Goal: Task Accomplishment & Management: Manage account settings

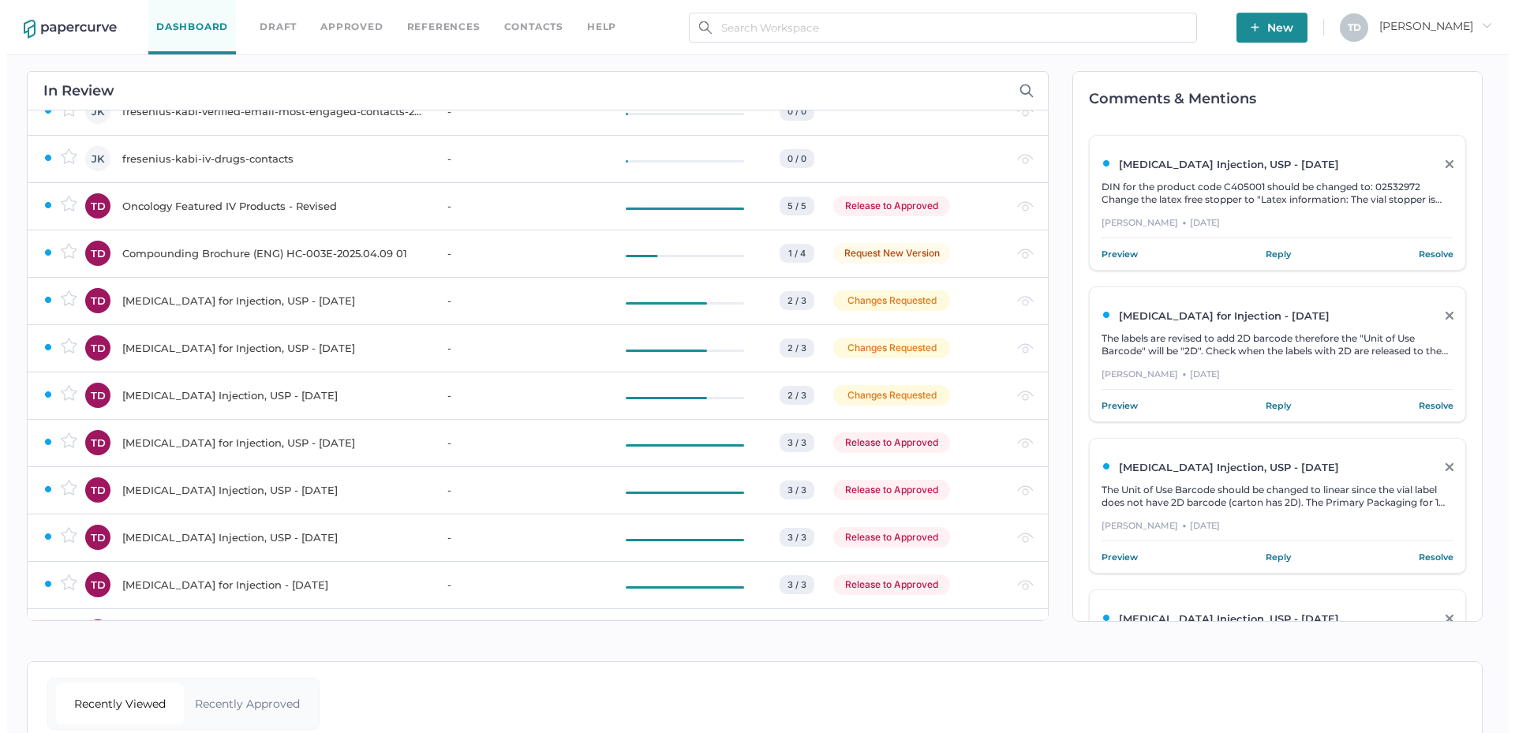
scroll to position [237, 0]
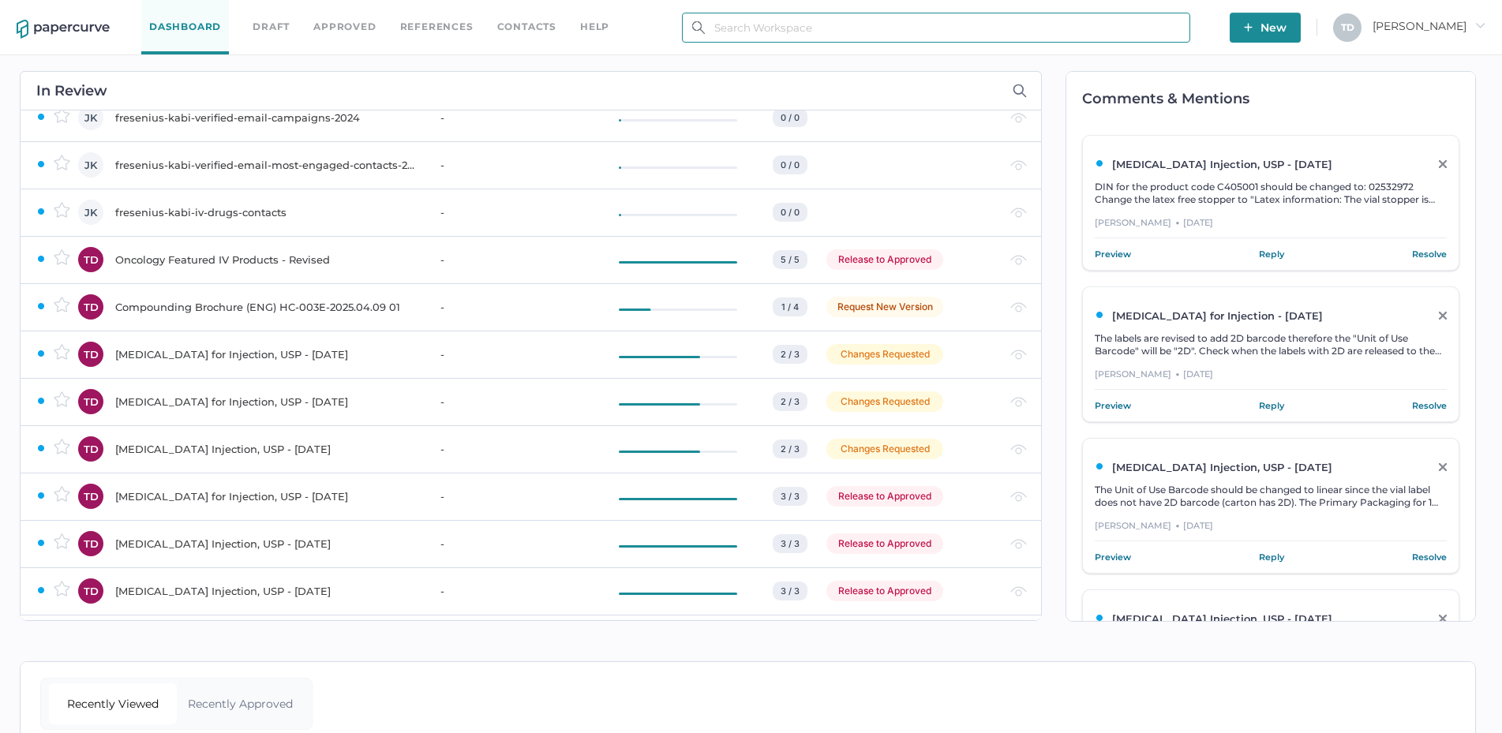
click at [1050, 35] on input "text" at bounding box center [936, 28] width 508 height 30
click at [1048, 34] on input "text" at bounding box center [936, 28] width 508 height 30
paste input "[MEDICAL_DATA] for Injection, [GEOGRAPHIC_DATA]"
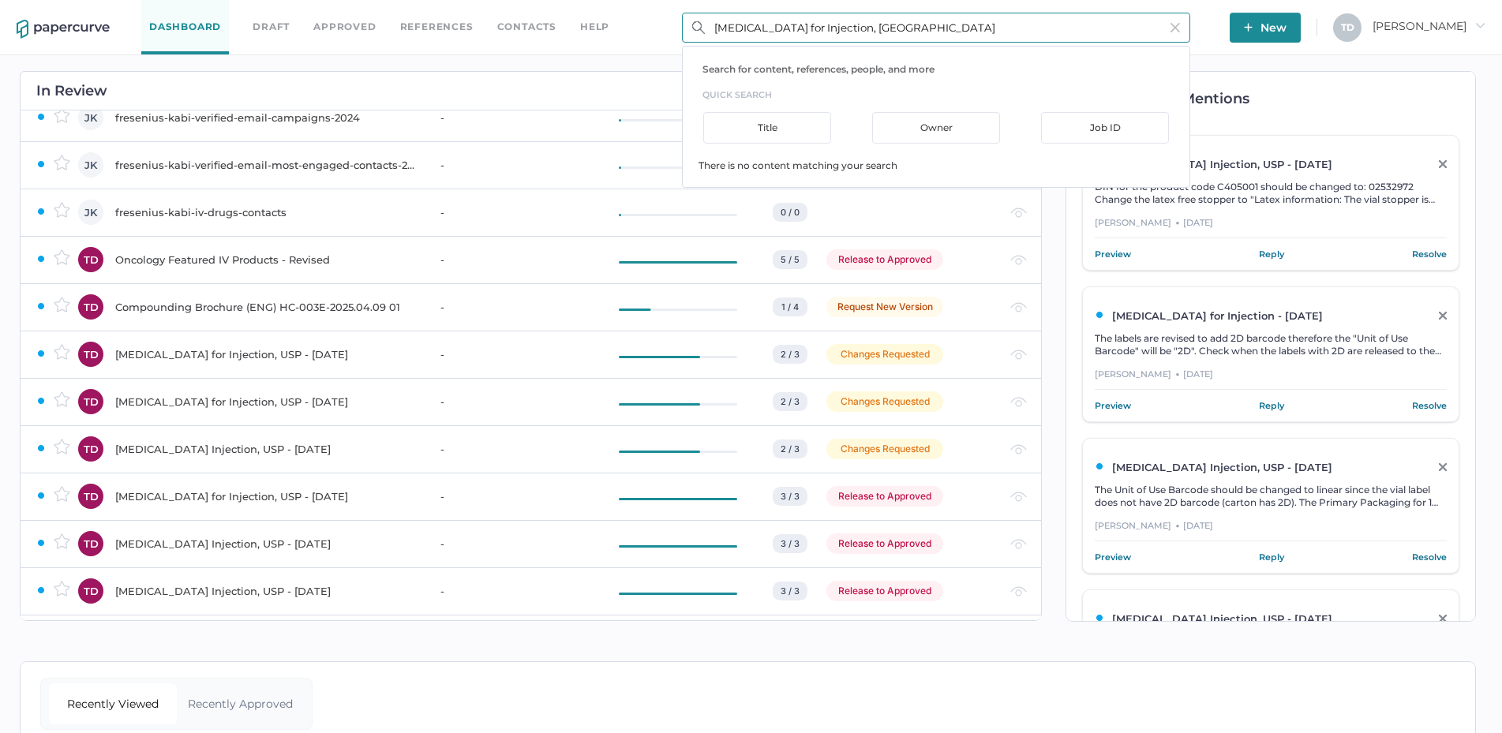
type input "[MEDICAL_DATA] for Injection, [GEOGRAPHIC_DATA]"
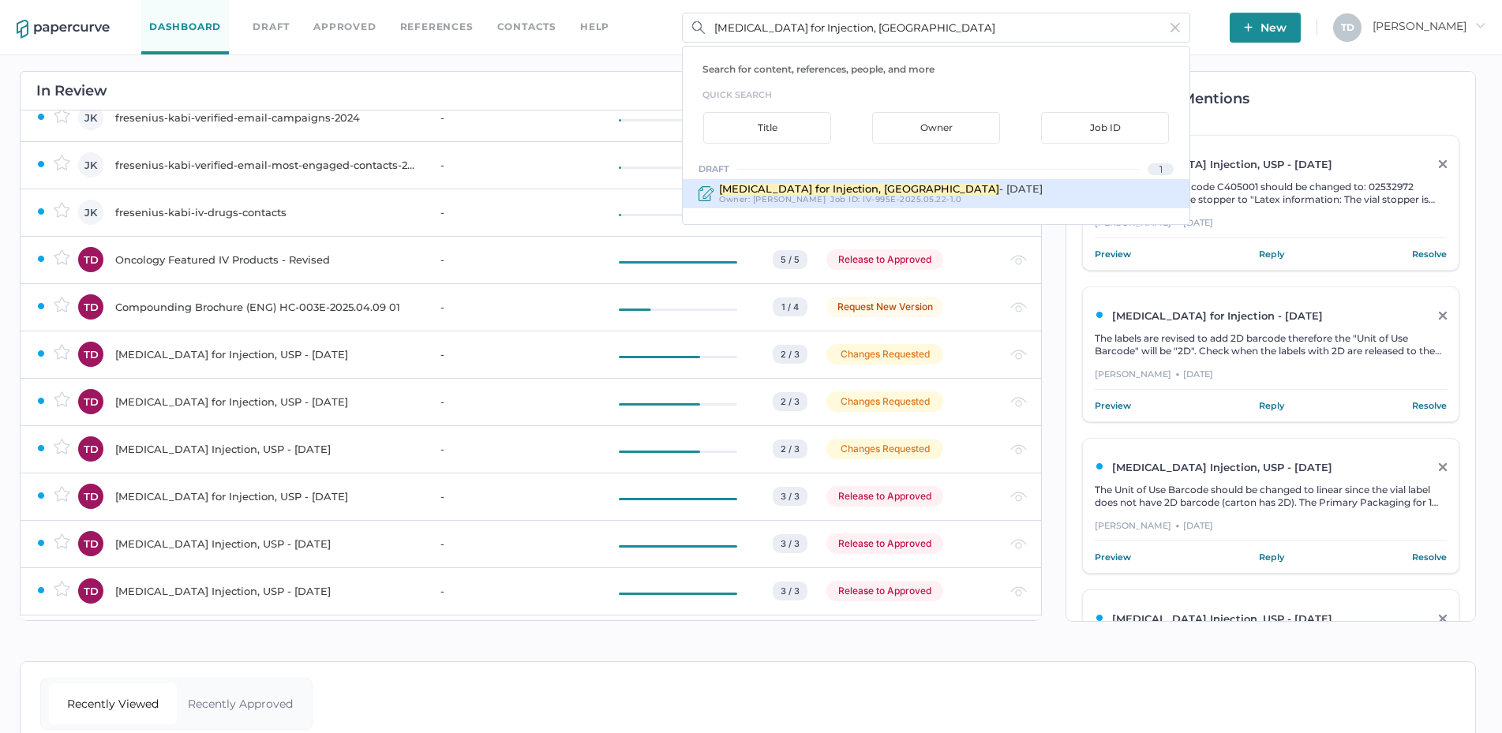
click at [999, 193] on span "- [DATE]" at bounding box center [1020, 188] width 43 height 13
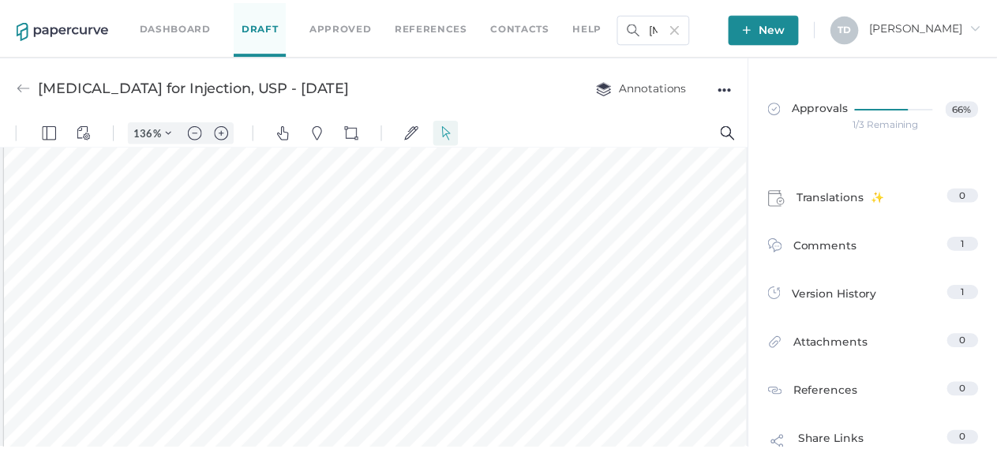
scroll to position [713, 0]
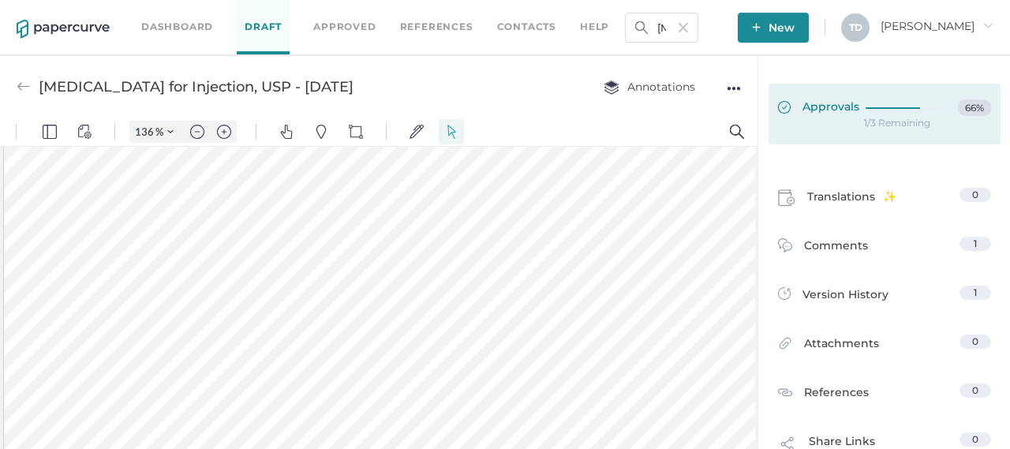
click at [841, 102] on span "Approvals" at bounding box center [818, 107] width 81 height 17
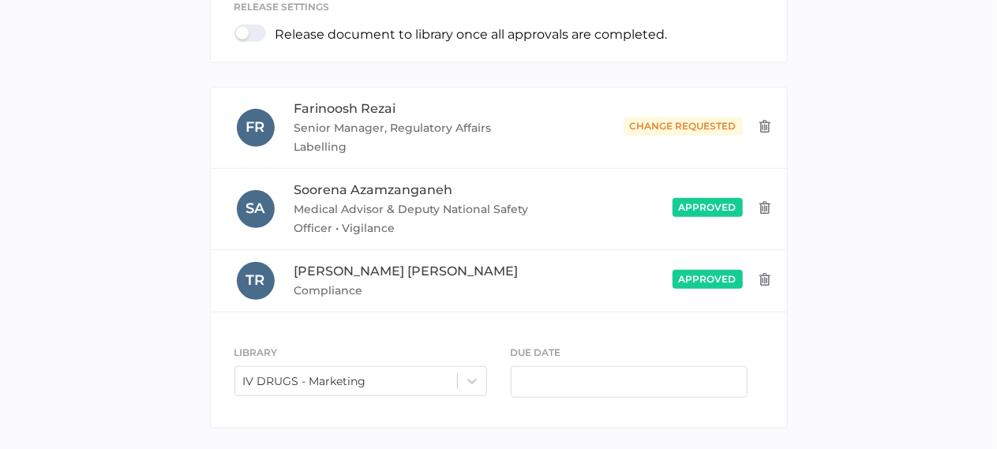
scroll to position [451, 0]
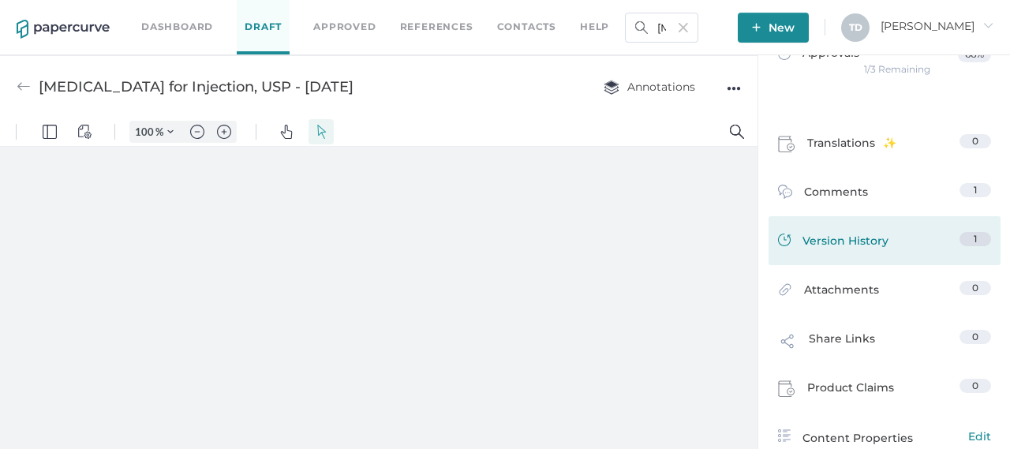
scroll to position [79, 0]
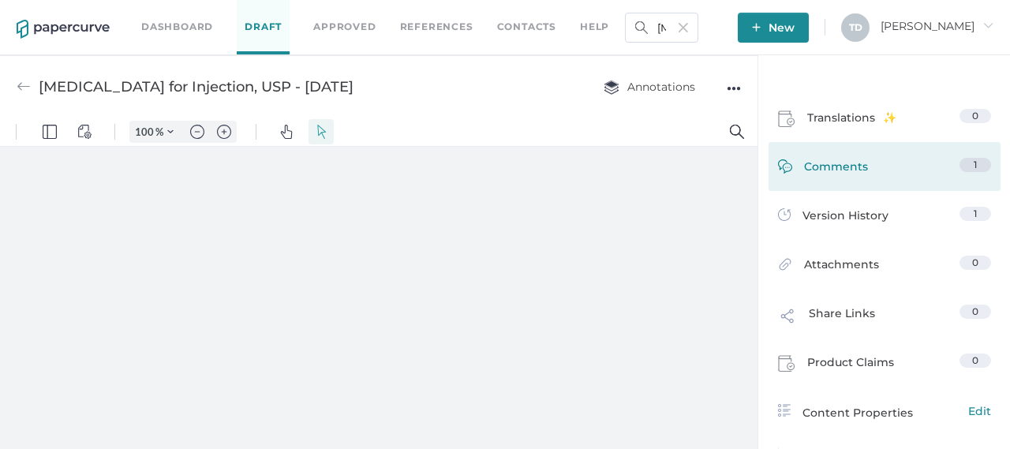
click at [830, 178] on span "Comments" at bounding box center [836, 170] width 64 height 24
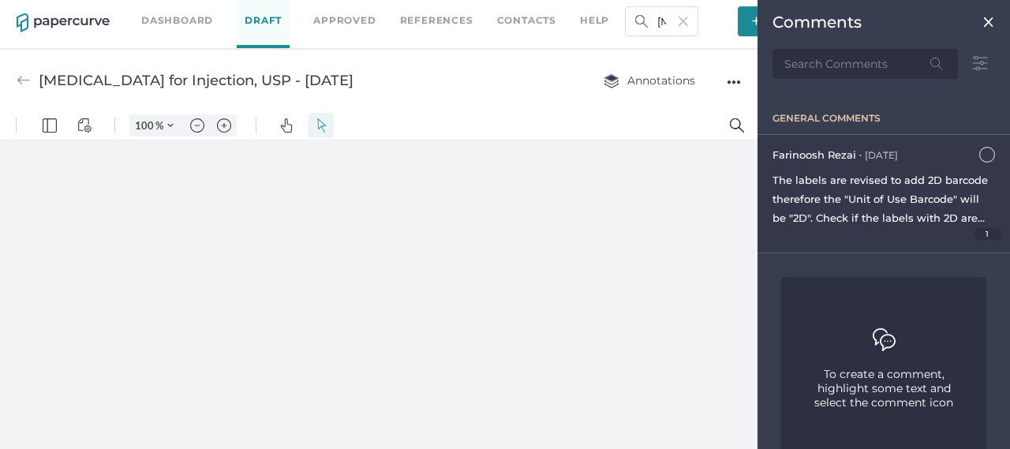
type input "136"
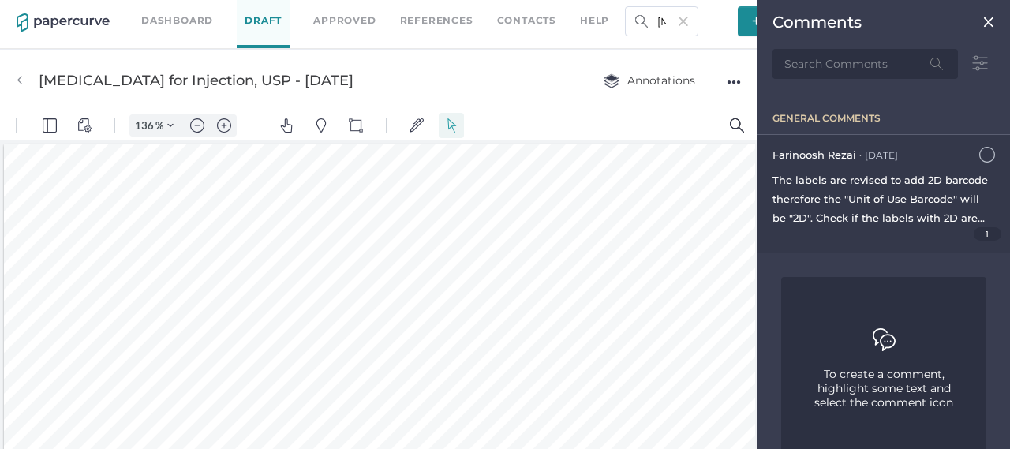
scroll to position [3, 0]
click at [966, 225] on div "The labels are revised to add 2D barcode therefore the "Unit of Use Barcode" wi…" at bounding box center [884, 198] width 223 height 57
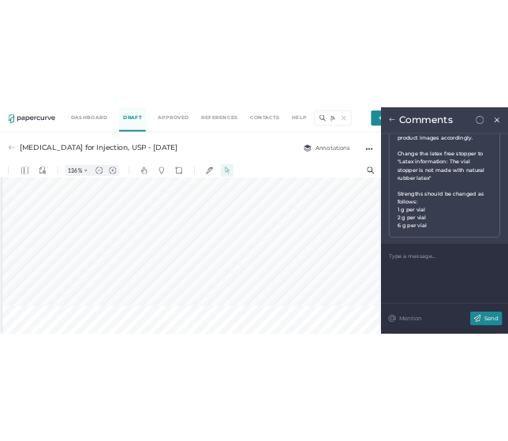
scroll to position [1739, 0]
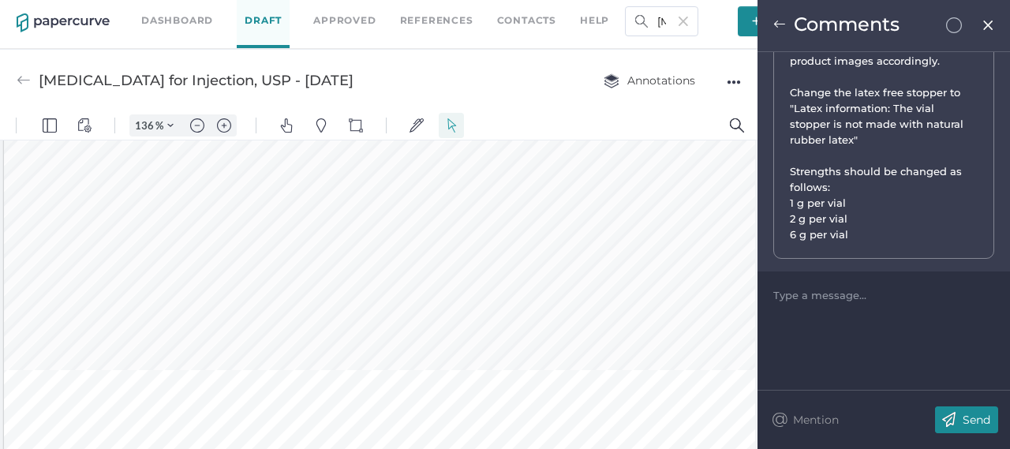
click at [988, 24] on img at bounding box center [988, 25] width 13 height 13
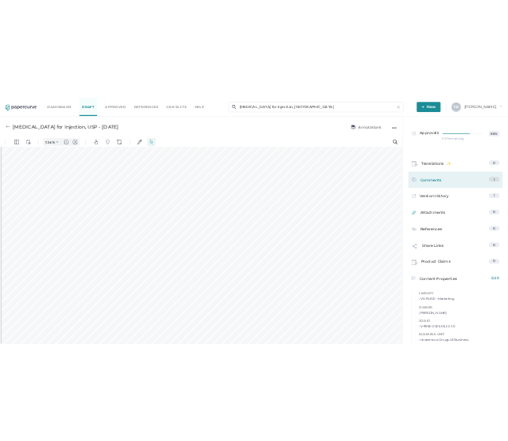
scroll to position [319, 0]
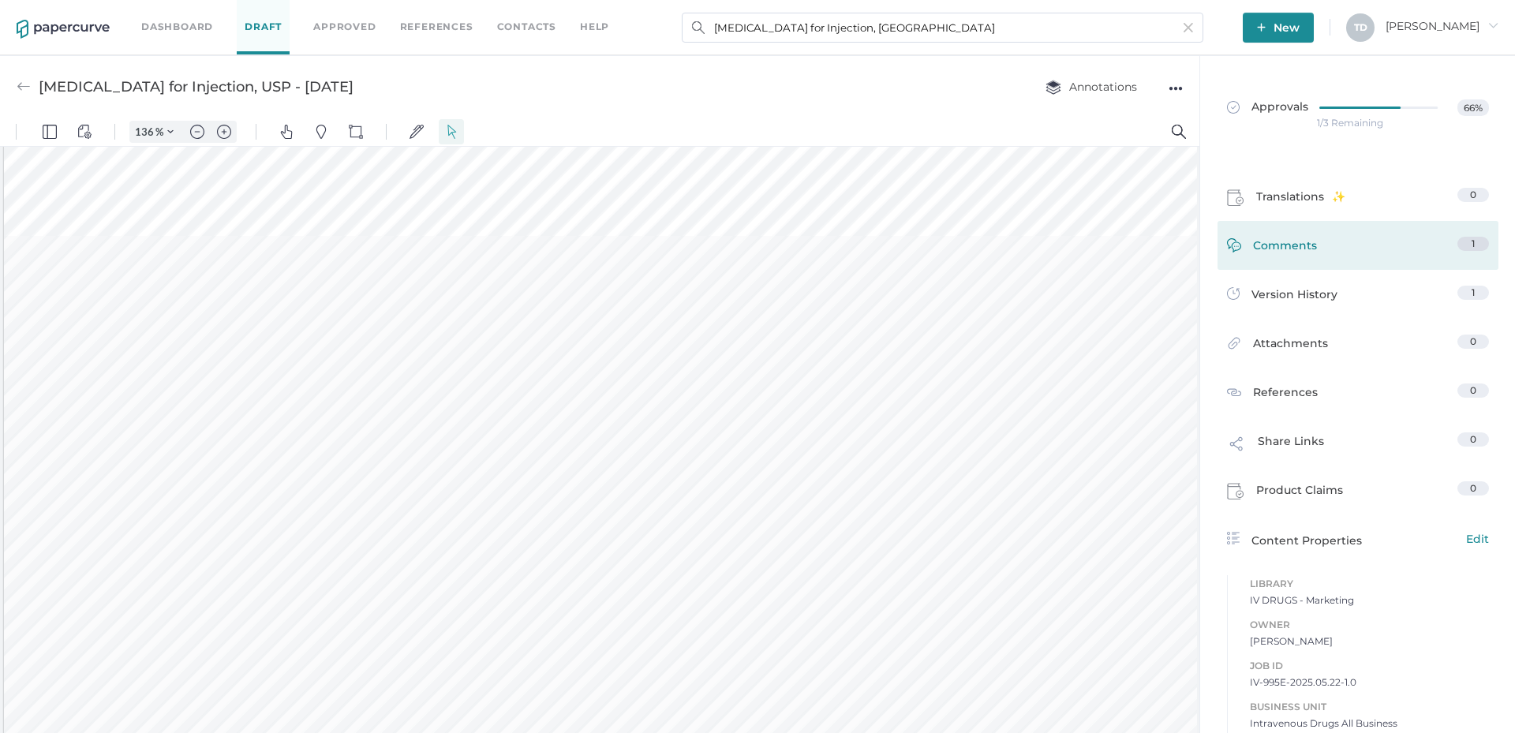
click at [1320, 227] on div "Comments 1" at bounding box center [1358, 245] width 281 height 49
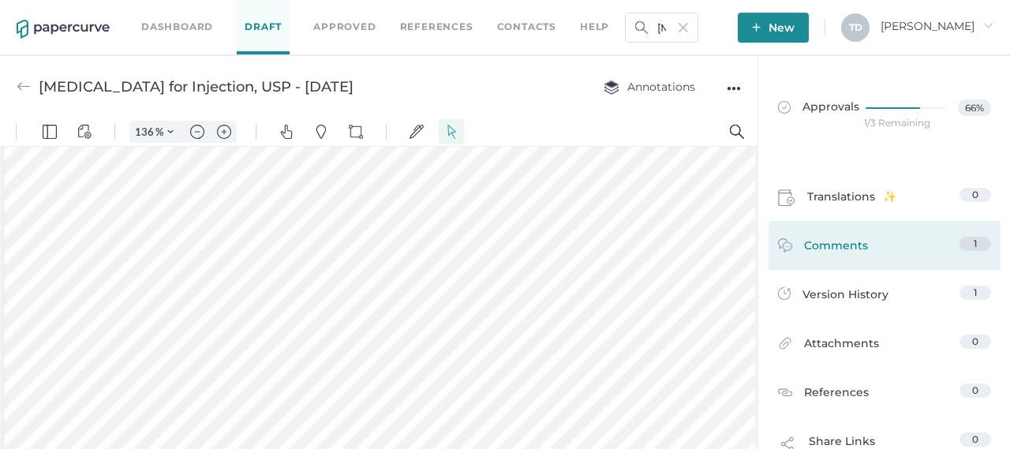
scroll to position [398, 0]
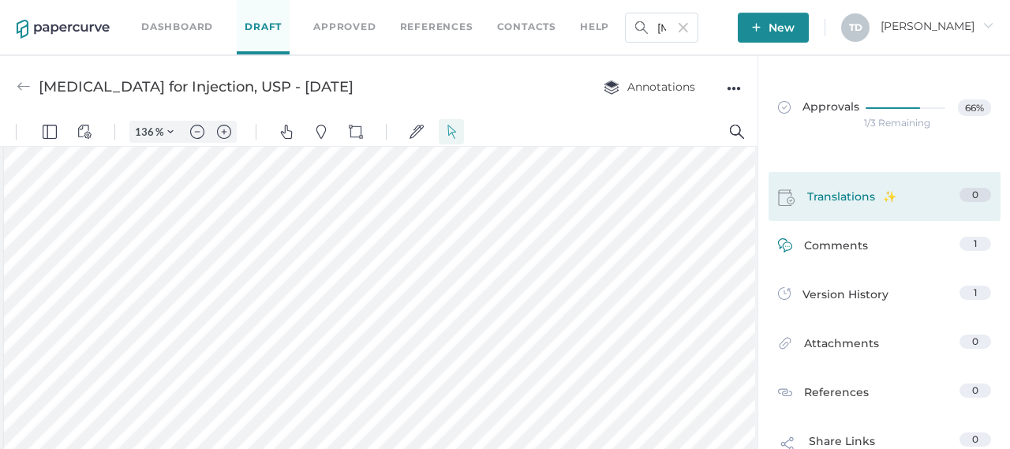
click at [843, 217] on div "Translations 0" at bounding box center [885, 196] width 232 height 49
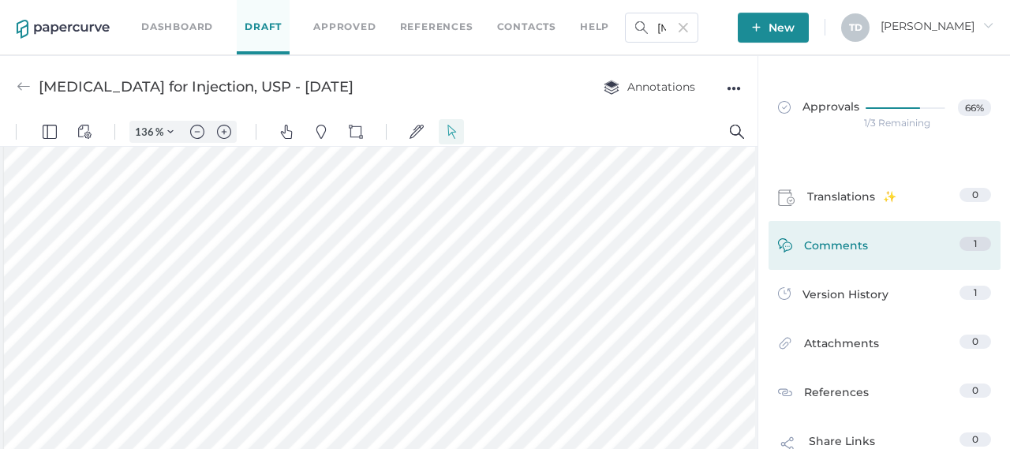
click at [844, 239] on span "Comments" at bounding box center [836, 249] width 64 height 24
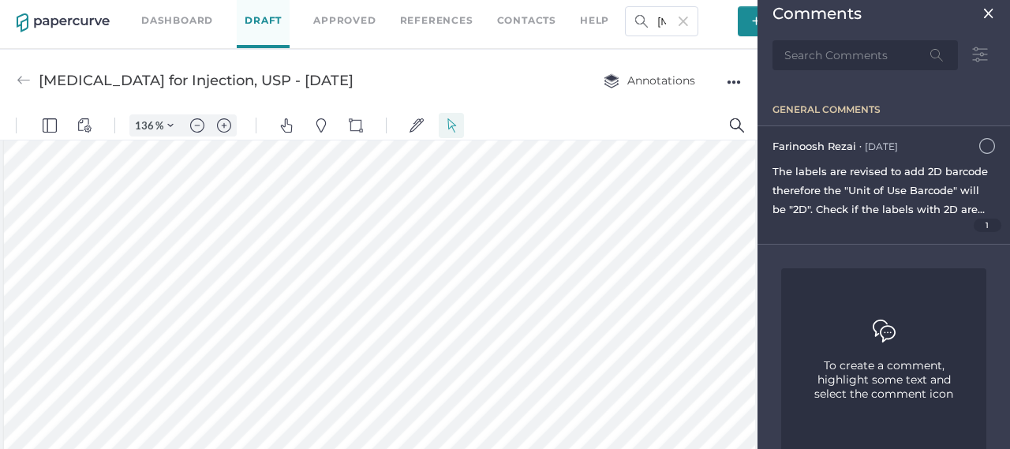
click at [972, 192] on span "The labels are revised to add 2D barcode therefore the "Unit of Use Barcode" wi…" at bounding box center [880, 266] width 215 height 202
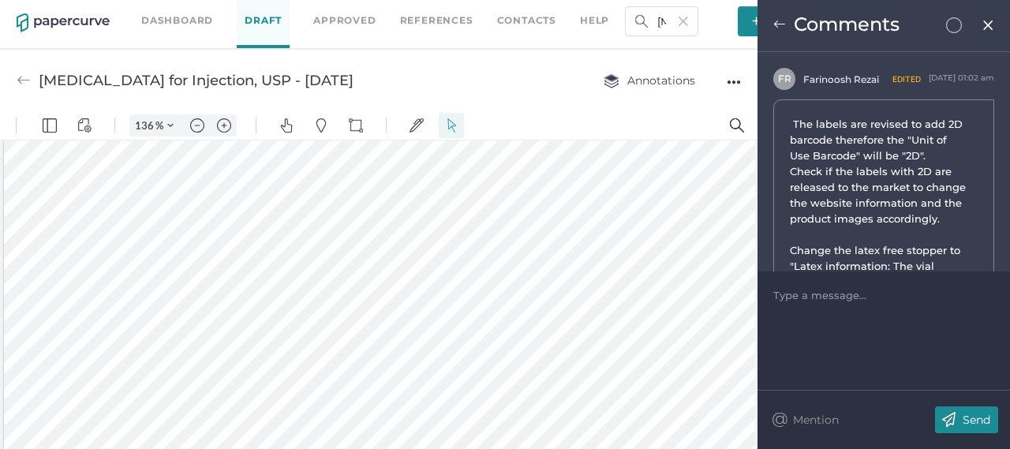
click at [983, 21] on img at bounding box center [988, 25] width 13 height 13
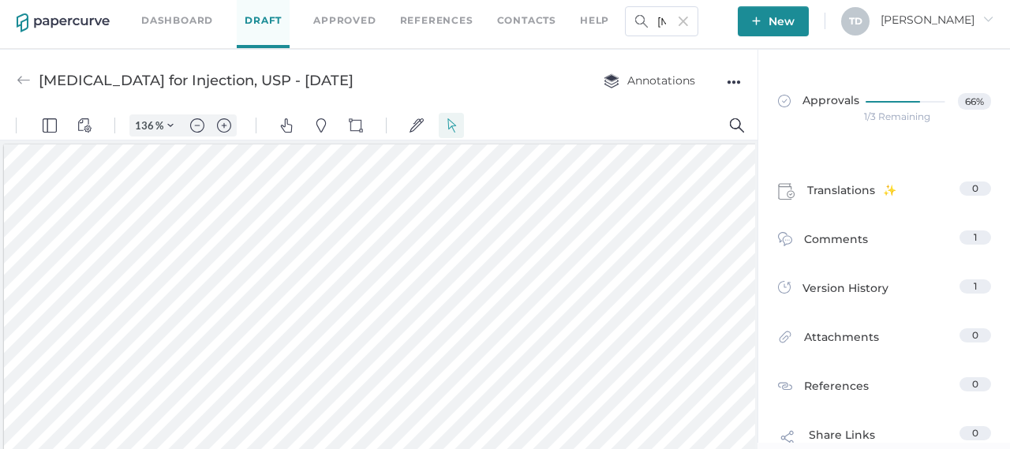
click at [688, 21] on img at bounding box center [683, 21] width 9 height 9
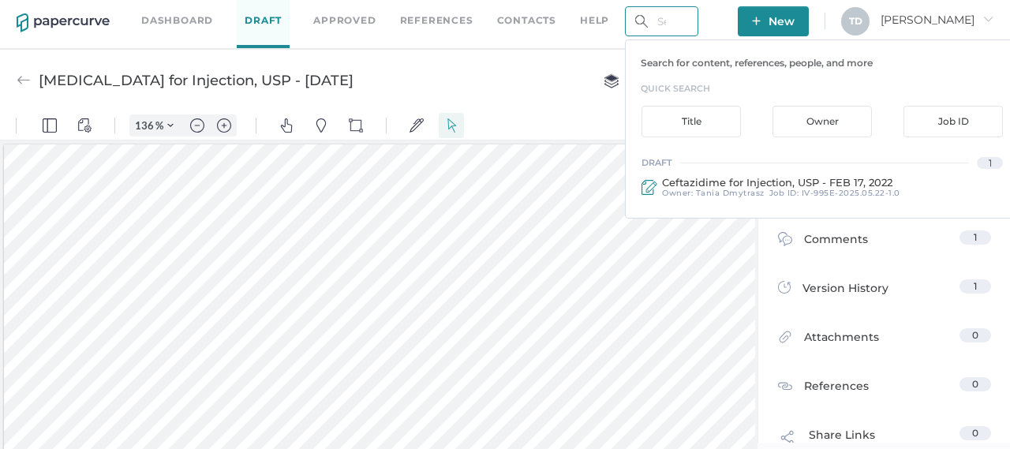
click at [680, 29] on input "text" at bounding box center [661, 21] width 73 height 30
paste input "[MEDICAL_DATA] for Injection"
type input "[MEDICAL_DATA] for Injection"
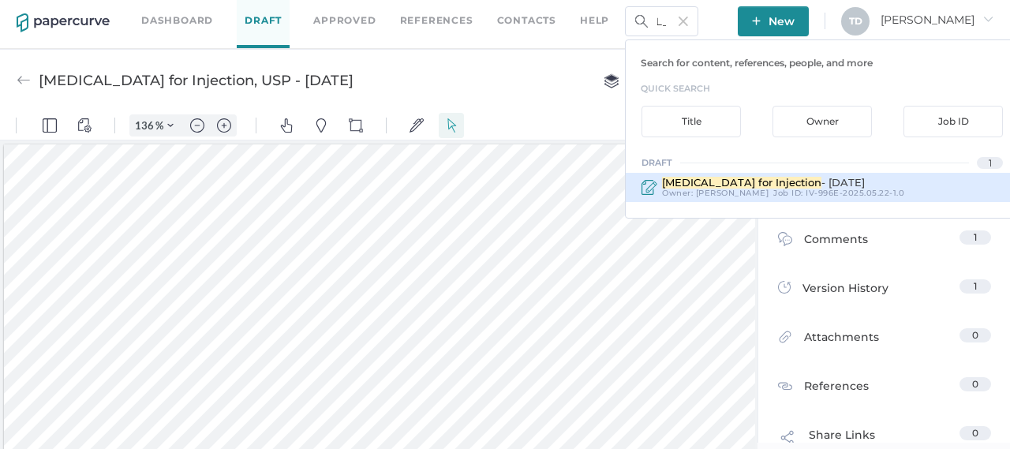
click at [753, 183] on span "[MEDICAL_DATA] for Injection" at bounding box center [741, 182] width 159 height 13
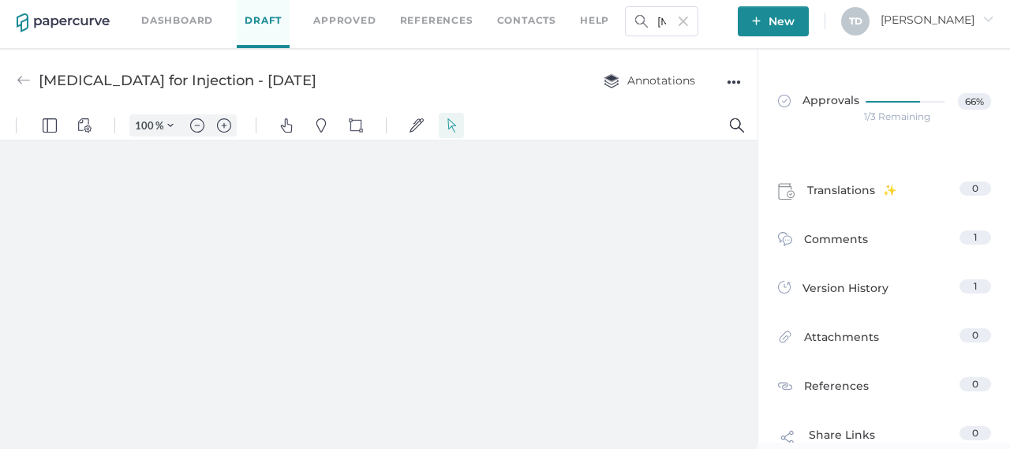
type input "[MEDICAL_DATA] for Injection - [DATE]"
type input "136"
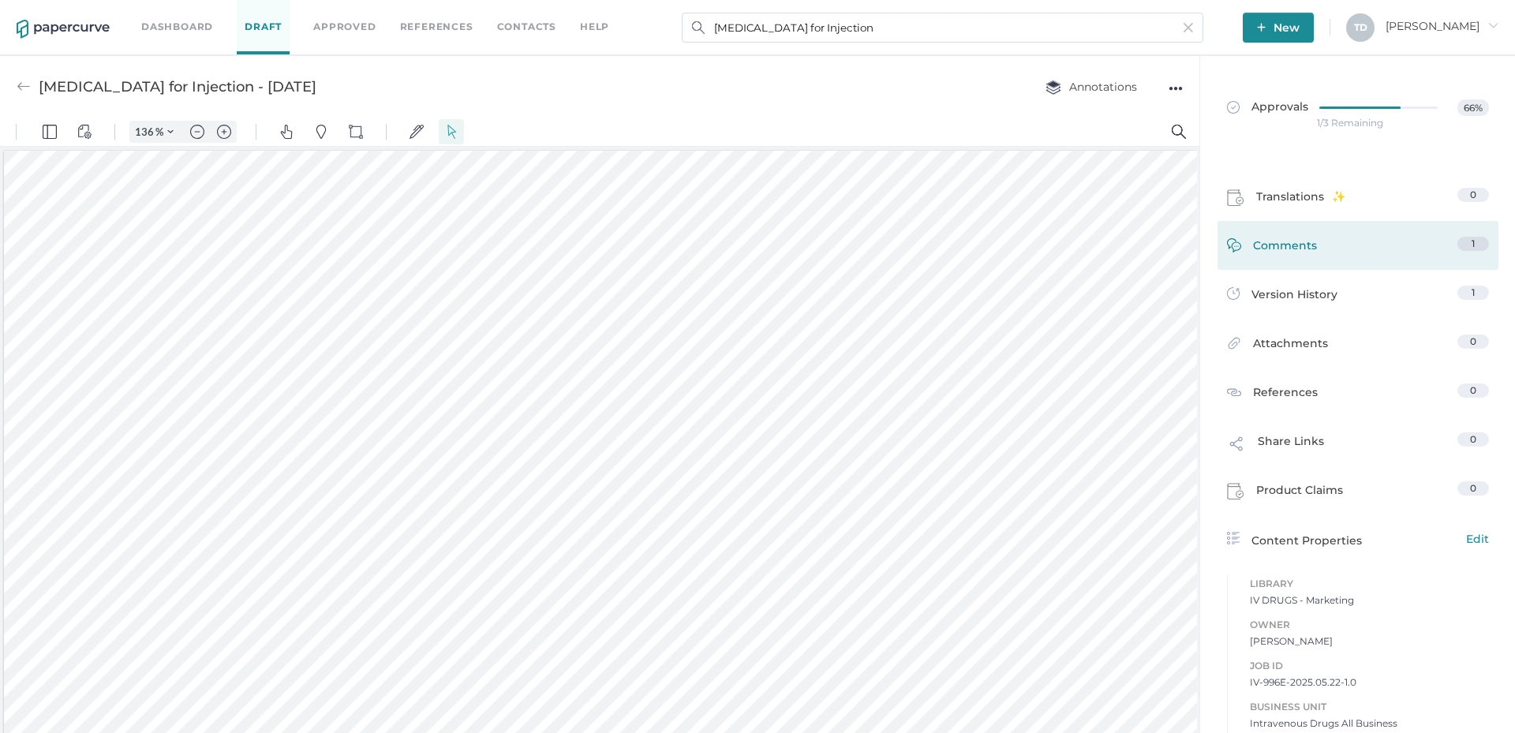
click at [1327, 268] on div "Comments 1" at bounding box center [1358, 245] width 281 height 49
click at [1298, 251] on span "Comments" at bounding box center [1285, 249] width 64 height 24
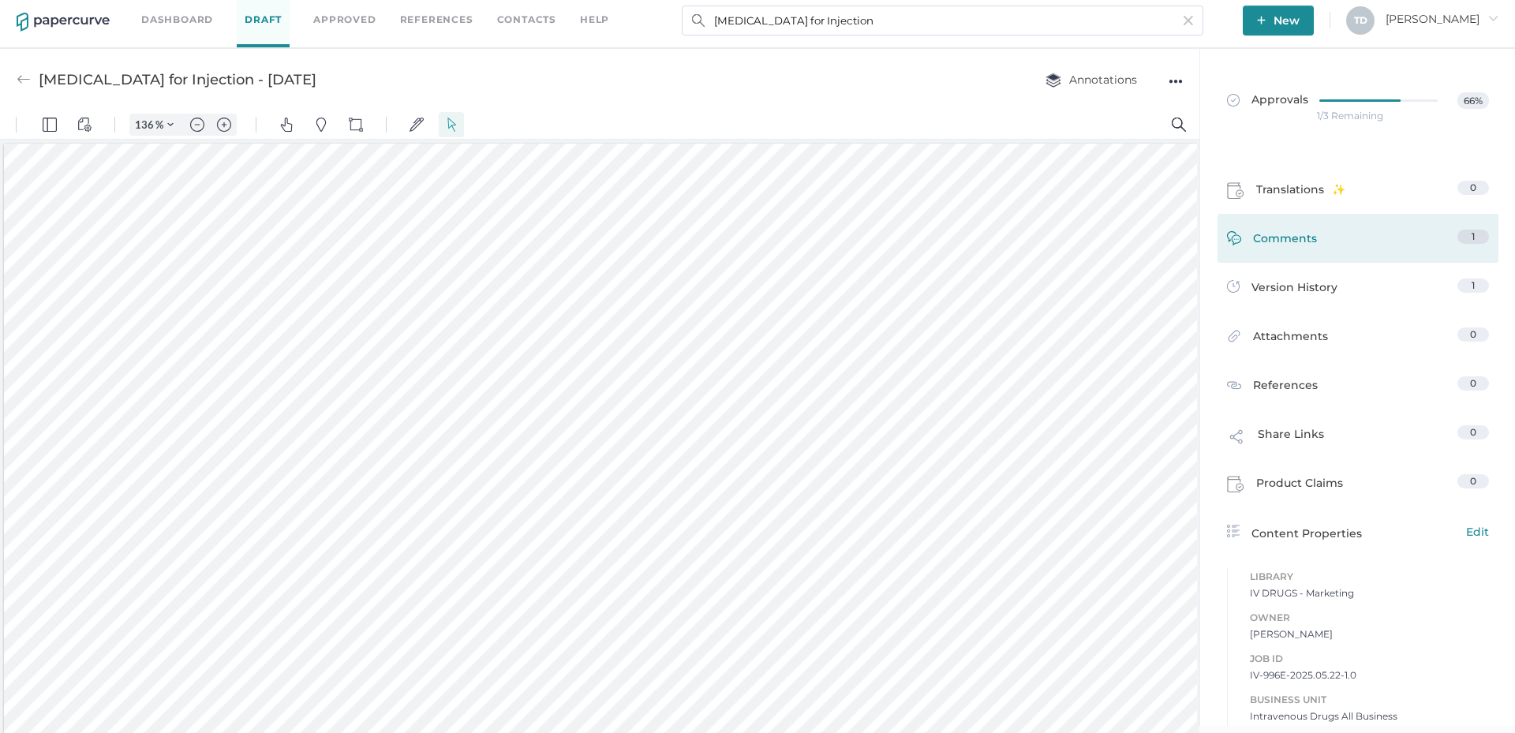
scroll to position [43, 0]
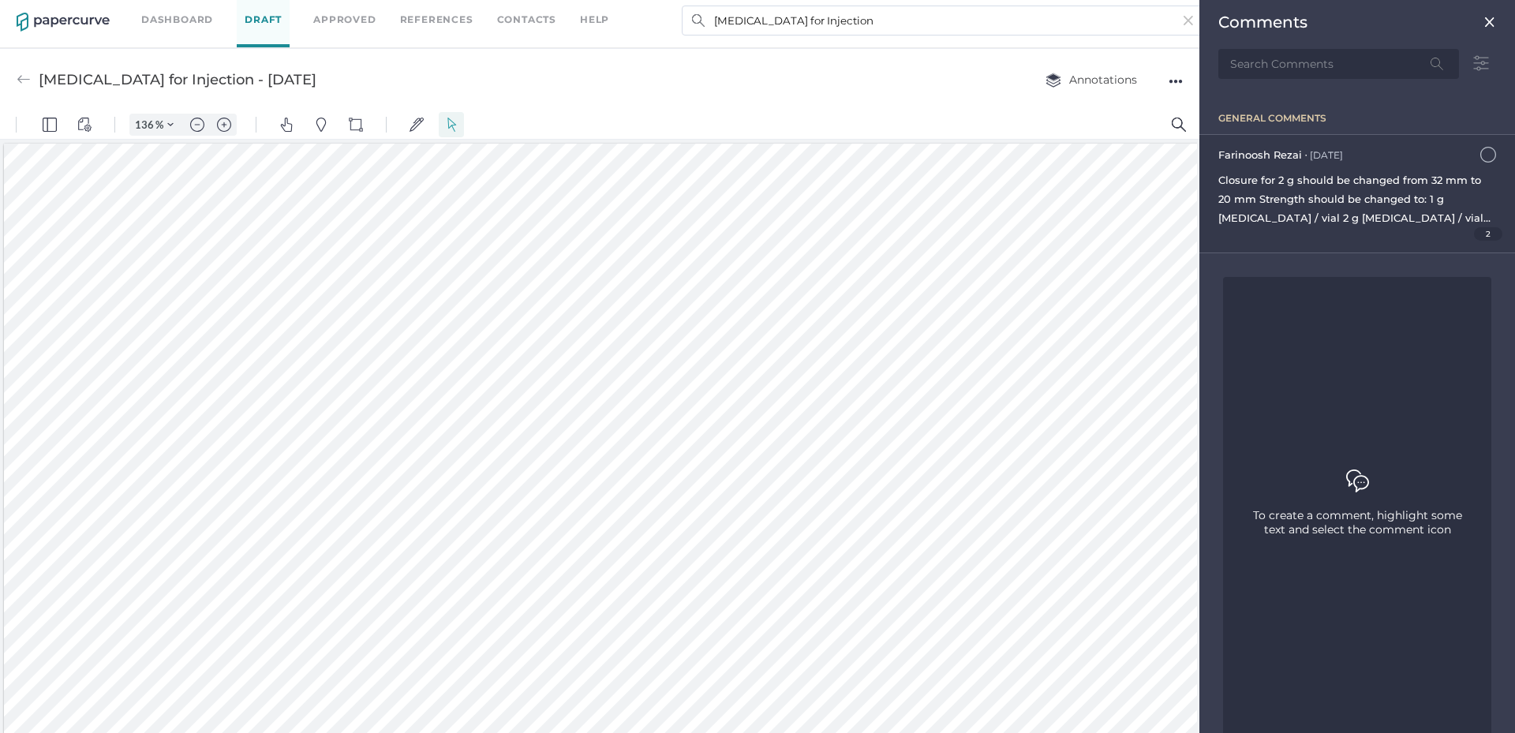
click at [1474, 234] on span "2" at bounding box center [1488, 233] width 29 height 13
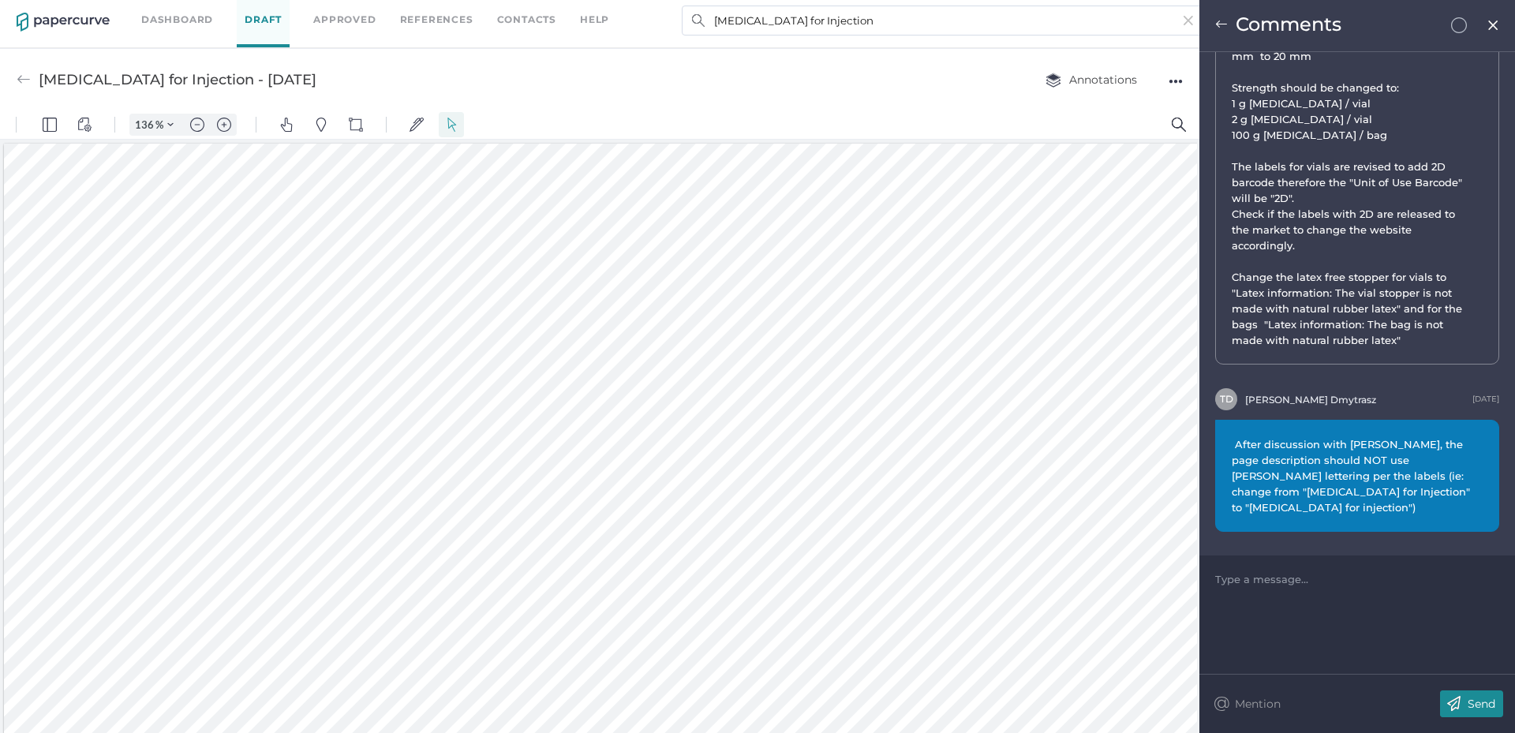
scroll to position [21, 0]
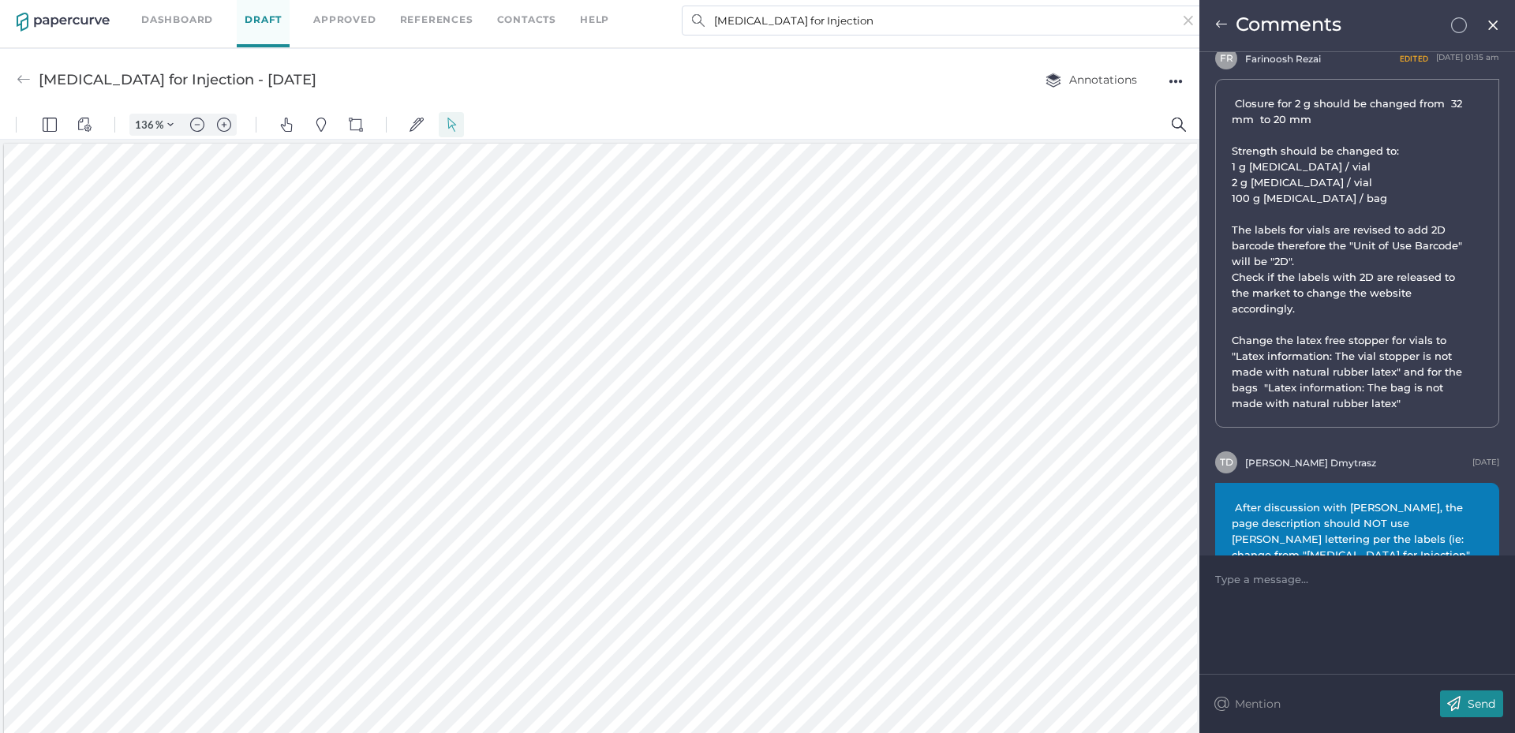
click at [1367, 346] on span "Closure for 2 g should be changed from 32 mm to 20 mm Strength should be change…" at bounding box center [1349, 253] width 234 height 313
click at [1402, 391] on span "Closure for 2 g should be changed from 32 mm to 20 mm Strength should be change…" at bounding box center [1349, 253] width 234 height 313
click at [1404, 403] on span "Closure for 2 g should be changed from 32 mm to 20 mm Strength should be change…" at bounding box center [1351, 253] width 238 height 316
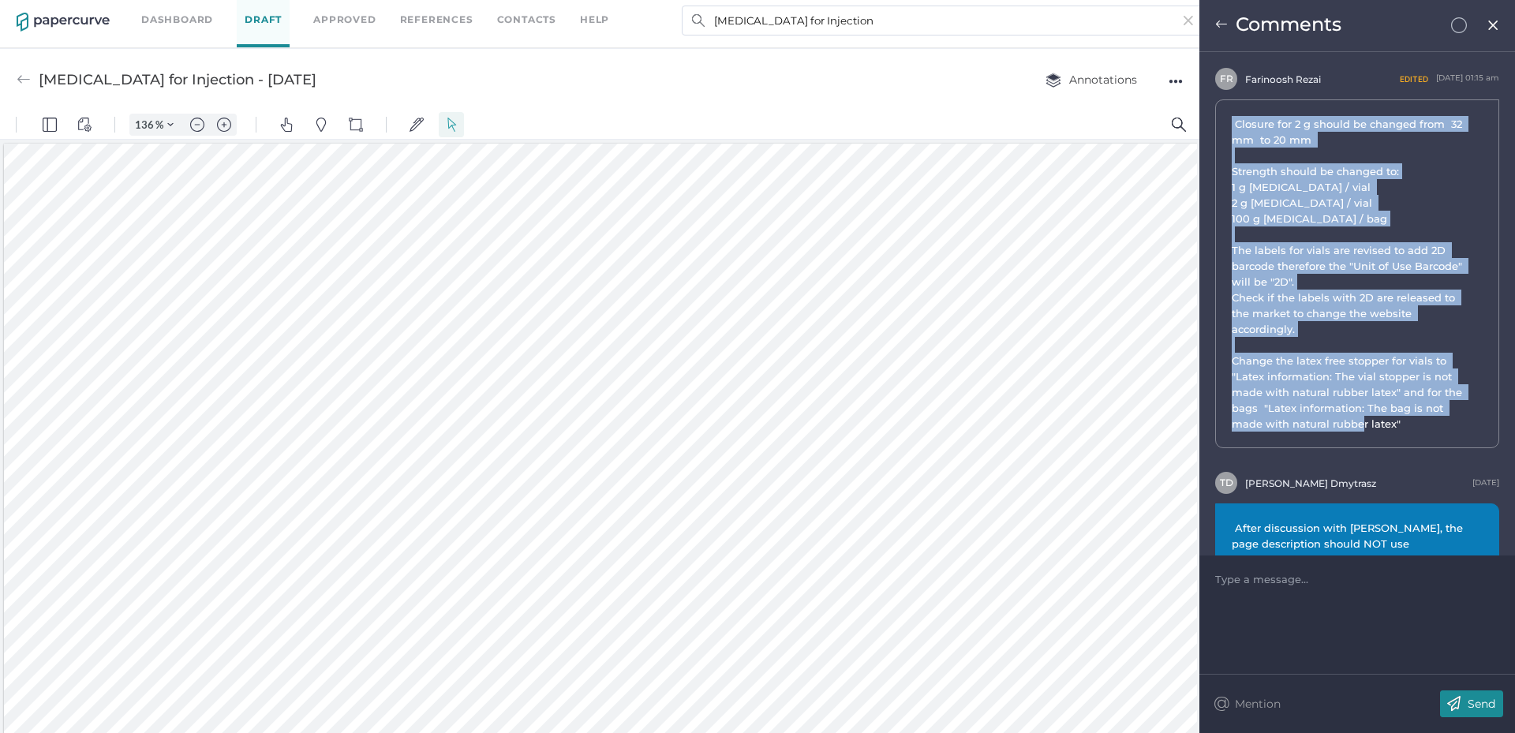
drag, startPoint x: 1404, startPoint y: 403, endPoint x: 1228, endPoint y: 125, distance: 328.9
click at [1228, 125] on div "Closure for 2 g should be changed from 32 mm to 20 mm Strength should be change…" at bounding box center [1357, 273] width 284 height 349
copy span "Closure for 2 g should be changed from 32 mm to 20 mm Strength should be change…"
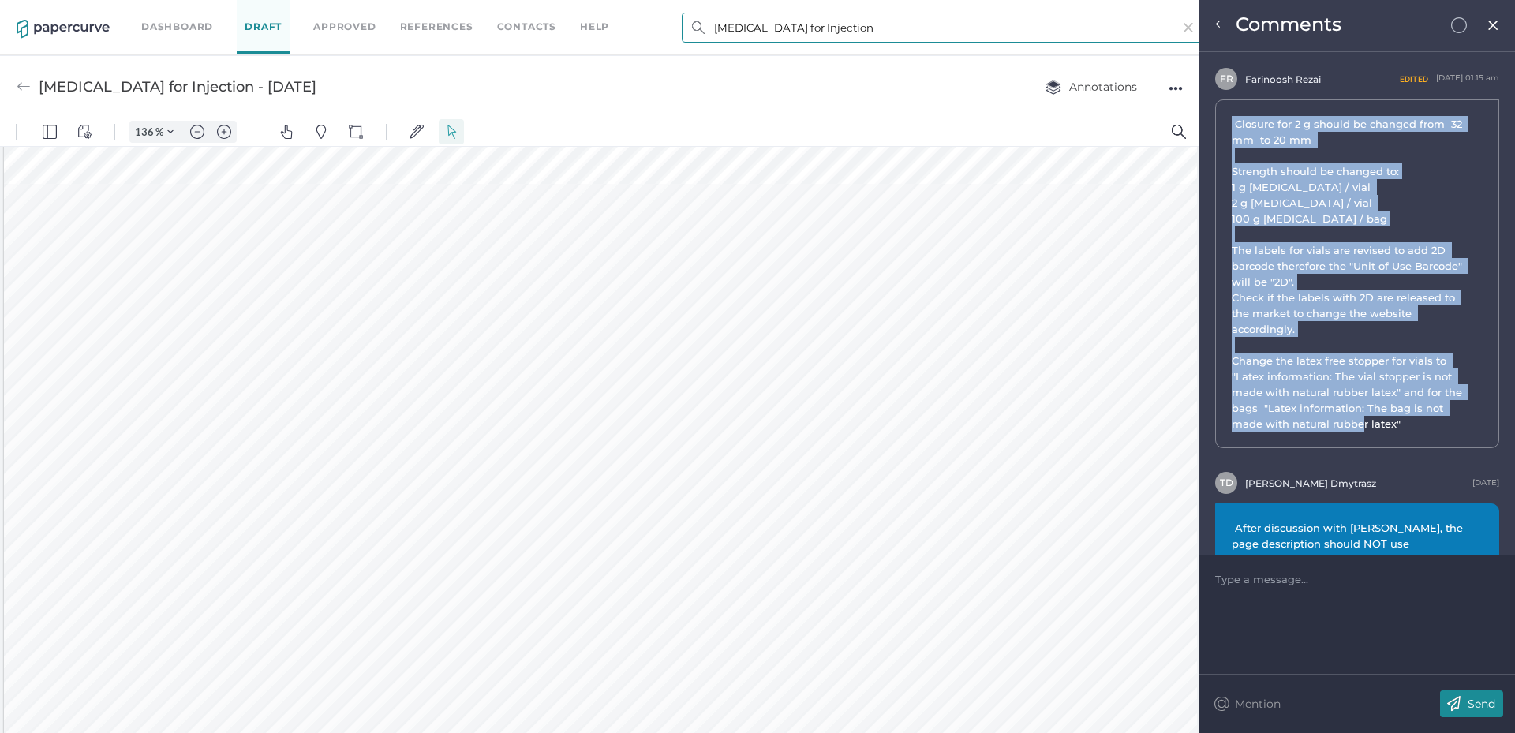
click at [853, 28] on input "[MEDICAL_DATA] for Injection" at bounding box center [943, 28] width 522 height 30
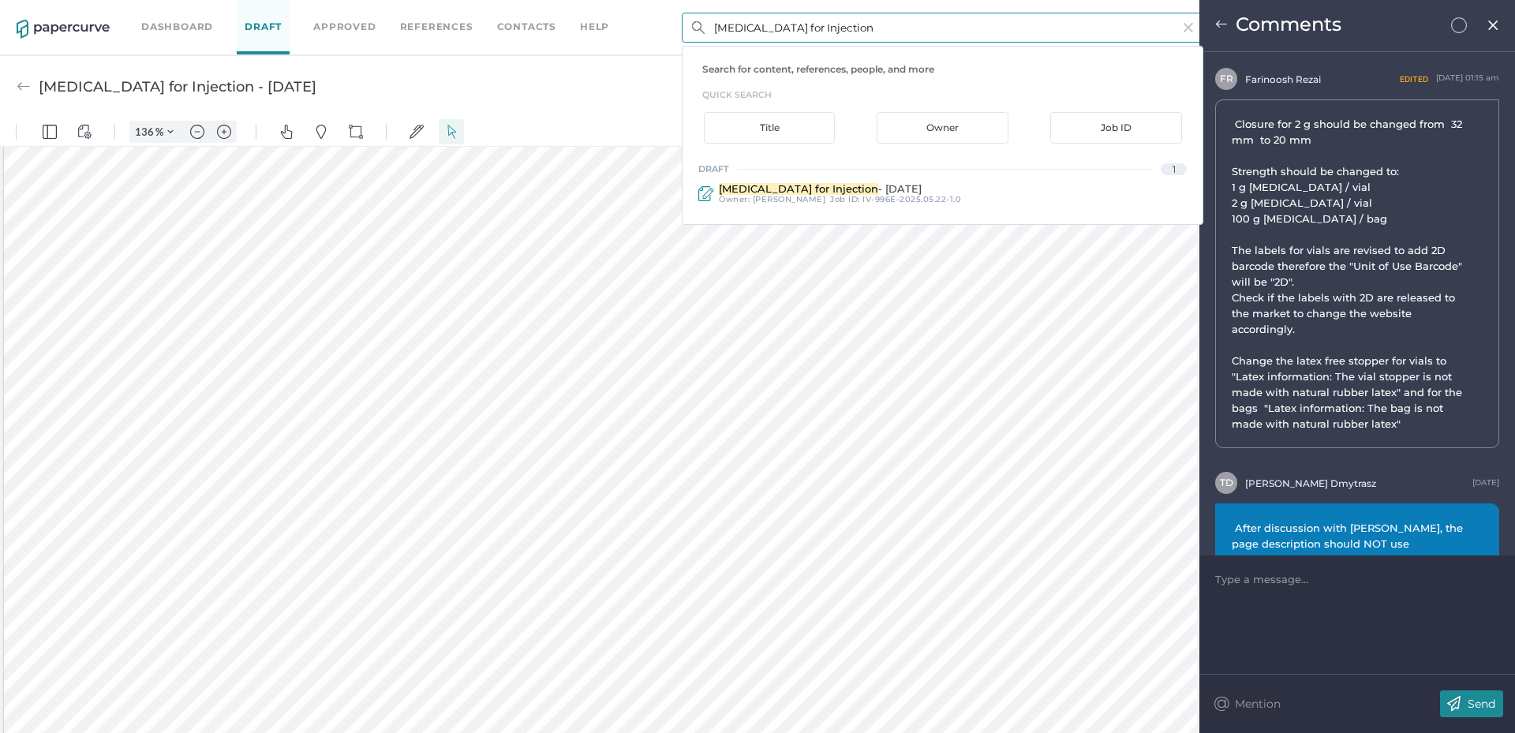
click at [853, 28] on input "[MEDICAL_DATA] for Injection" at bounding box center [943, 28] width 522 height 30
paste input "[MEDICAL_DATA] for Injection, [GEOGRAPHIC_DATA]"
type input "[MEDICAL_DATA] for Injection, [GEOGRAPHIC_DATA]"
click at [803, 187] on span "[MEDICAL_DATA] for Injection, [GEOGRAPHIC_DATA]" at bounding box center [859, 188] width 280 height 13
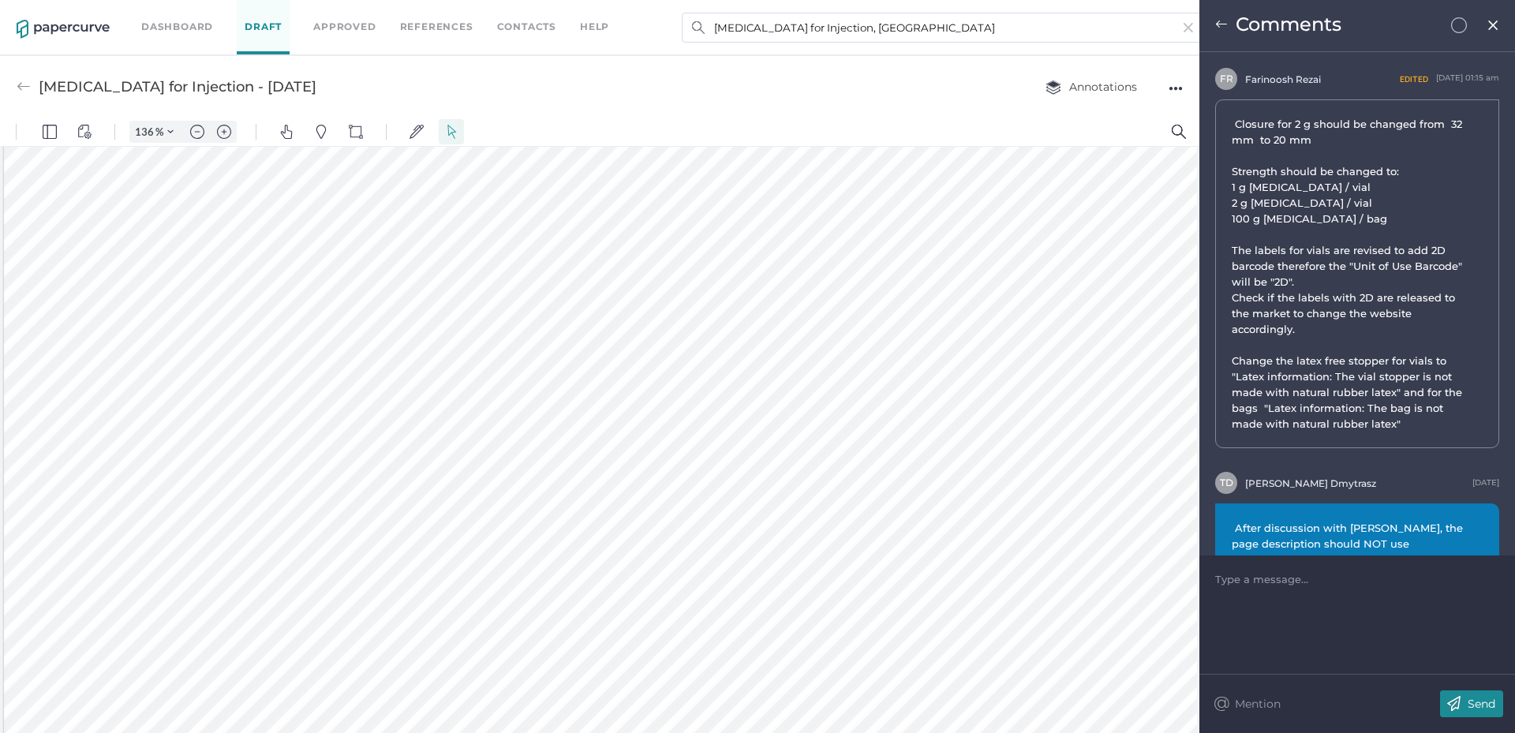
type input "[MEDICAL_DATA] for Injection, USP - [DATE]"
click at [1488, 30] on img at bounding box center [1493, 25] width 13 height 13
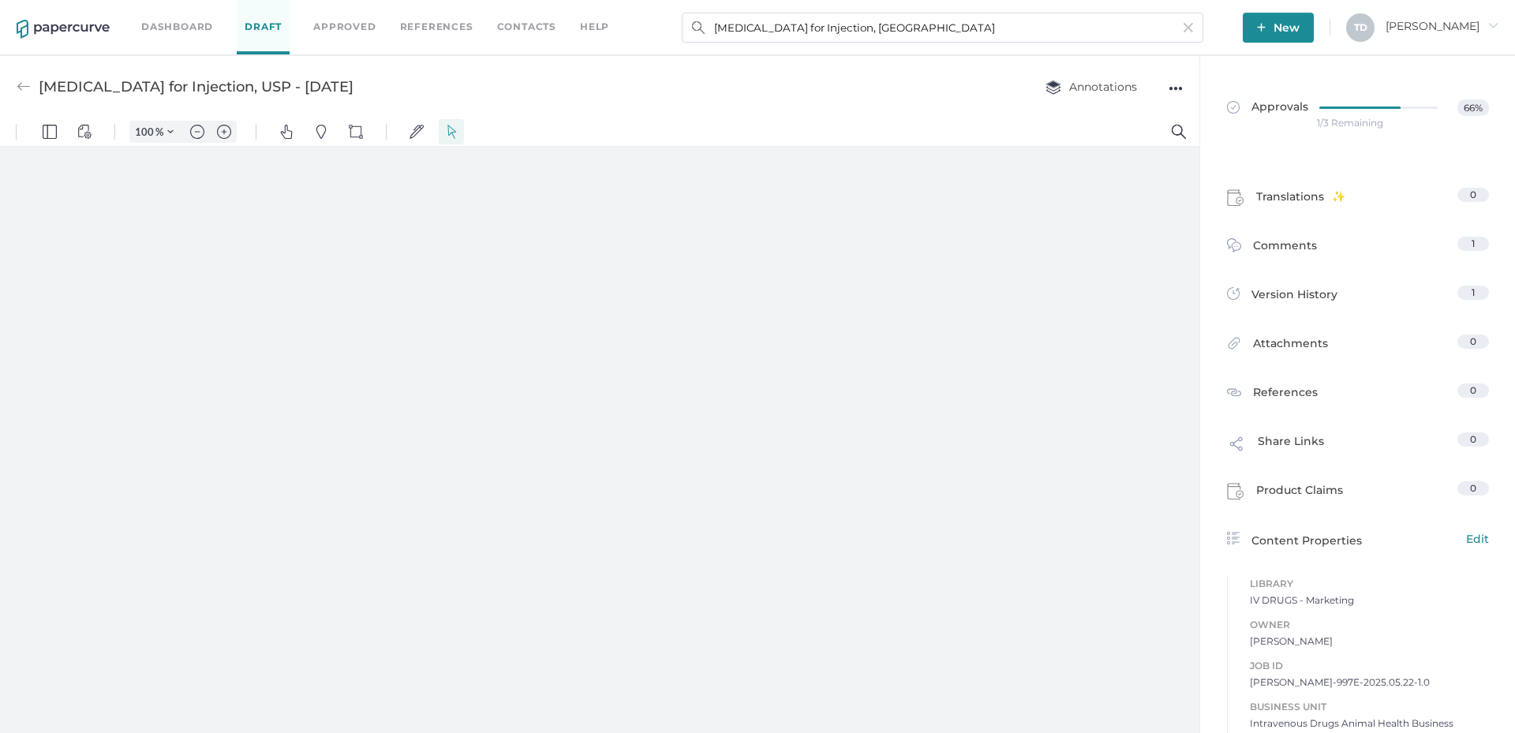
type input "136"
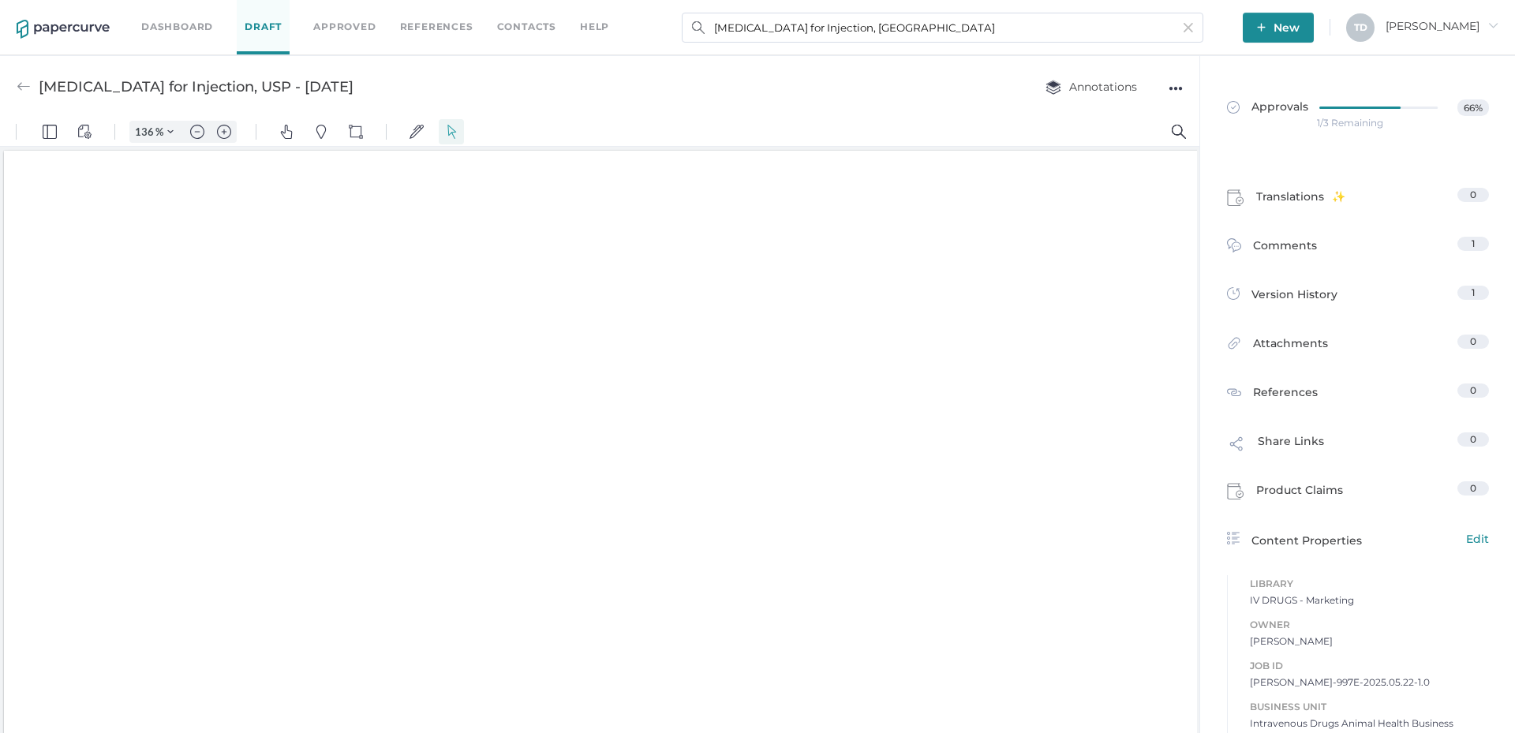
scroll to position [3, 0]
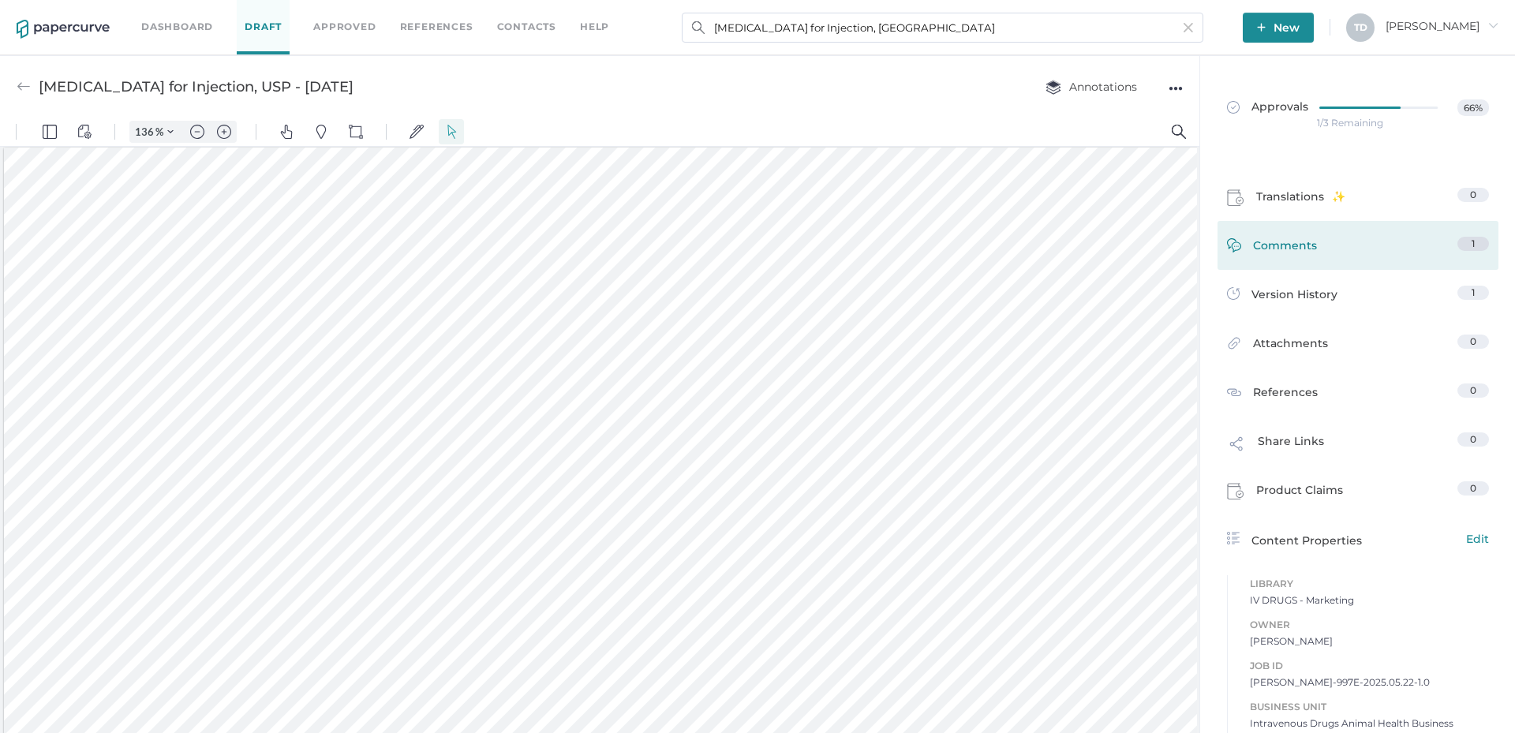
click at [1316, 258] on link "Comments 1" at bounding box center [1358, 249] width 262 height 24
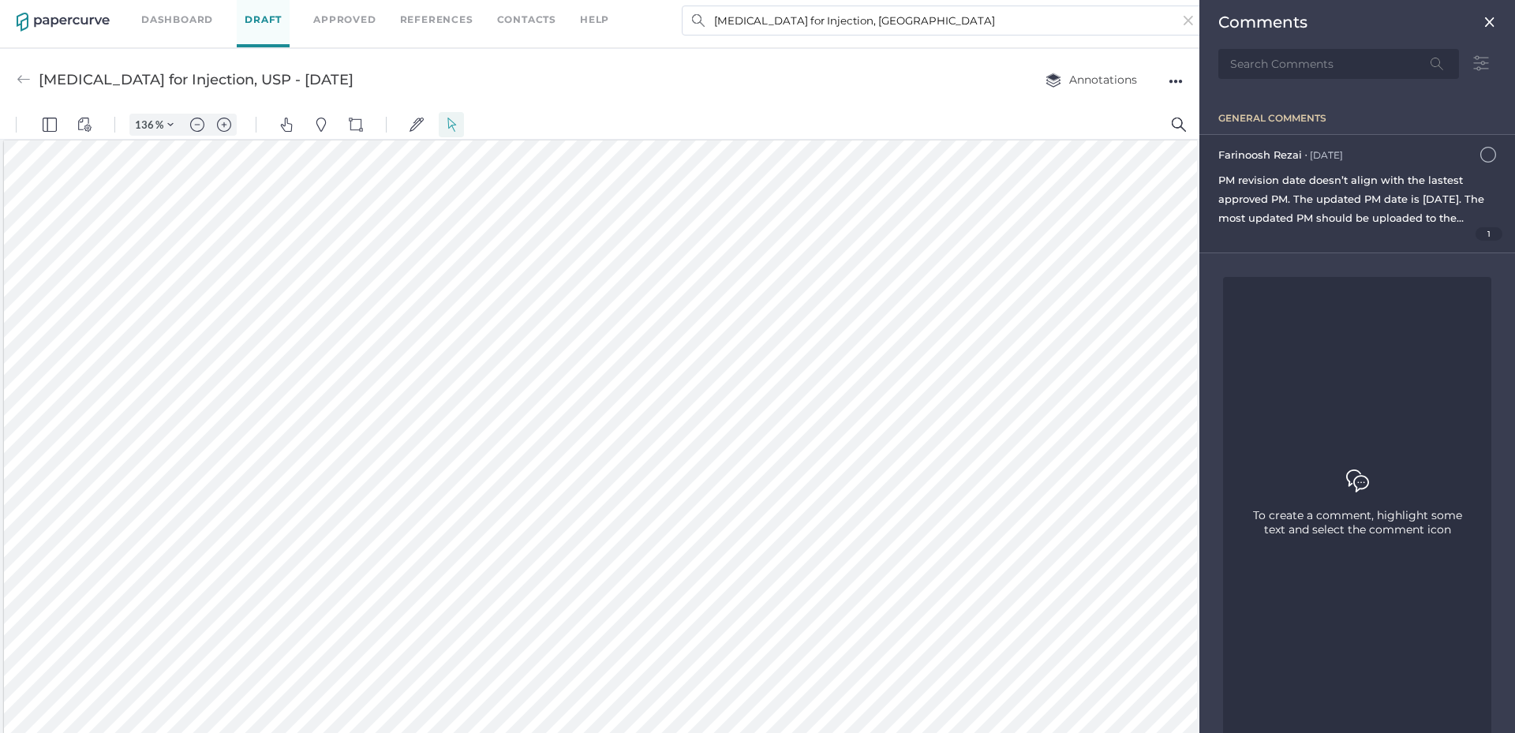
click at [1476, 231] on span "1" at bounding box center [1490, 233] width 28 height 13
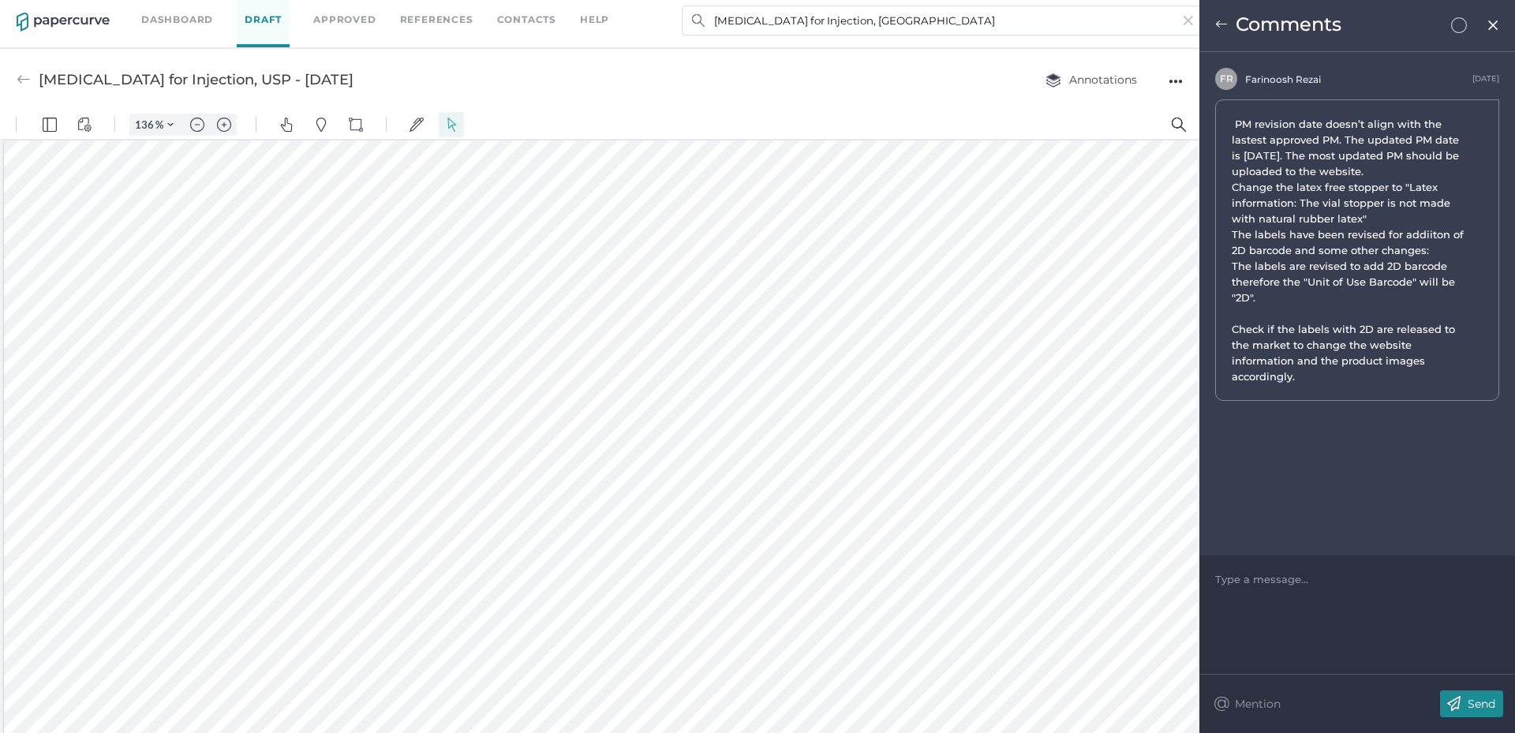
click at [1302, 294] on span "PM revision date doesn’t align with the lastest approved PM. The updated PM dat…" at bounding box center [1351, 250] width 238 height 268
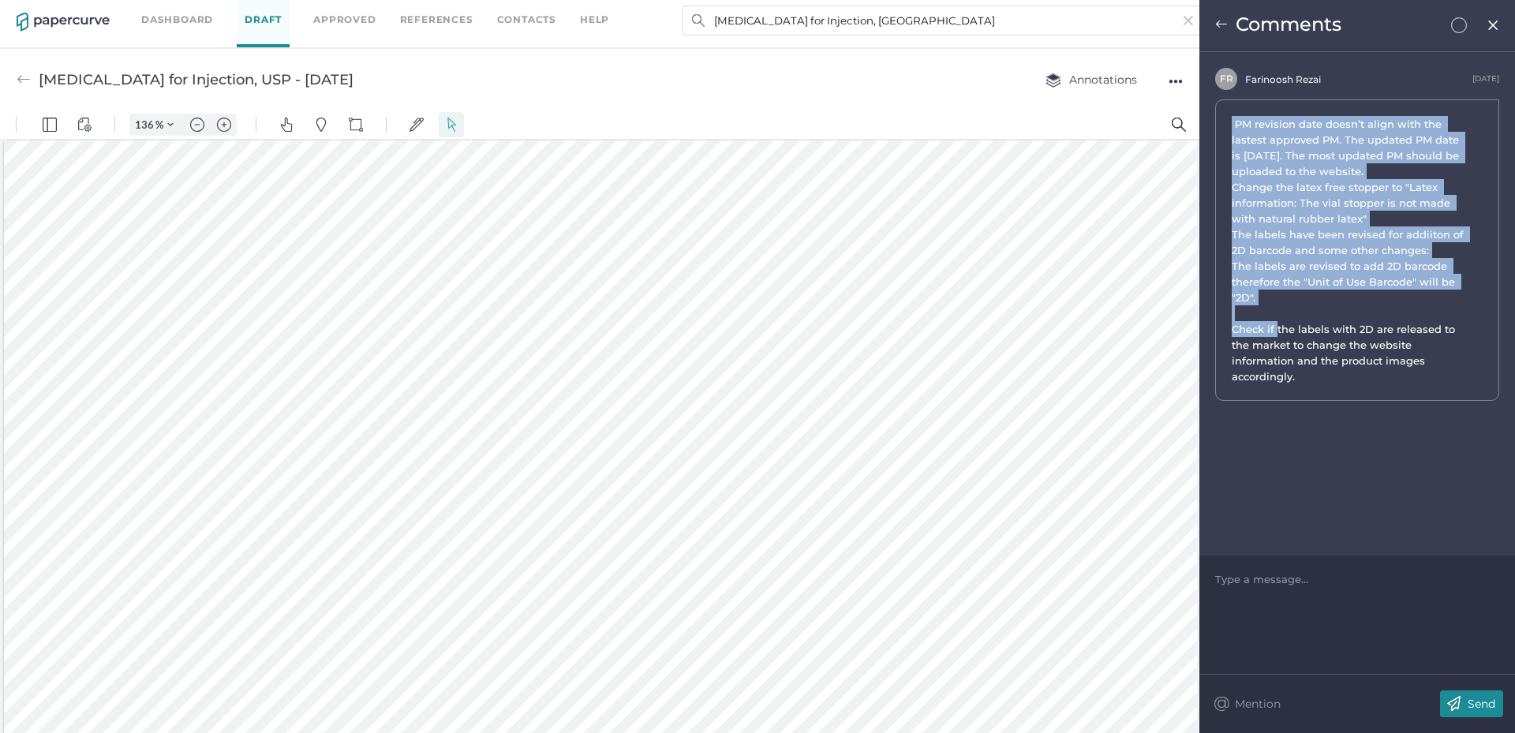
drag, startPoint x: 1275, startPoint y: 291, endPoint x: 1233, endPoint y: 122, distance: 174.2
click at [1233, 122] on span "PM revision date doesn’t align with the lastest approved PM. The updated PM dat…" at bounding box center [1351, 250] width 238 height 268
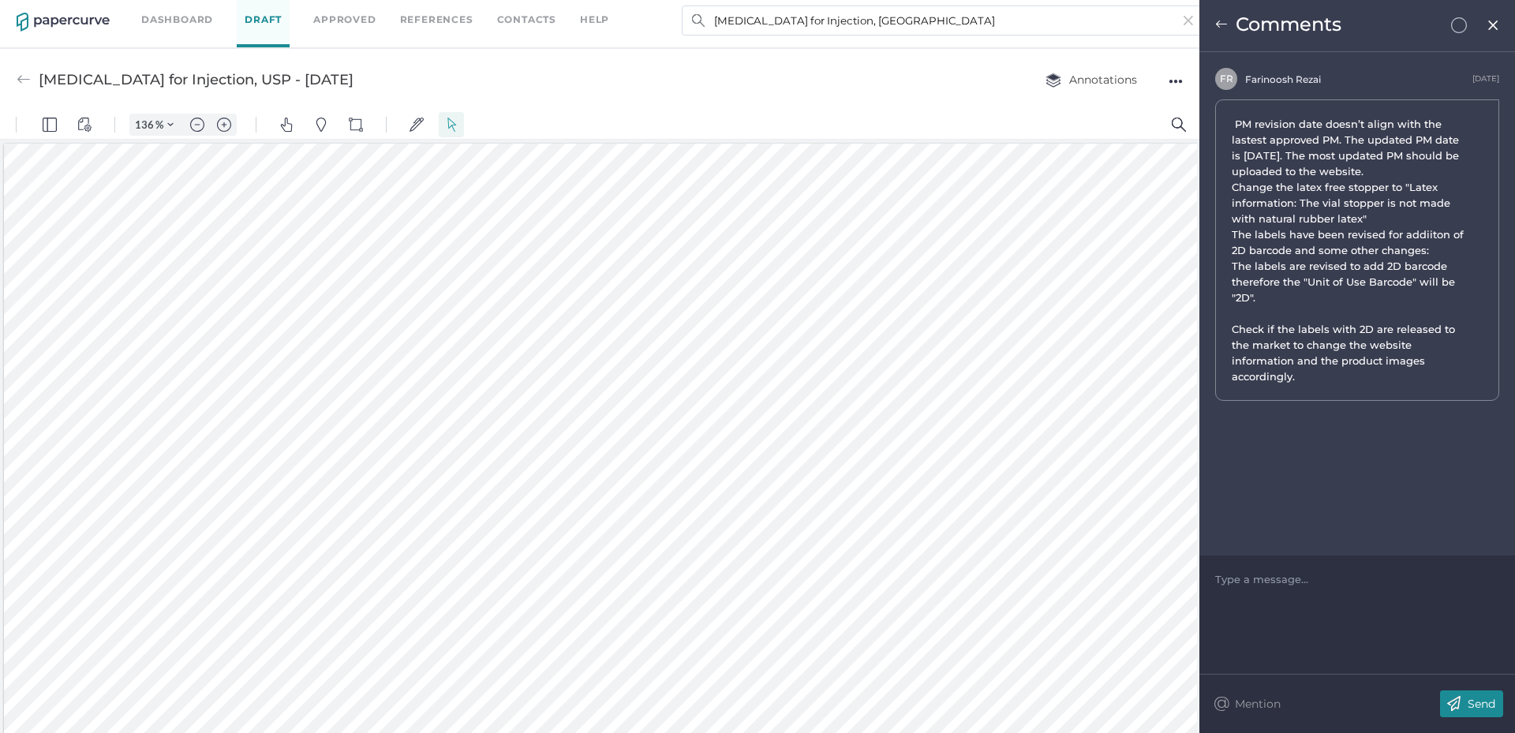
drag, startPoint x: 1465, startPoint y: 33, endPoint x: 1485, endPoint y: 28, distance: 20.3
click at [1467, 33] on div "Comments" at bounding box center [1358, 26] width 316 height 52
click at [1489, 28] on img at bounding box center [1493, 25] width 13 height 13
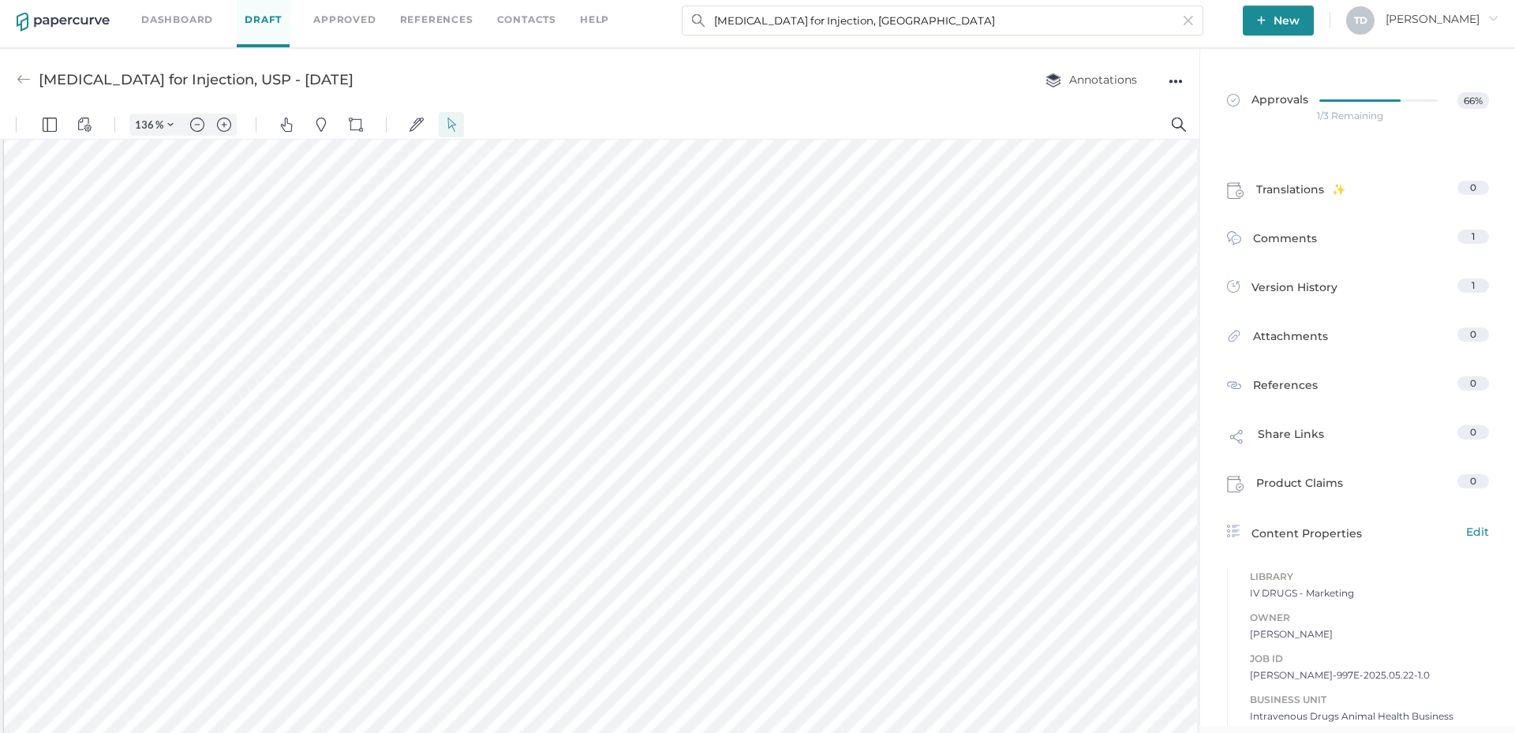
scroll to position [2052, 0]
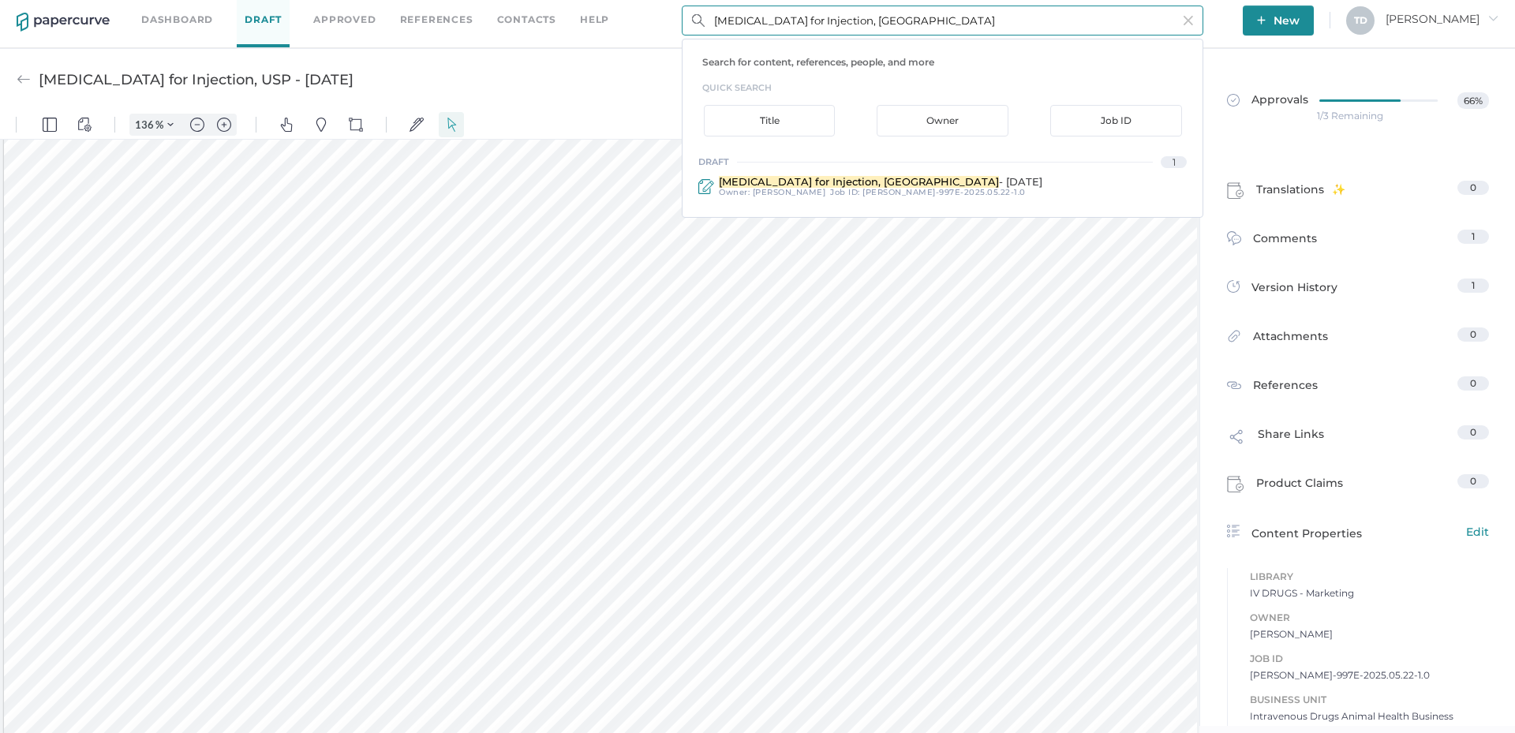
click at [791, 28] on input "[MEDICAL_DATA] for Injection, [GEOGRAPHIC_DATA]" at bounding box center [943, 21] width 522 height 30
paste input "[MEDICAL_DATA] for Injection, [GEOGRAPHIC_DATA]"
type input "[MEDICAL_DATA] for Injection, [GEOGRAPHIC_DATA]"
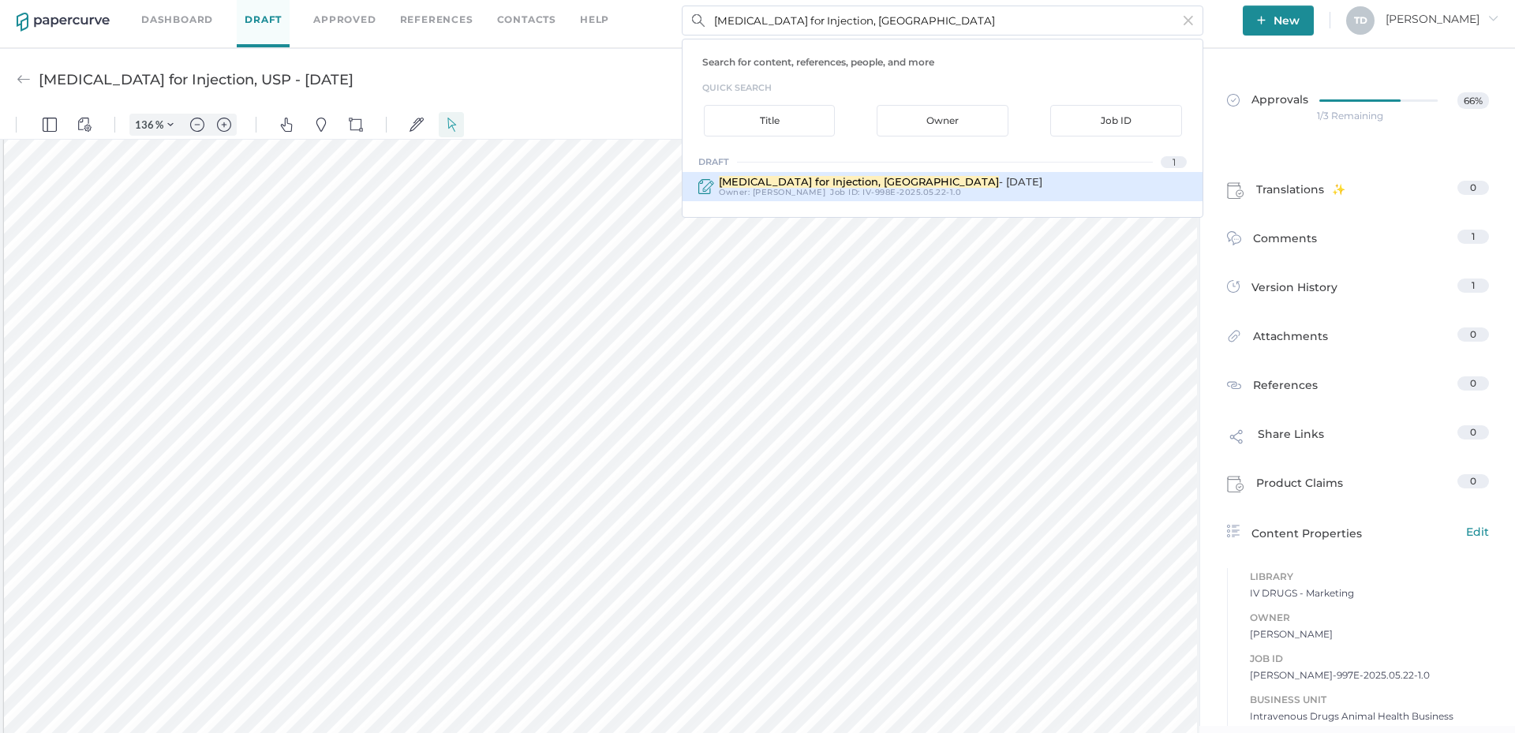
click at [875, 189] on span "IV-998E-2025.05.22-1.0" at bounding box center [912, 192] width 99 height 10
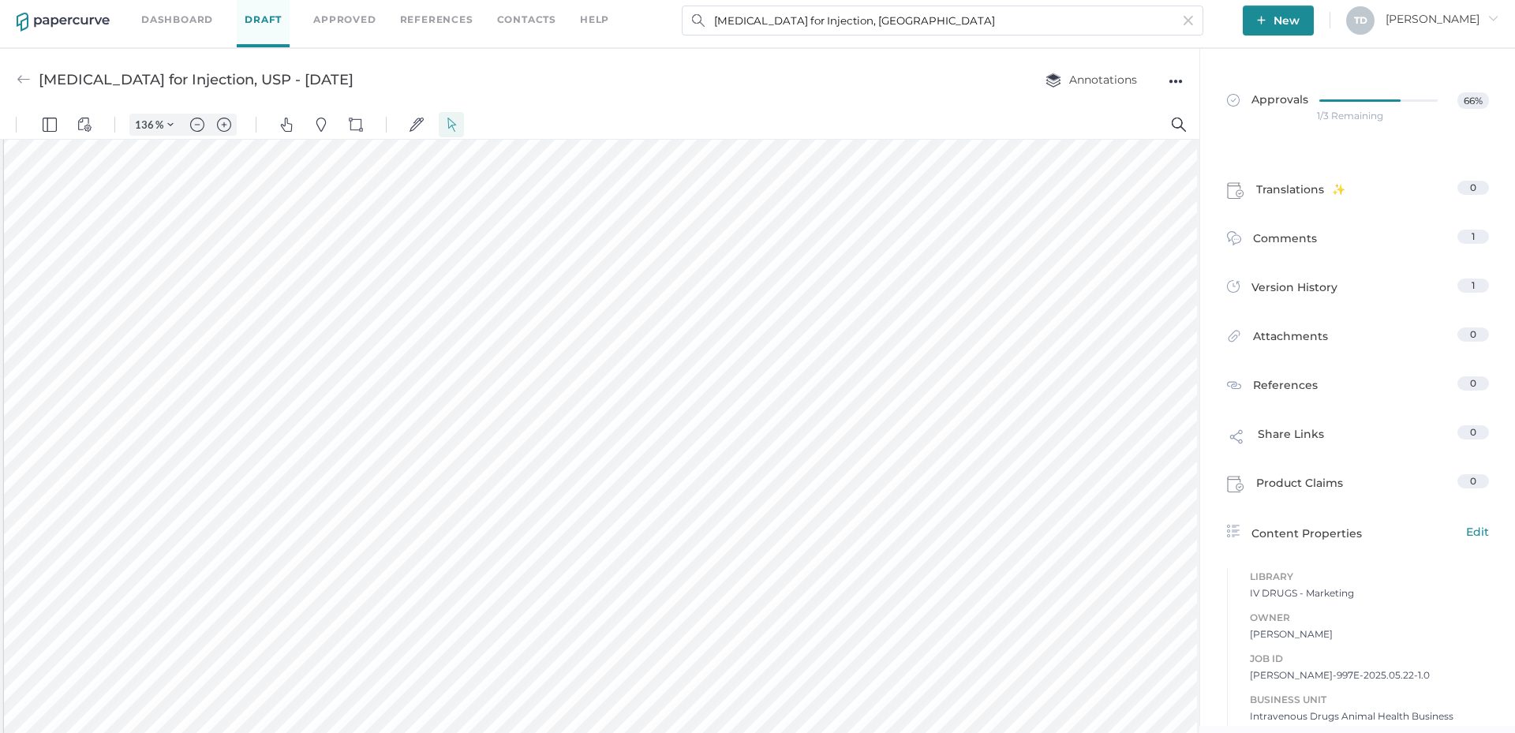
type input "[MEDICAL_DATA] for Injection, USP - [DATE]"
type input "100"
type input "136"
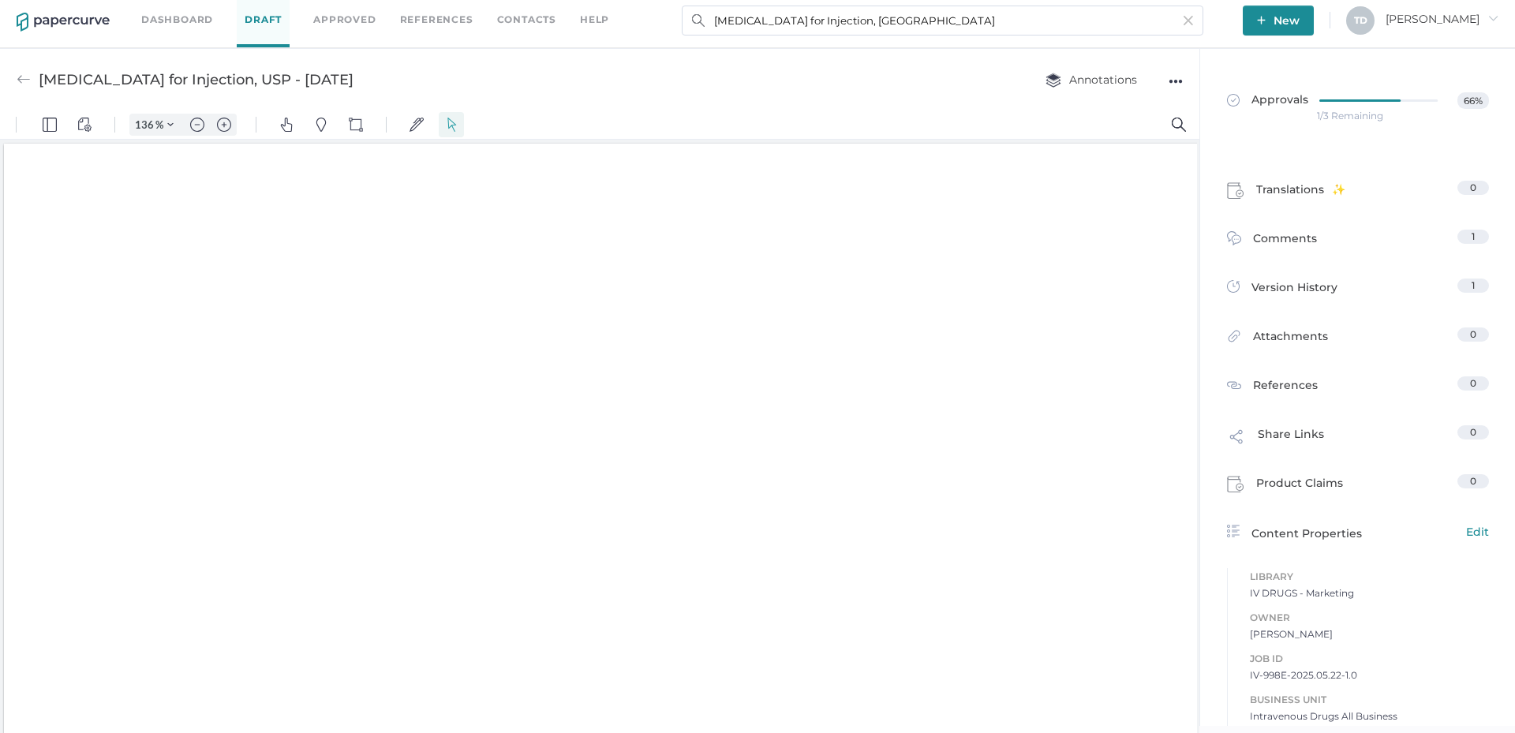
scroll to position [3, 0]
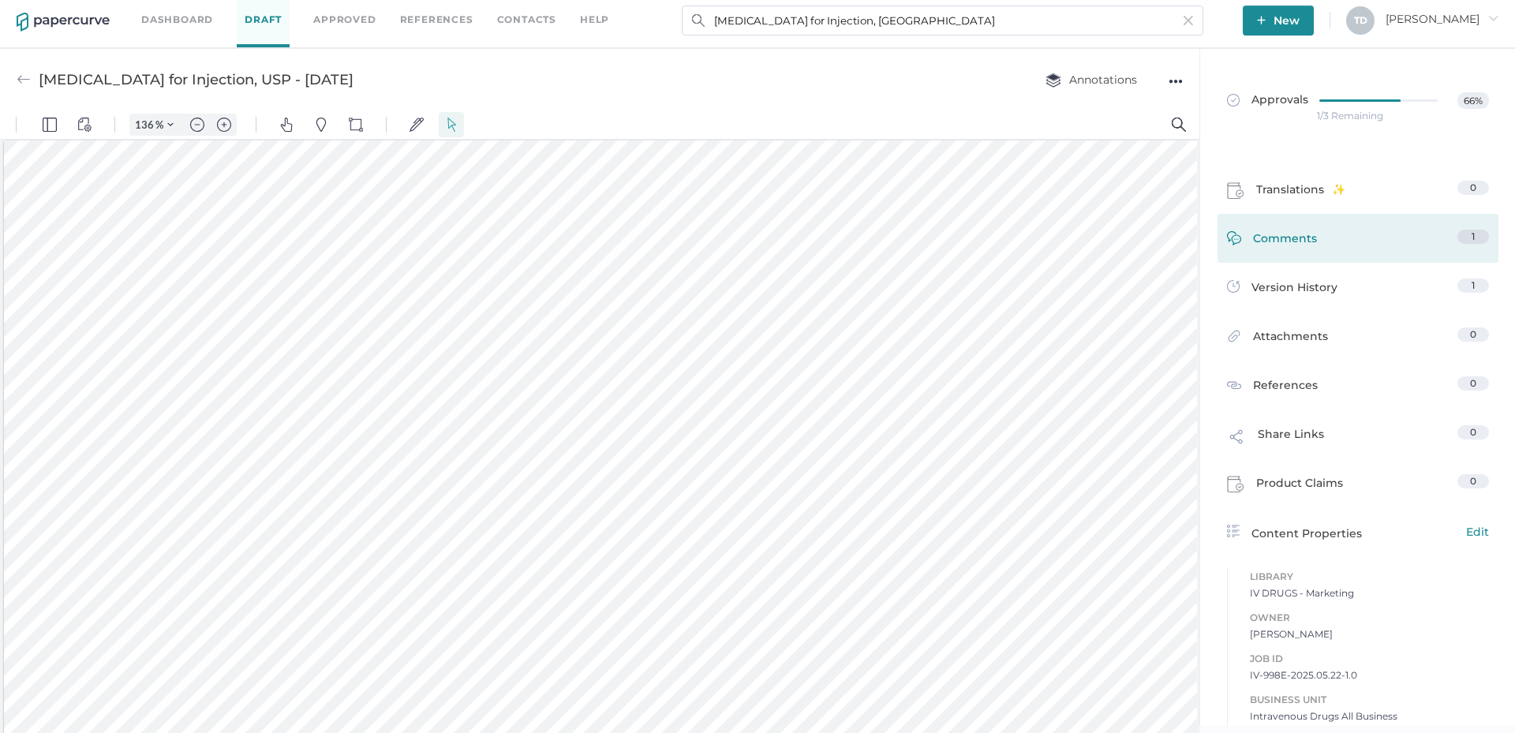
click at [1268, 253] on span "Comments" at bounding box center [1285, 242] width 64 height 24
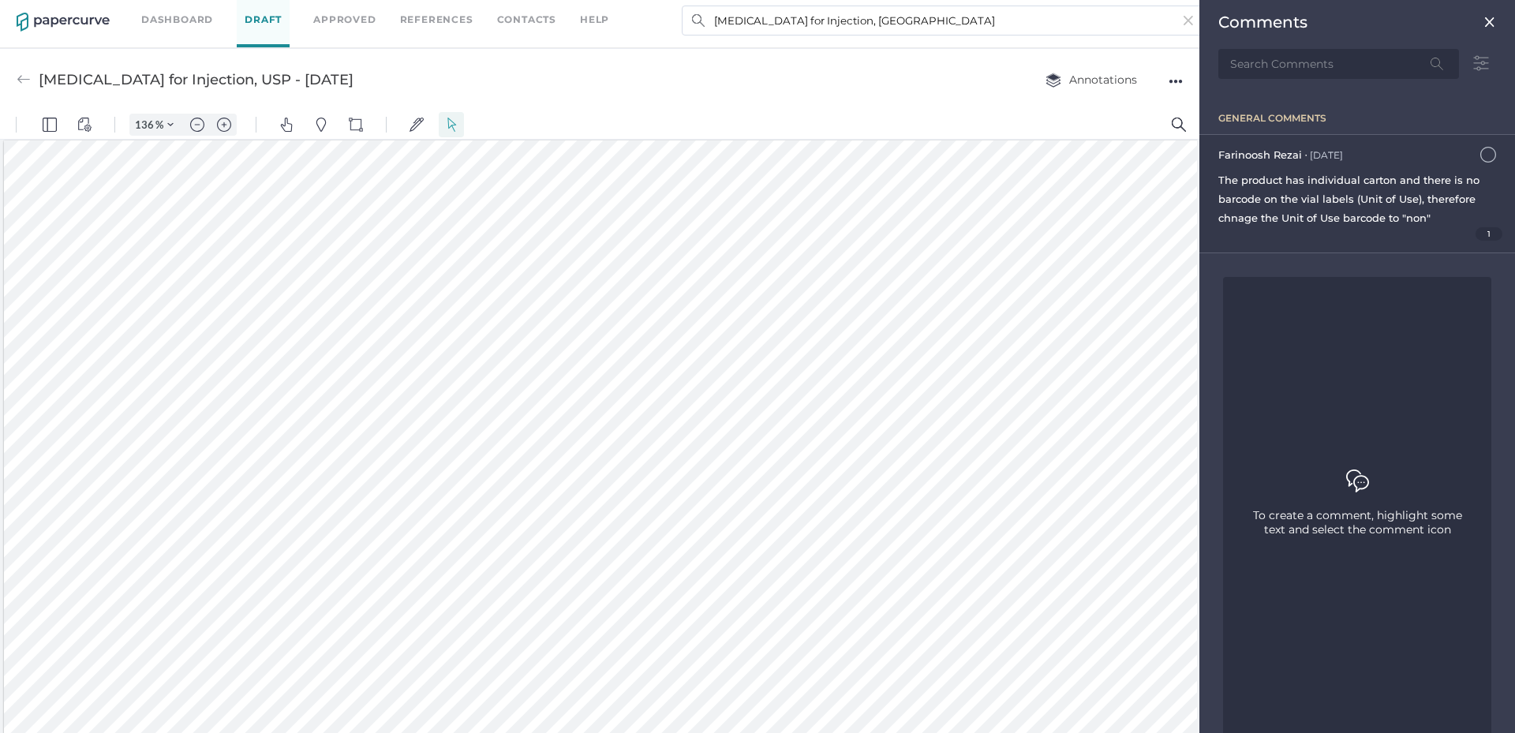
click at [1476, 229] on span "1" at bounding box center [1490, 233] width 28 height 13
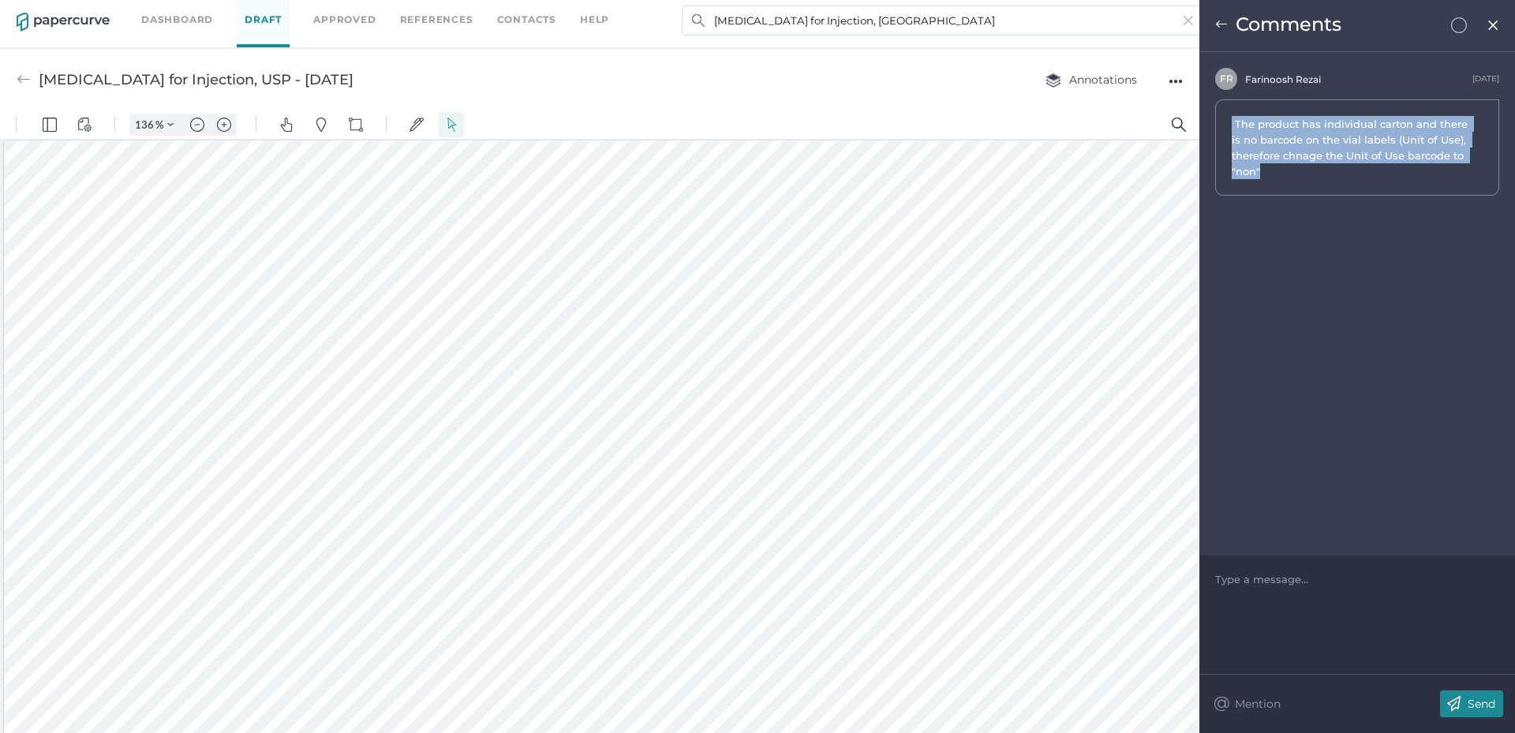
drag, startPoint x: 1310, startPoint y: 172, endPoint x: 1223, endPoint y: 124, distance: 99.3
click at [1223, 124] on div "The product has individual carton and there is no barcode on the vial labels (U…" at bounding box center [1357, 147] width 284 height 96
click at [902, 24] on input "[MEDICAL_DATA] for Injection, [GEOGRAPHIC_DATA]" at bounding box center [943, 21] width 522 height 30
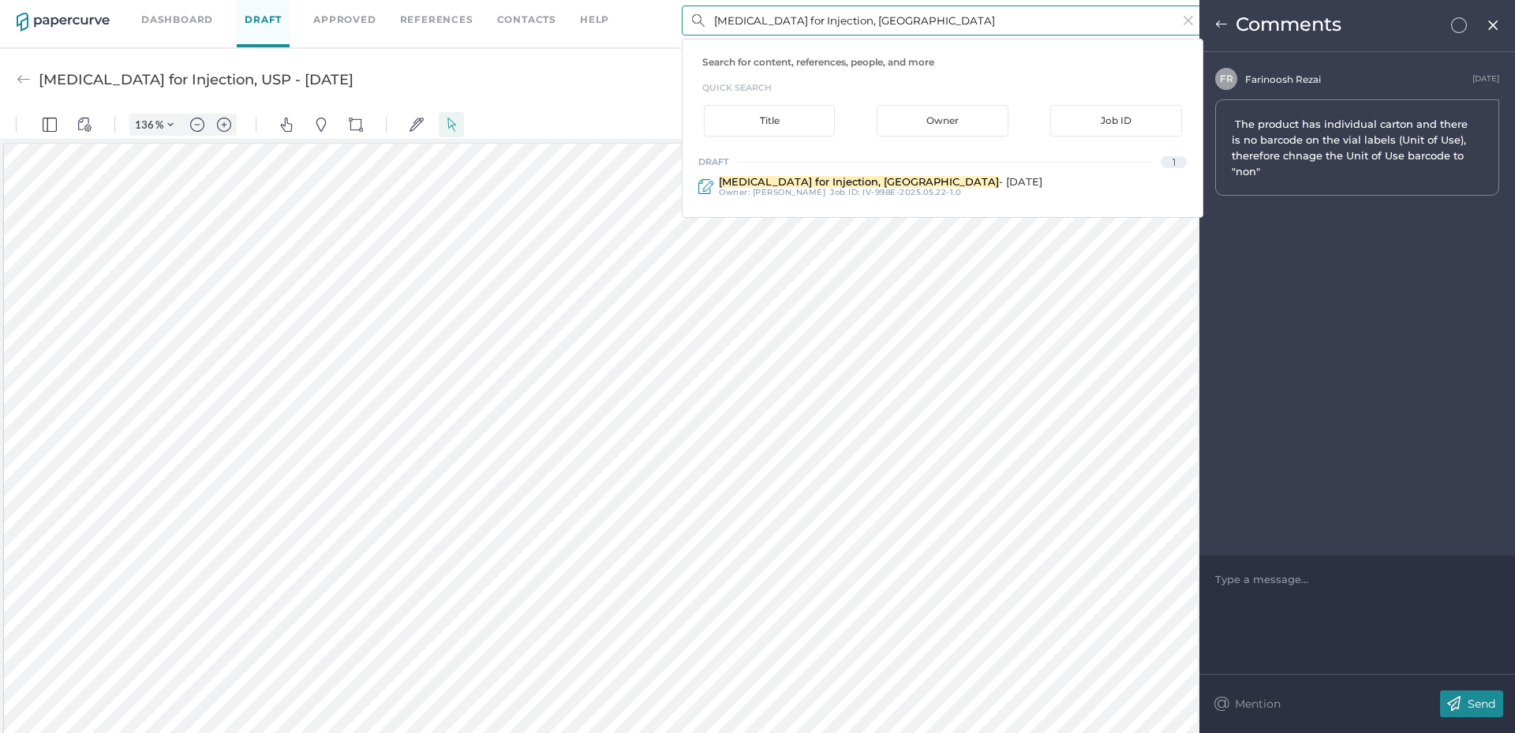
click at [902, 24] on input "[MEDICAL_DATA] for Injection, [GEOGRAPHIC_DATA]" at bounding box center [943, 21] width 522 height 30
paste input "[MEDICAL_DATA] Injection, [GEOGRAPHIC_DATA]"
type input "[MEDICAL_DATA] Injection, [GEOGRAPHIC_DATA]"
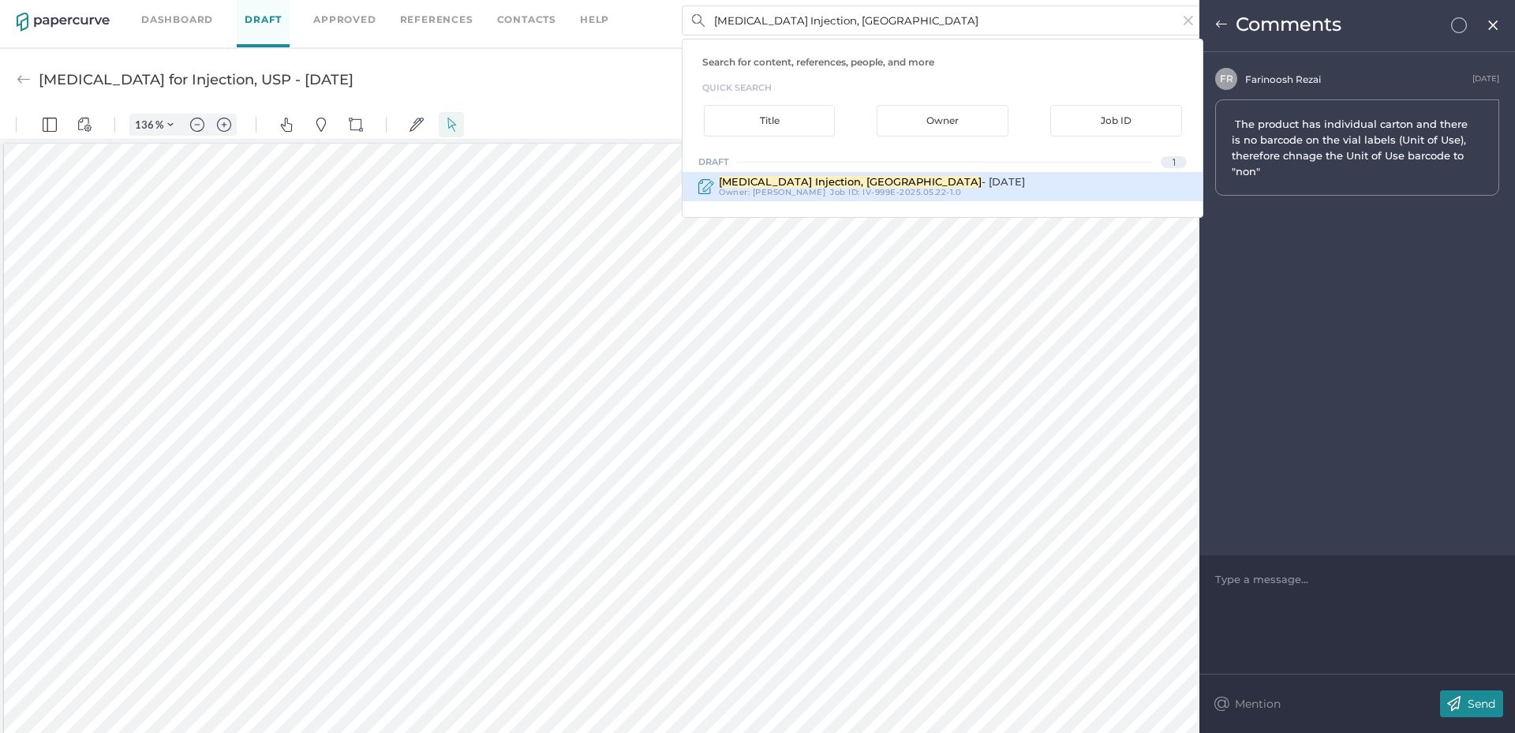
click at [829, 186] on span "[MEDICAL_DATA] Injection, [GEOGRAPHIC_DATA]" at bounding box center [850, 181] width 263 height 13
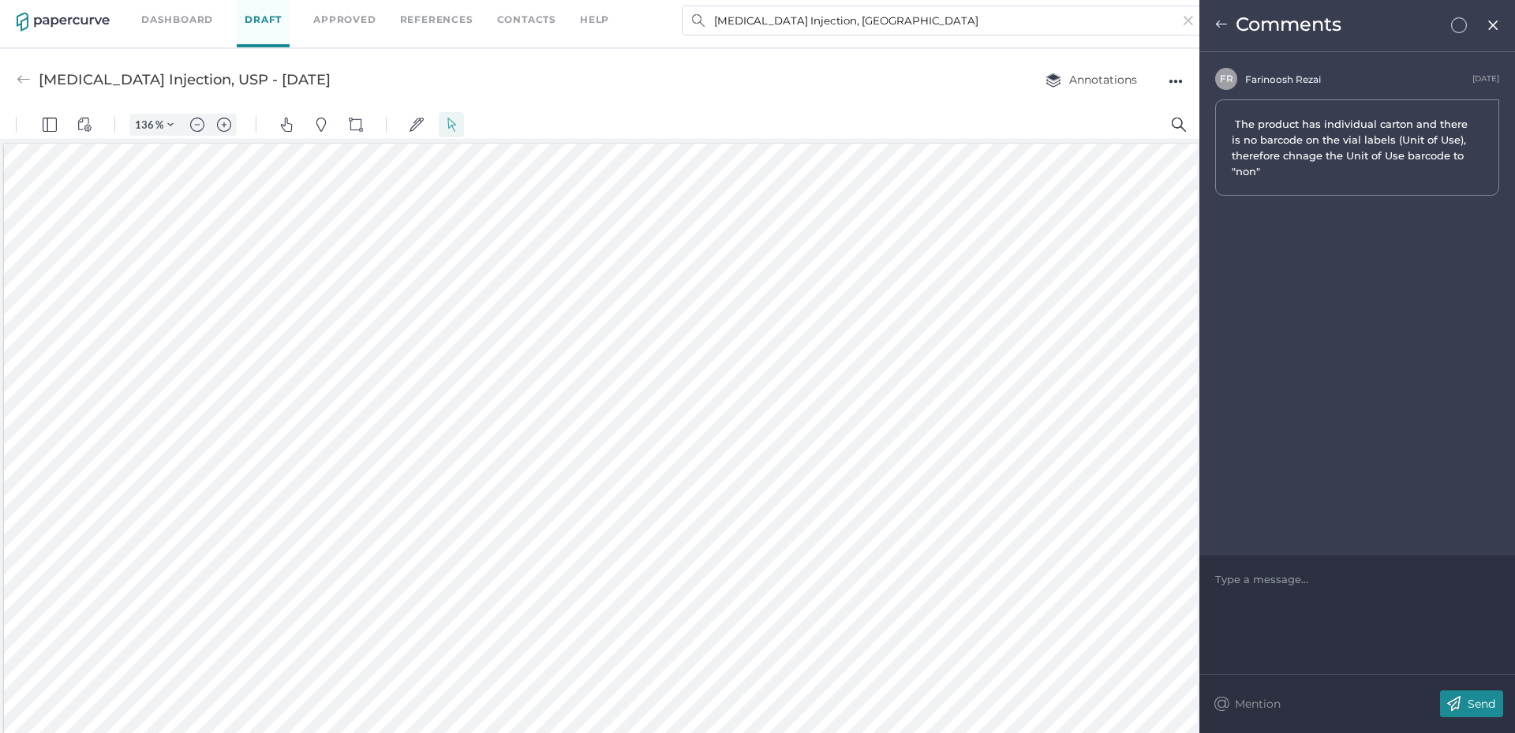
type input "[MEDICAL_DATA] Injection, USP - [DATE]"
type input "136"
click at [1492, 21] on img at bounding box center [1493, 25] width 13 height 13
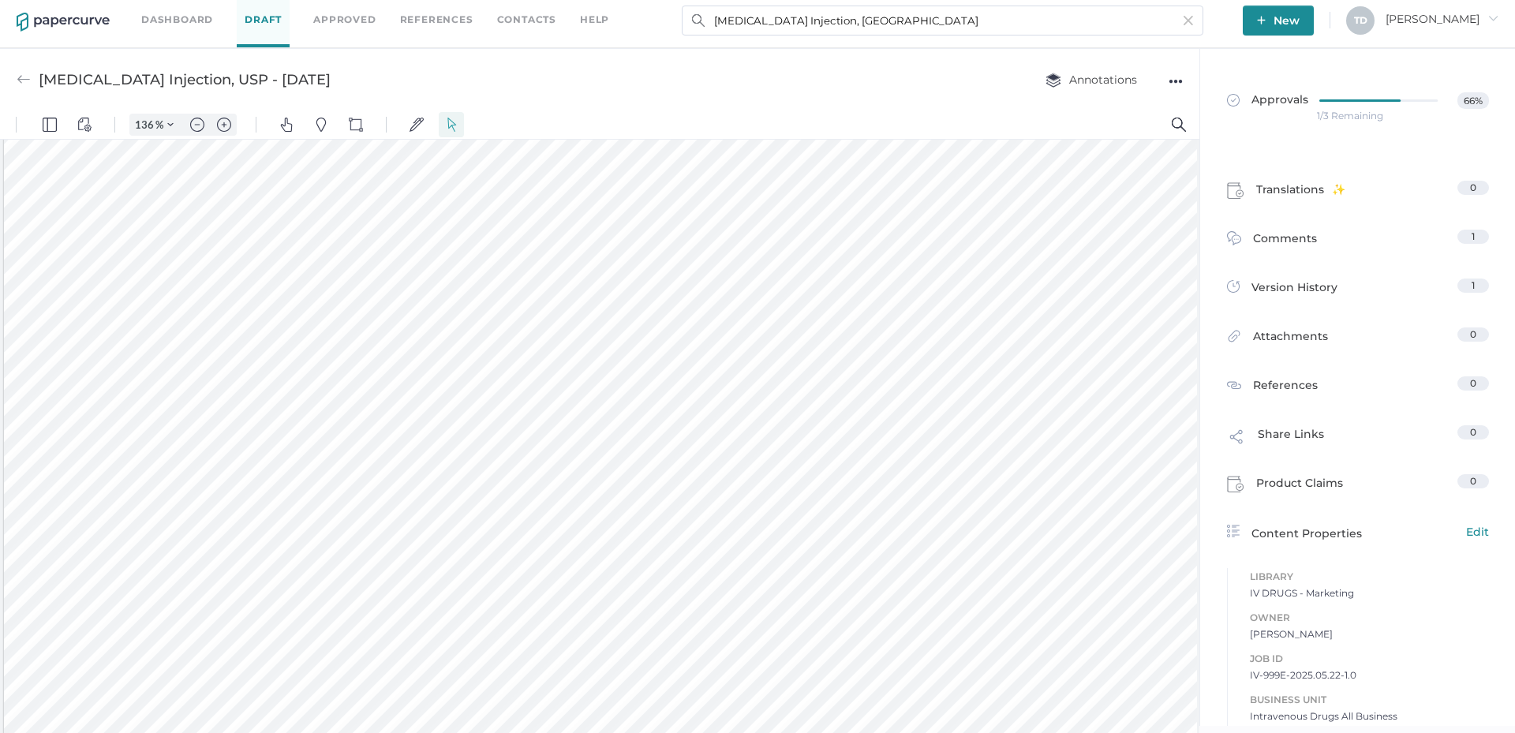
scroll to position [1423, 0]
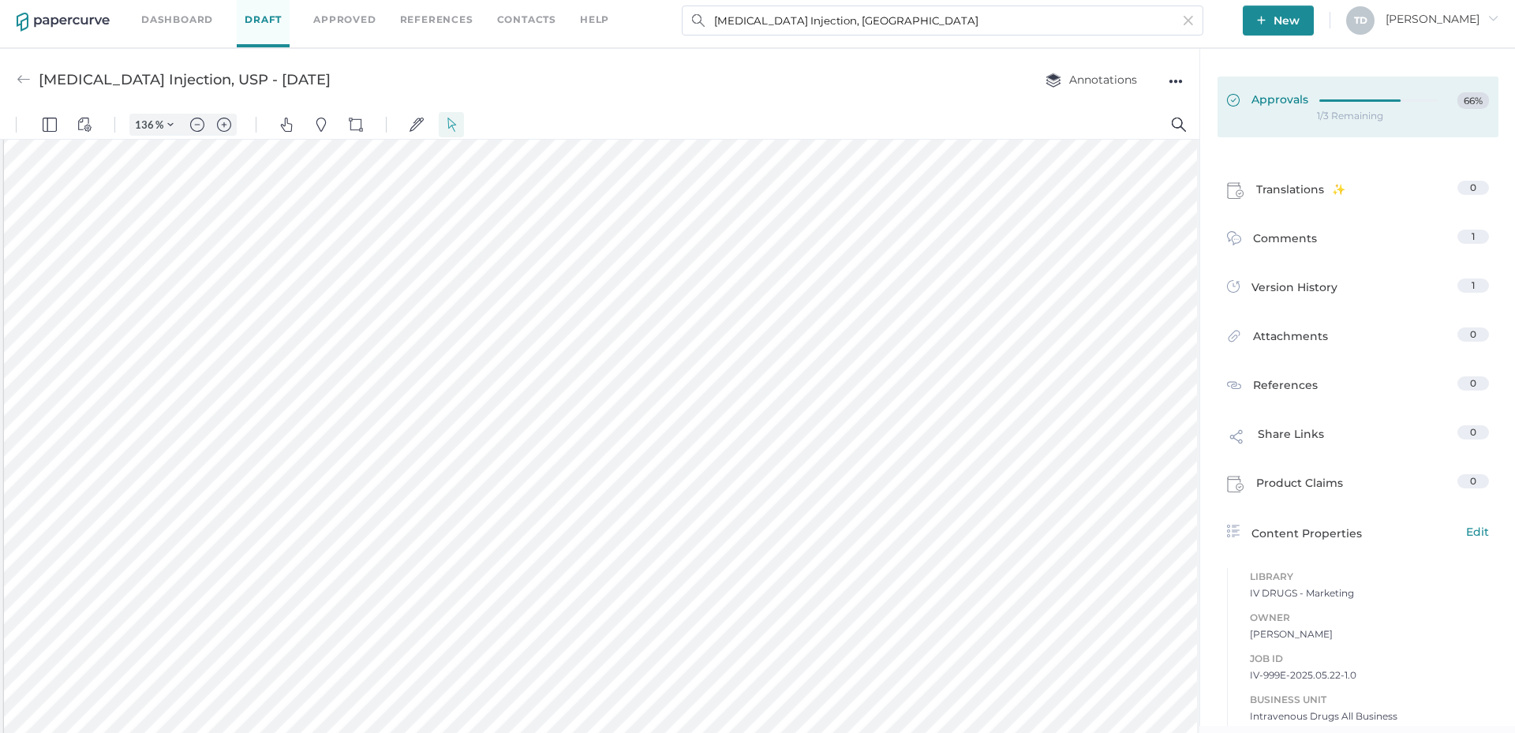
click at [1374, 106] on div at bounding box center [1384, 100] width 128 height 17
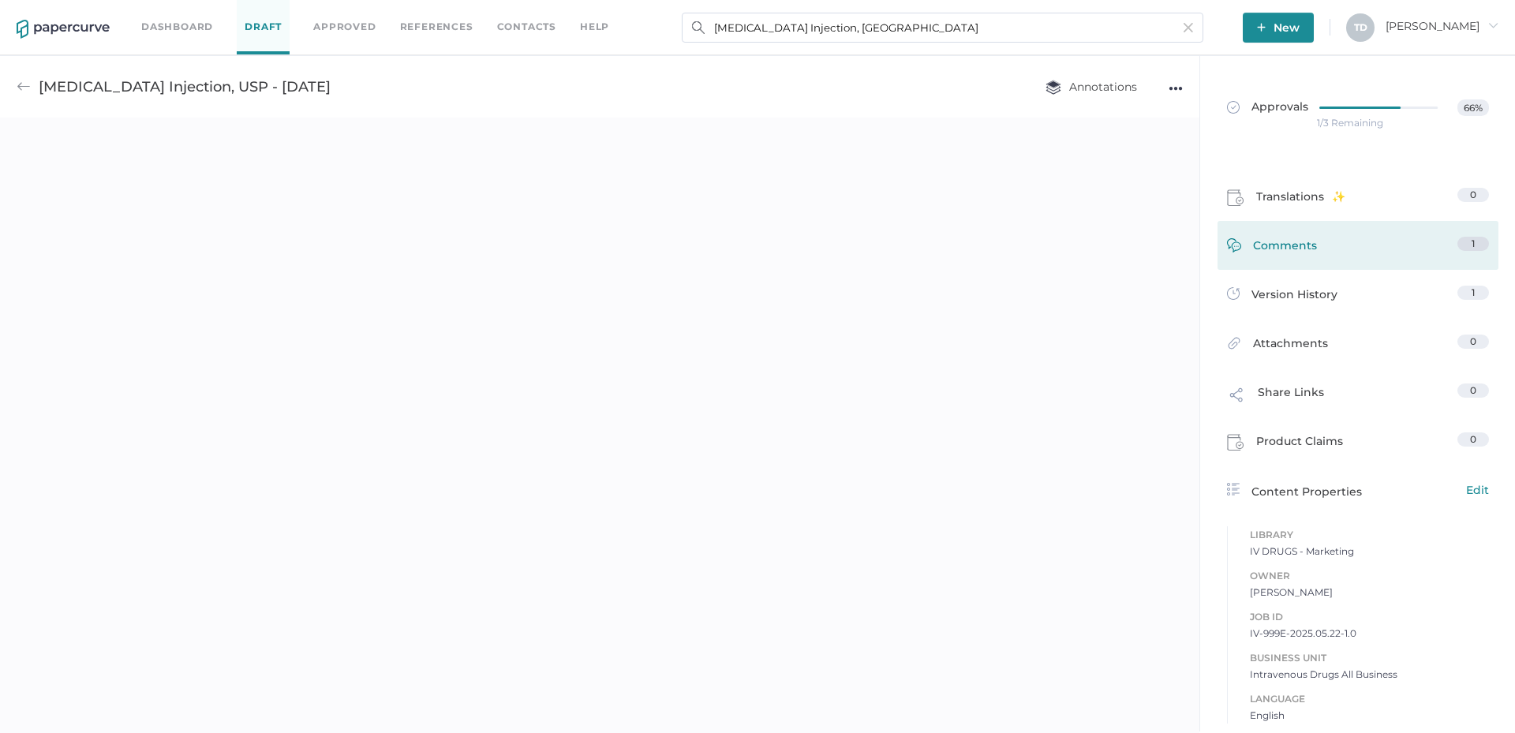
click at [1381, 238] on link "Comments 1" at bounding box center [1358, 249] width 262 height 24
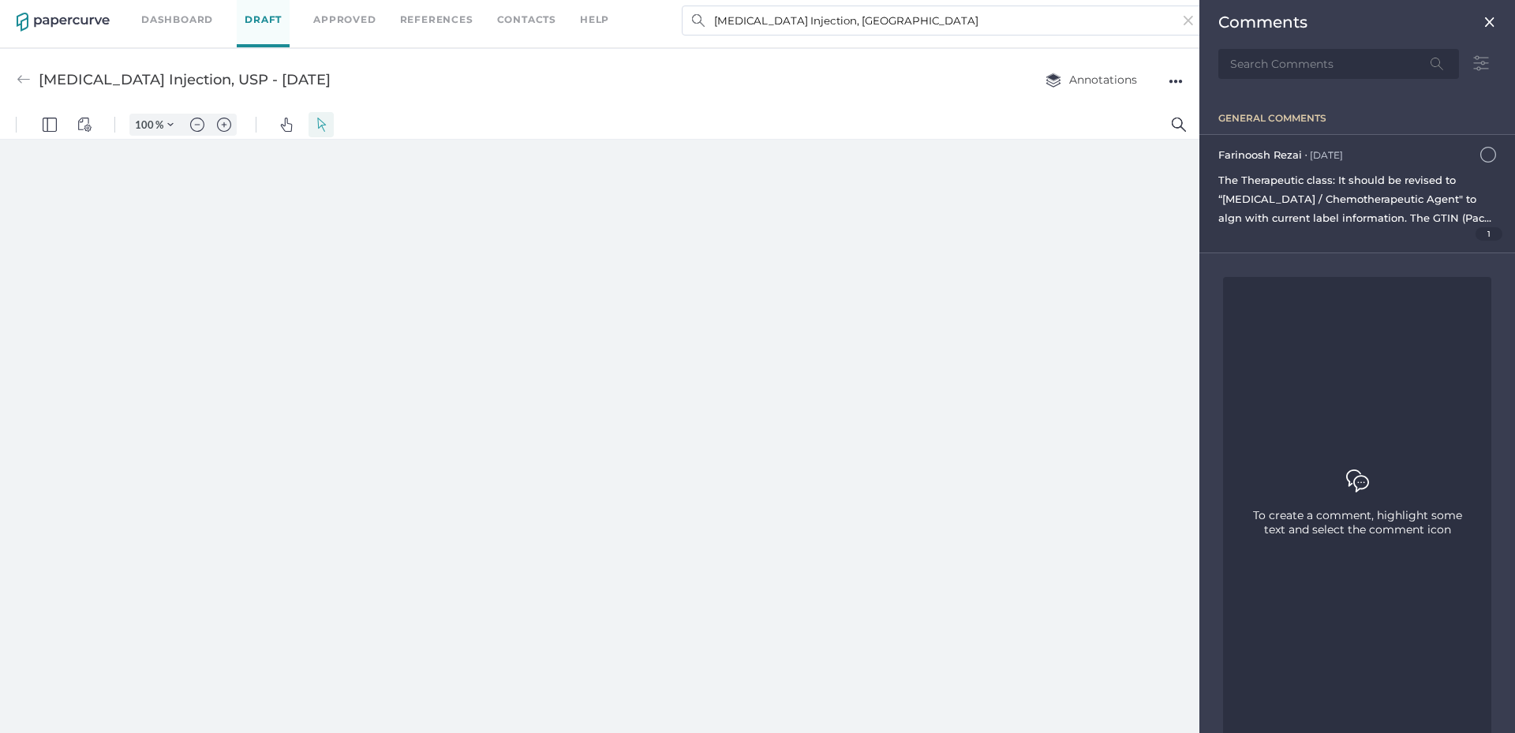
click at [1476, 229] on span "1" at bounding box center [1490, 233] width 28 height 13
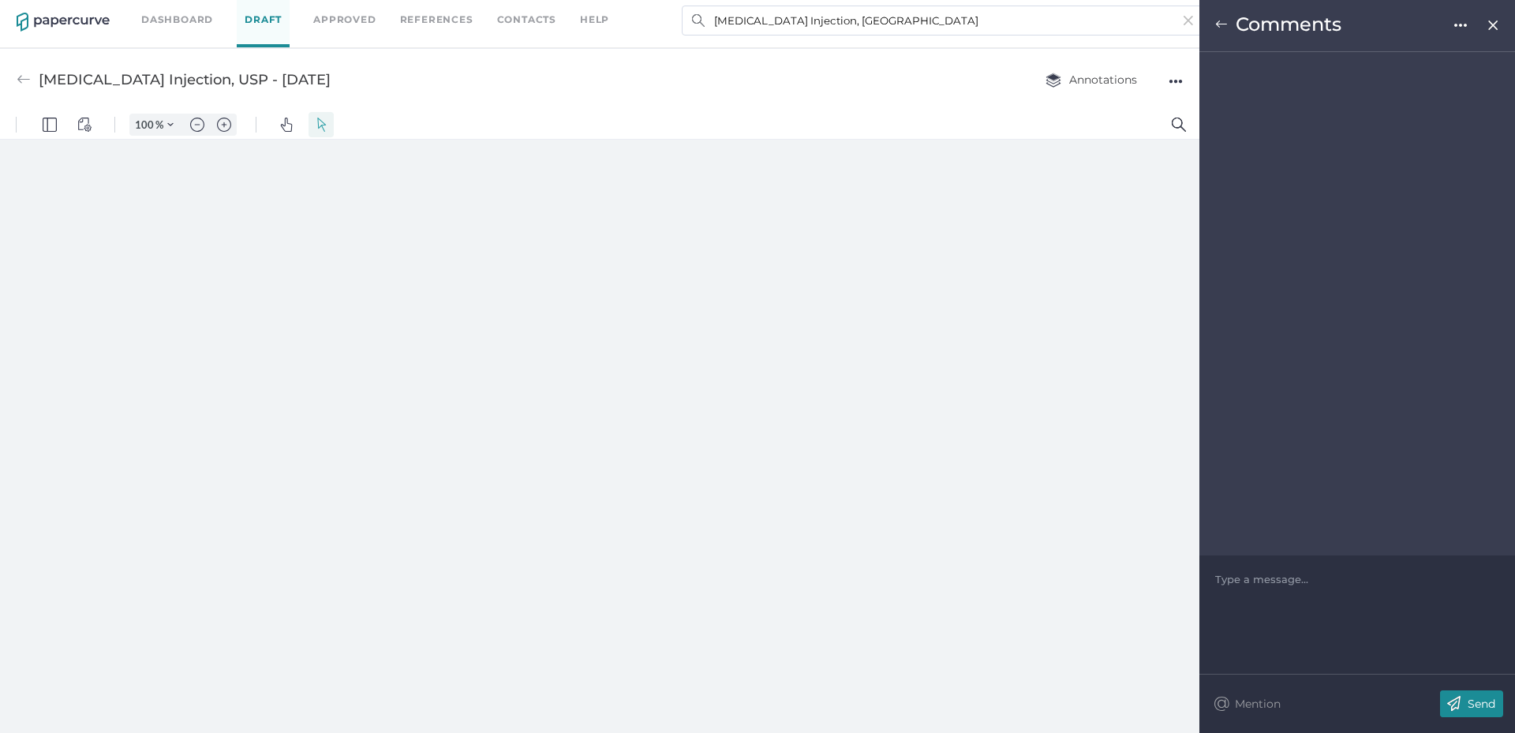
type input "136"
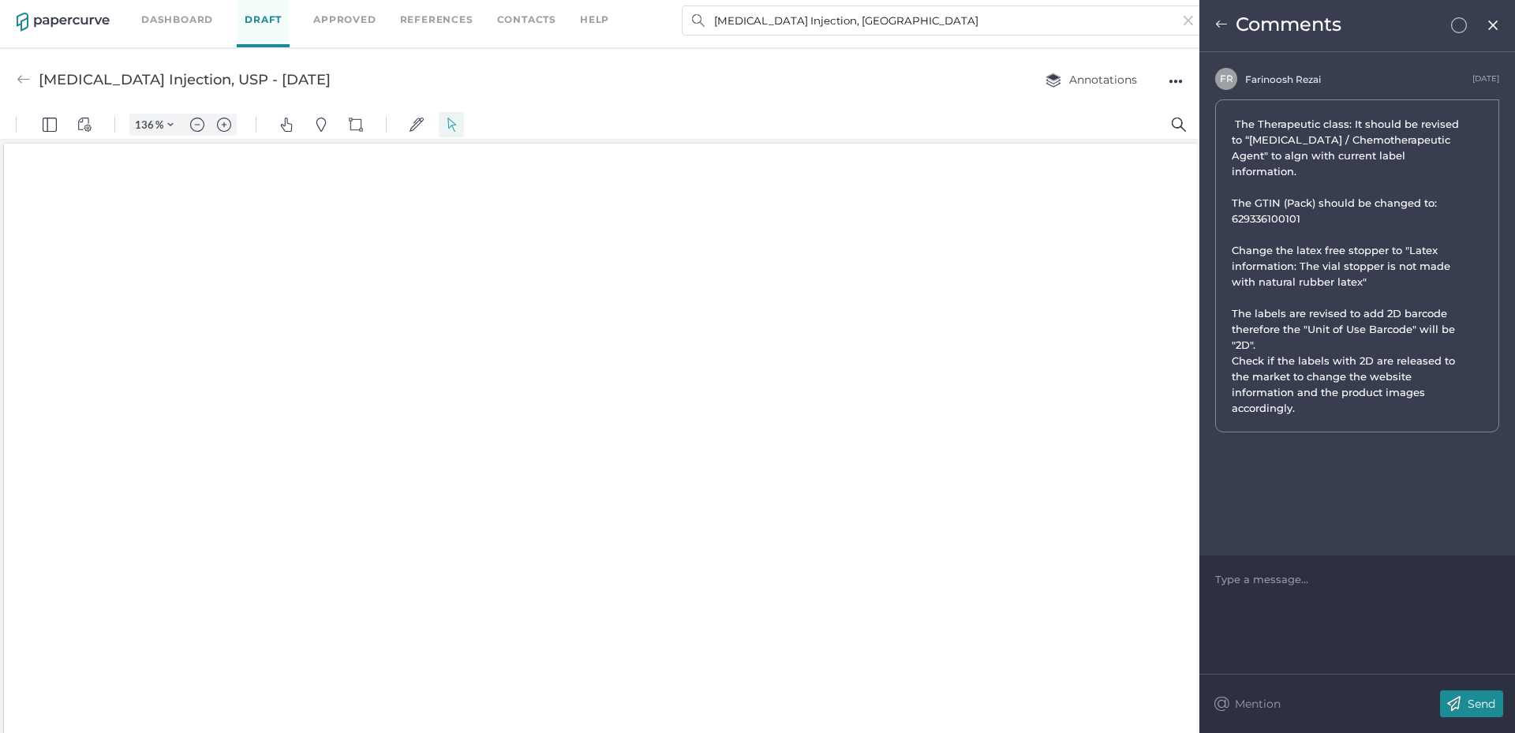
scroll to position [2, 0]
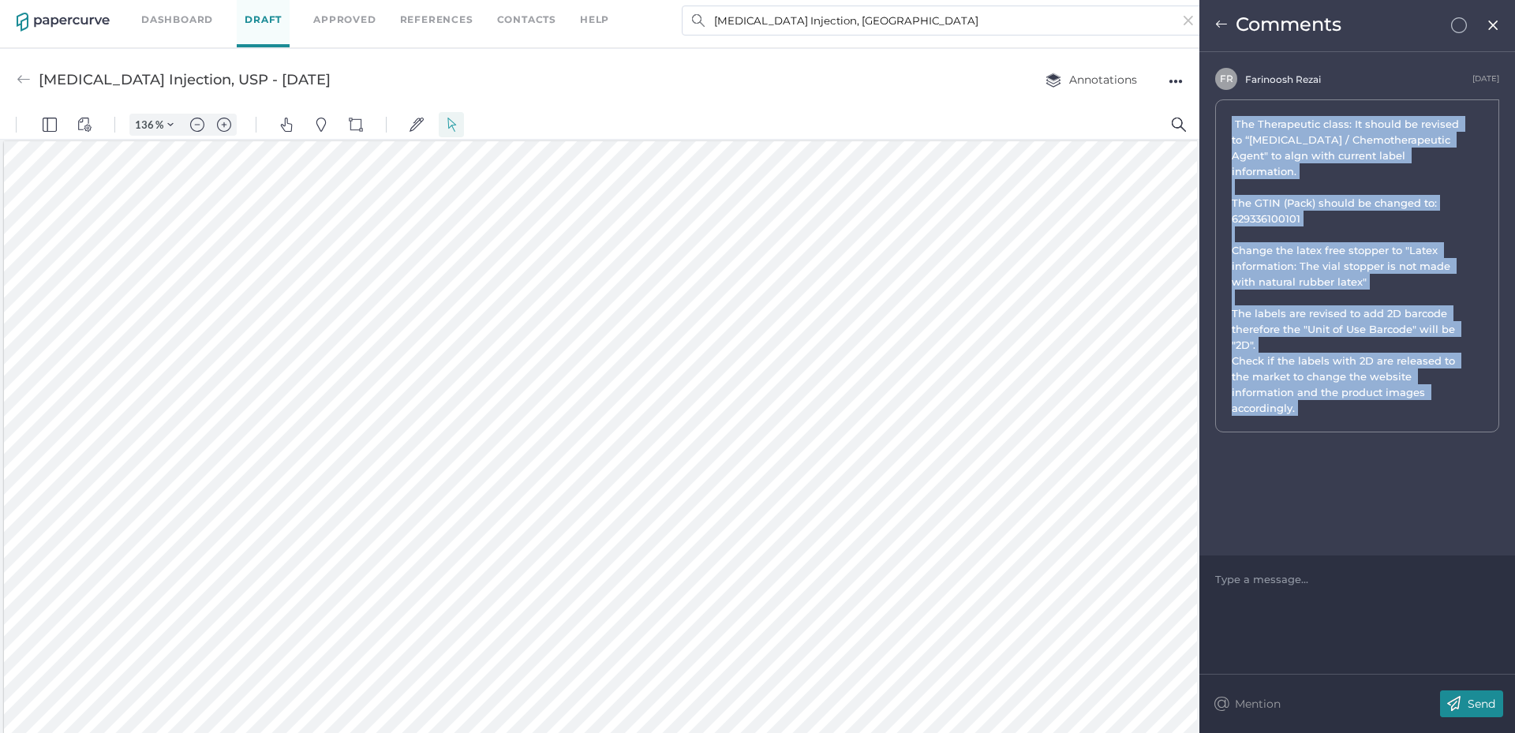
drag, startPoint x: 1440, startPoint y: 380, endPoint x: 1230, endPoint y: 116, distance: 337.1
click at [1230, 116] on div "The Therapeutic class: It should be revised to “[MEDICAL_DATA] / Chemotherapeut…" at bounding box center [1357, 265] width 284 height 333
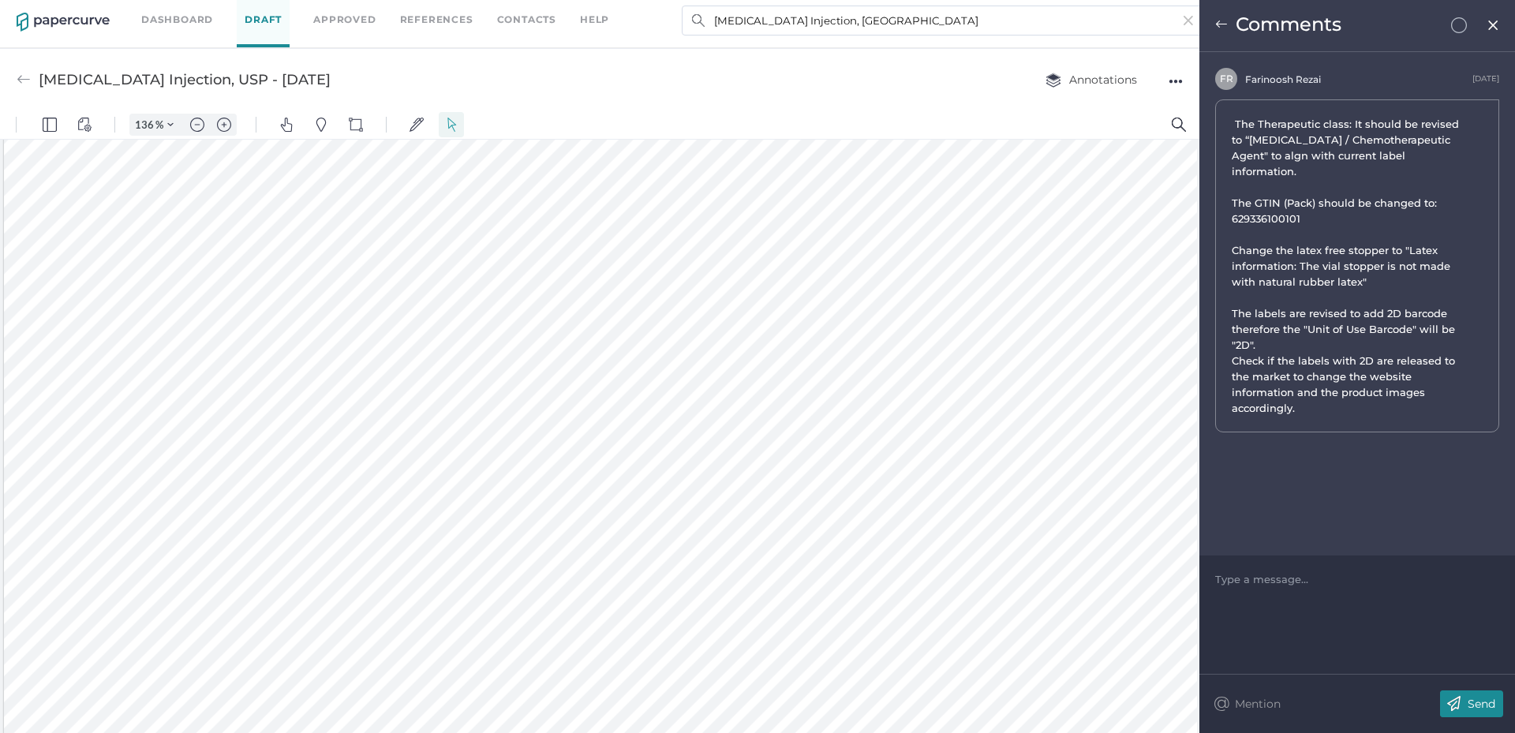
click at [1498, 17] on span at bounding box center [1493, 22] width 13 height 13
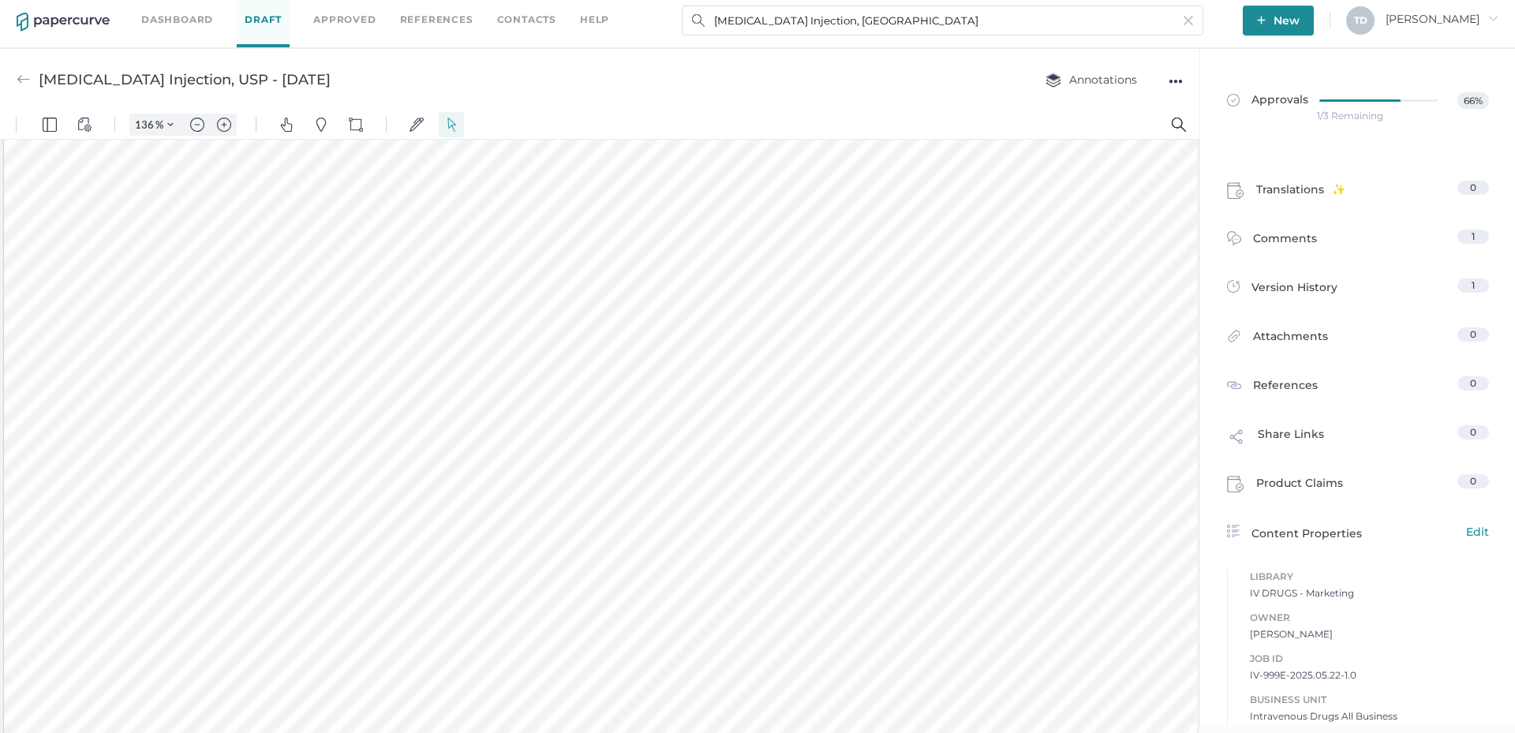
scroll to position [2212, 0]
click at [911, 18] on input "[MEDICAL_DATA] Injection, [GEOGRAPHIC_DATA]" at bounding box center [943, 21] width 522 height 30
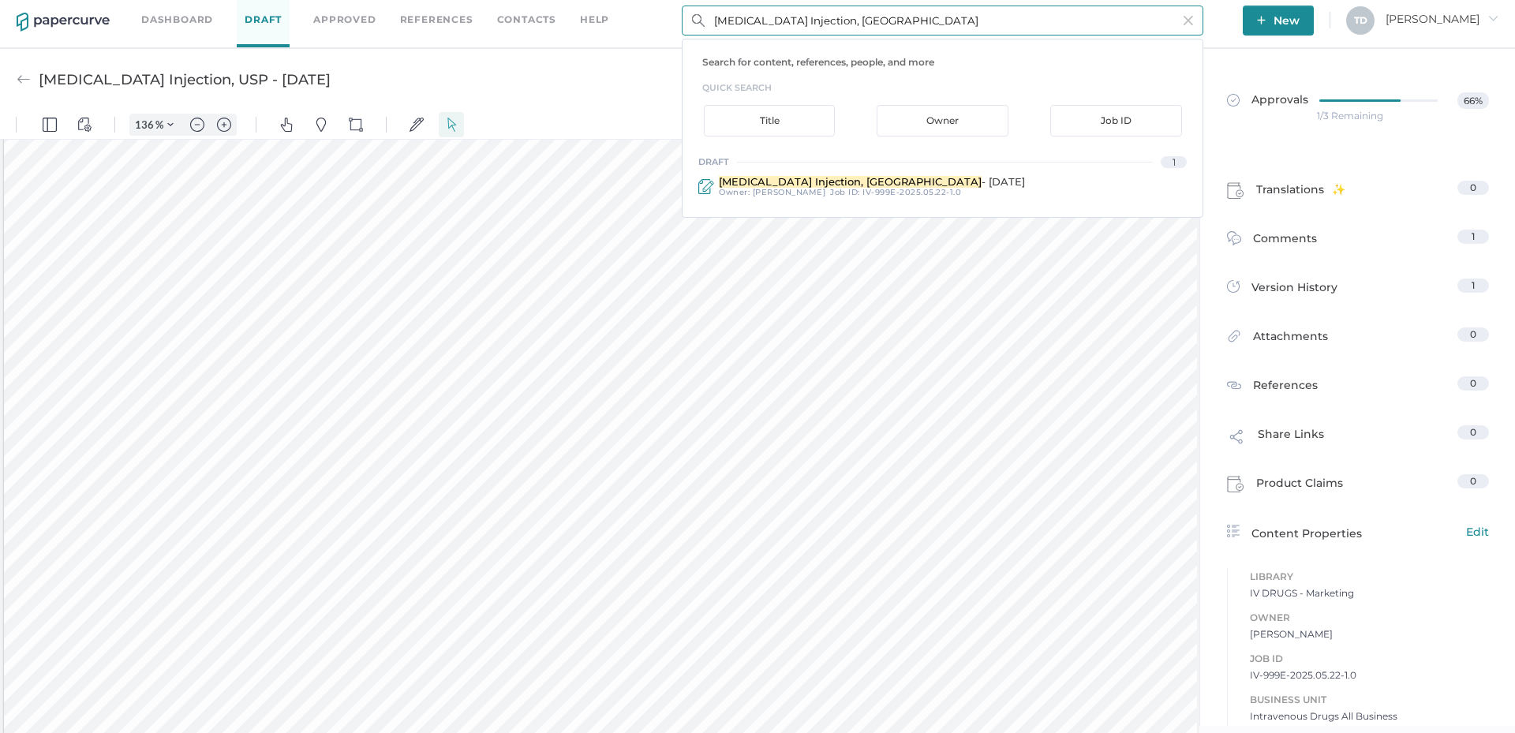
click at [911, 18] on input "[MEDICAL_DATA] Injection, [GEOGRAPHIC_DATA]" at bounding box center [943, 21] width 522 height 30
paste input "[MEDICAL_DATA] for Injection, [GEOGRAPHIC_DATA]"
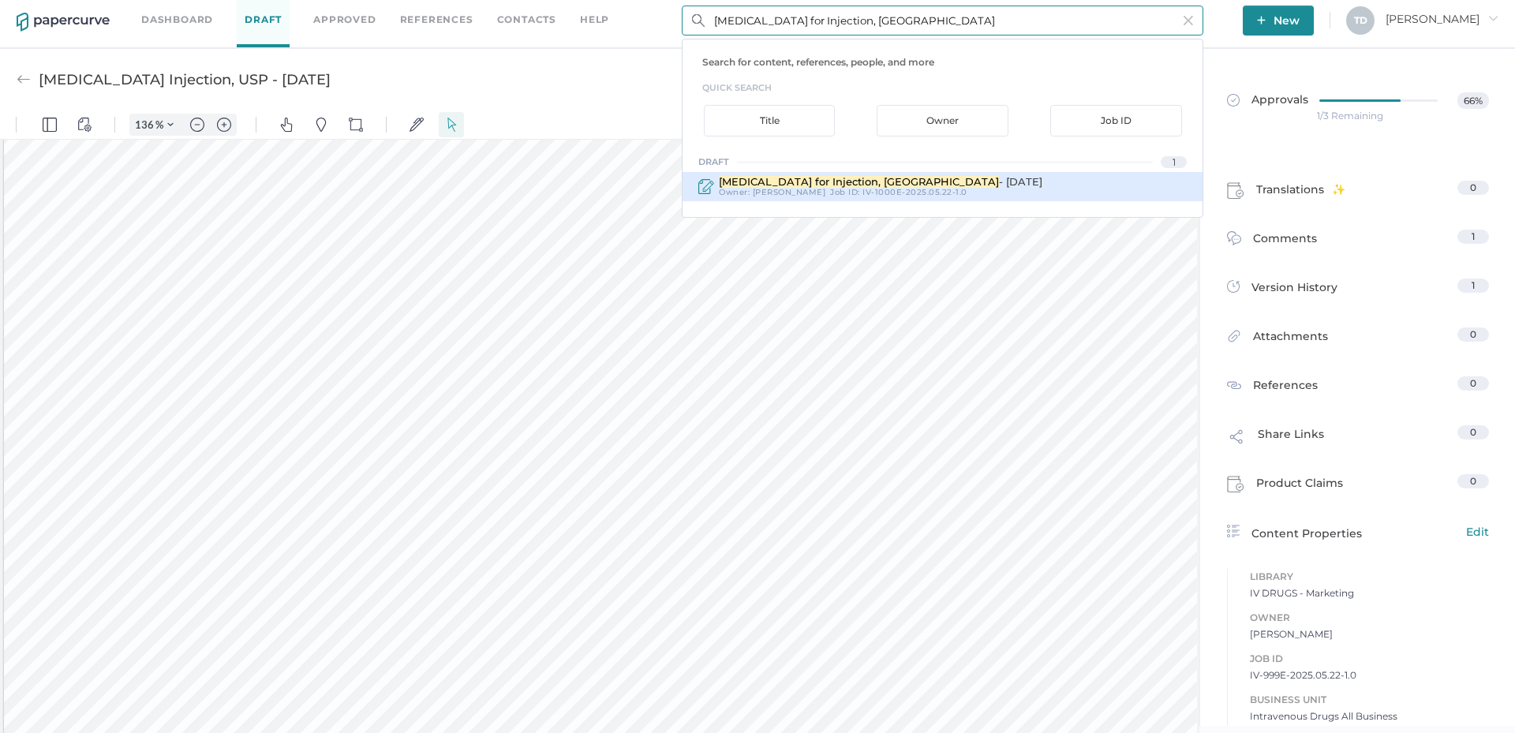
type input "[MEDICAL_DATA] for Injection, [GEOGRAPHIC_DATA]"
click at [858, 185] on span "[MEDICAL_DATA] for Injection, [GEOGRAPHIC_DATA]" at bounding box center [859, 181] width 280 height 13
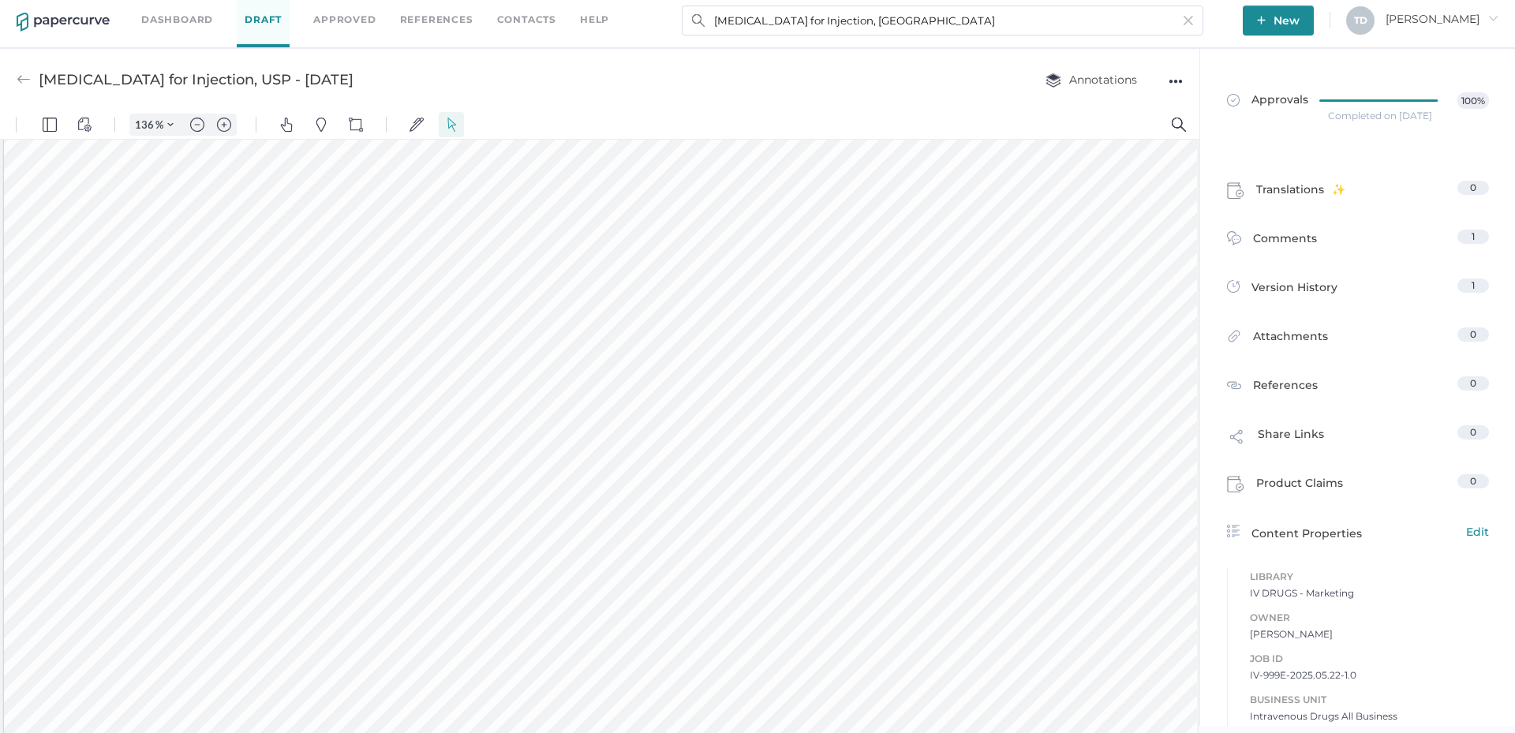
type input "[MEDICAL_DATA] for Injection, USP - [DATE]"
type input "100"
type input "136"
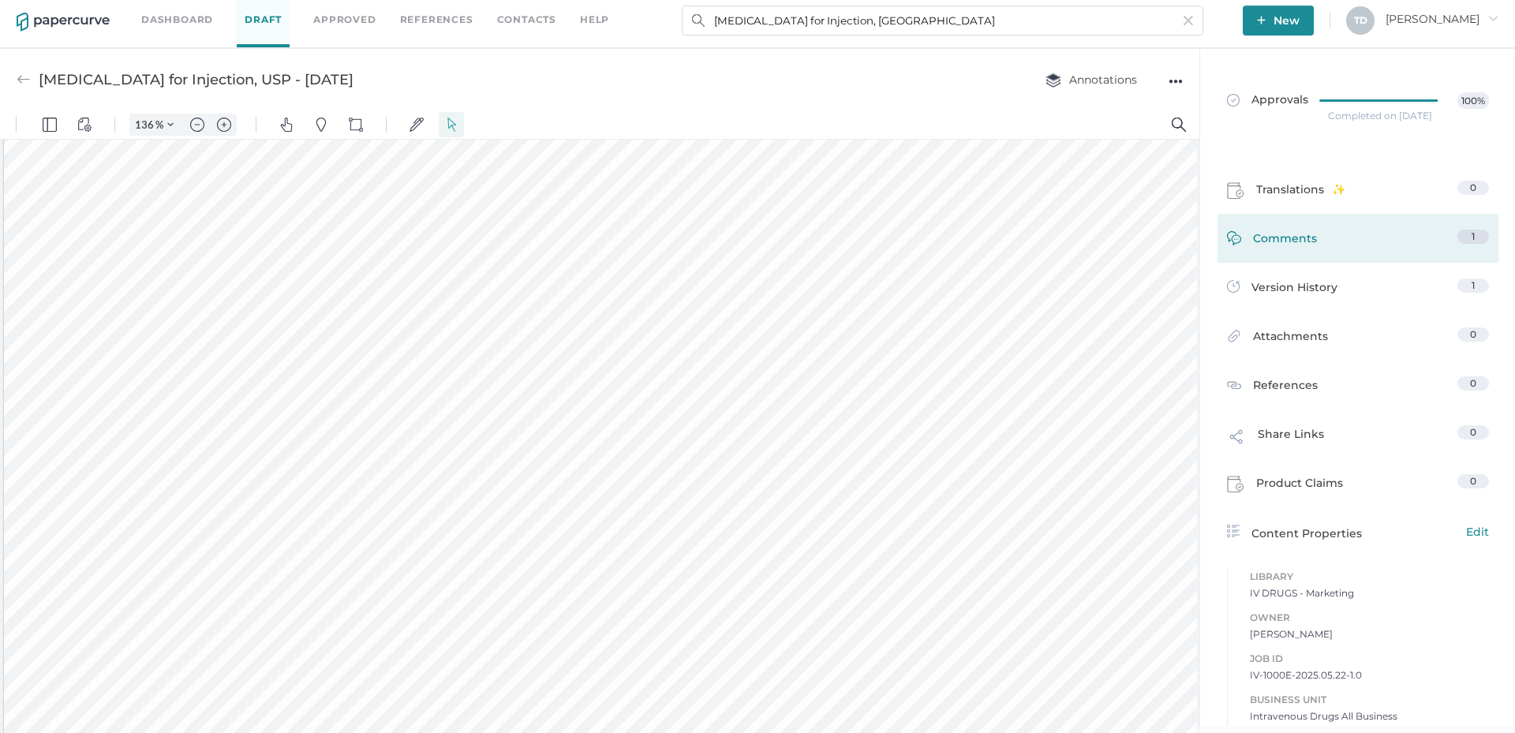
click at [1343, 244] on link "Comments 1" at bounding box center [1358, 242] width 262 height 24
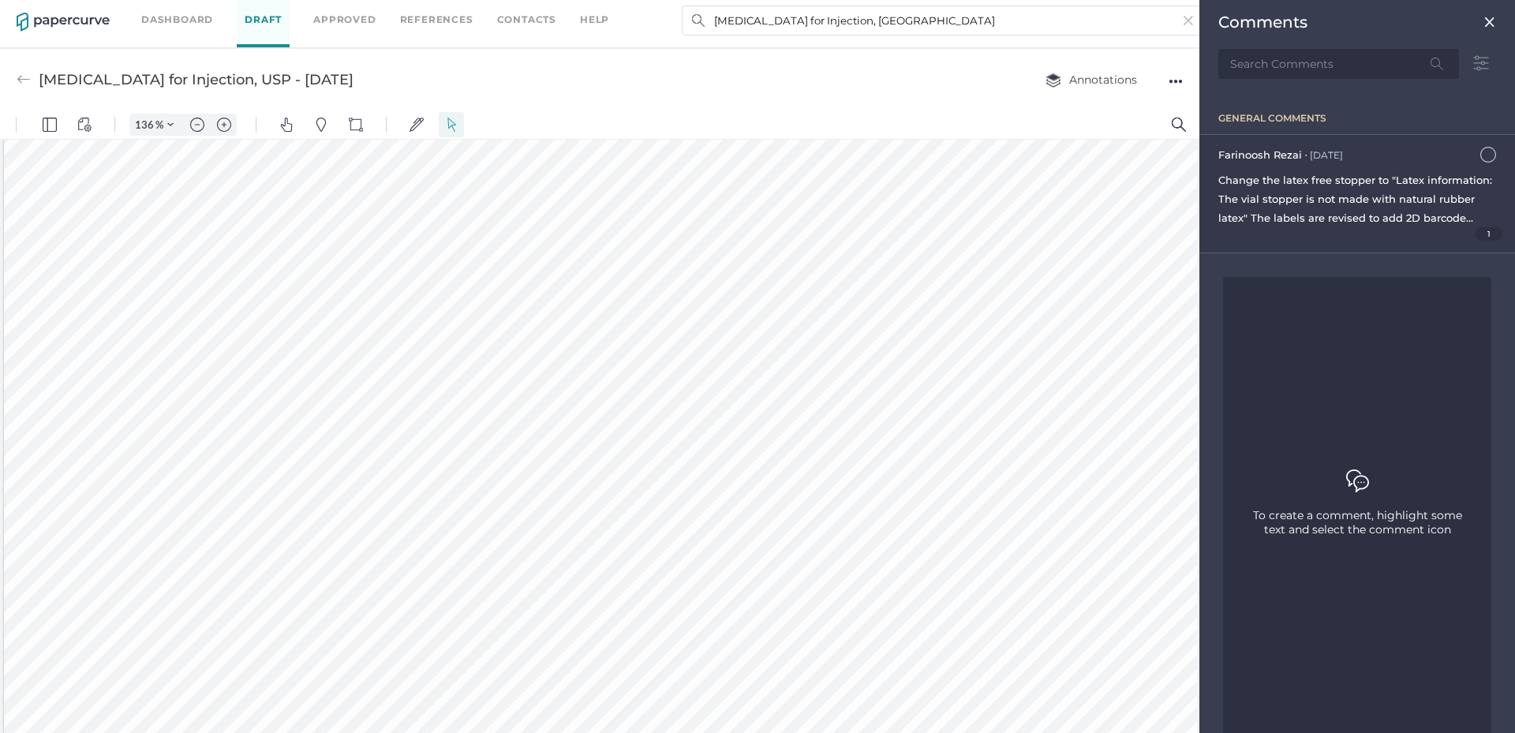
click at [1481, 232] on span "1" at bounding box center [1490, 233] width 28 height 13
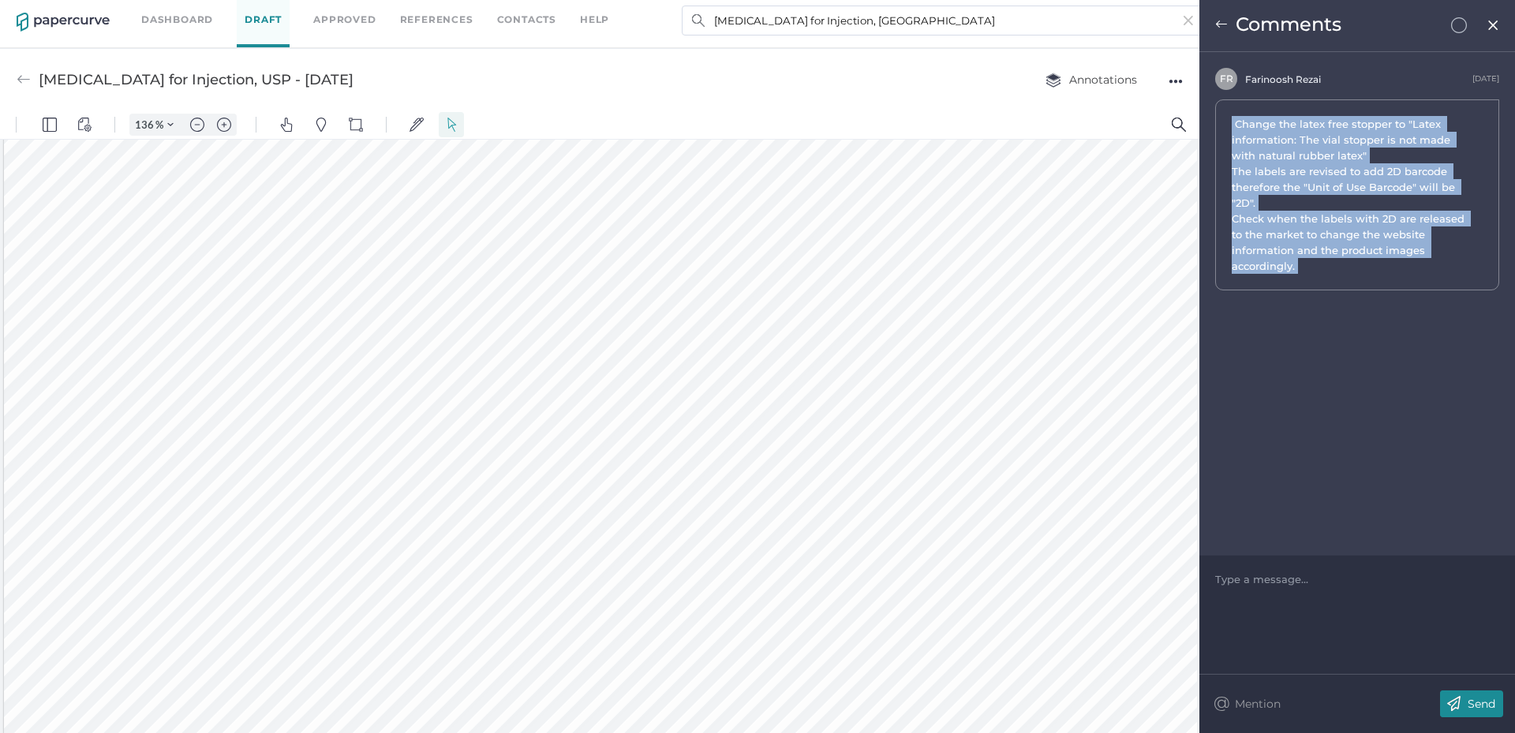
drag, startPoint x: 1326, startPoint y: 269, endPoint x: 1216, endPoint y: 112, distance: 191.6
click at [1216, 112] on div "Change the latex free stopper to "Latex information: The vial stopper is not ma…" at bounding box center [1357, 194] width 284 height 191
click at [809, 29] on input "[MEDICAL_DATA] for Injection, [GEOGRAPHIC_DATA]" at bounding box center [943, 21] width 522 height 30
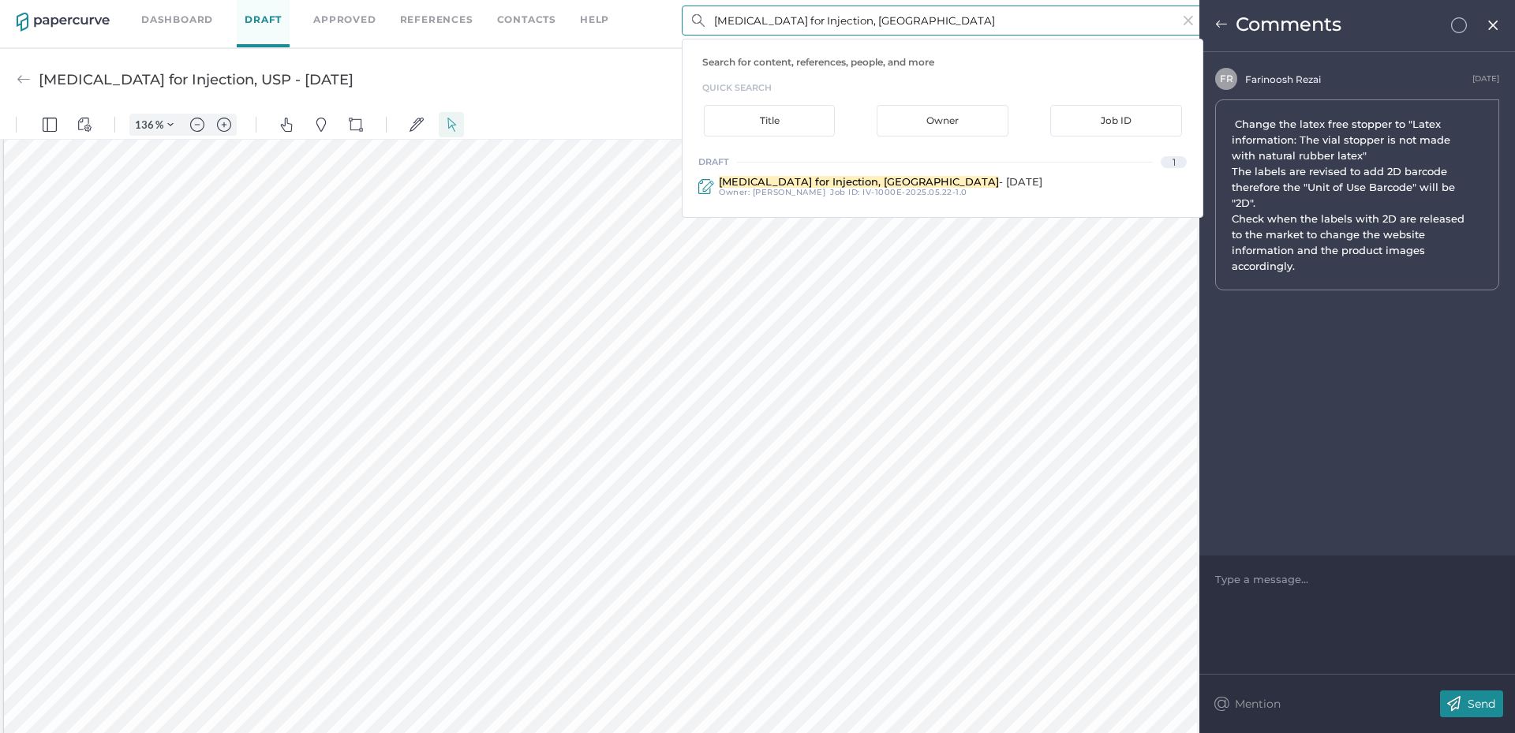
click at [809, 29] on input "[MEDICAL_DATA] for Injection, [GEOGRAPHIC_DATA]" at bounding box center [943, 21] width 522 height 30
paste input "[MEDICAL_DATA] Injection, [GEOGRAPHIC_DATA]"
type input "[MEDICAL_DATA] Injection, [GEOGRAPHIC_DATA]"
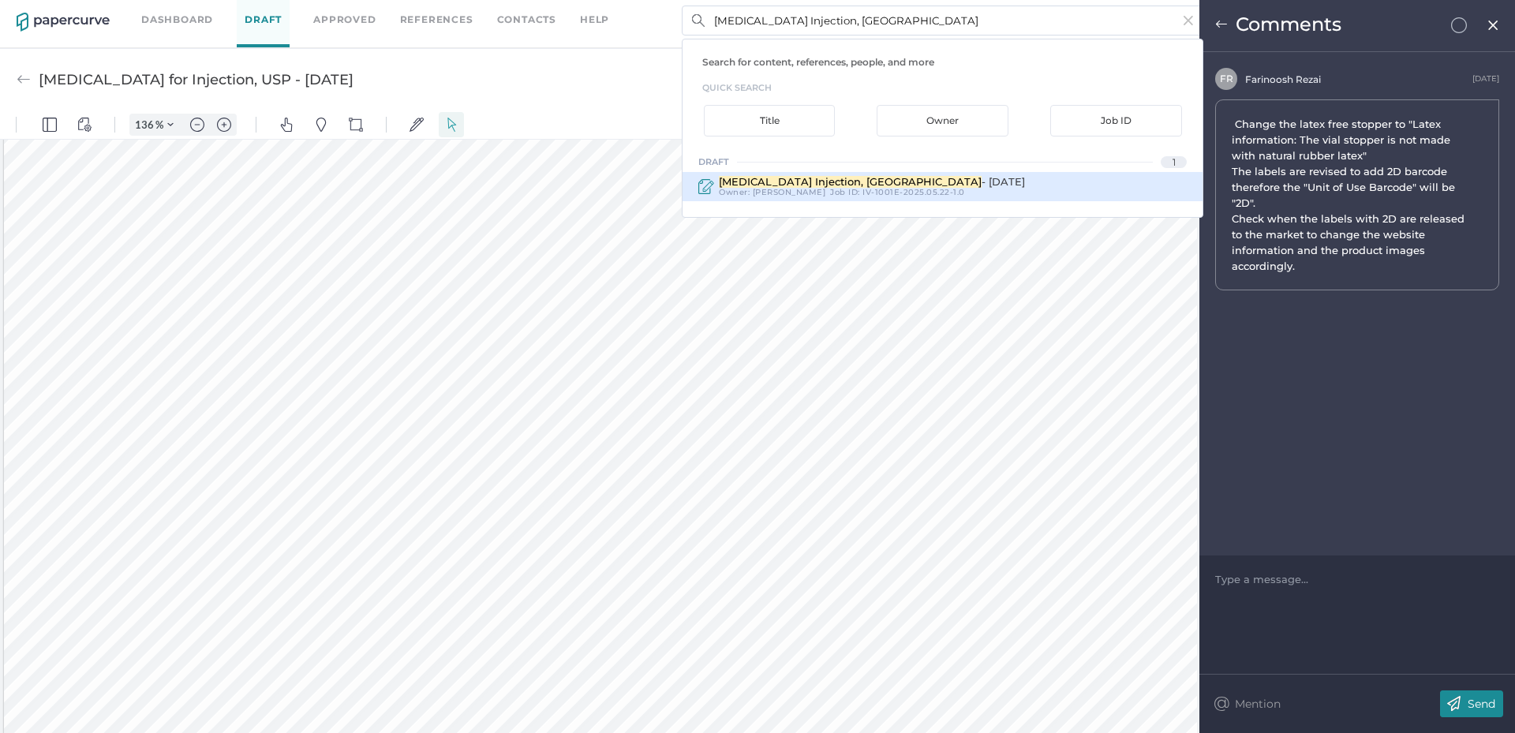
click at [848, 193] on div "Job ID : IV-1001E-2025.05.22-1.0" at bounding box center [897, 192] width 135 height 9
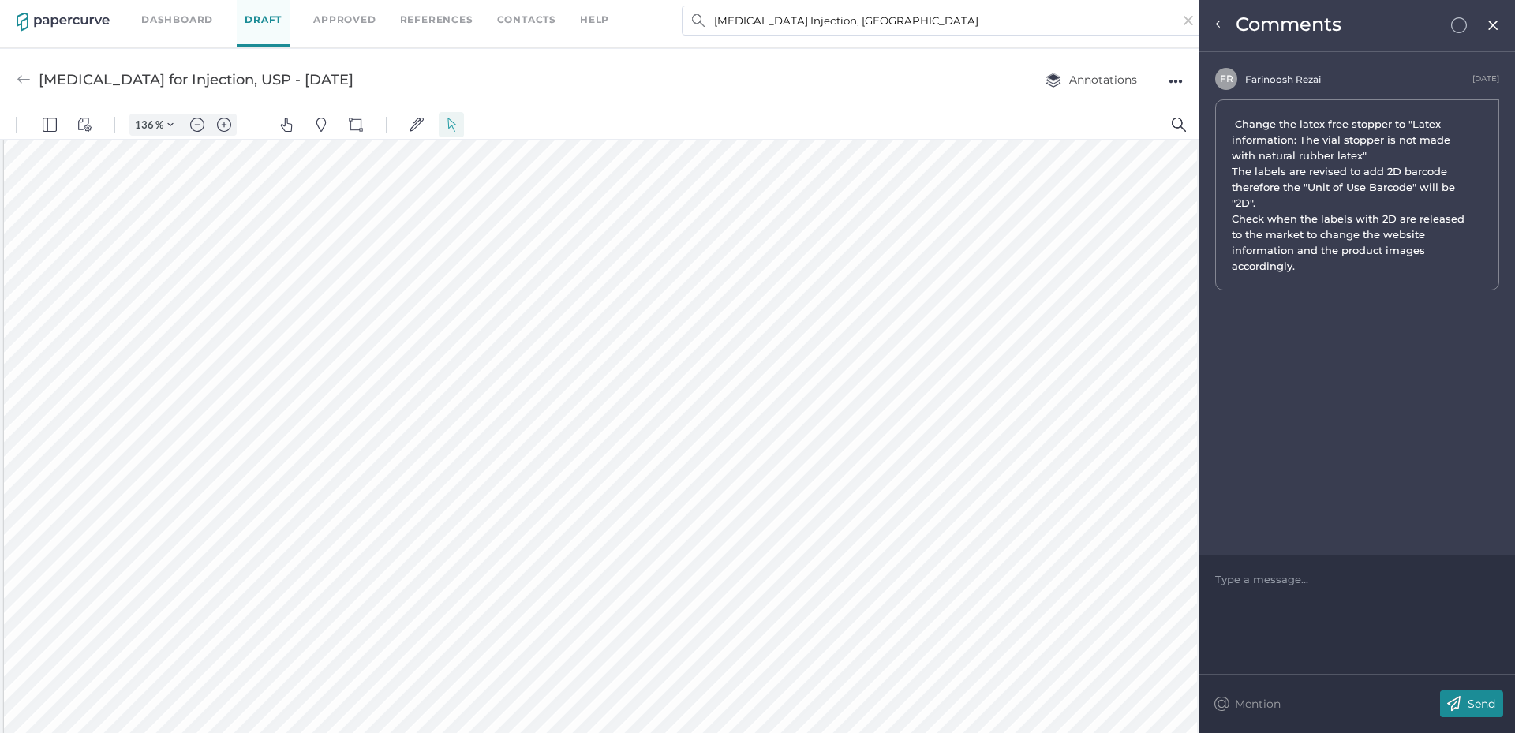
type input "[MEDICAL_DATA] Injection, USP - [DATE]"
type input "100"
click at [1492, 28] on img at bounding box center [1493, 25] width 13 height 13
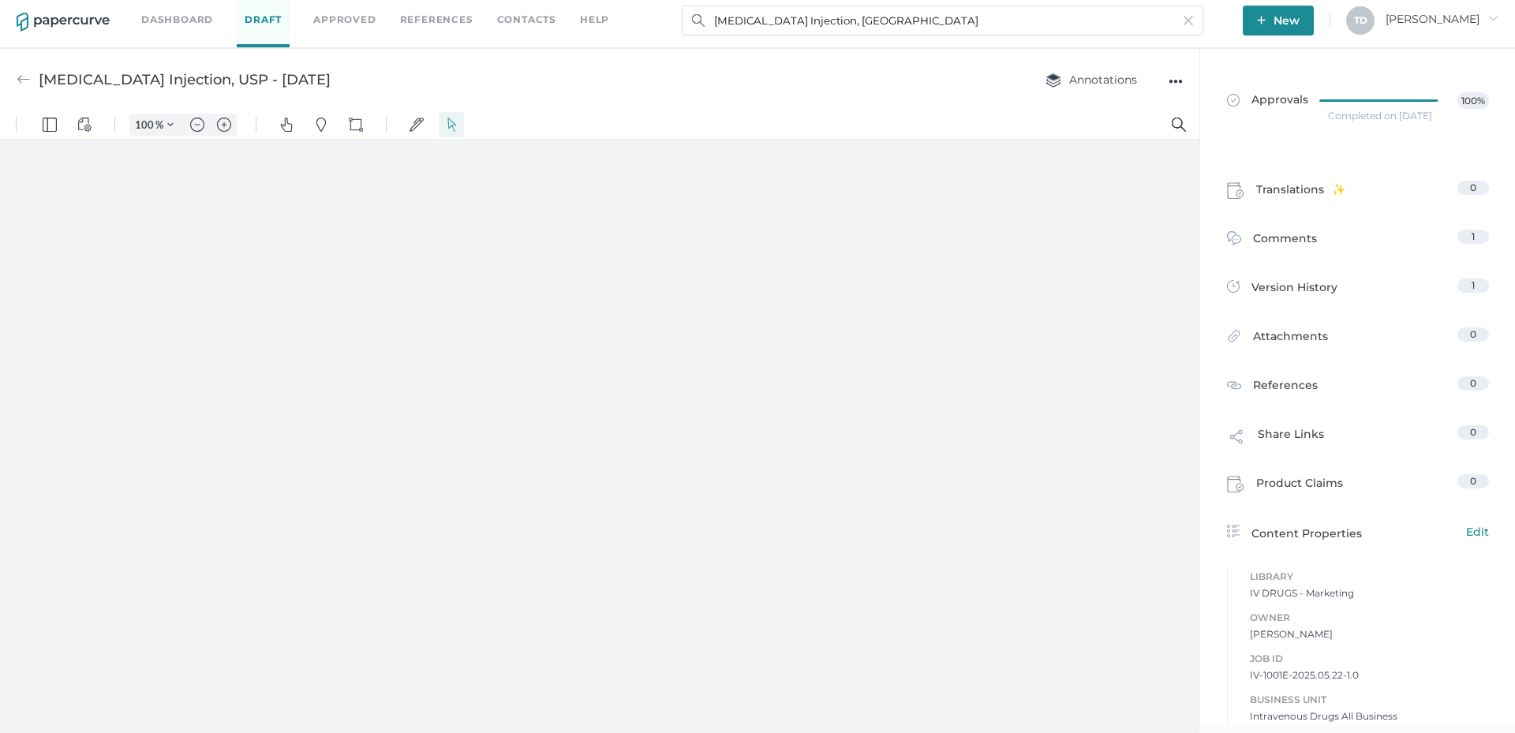
type input "136"
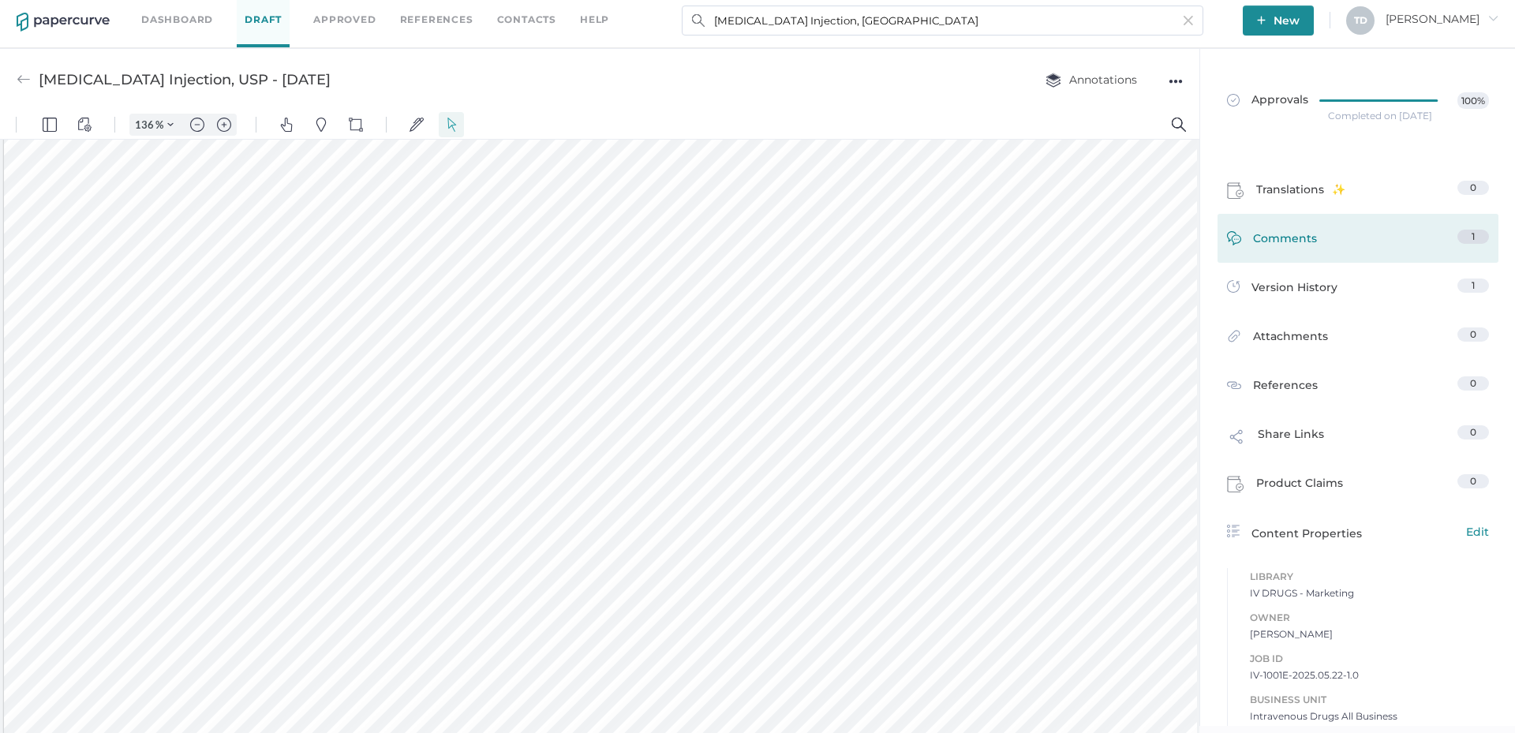
click at [1284, 252] on span "Comments" at bounding box center [1285, 242] width 64 height 24
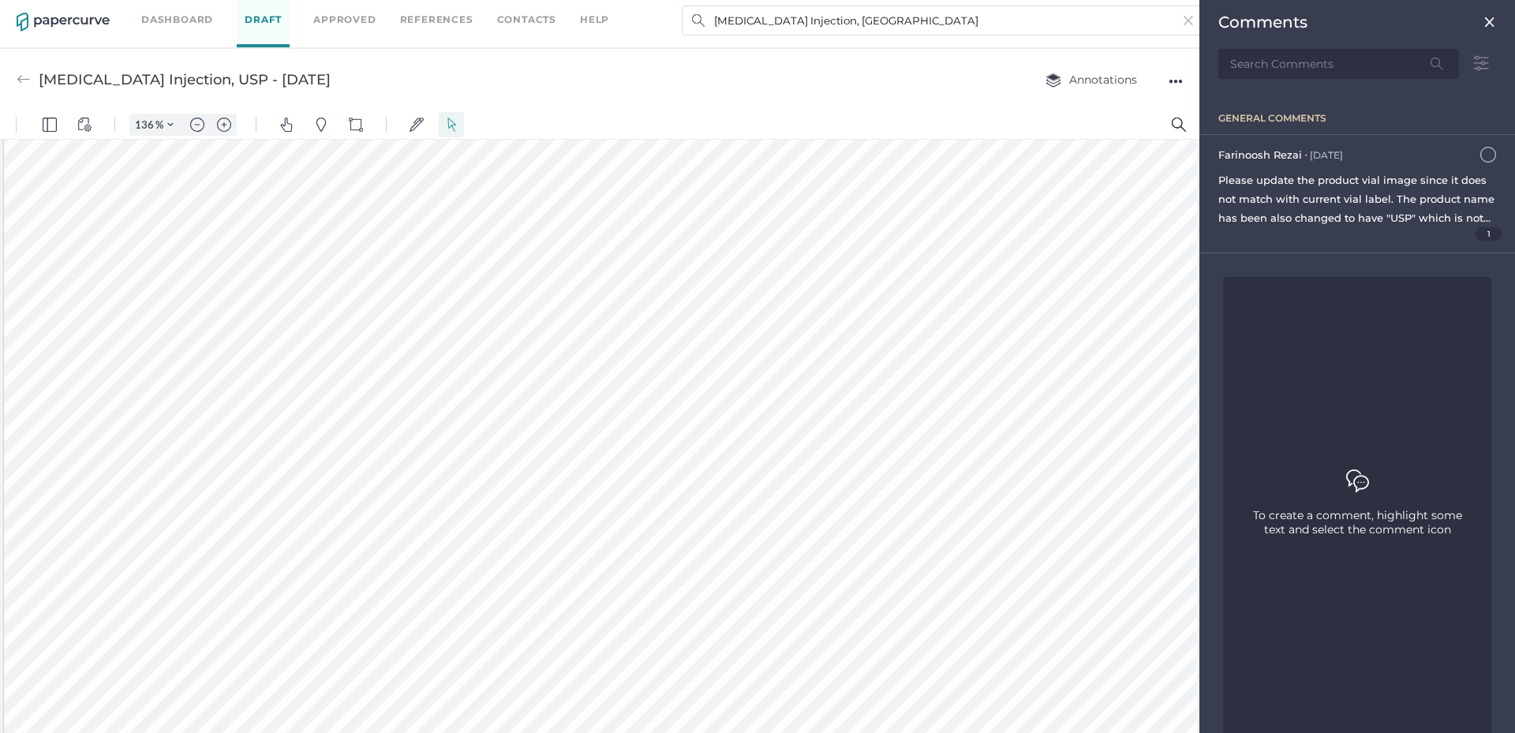
scroll to position [43, 0]
click at [1476, 231] on span "1" at bounding box center [1490, 233] width 28 height 13
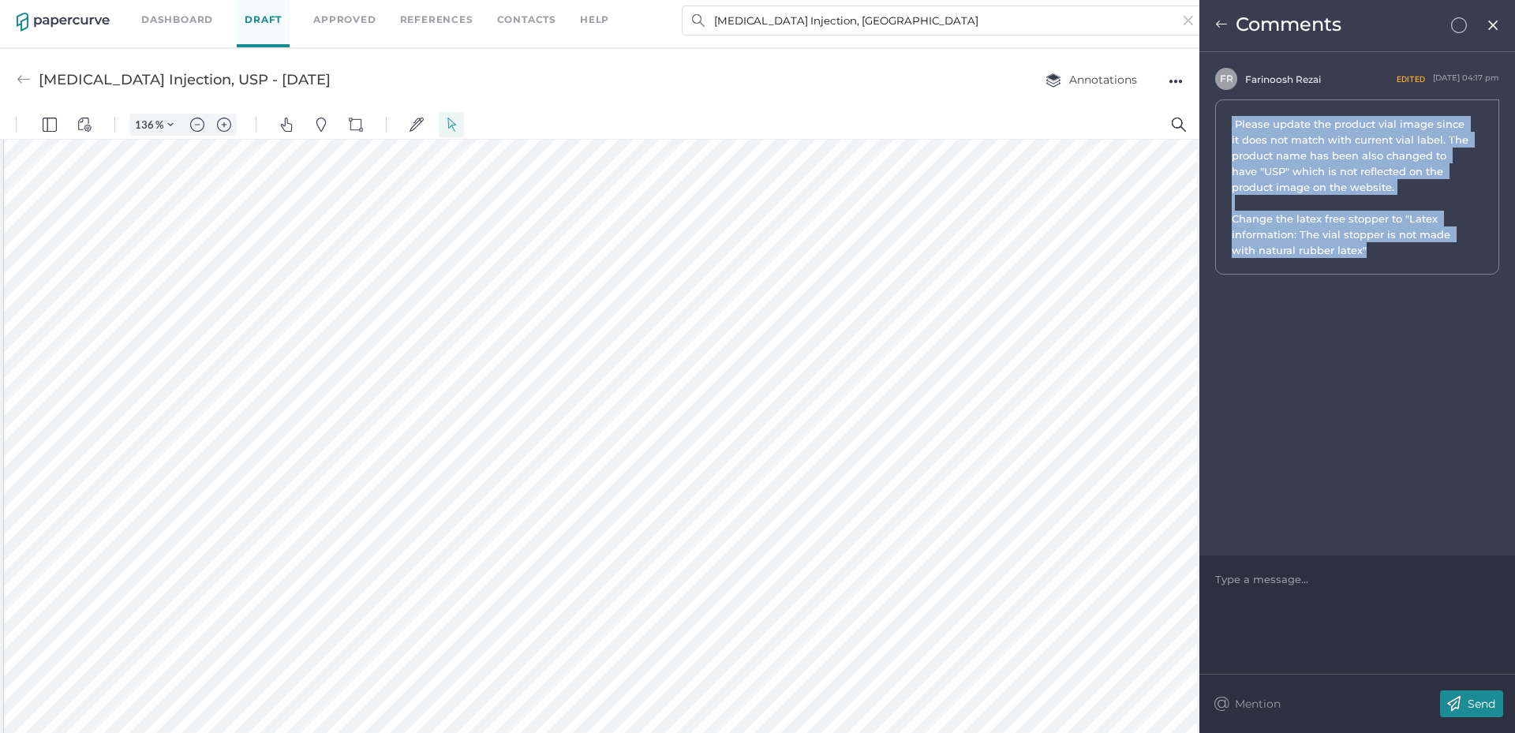
drag, startPoint x: 1391, startPoint y: 245, endPoint x: 1230, endPoint y: 122, distance: 203.2
click at [1230, 122] on div "Please update the product vial image since it does not match with current vial …" at bounding box center [1357, 186] width 284 height 175
click at [818, 24] on input "[MEDICAL_DATA] Injection, [GEOGRAPHIC_DATA]" at bounding box center [943, 21] width 522 height 30
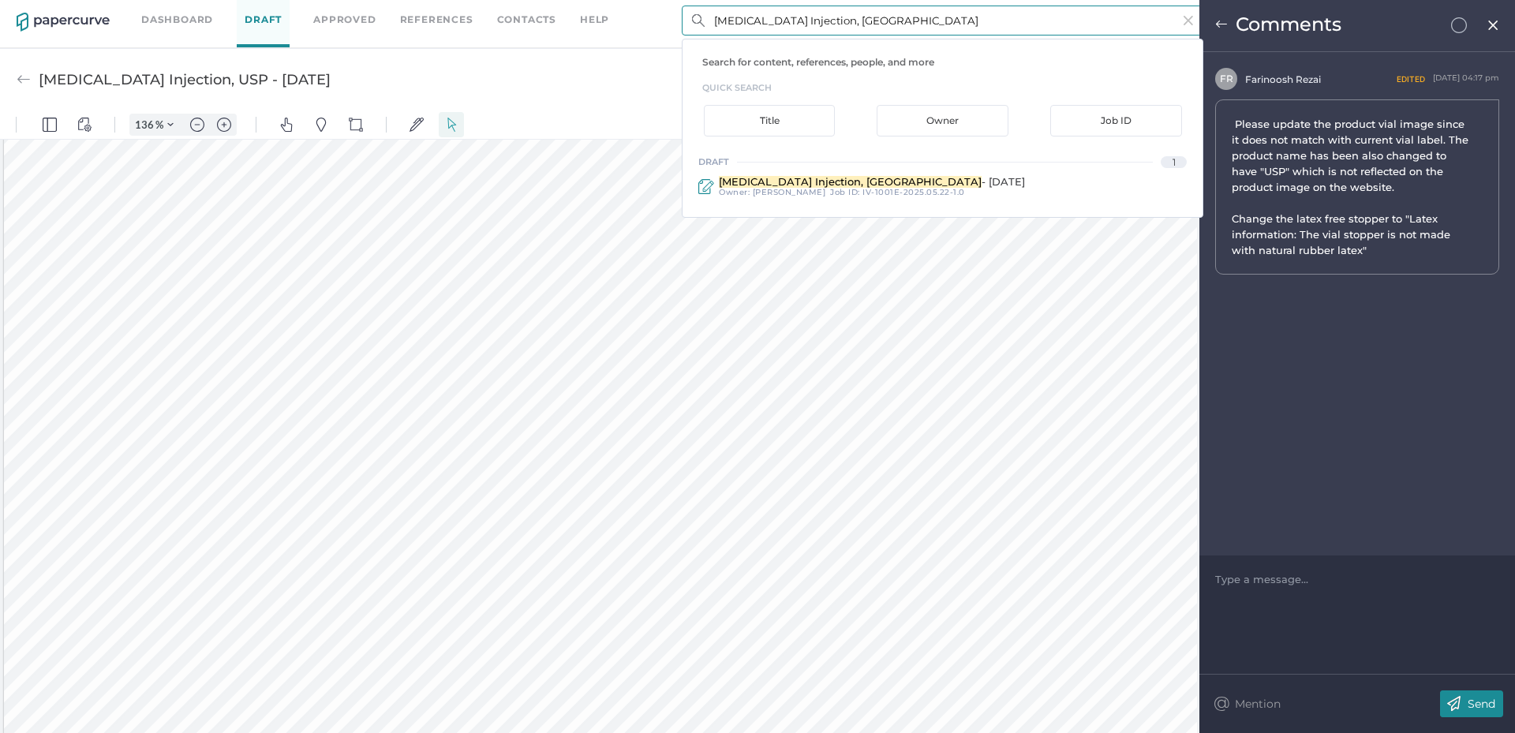
click at [818, 24] on input "[MEDICAL_DATA] Injection, [GEOGRAPHIC_DATA]" at bounding box center [943, 21] width 522 height 30
paste input "[MEDICAL_DATA] Injection, [GEOGRAPHIC_DATA]"
type input "[MEDICAL_DATA] Injection, [GEOGRAPHIC_DATA]"
click at [1496, 28] on img at bounding box center [1493, 25] width 13 height 13
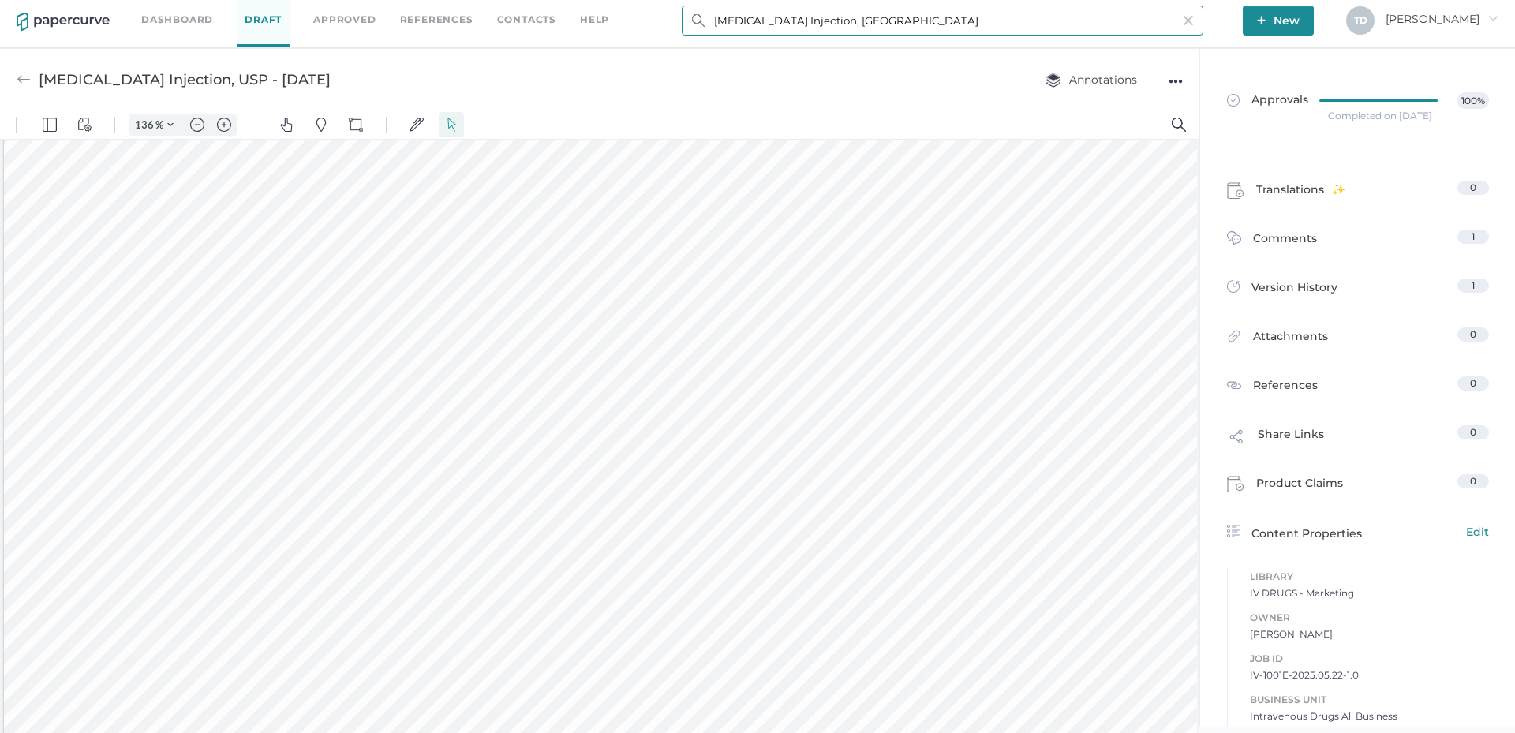
click at [1002, 27] on input "[MEDICAL_DATA] Injection, [GEOGRAPHIC_DATA]" at bounding box center [943, 21] width 522 height 30
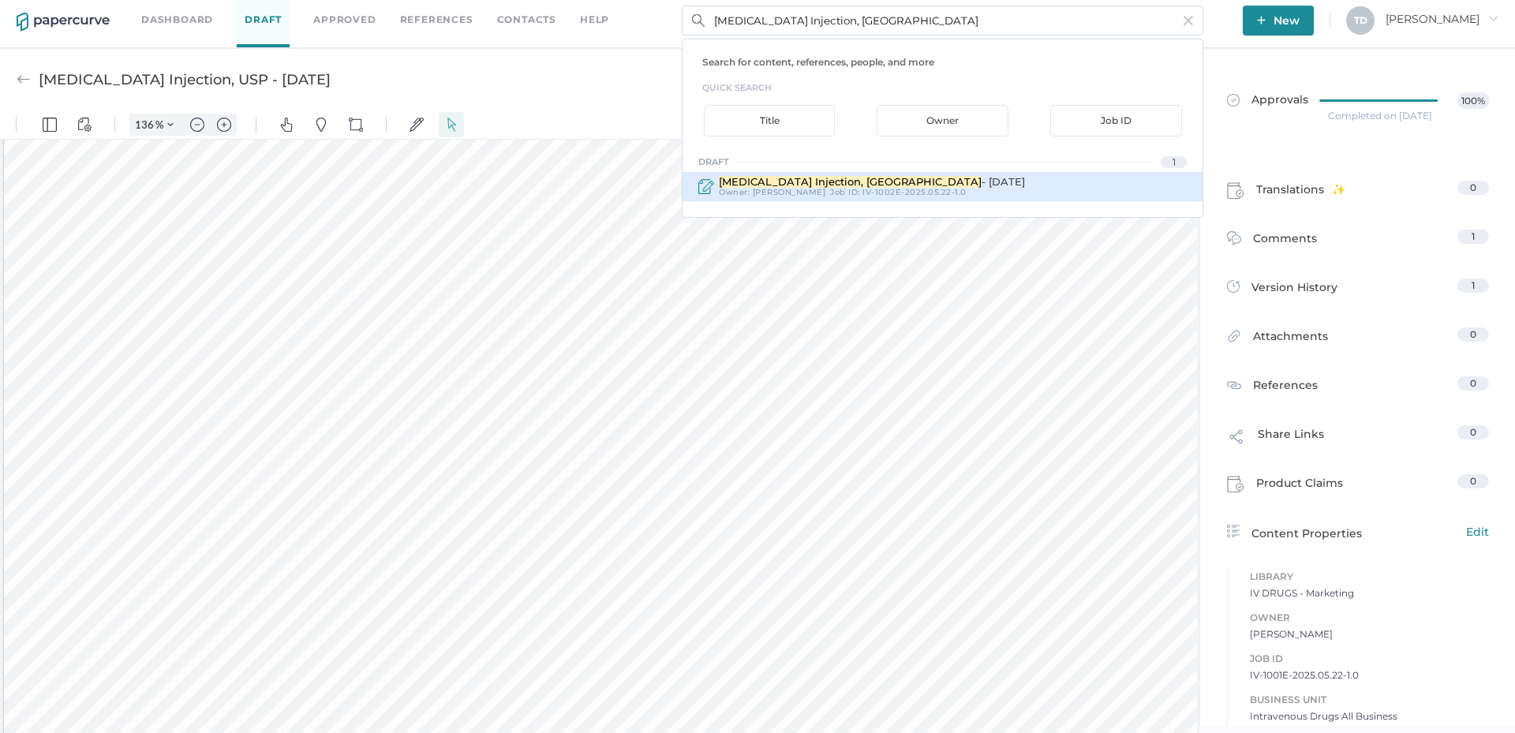
click at [844, 174] on div "[MEDICAL_DATA] Injection, [GEOGRAPHIC_DATA] - [DATE] Owner: [PERSON_NAME] Job I…" at bounding box center [943, 186] width 520 height 29
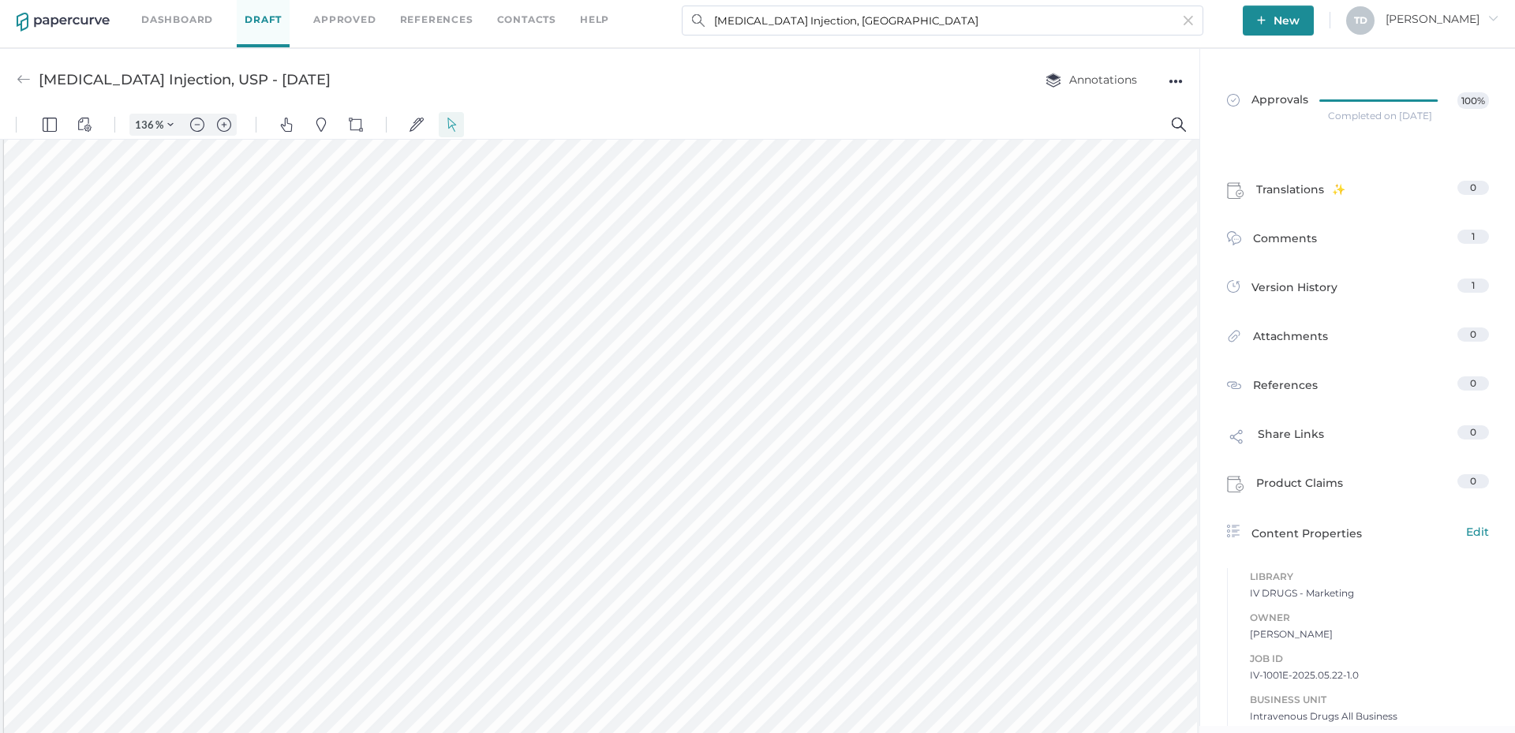
type input "[MEDICAL_DATA] Injection, USP - [DATE]"
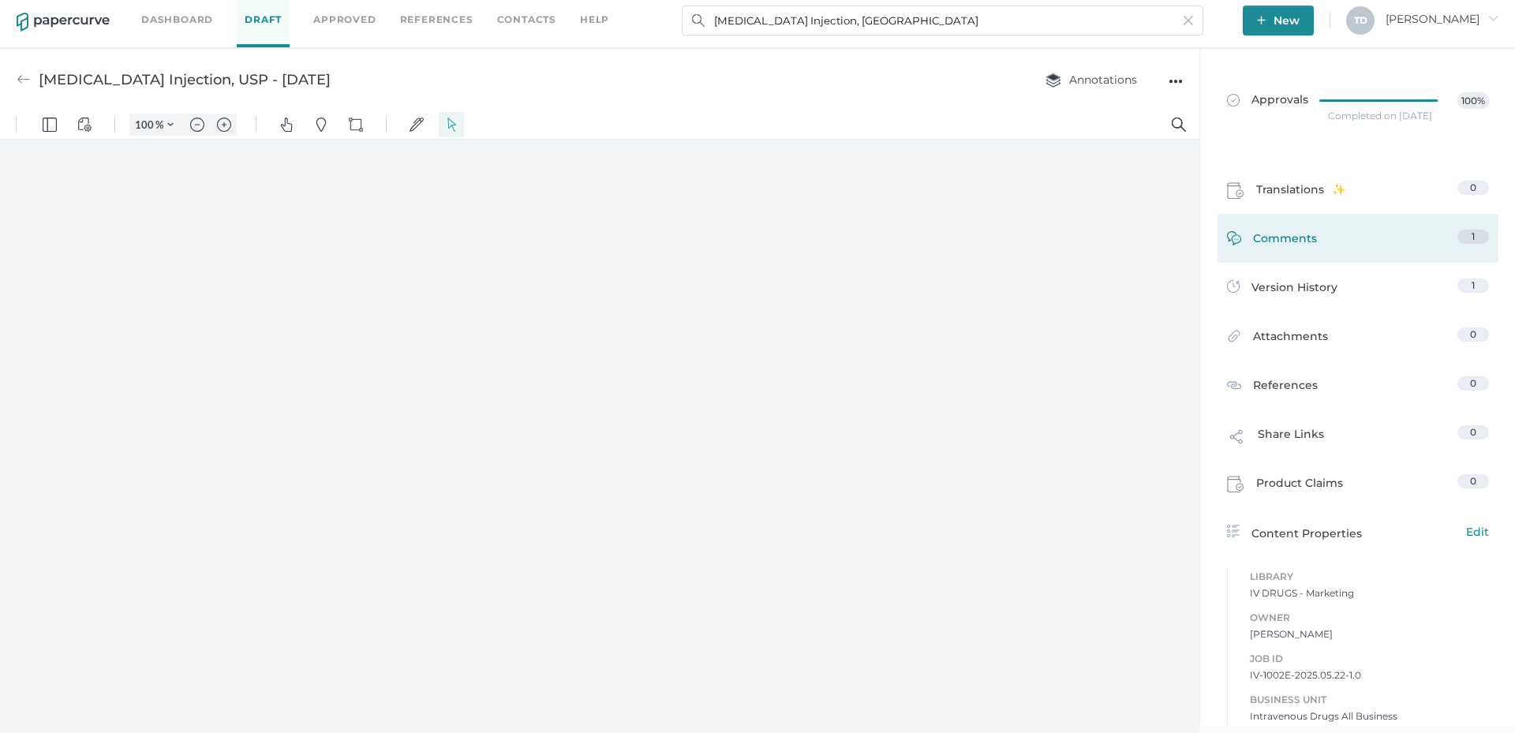
click at [1284, 225] on div "Comments 1" at bounding box center [1358, 238] width 281 height 49
type input "136"
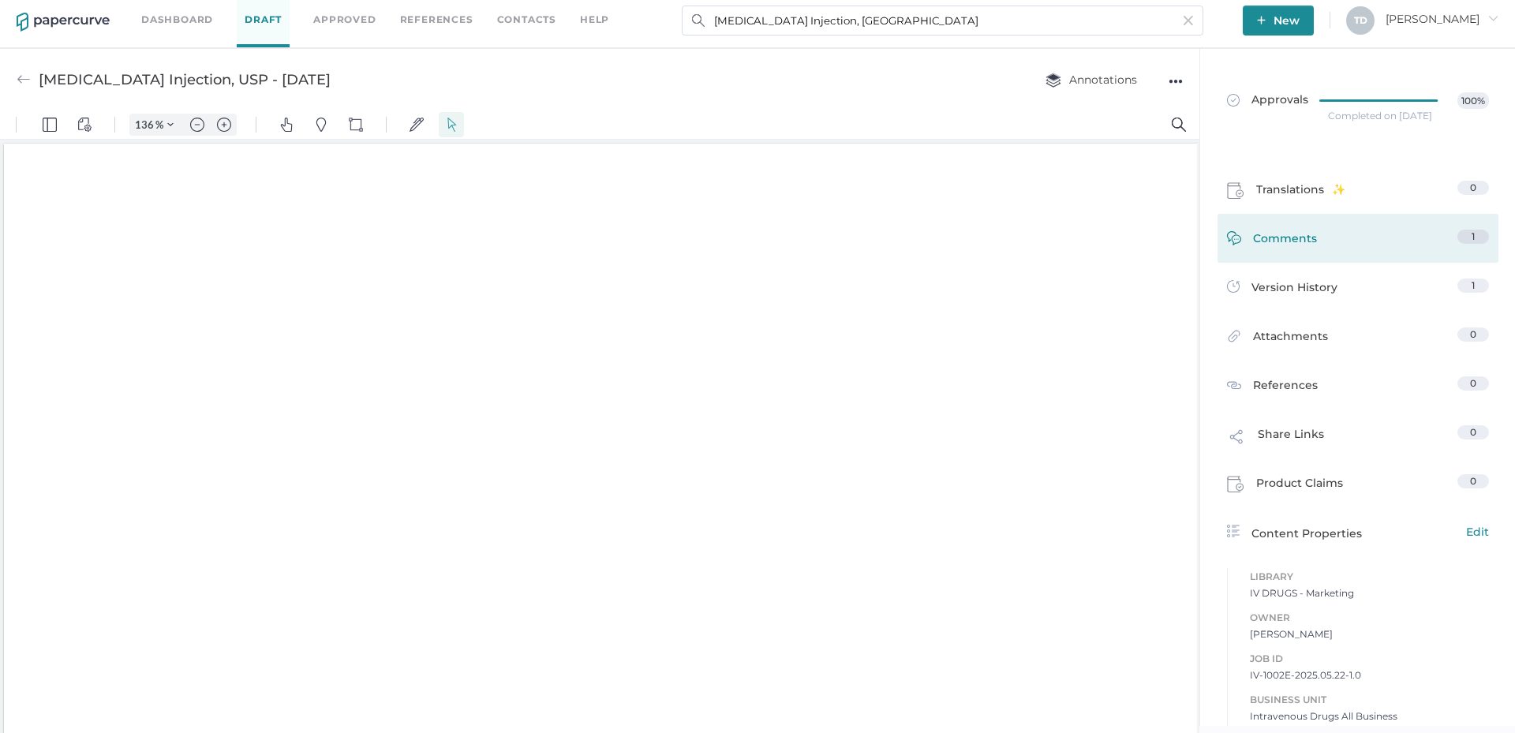
scroll to position [2, 0]
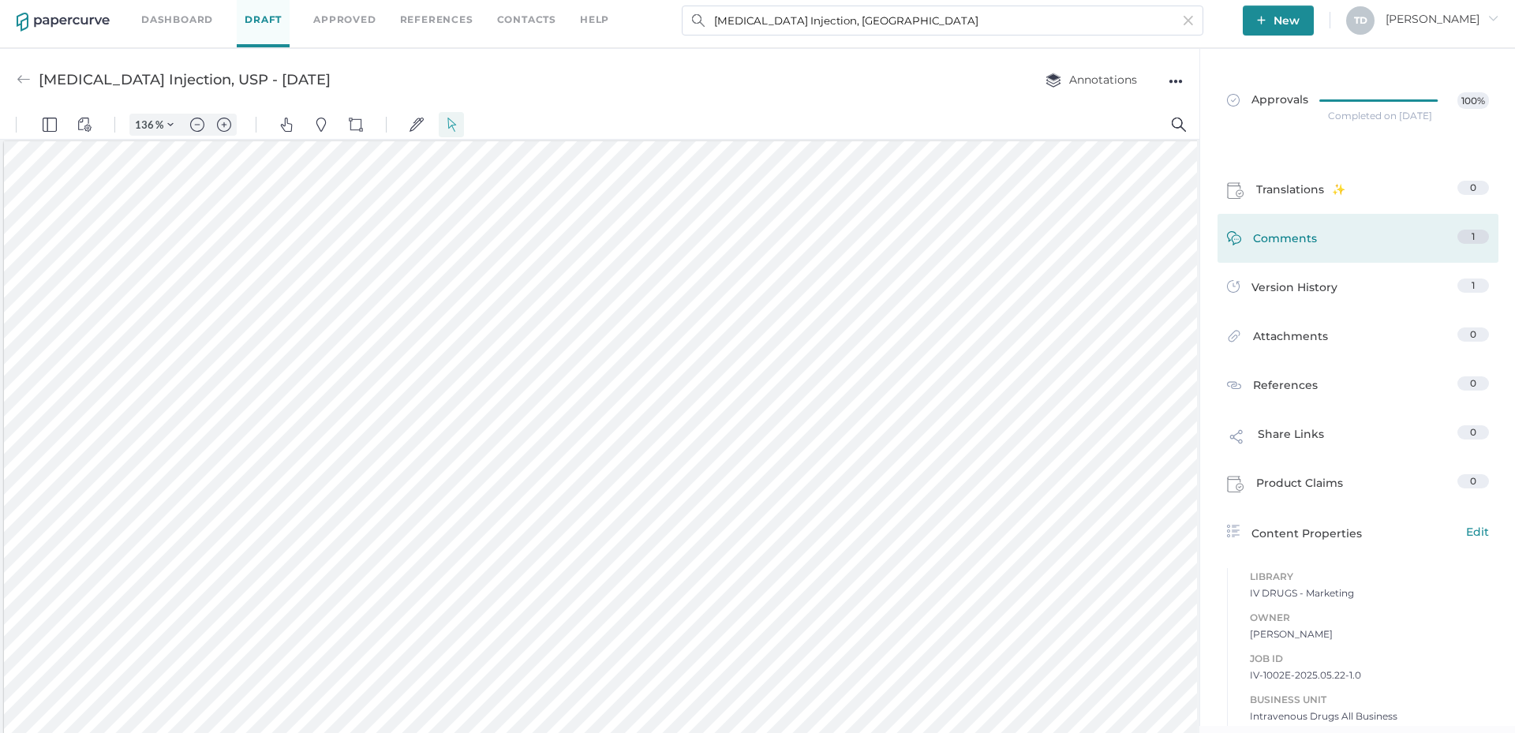
click at [1284, 253] on span "Comments" at bounding box center [1285, 242] width 64 height 24
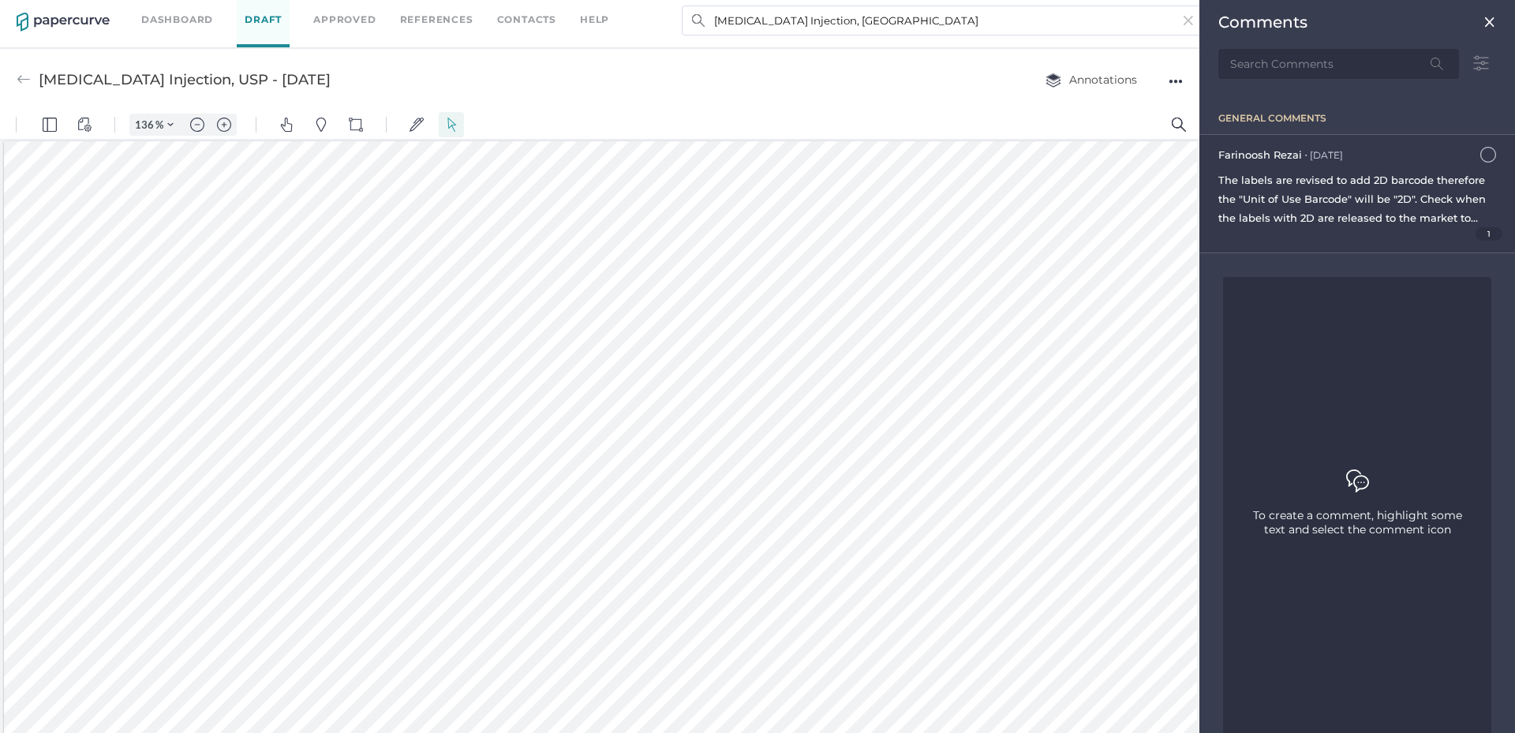
click at [1477, 236] on span "1" at bounding box center [1490, 233] width 28 height 13
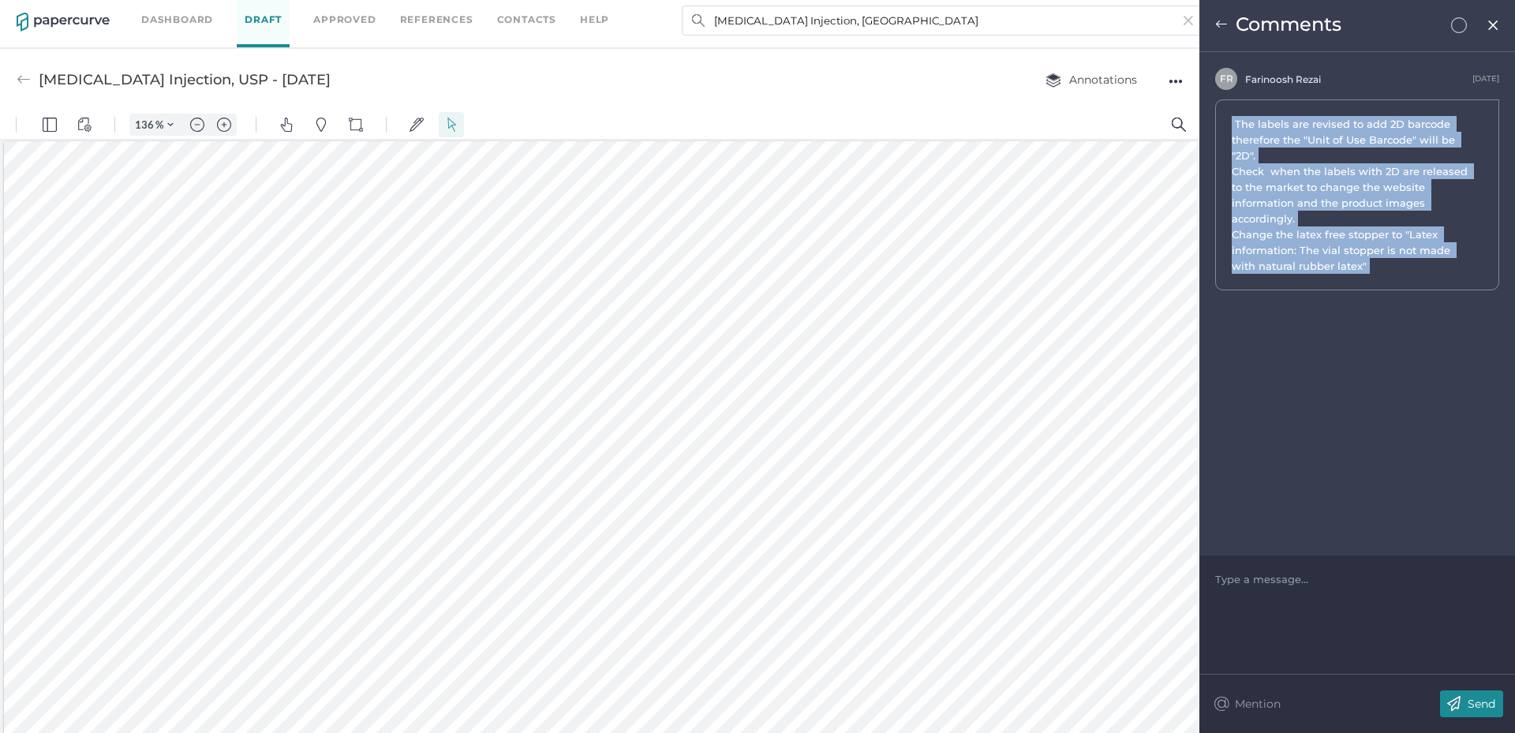
drag, startPoint x: 1376, startPoint y: 273, endPoint x: 1225, endPoint y: 127, distance: 209.9
click at [1225, 127] on div "The labels are revised to add 2D barcode therefore the "Unit of Use Barcode" wi…" at bounding box center [1357, 194] width 284 height 191
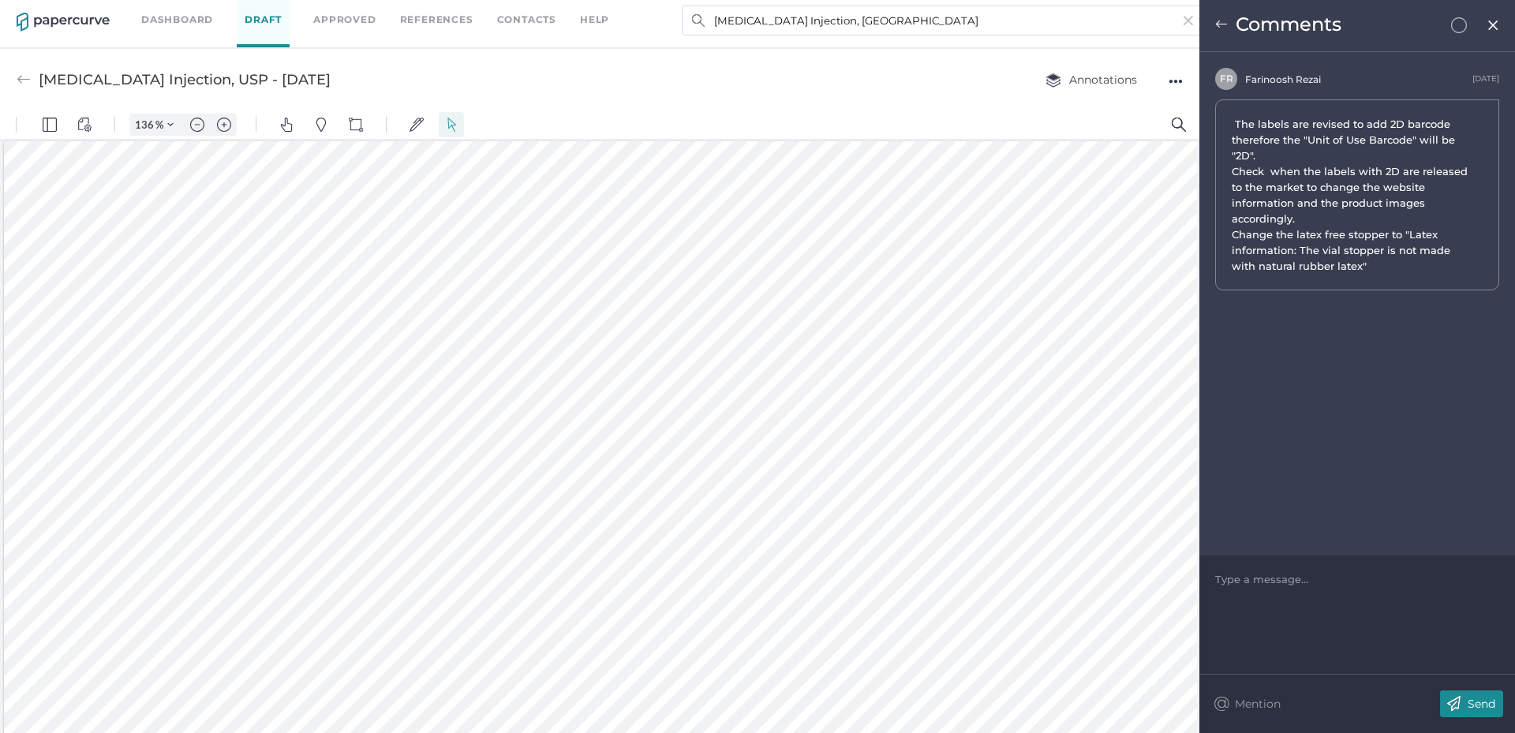
click at [1501, 21] on div "Comments" at bounding box center [1358, 26] width 316 height 52
click at [1496, 27] on img at bounding box center [1493, 25] width 13 height 13
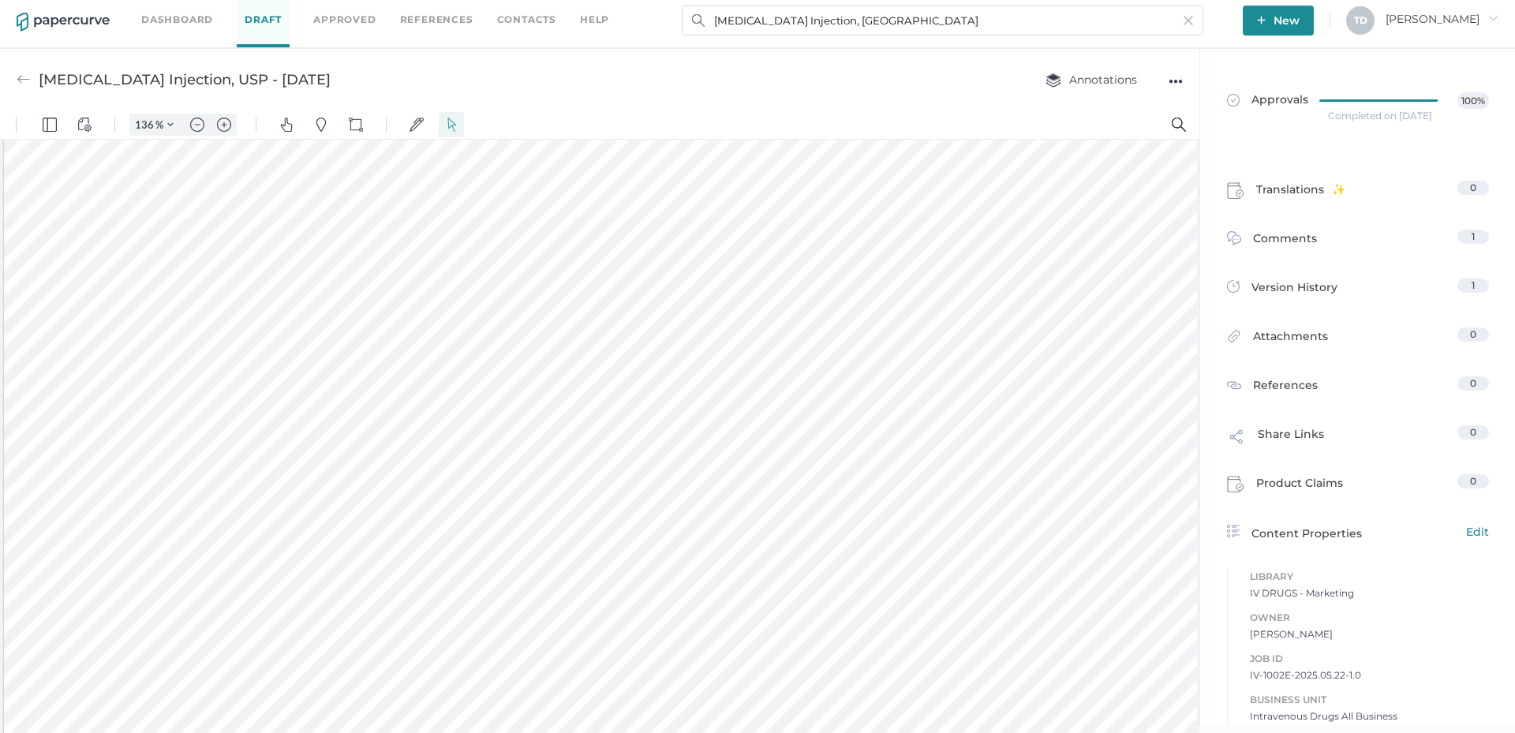
scroll to position [2091, 0]
click at [762, 13] on input "[MEDICAL_DATA] Injection, [GEOGRAPHIC_DATA]" at bounding box center [943, 21] width 522 height 30
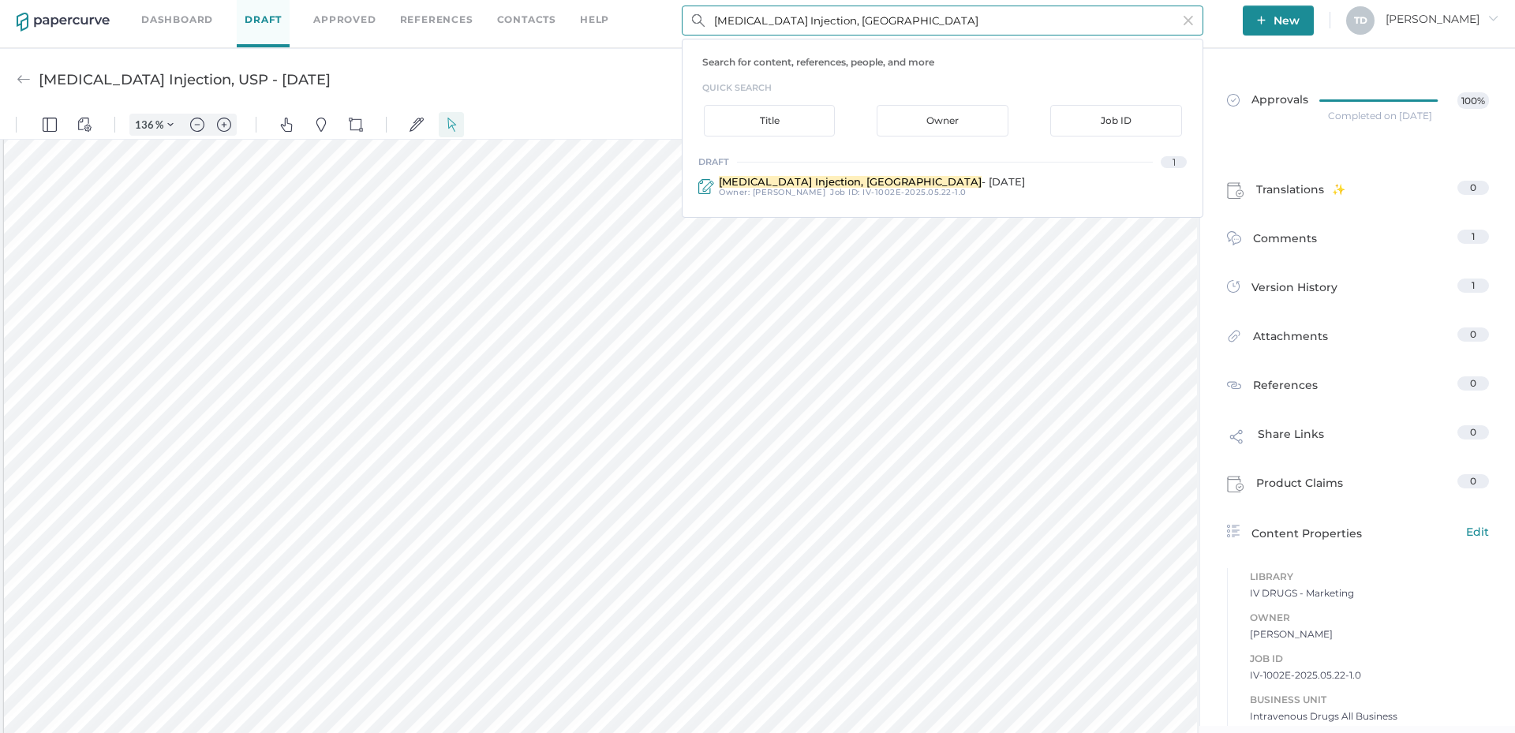
click at [762, 13] on input "[MEDICAL_DATA] Injection, [GEOGRAPHIC_DATA]" at bounding box center [943, 21] width 522 height 30
paste input "[MEDICAL_DATA] for Injection"
type input "[MEDICAL_DATA] for Injection"
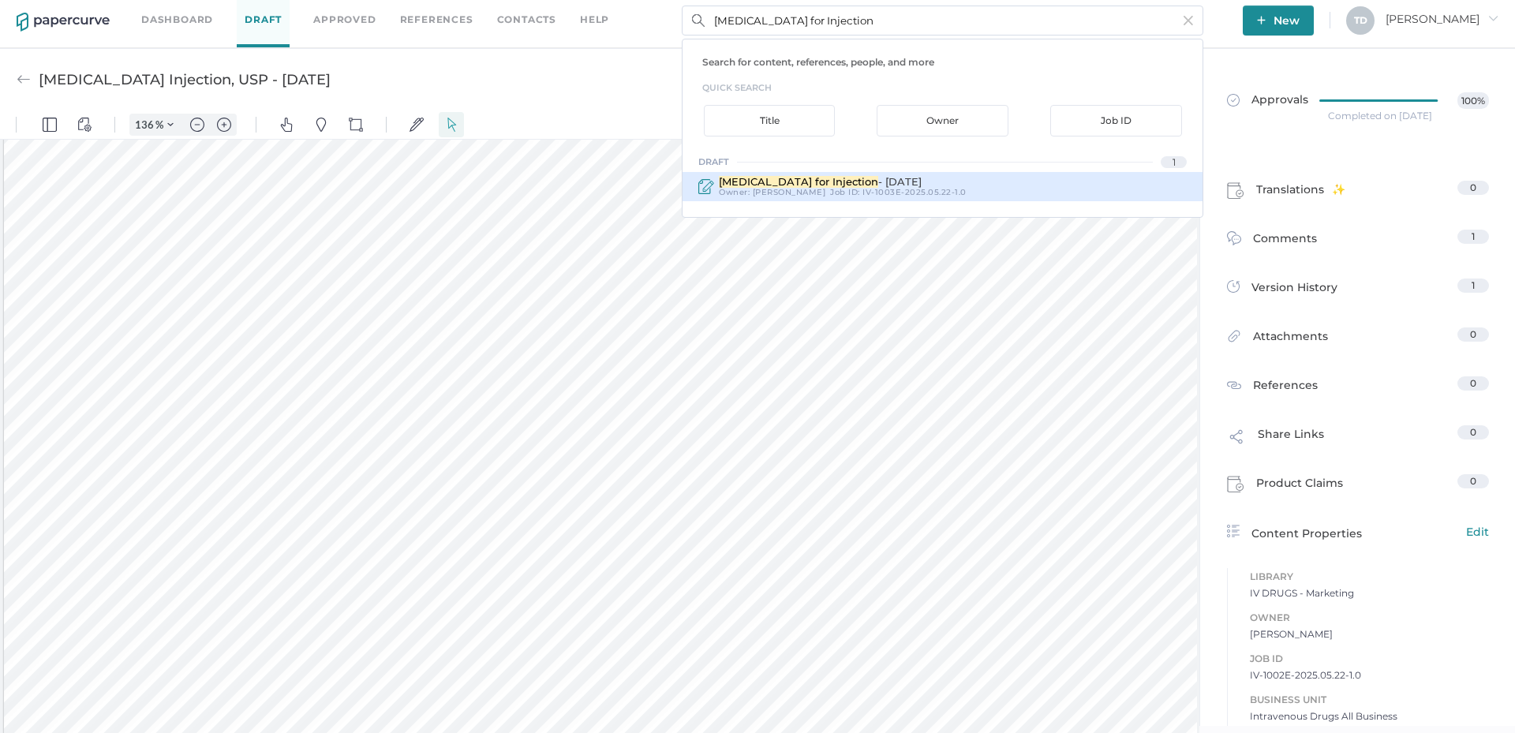
click at [784, 189] on span "[PERSON_NAME]" at bounding box center [789, 192] width 73 height 10
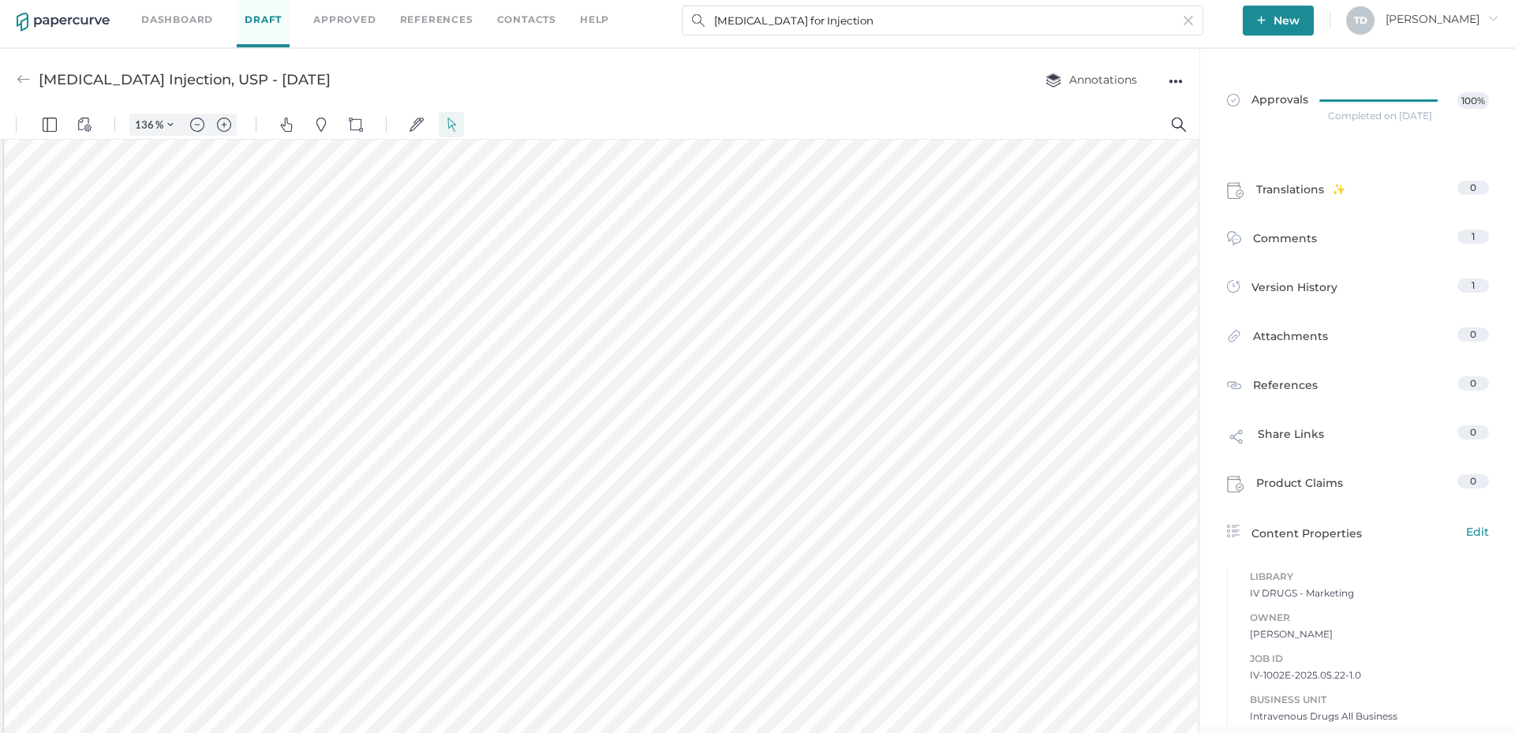
type input "[MEDICAL_DATA] for Injection - [DATE]"
type input "100"
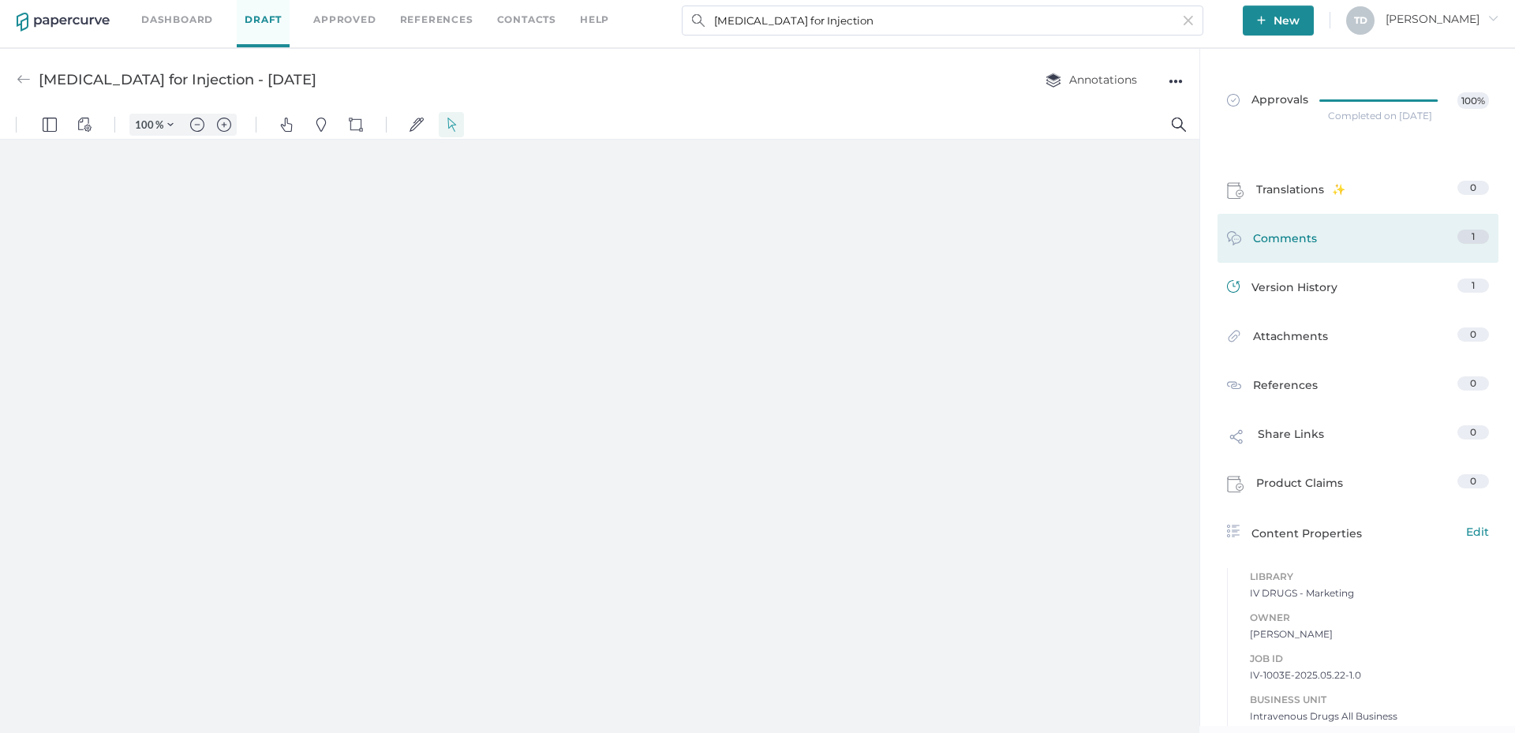
type input "136"
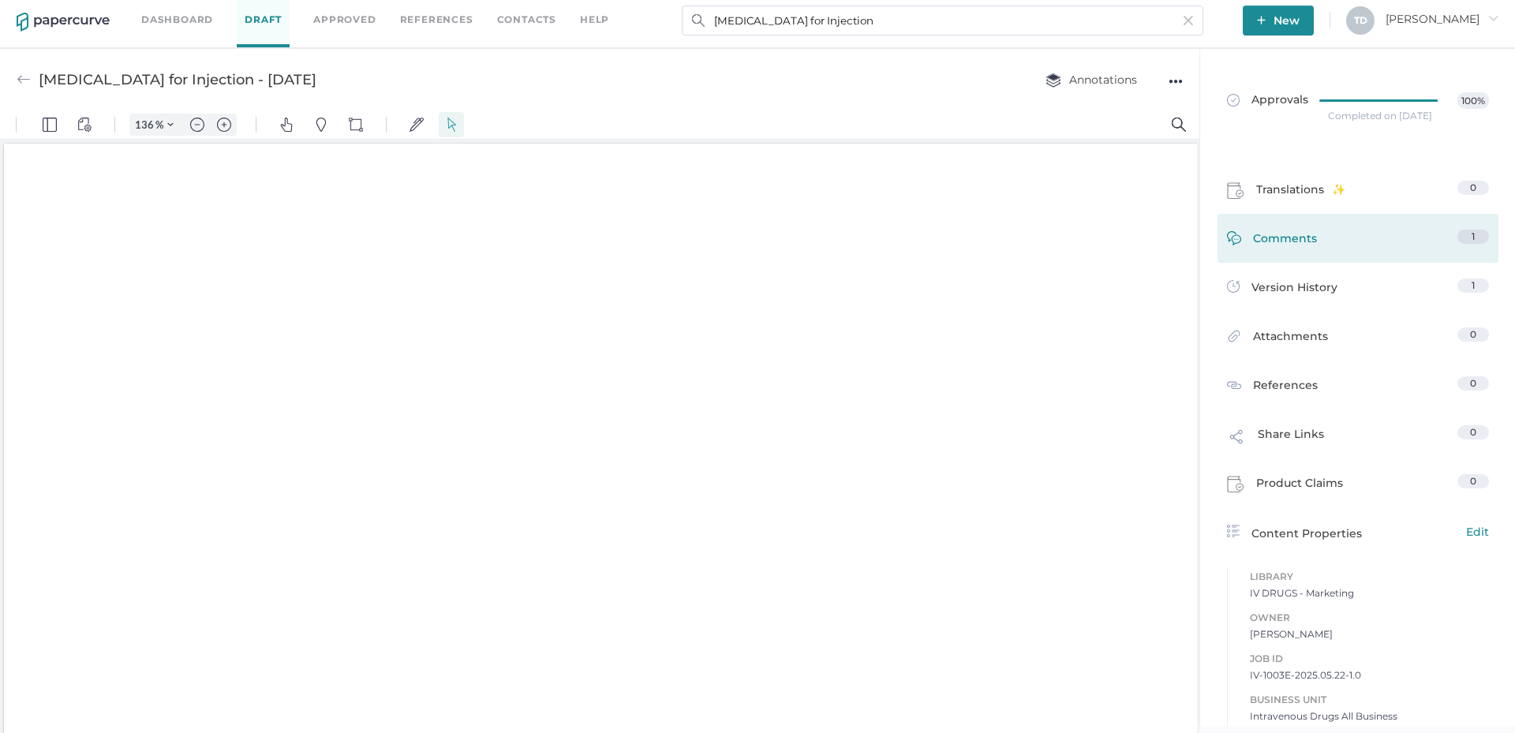
scroll to position [2, 0]
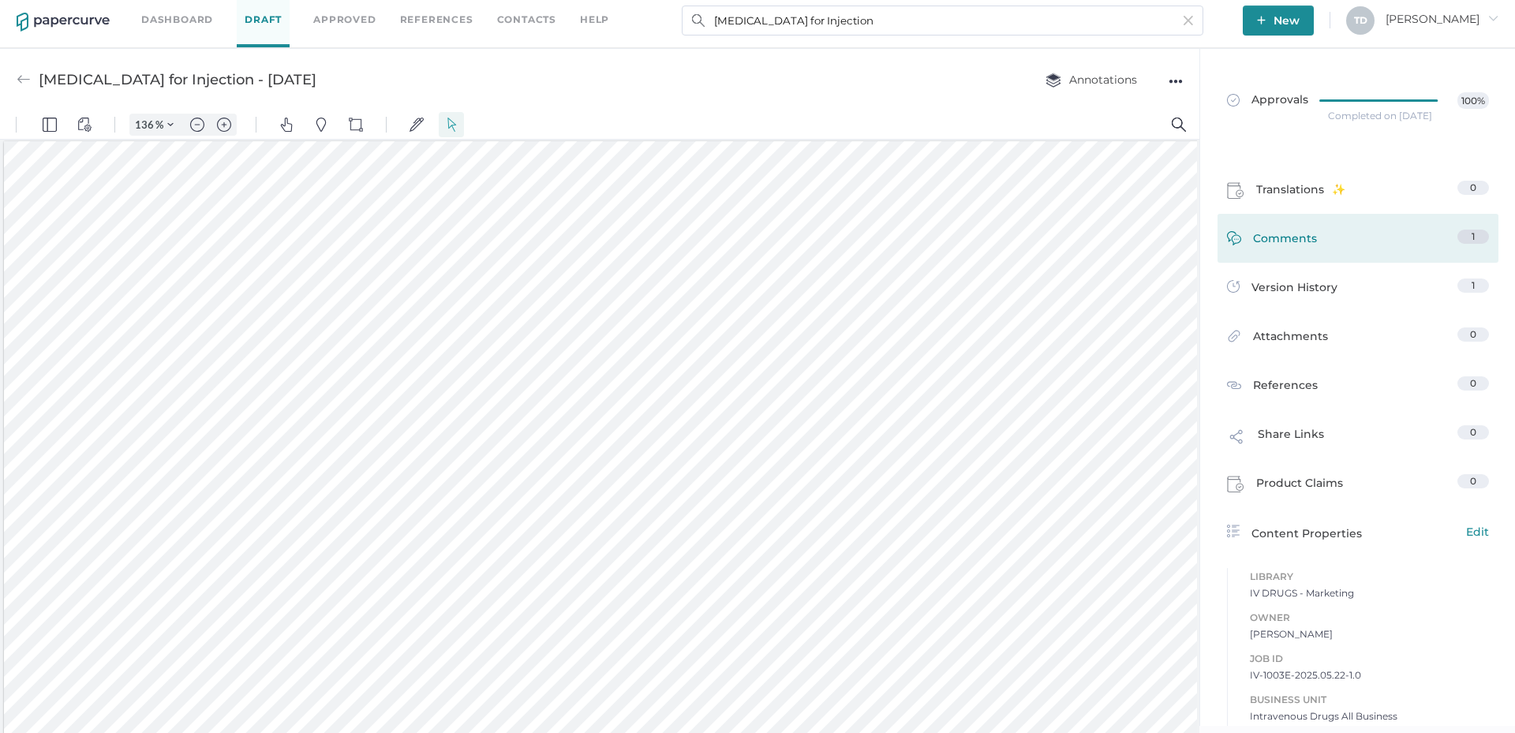
click at [1353, 239] on link "Comments 1" at bounding box center [1358, 242] width 262 height 24
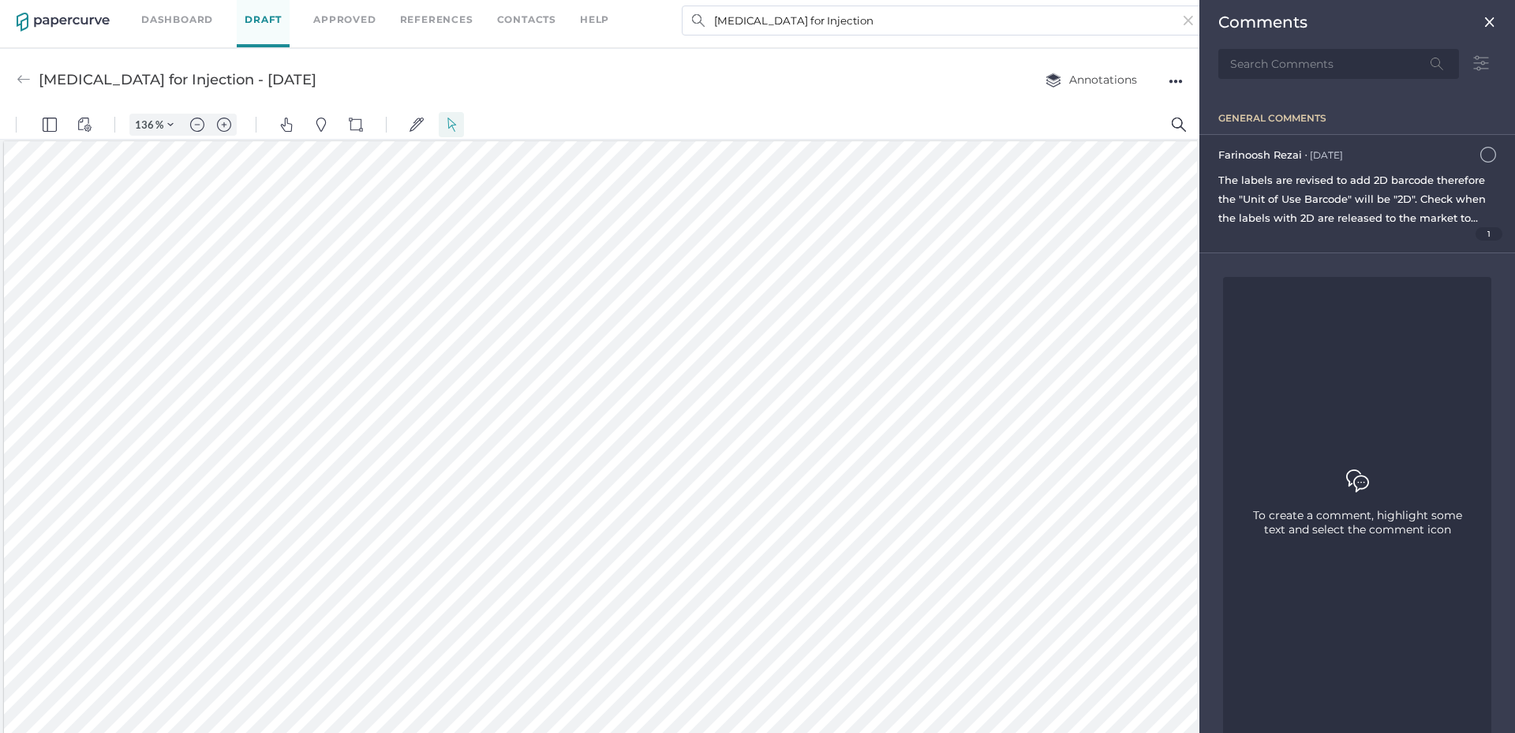
click at [1487, 226] on div "[PERSON_NAME] ● [DATE] [DATE] 4:25pm The labels are revised to add 2D barcode t…" at bounding box center [1358, 194] width 316 height 118
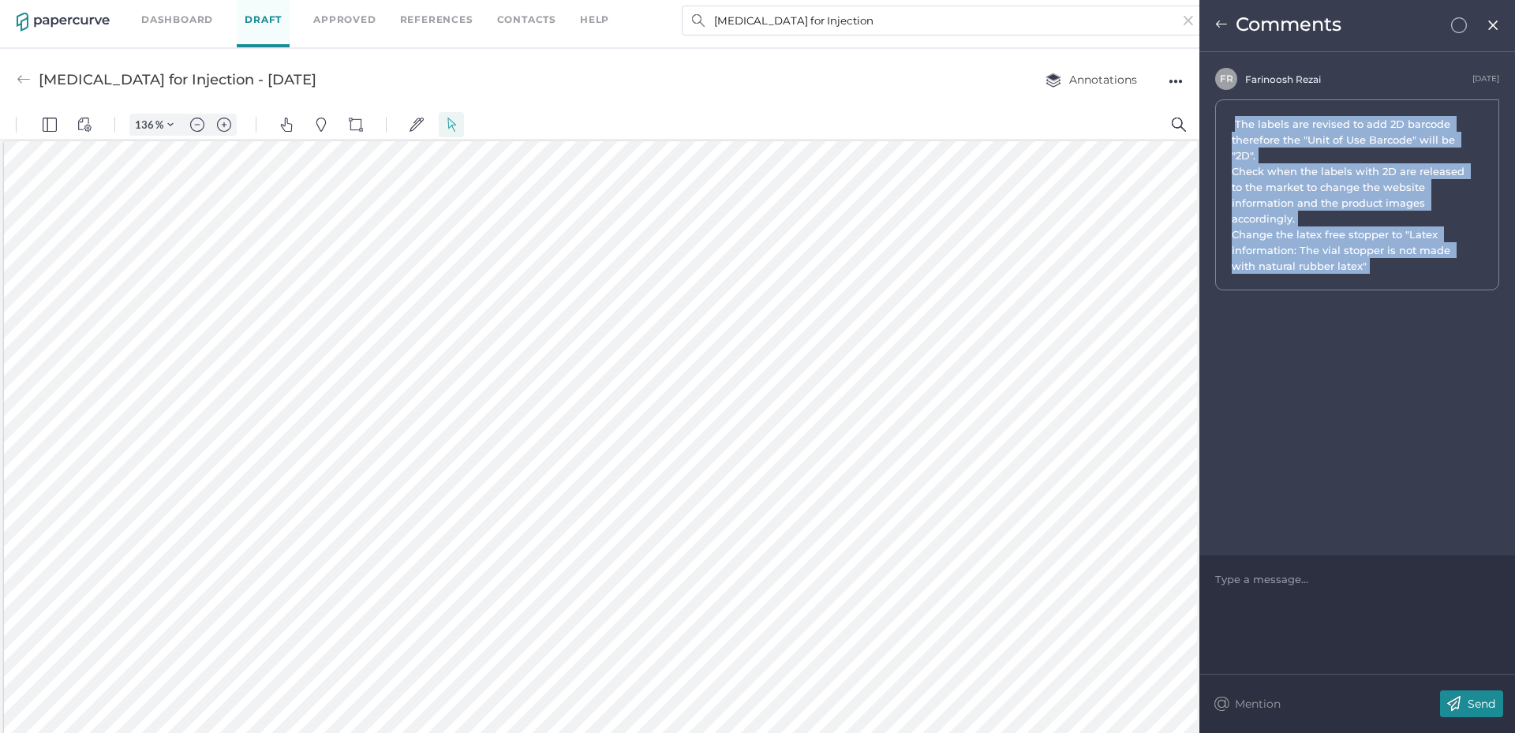
drag, startPoint x: 1384, startPoint y: 260, endPoint x: 1235, endPoint y: 118, distance: 205.4
click at [1235, 118] on span "The labels are revised to add 2D barcode therefore the "Unit of Use Barcode" wi…" at bounding box center [1351, 195] width 238 height 158
click at [1492, 27] on img at bounding box center [1493, 25] width 13 height 13
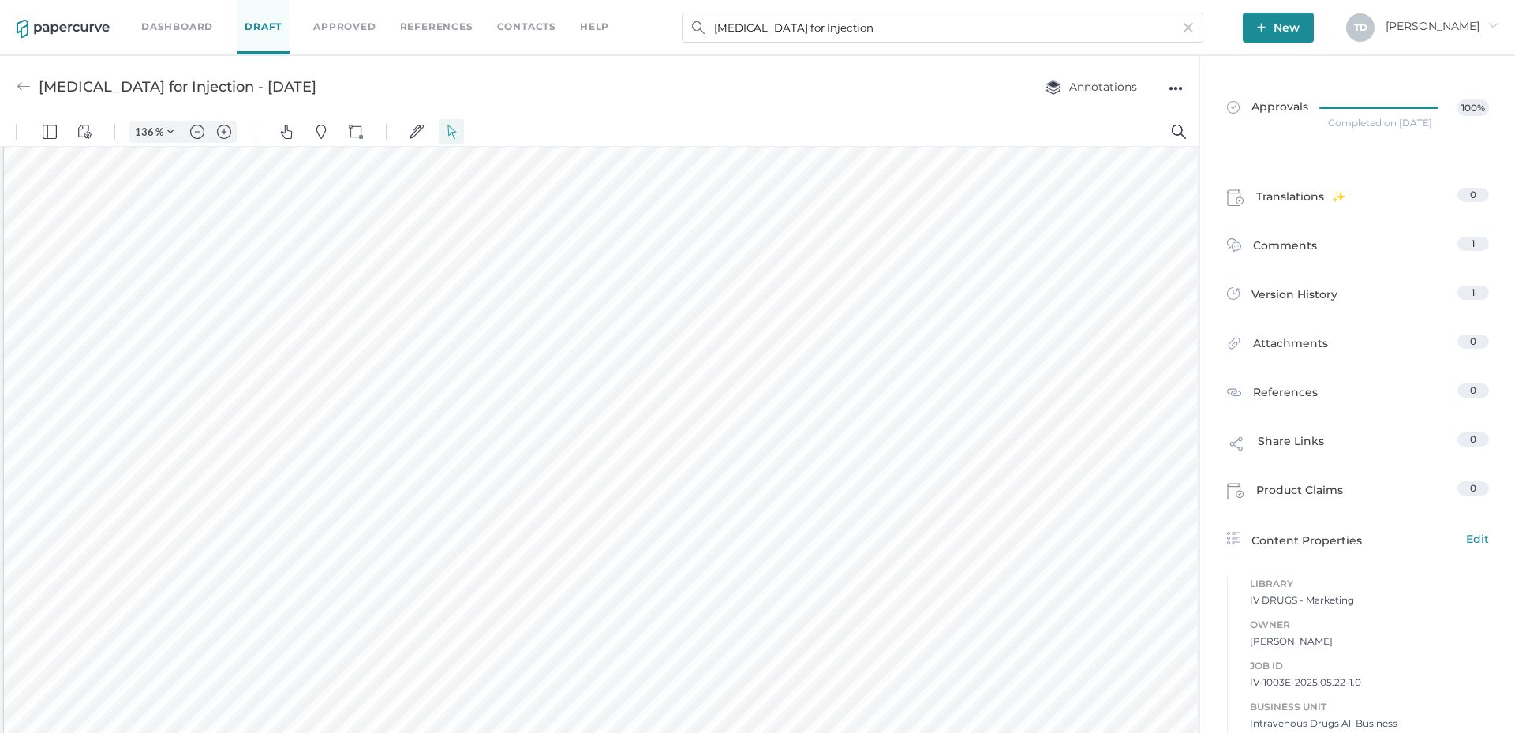
scroll to position [237, 0]
click at [856, 28] on input "[MEDICAL_DATA] for Injection" at bounding box center [943, 28] width 522 height 30
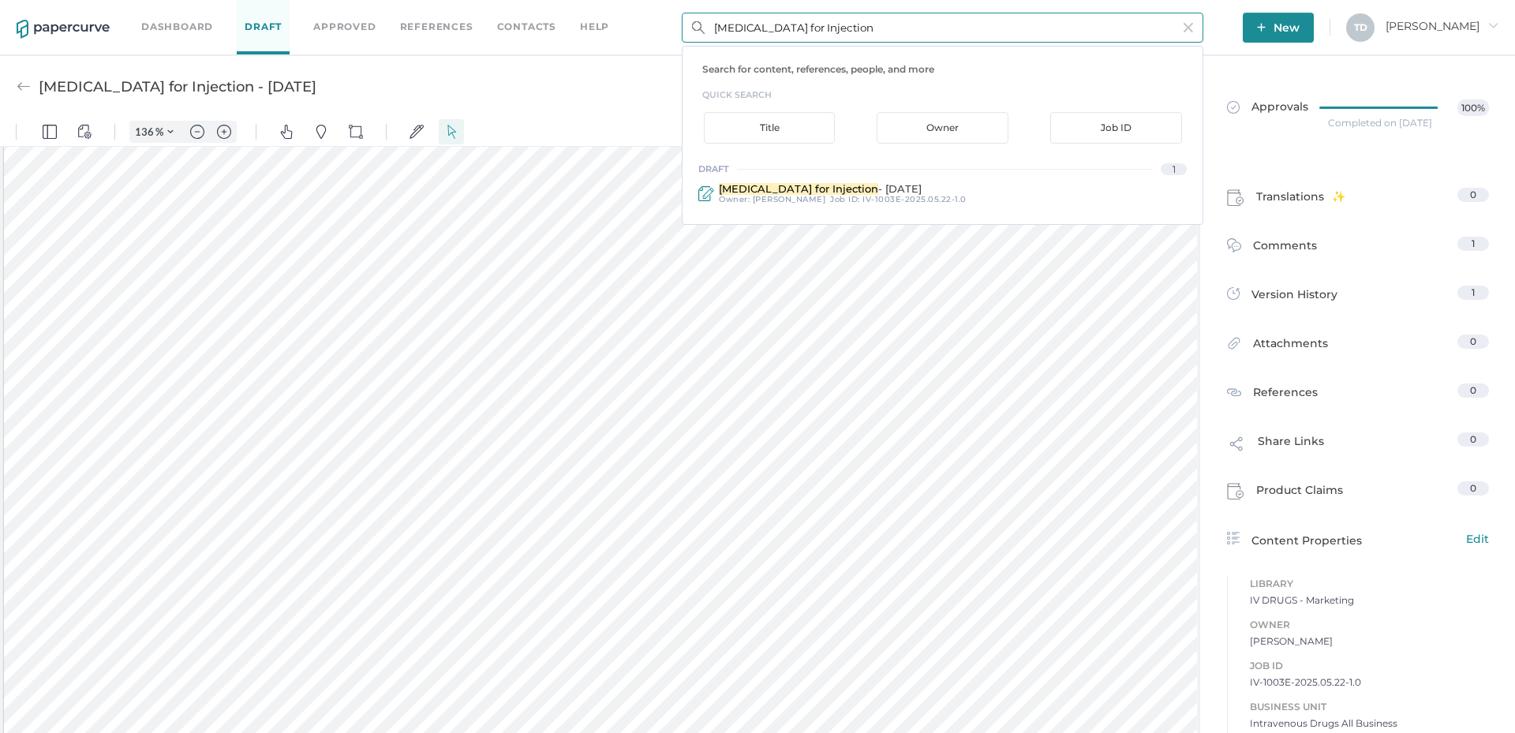
click at [856, 28] on input "[MEDICAL_DATA] for Injection" at bounding box center [943, 28] width 522 height 30
type input "[MEDICAL_DATA] Injection, [GEOGRAPHIC_DATA]"
click at [834, 191] on span "[MEDICAL_DATA] Injection, [GEOGRAPHIC_DATA]" at bounding box center [850, 188] width 263 height 13
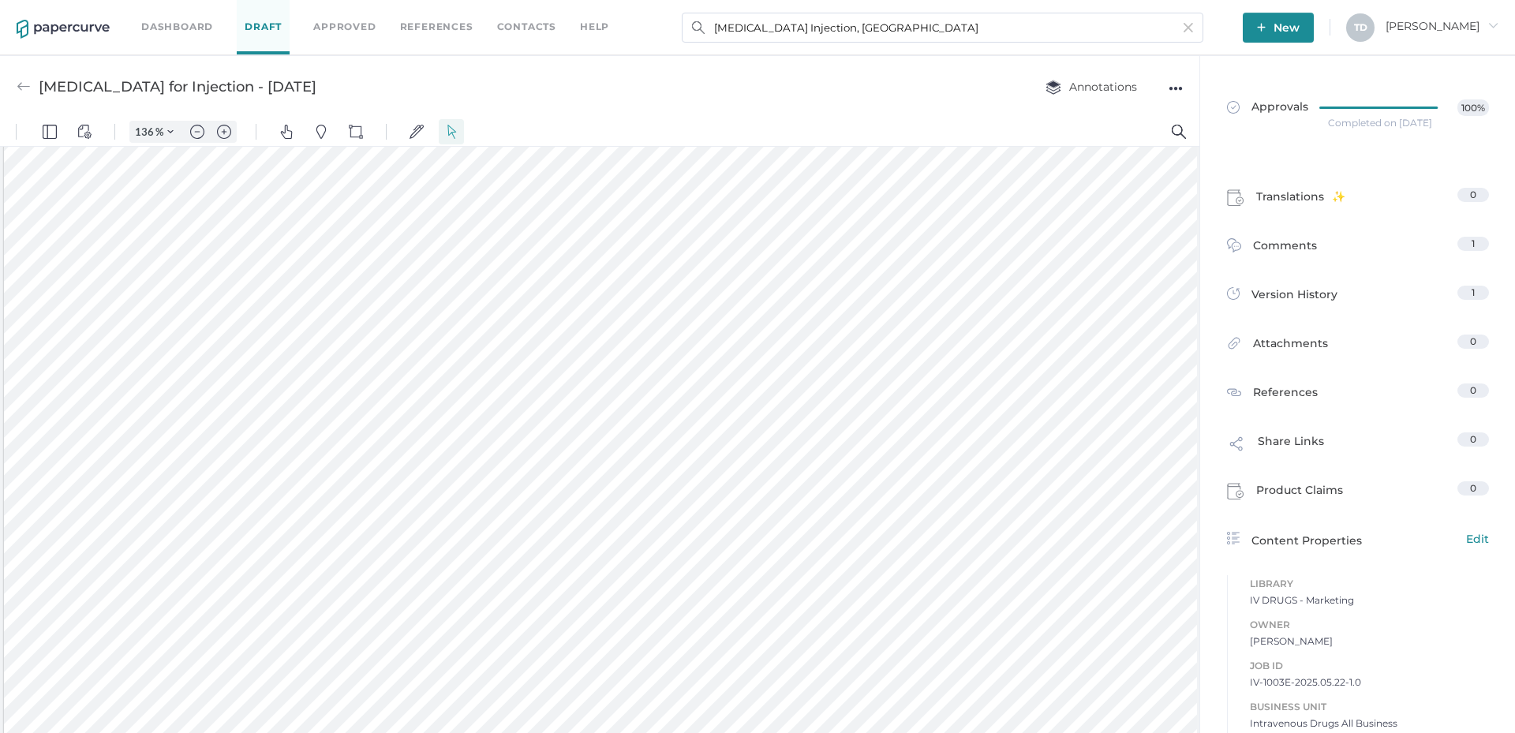
type input "[MEDICAL_DATA] Injection, USP - [DATE]"
click at [1344, 260] on link "Comments 1" at bounding box center [1358, 249] width 262 height 24
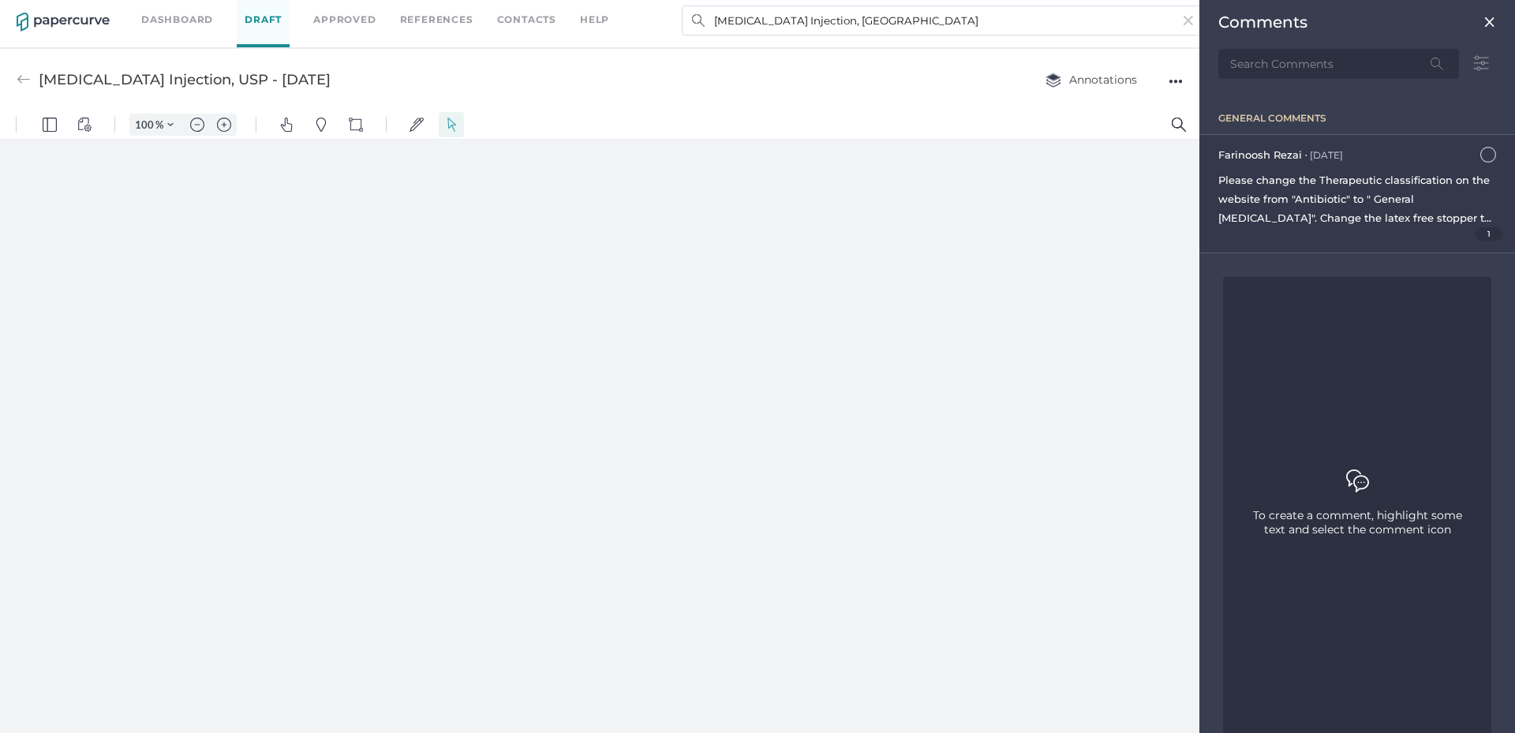
type input "136"
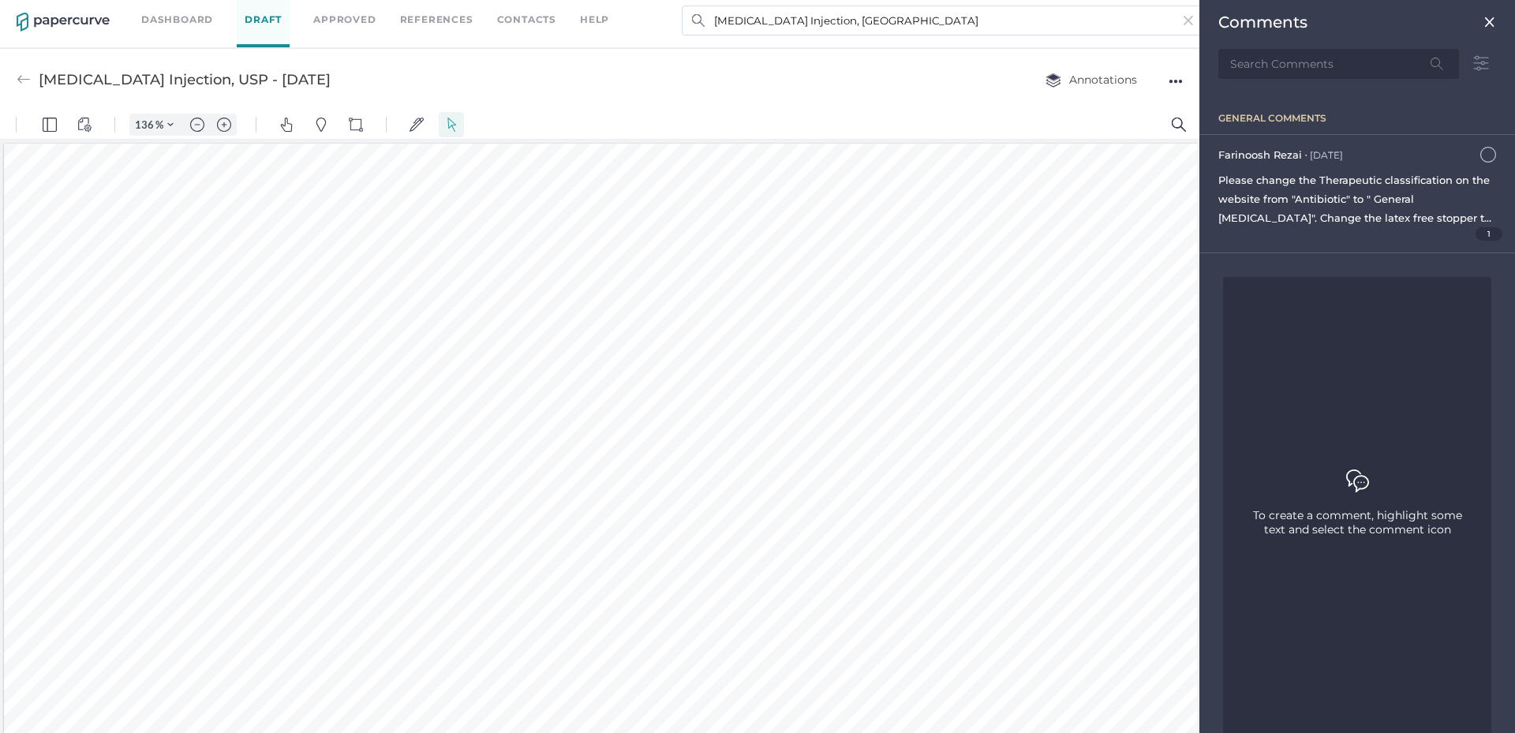
scroll to position [2, 0]
click at [1481, 234] on span "1" at bounding box center [1490, 233] width 28 height 13
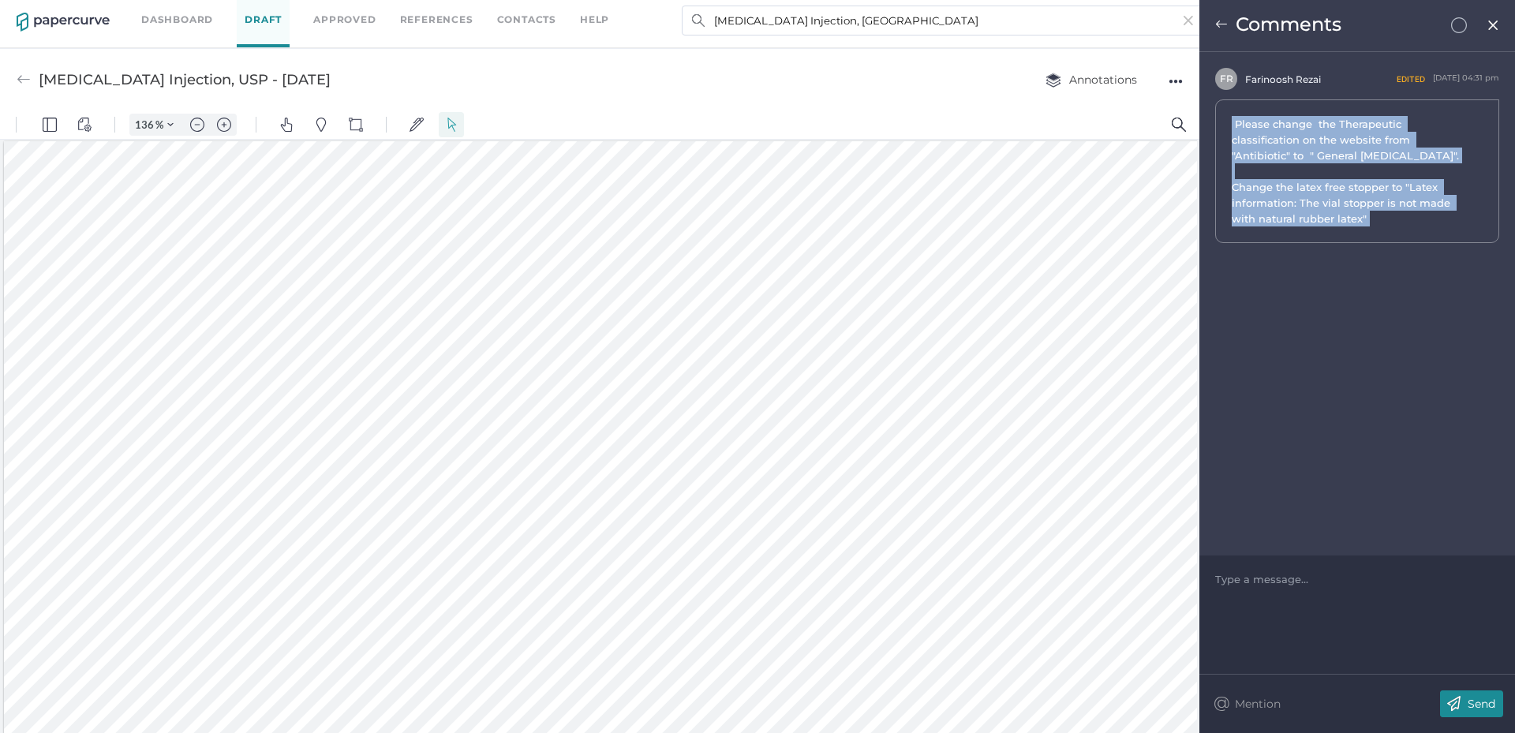
drag, startPoint x: 1383, startPoint y: 225, endPoint x: 1221, endPoint y: 116, distance: 195.0
click at [1221, 116] on div "Please change the Therapeutic classification on the website from "Antibiotic" t…" at bounding box center [1357, 171] width 284 height 144
click at [1038, 12] on input "[MEDICAL_DATA] Injection, [GEOGRAPHIC_DATA]" at bounding box center [943, 21] width 522 height 30
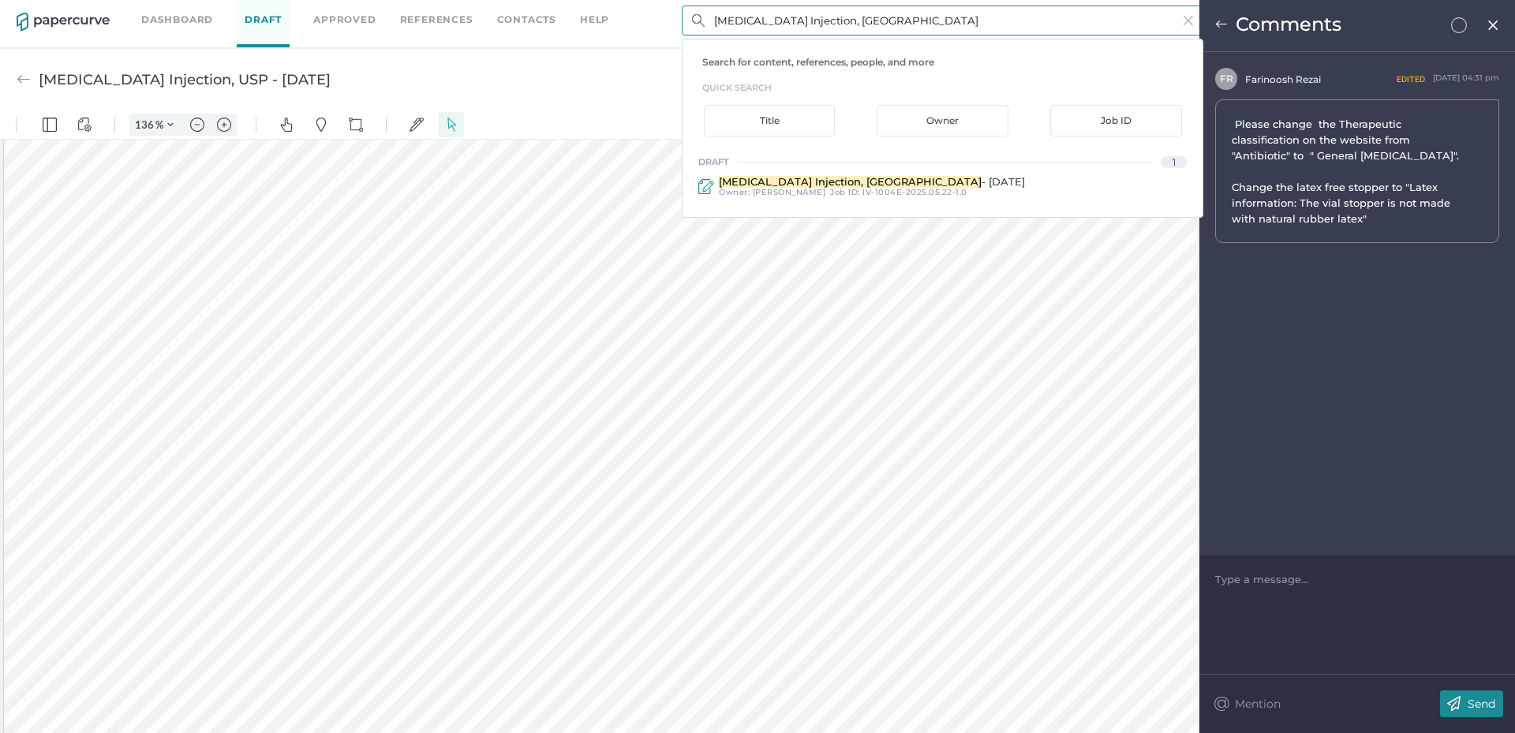
click at [1038, 12] on input "[MEDICAL_DATA] Injection, [GEOGRAPHIC_DATA]" at bounding box center [943, 21] width 522 height 30
paste input "[MEDICAL_DATA] Injection"
click at [893, 32] on input "[MEDICAL_DATA] Injection" at bounding box center [943, 21] width 522 height 30
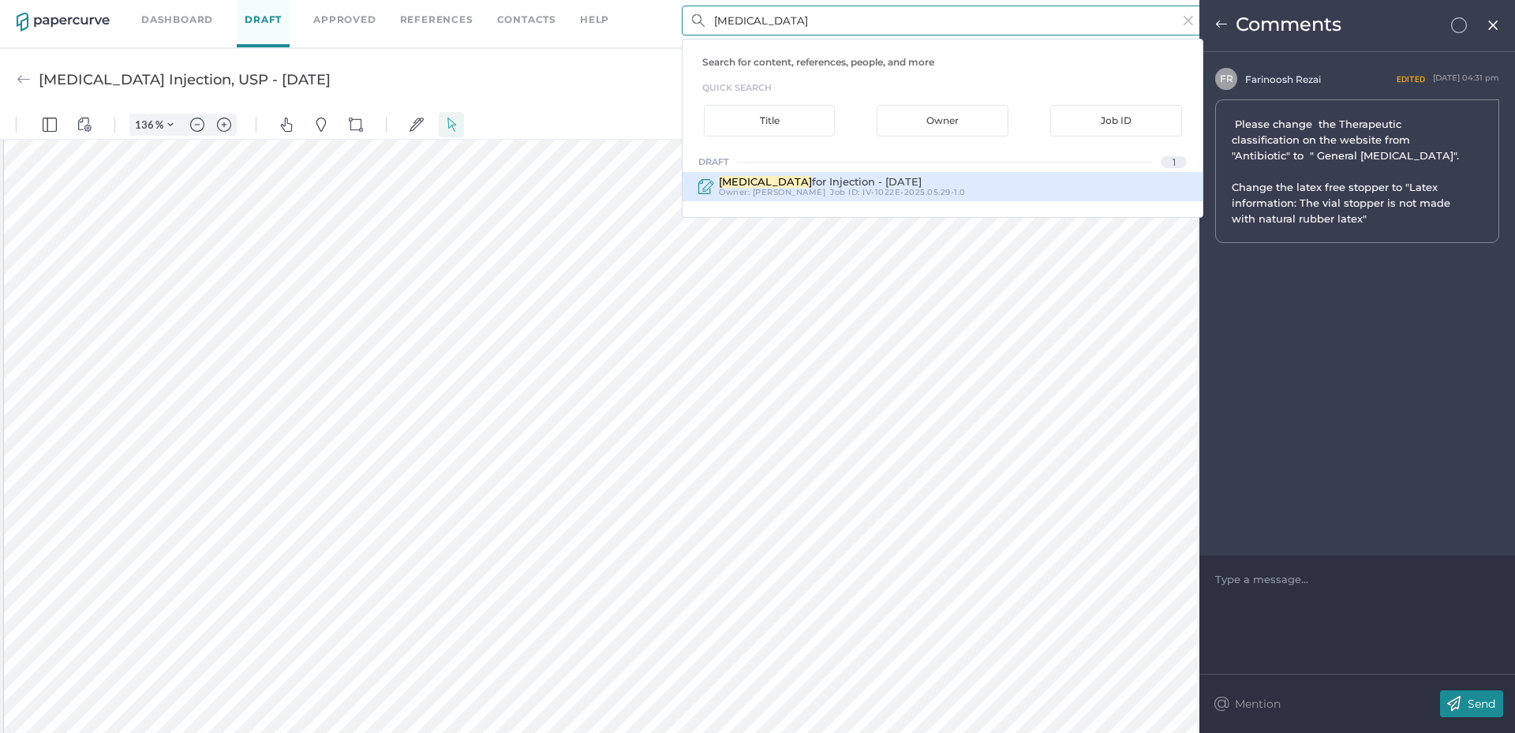
type input "[MEDICAL_DATA]"
click at [895, 179] on span "for Injection - [DATE]" at bounding box center [867, 181] width 110 height 13
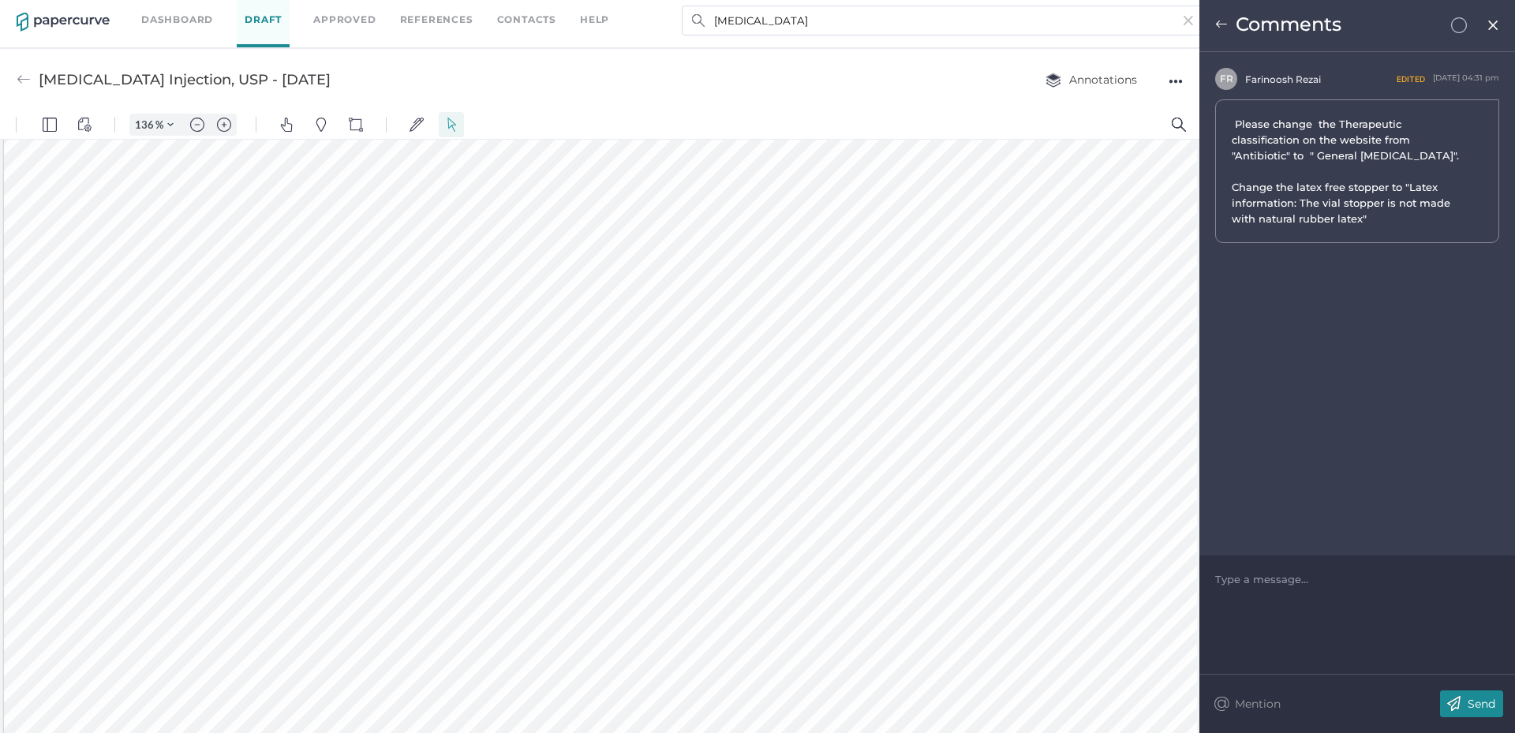
type input "[MEDICAL_DATA] for Injection - [DATE]"
type input "136"
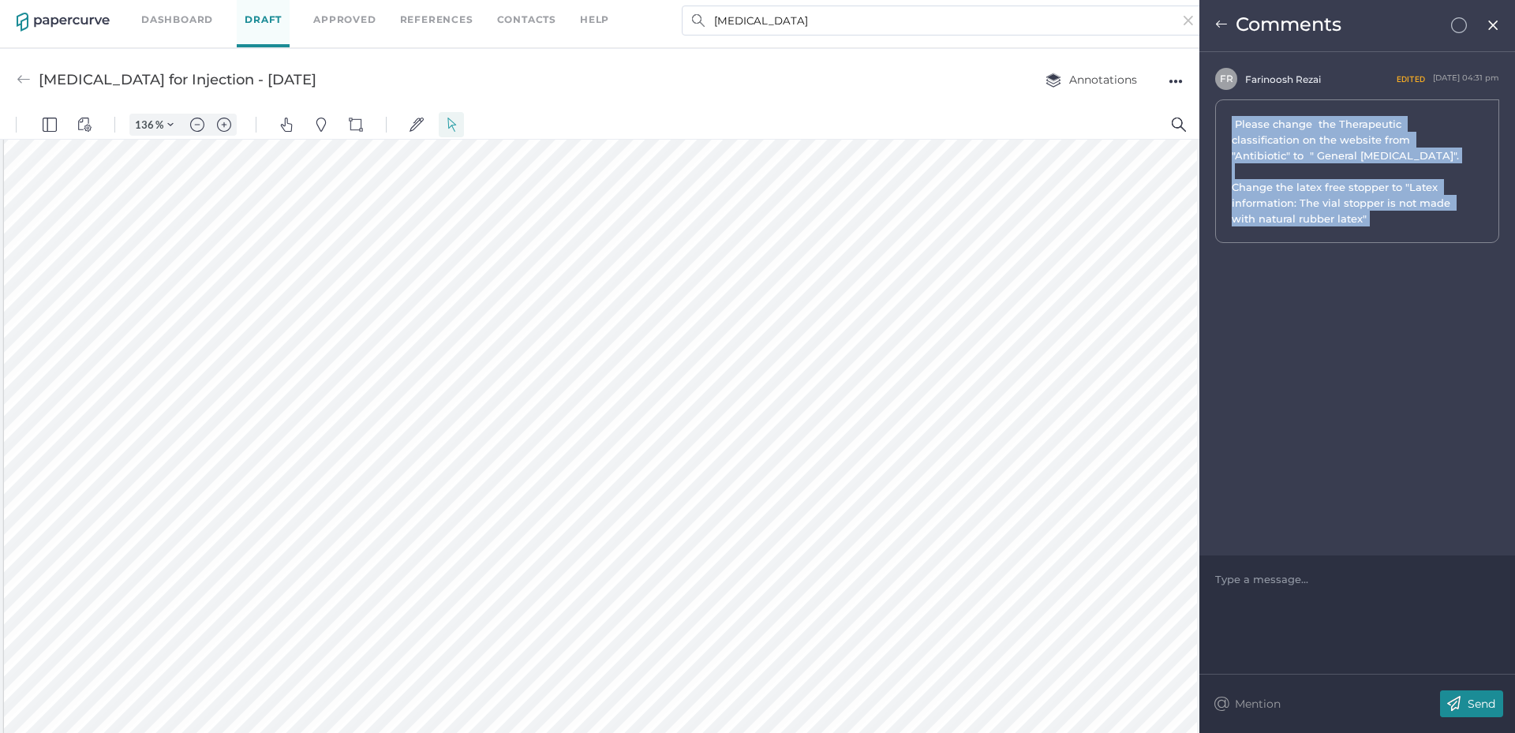
drag, startPoint x: 1375, startPoint y: 221, endPoint x: 1223, endPoint y: 110, distance: 187.5
click at [1223, 110] on div "Please change the Therapeutic classification on the website from "Antibiotic" t…" at bounding box center [1357, 171] width 284 height 144
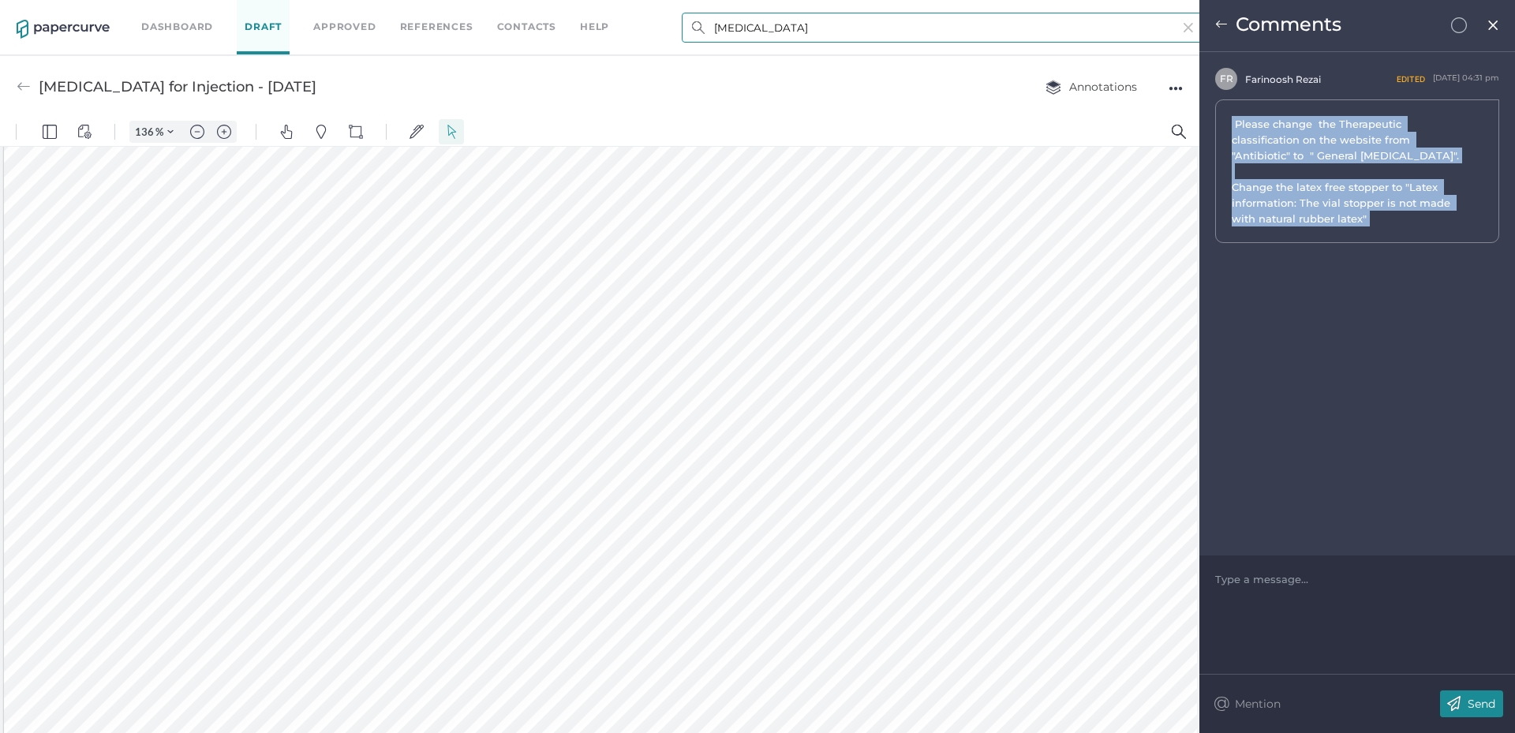
click at [987, 33] on input "[MEDICAL_DATA]" at bounding box center [943, 28] width 522 height 30
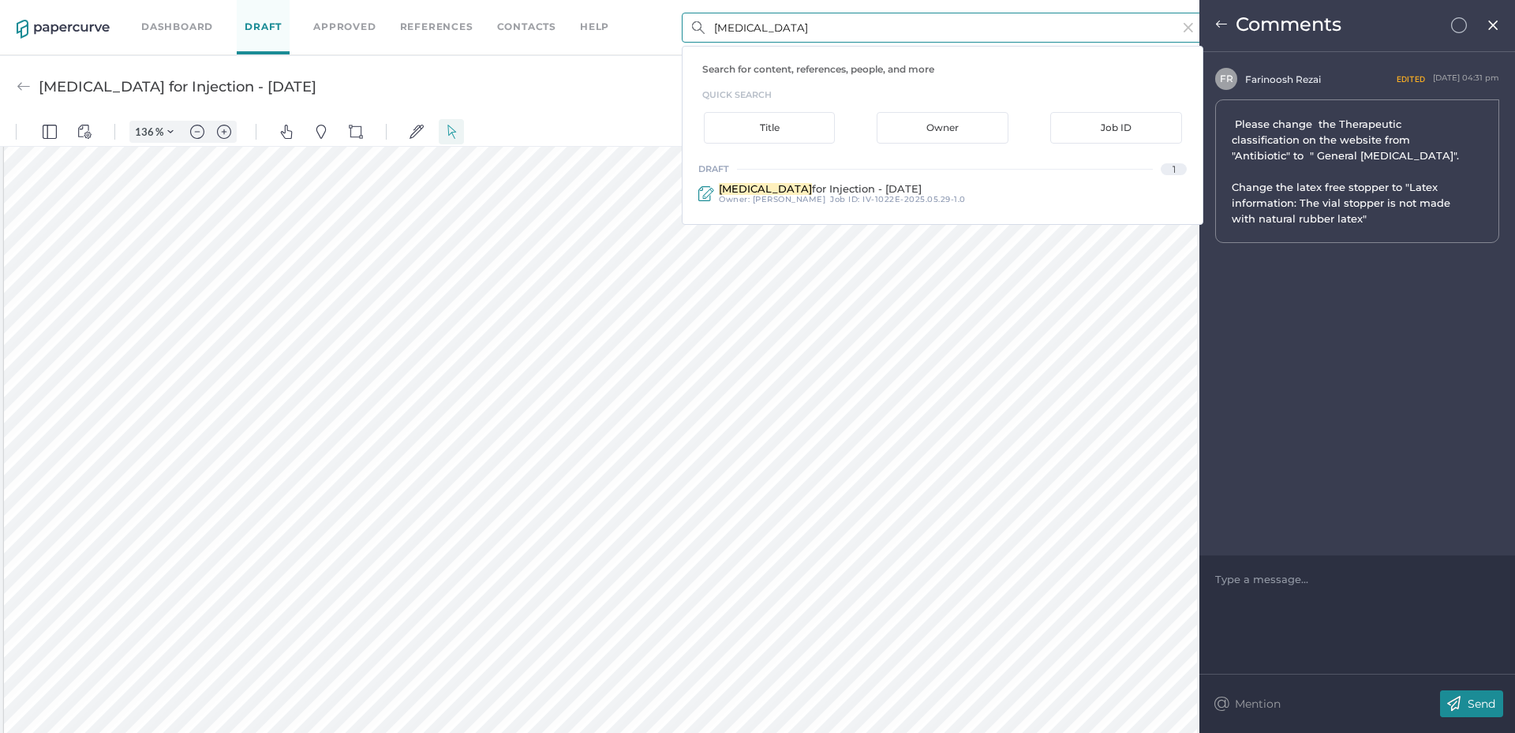
click at [987, 33] on input "[MEDICAL_DATA]" at bounding box center [943, 28] width 522 height 30
paste input "[MEDICAL_DATA] Injection"
type input "[MEDICAL_DATA] Injection"
click at [919, 192] on div "[MEDICAL_DATA] Injection - [DATE]" at bounding box center [842, 189] width 247 height 12
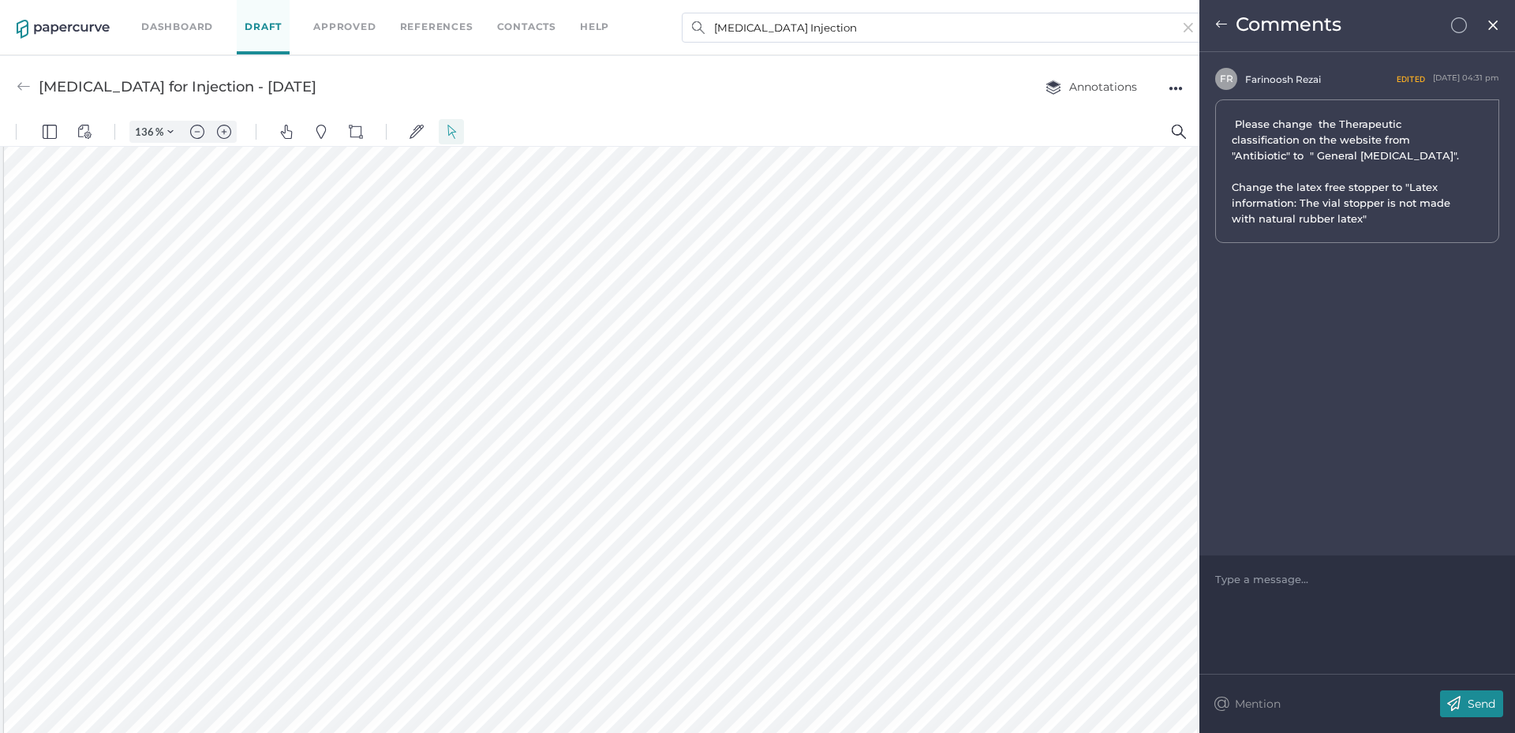
type input "[MEDICAL_DATA] Injection - [DATE]"
type input "136"
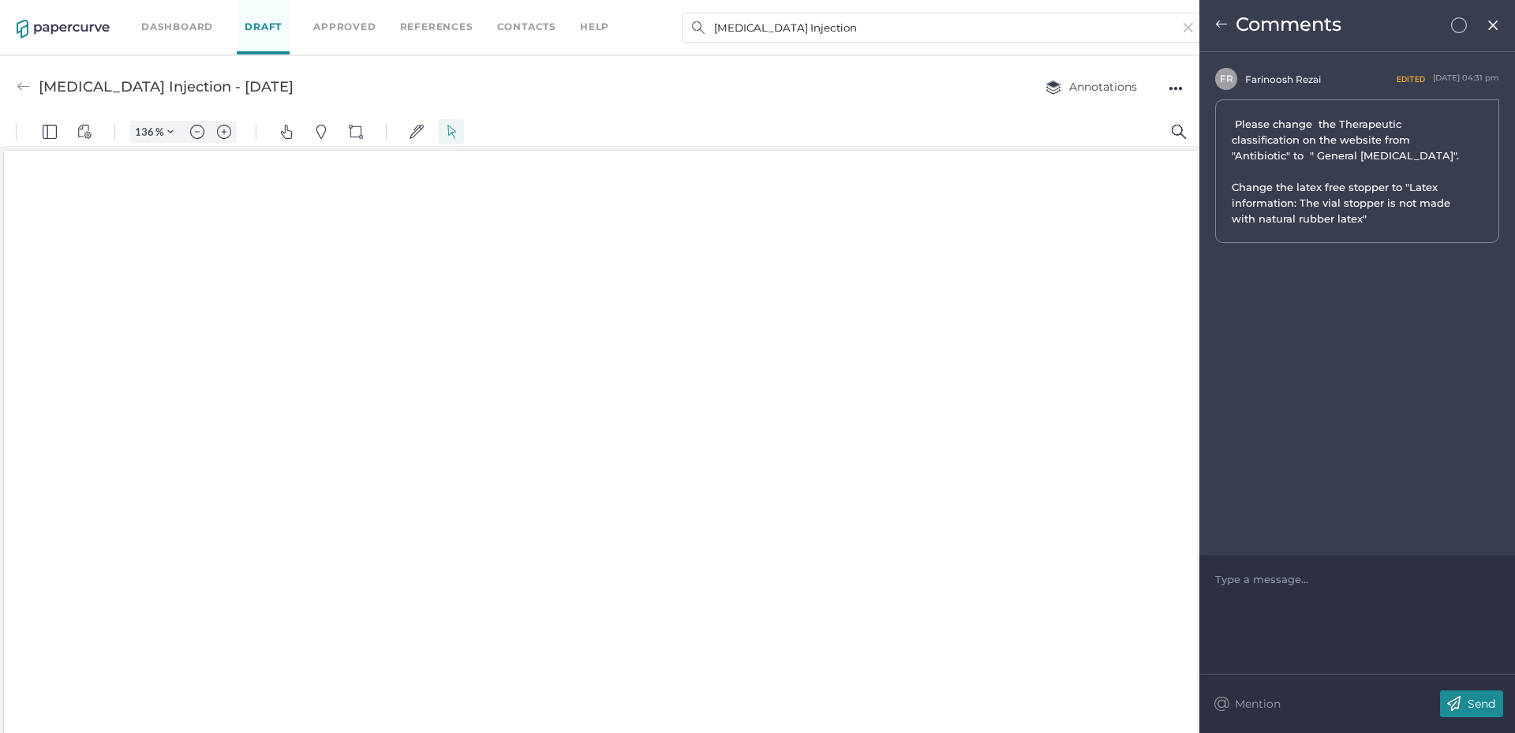
scroll to position [3, 0]
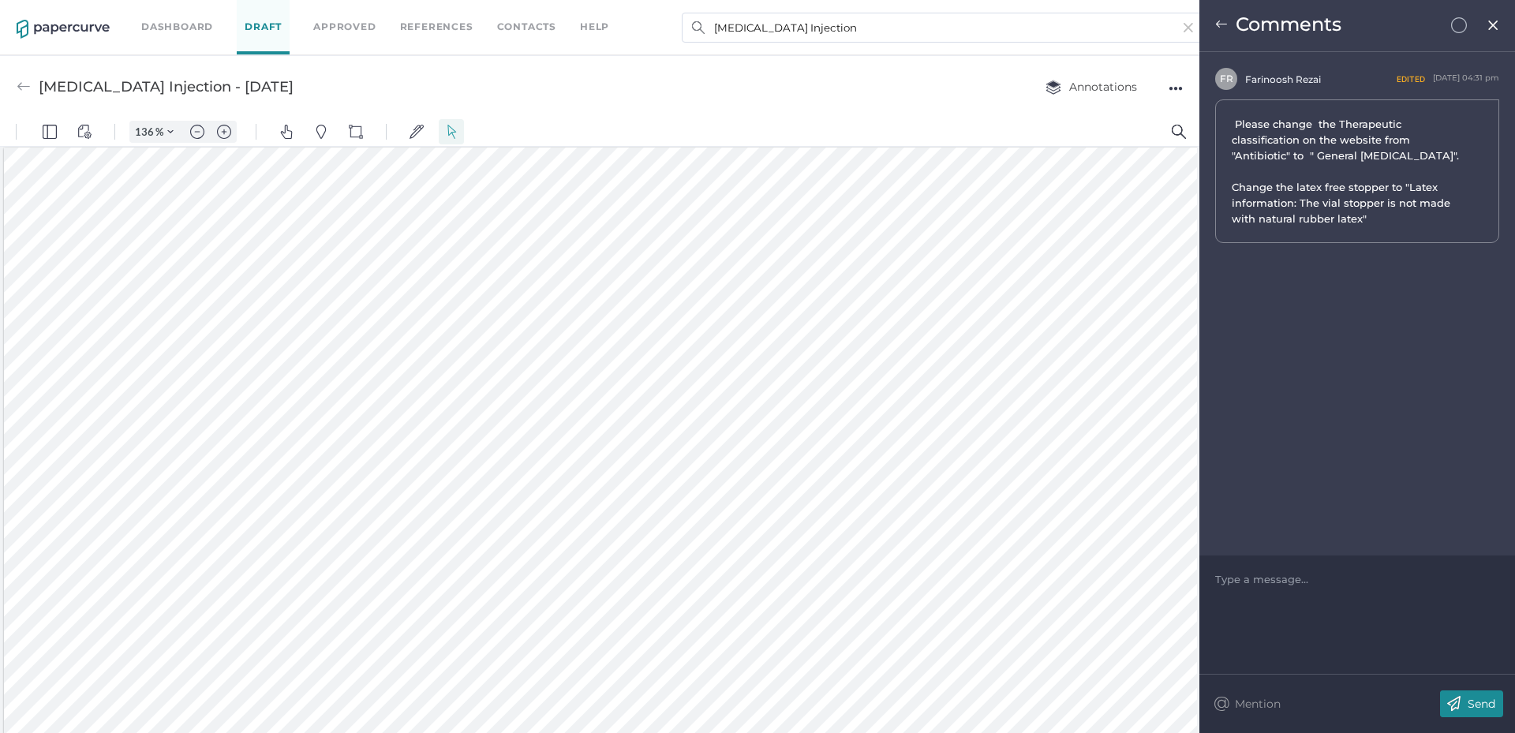
click at [1498, 31] on img at bounding box center [1493, 25] width 13 height 13
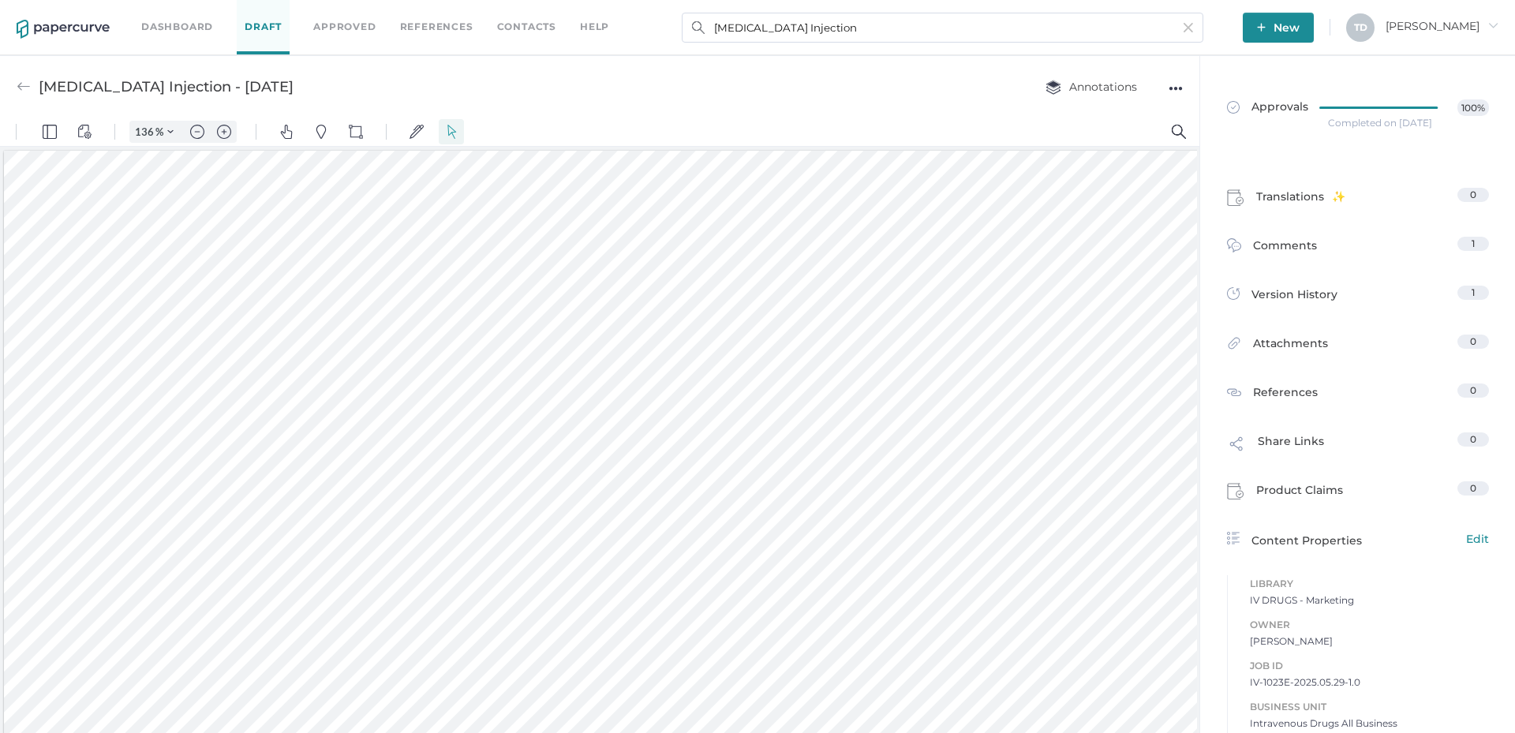
scroll to position [552, 0]
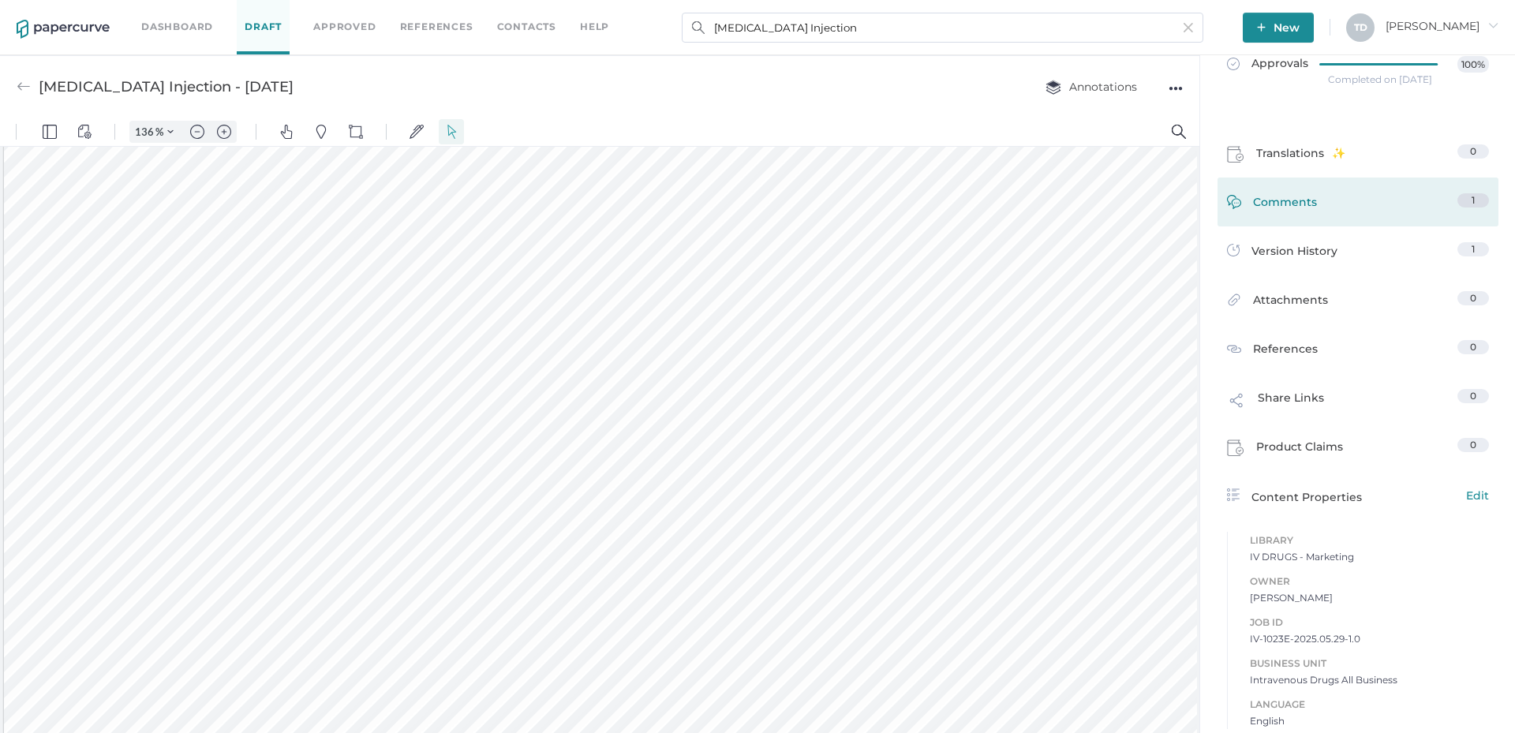
click at [1307, 212] on span "Comments" at bounding box center [1285, 205] width 64 height 24
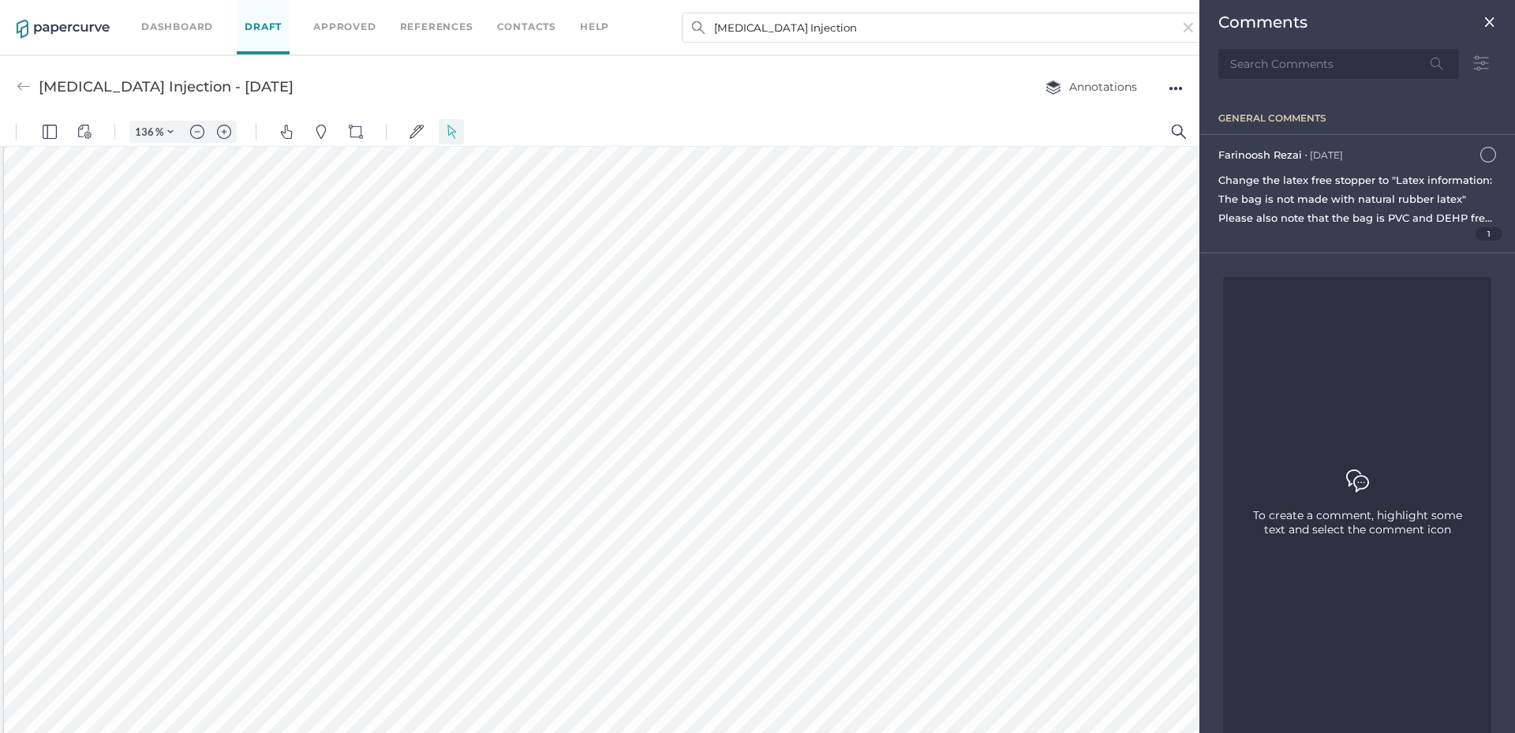
scroll to position [7, 0]
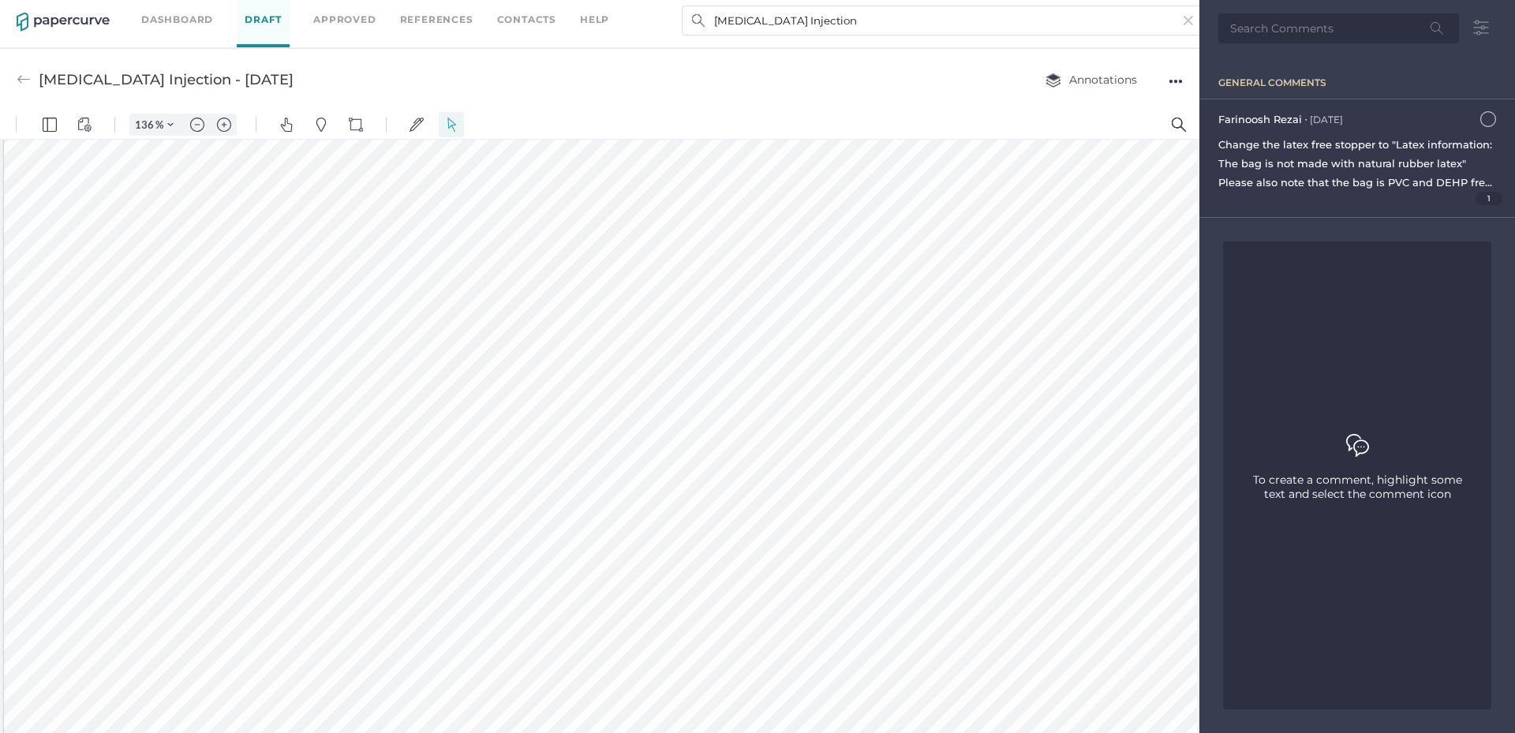
click at [1463, 193] on div "[PERSON_NAME] ● [DATE] [DATE] 11:54am Change the latex free stopper to "Latex i…" at bounding box center [1358, 158] width 316 height 118
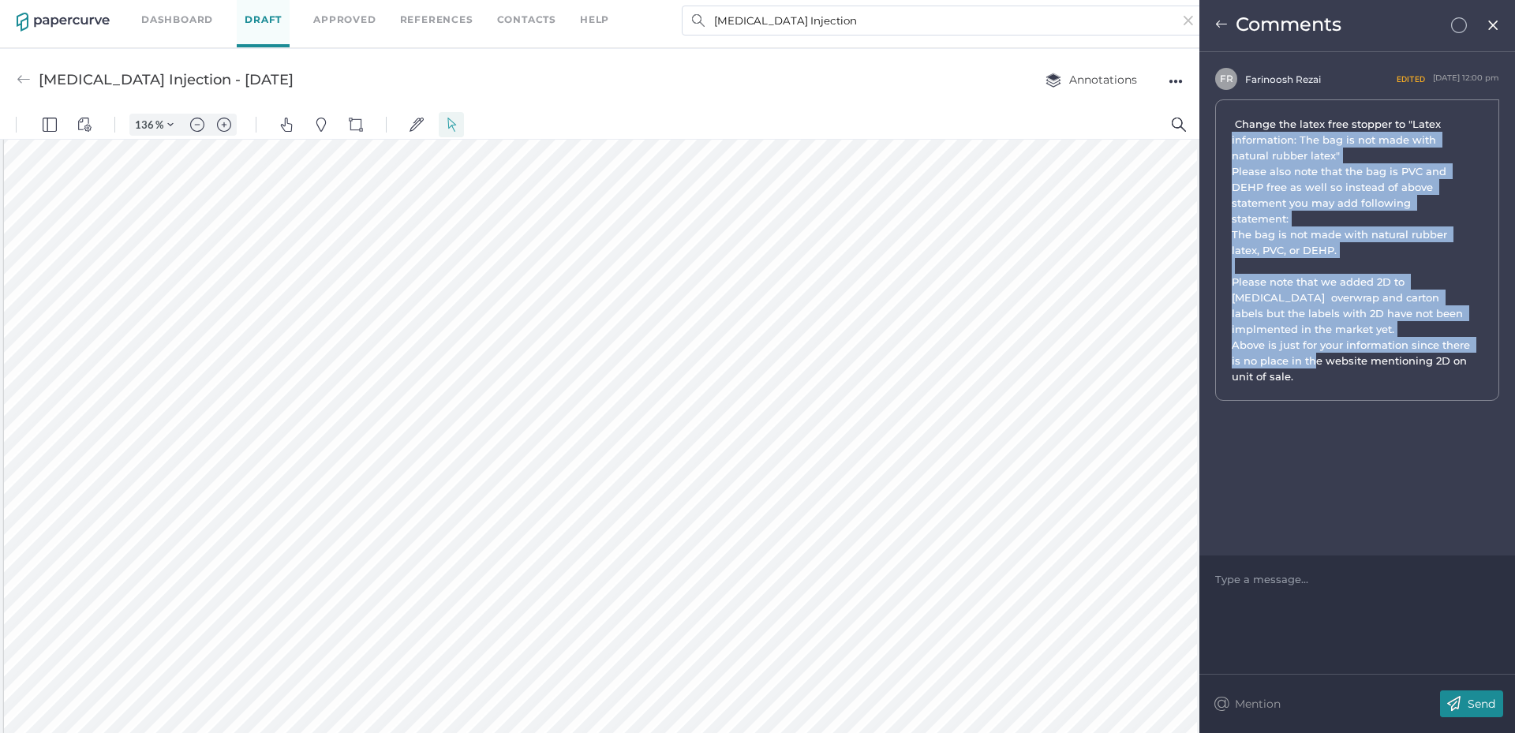
drag, startPoint x: 1342, startPoint y: 350, endPoint x: 1230, endPoint y: 129, distance: 247.8
click at [1230, 130] on div "Change the latex free stopper to "Latex information: The bag is not made with n…" at bounding box center [1357, 249] width 284 height 301
click at [1313, 231] on span "Change the latex free stopper to "Latex information: The bag is not made with n…" at bounding box center [1353, 250] width 242 height 265
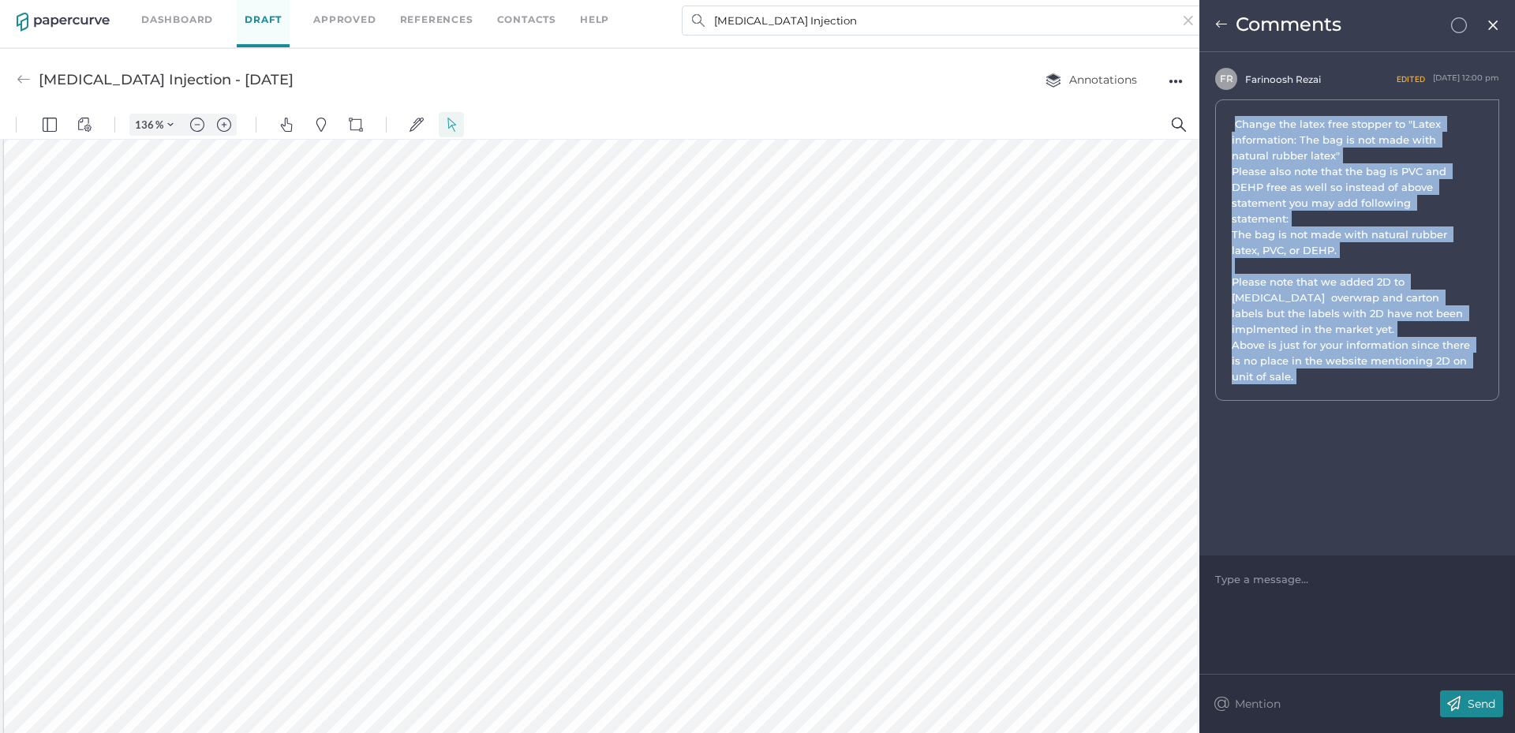
drag, startPoint x: 1319, startPoint y: 358, endPoint x: 1236, endPoint y: 126, distance: 245.6
click at [1236, 126] on span "Change the latex free stopper to "Latex information: The bag is not made with n…" at bounding box center [1351, 250] width 238 height 268
copy span "Change the latex free stopper to "Latex information: The bag is not made with n…"
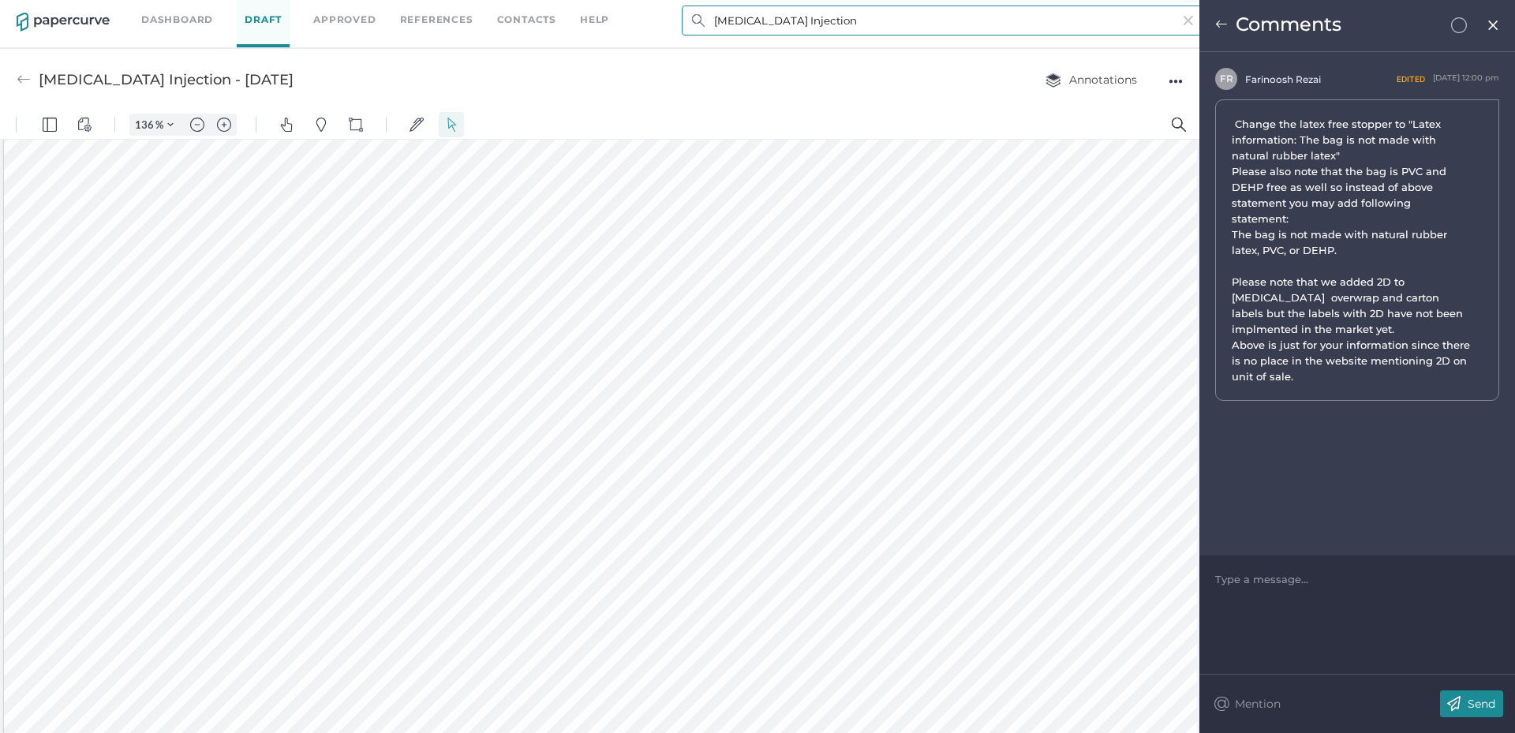
click at [764, 30] on input "[MEDICAL_DATA] Injection" at bounding box center [943, 21] width 522 height 30
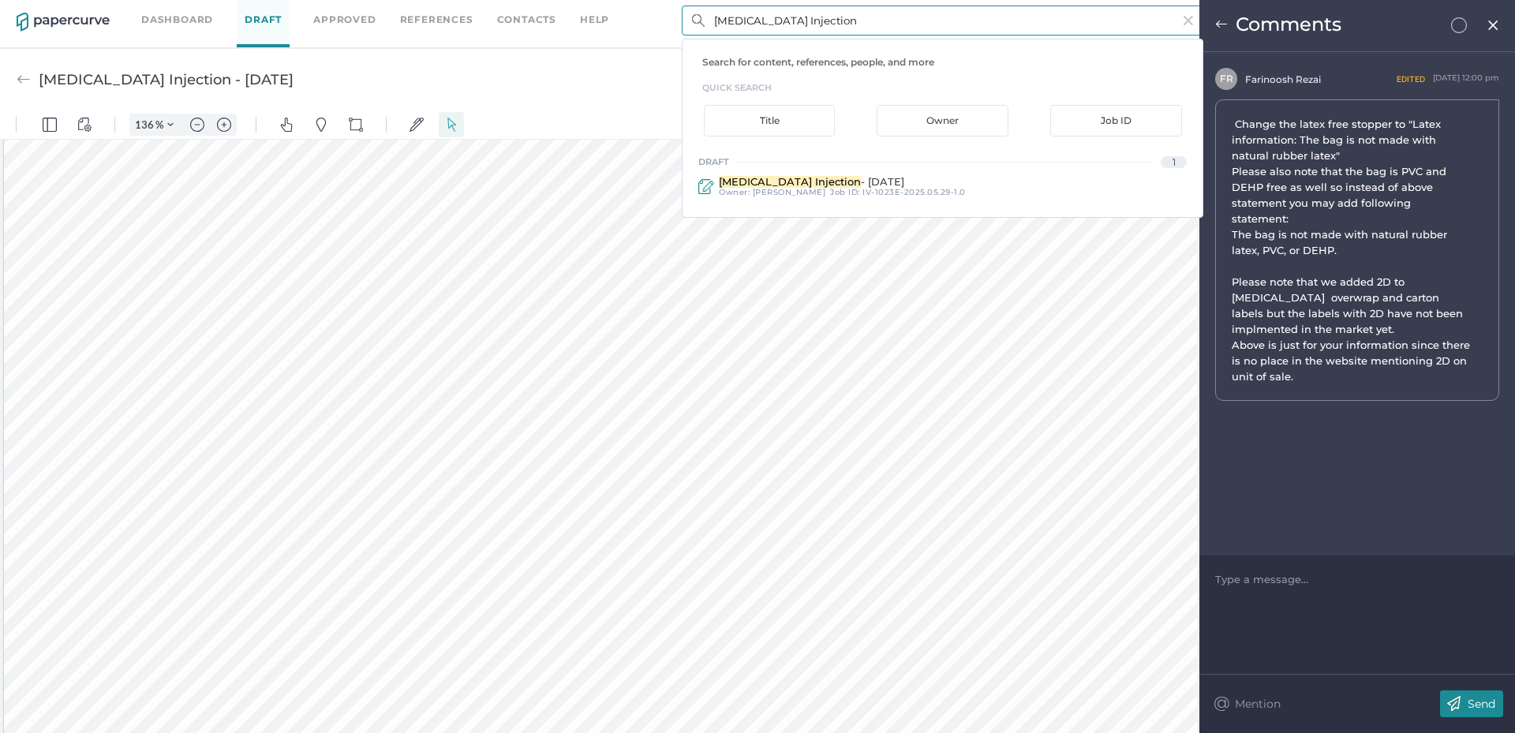
click at [764, 30] on input "[MEDICAL_DATA] Injection" at bounding box center [943, 21] width 522 height 30
paste input "[MEDICAL_DATA] for Injection, [GEOGRAPHIC_DATA]"
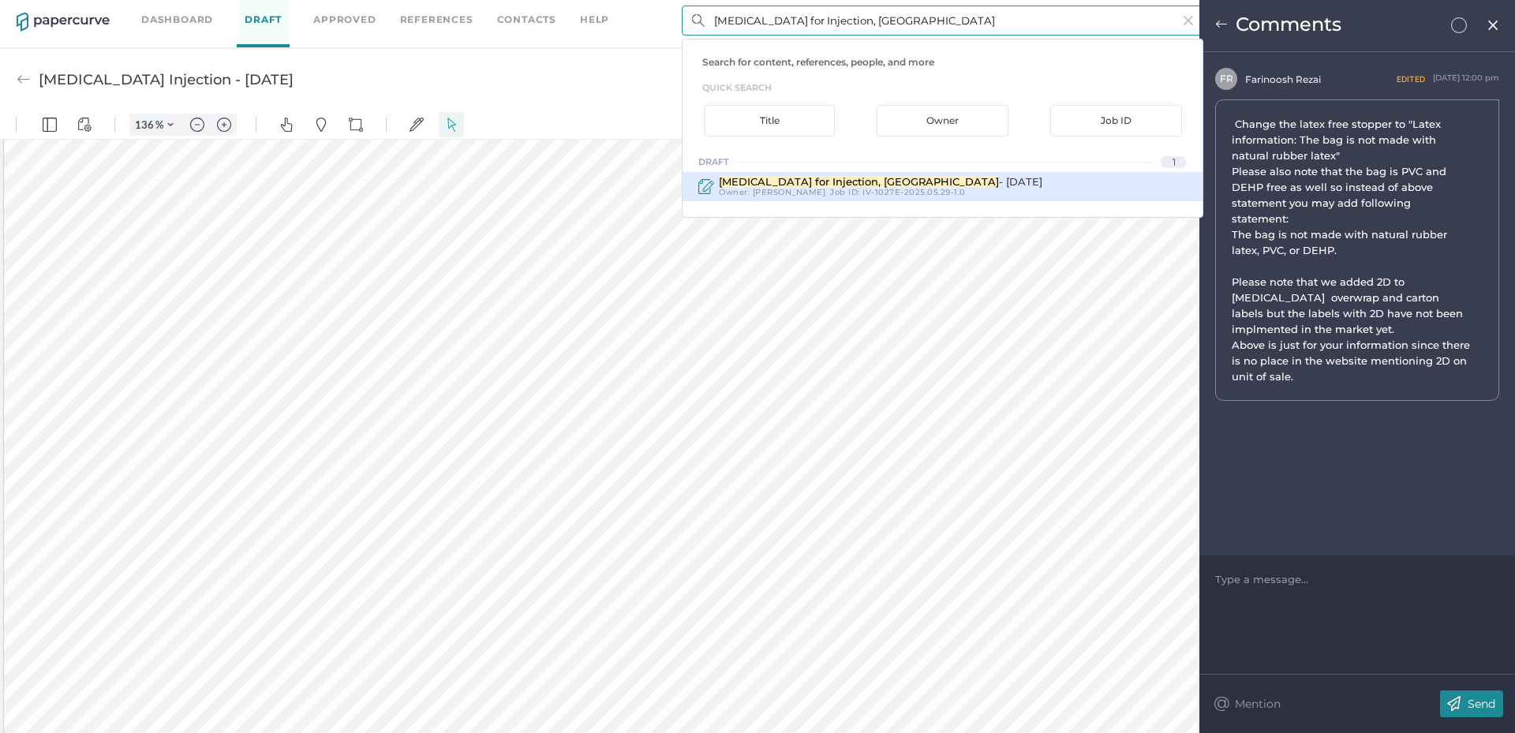
type input "[MEDICAL_DATA] for Injection, [GEOGRAPHIC_DATA]"
click at [802, 191] on span "[PERSON_NAME]" at bounding box center [789, 192] width 73 height 10
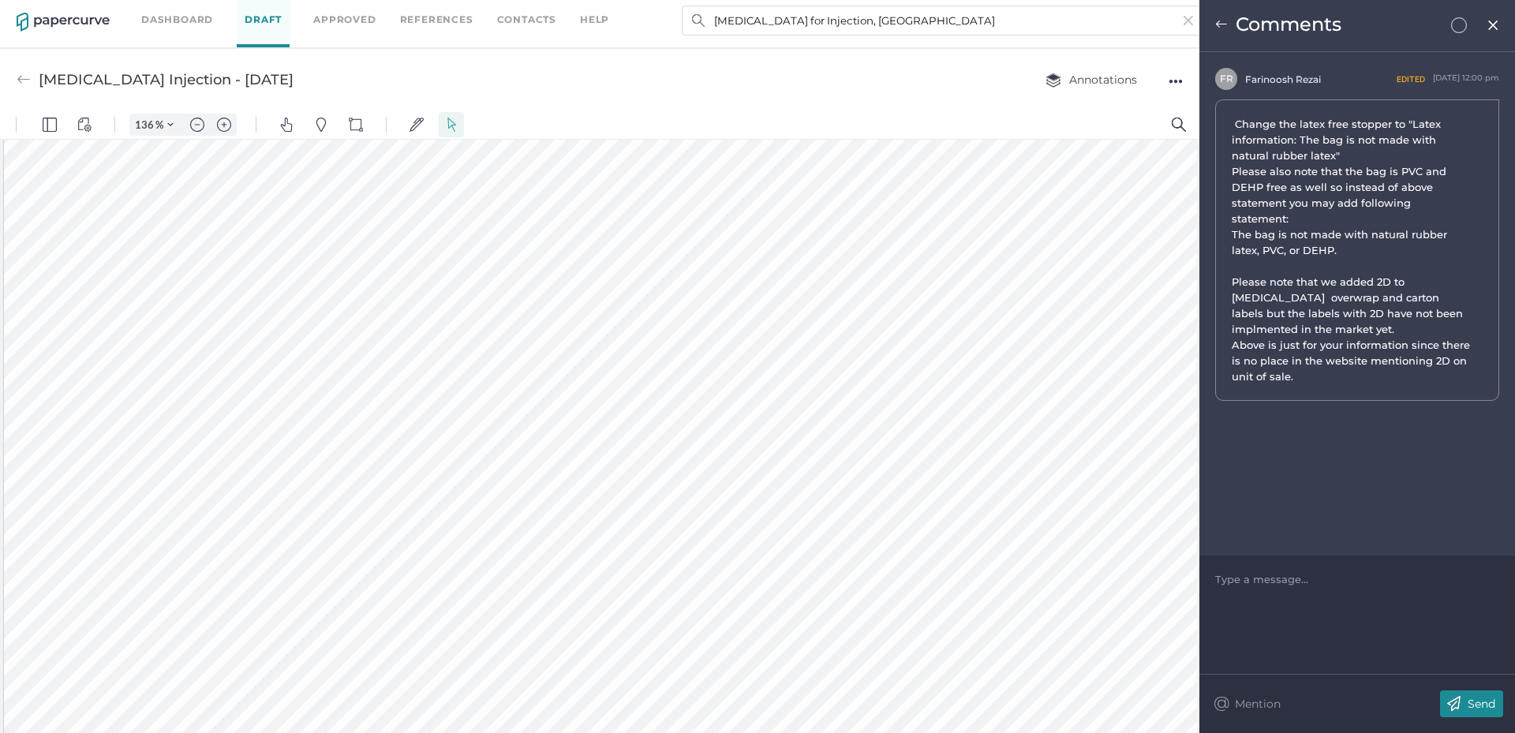
type input "[MEDICAL_DATA] for Injection, USP - [DATE]"
type input "136"
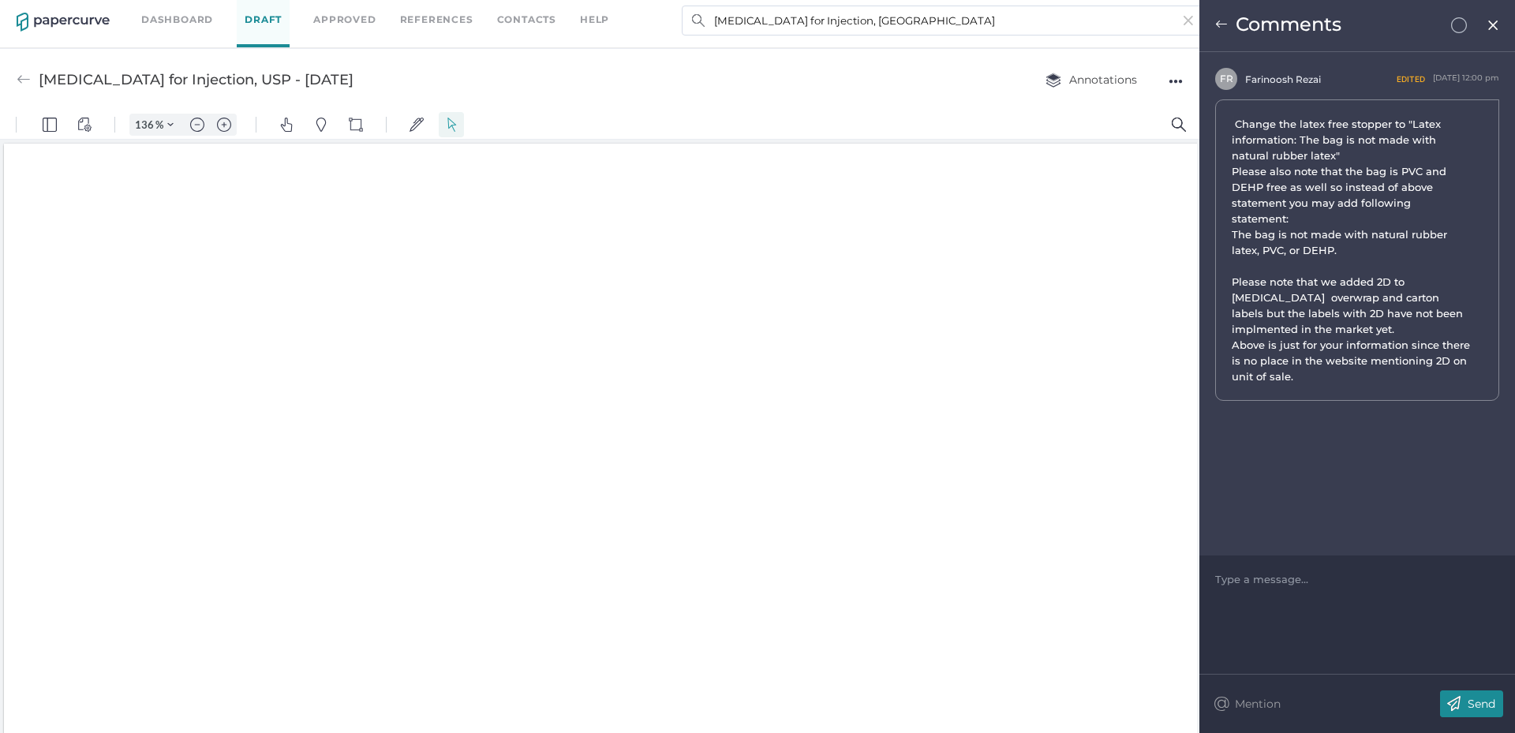
scroll to position [3, 0]
click at [1494, 27] on img at bounding box center [1493, 25] width 13 height 13
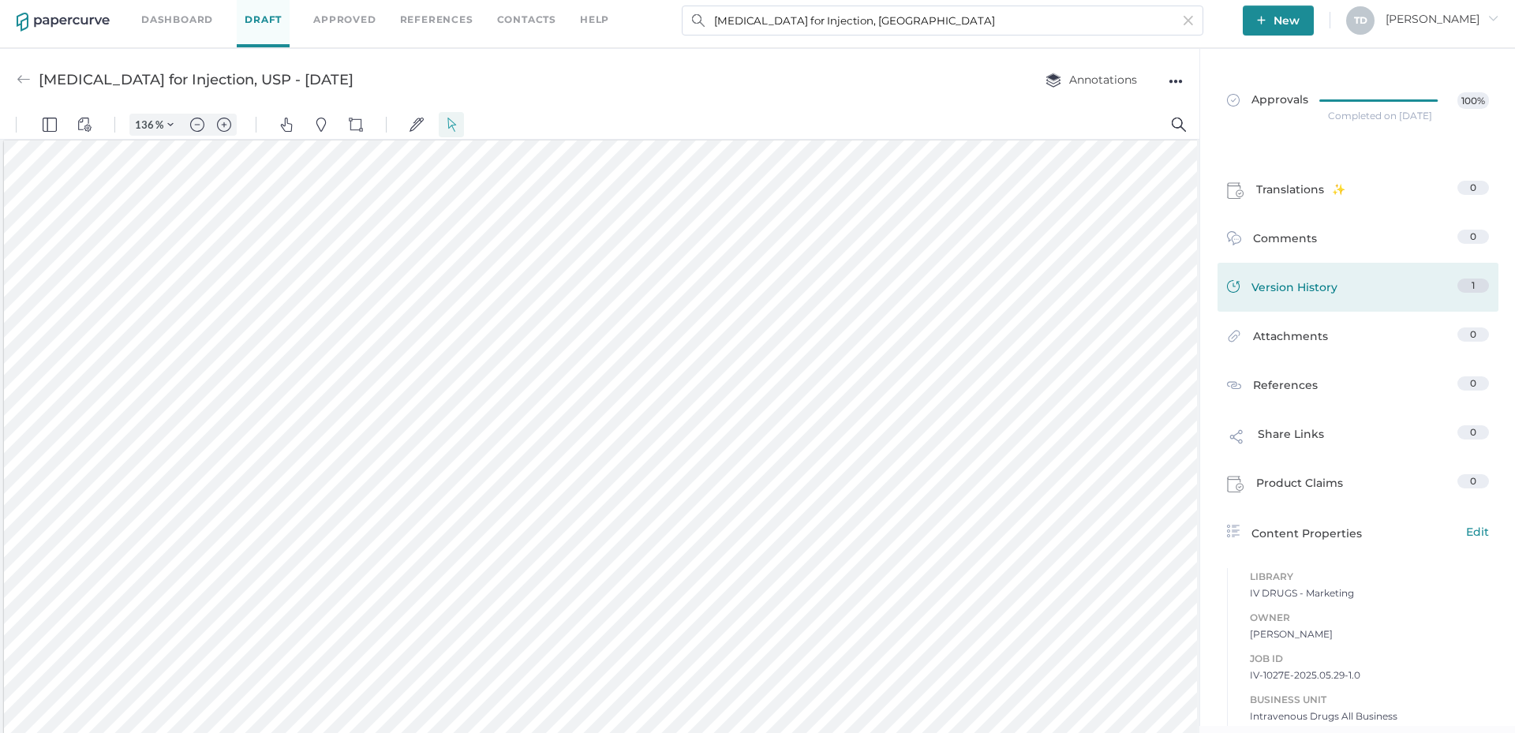
click at [1275, 281] on span "Version History" at bounding box center [1295, 290] width 86 height 22
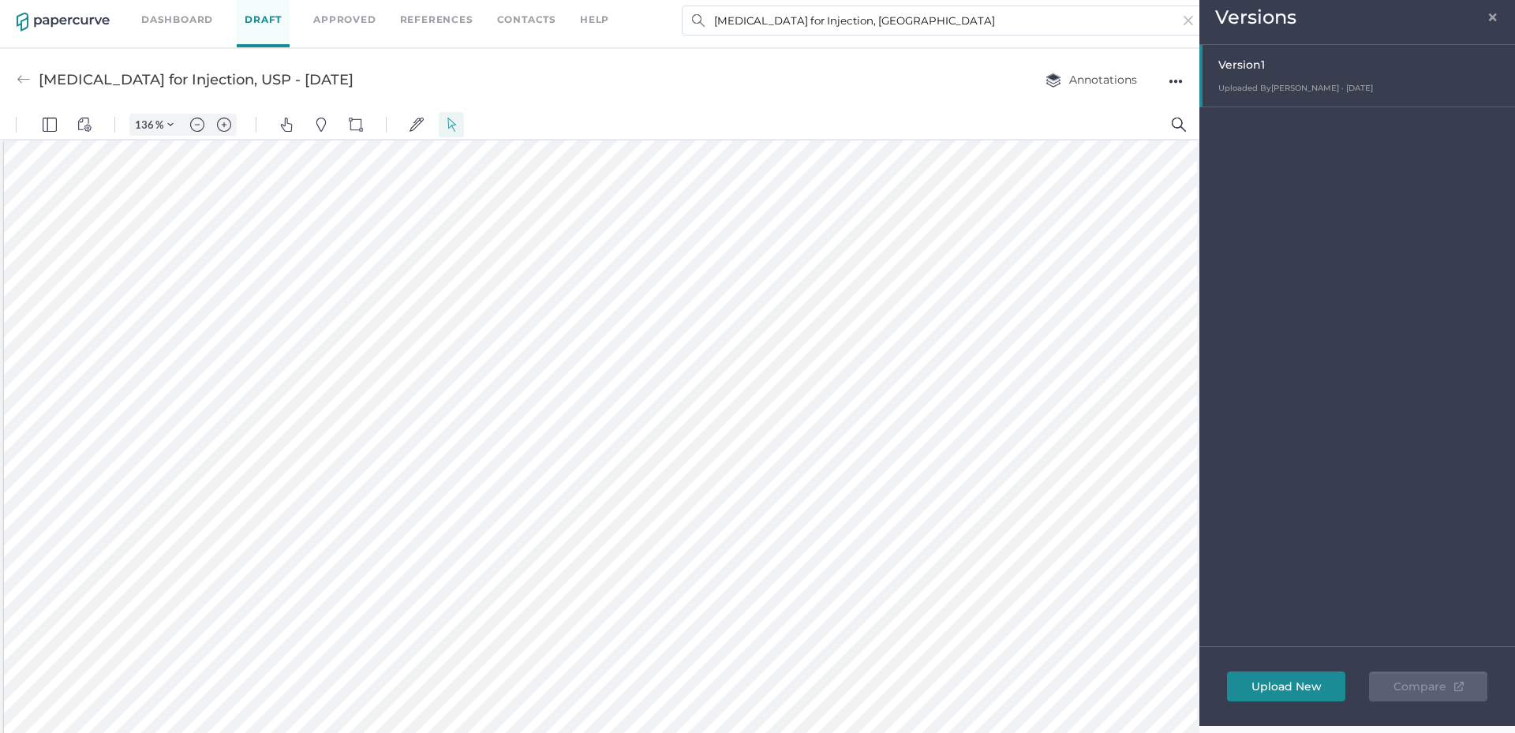
click at [1498, 17] on span "×" at bounding box center [1493, 15] width 13 height 13
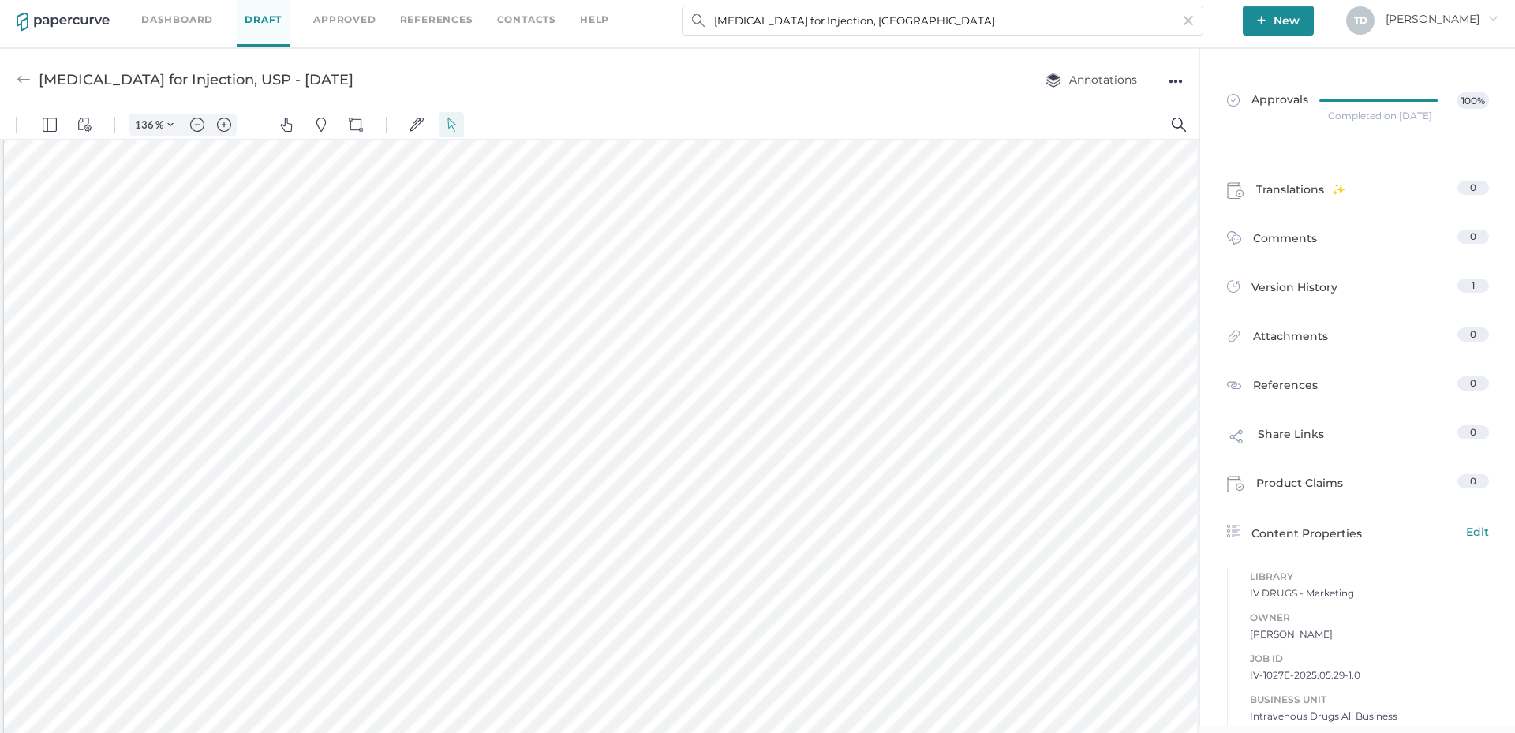
scroll to position [3185, 0]
click at [972, 22] on input "[MEDICAL_DATA] for Injection, [GEOGRAPHIC_DATA]" at bounding box center [943, 21] width 522 height 30
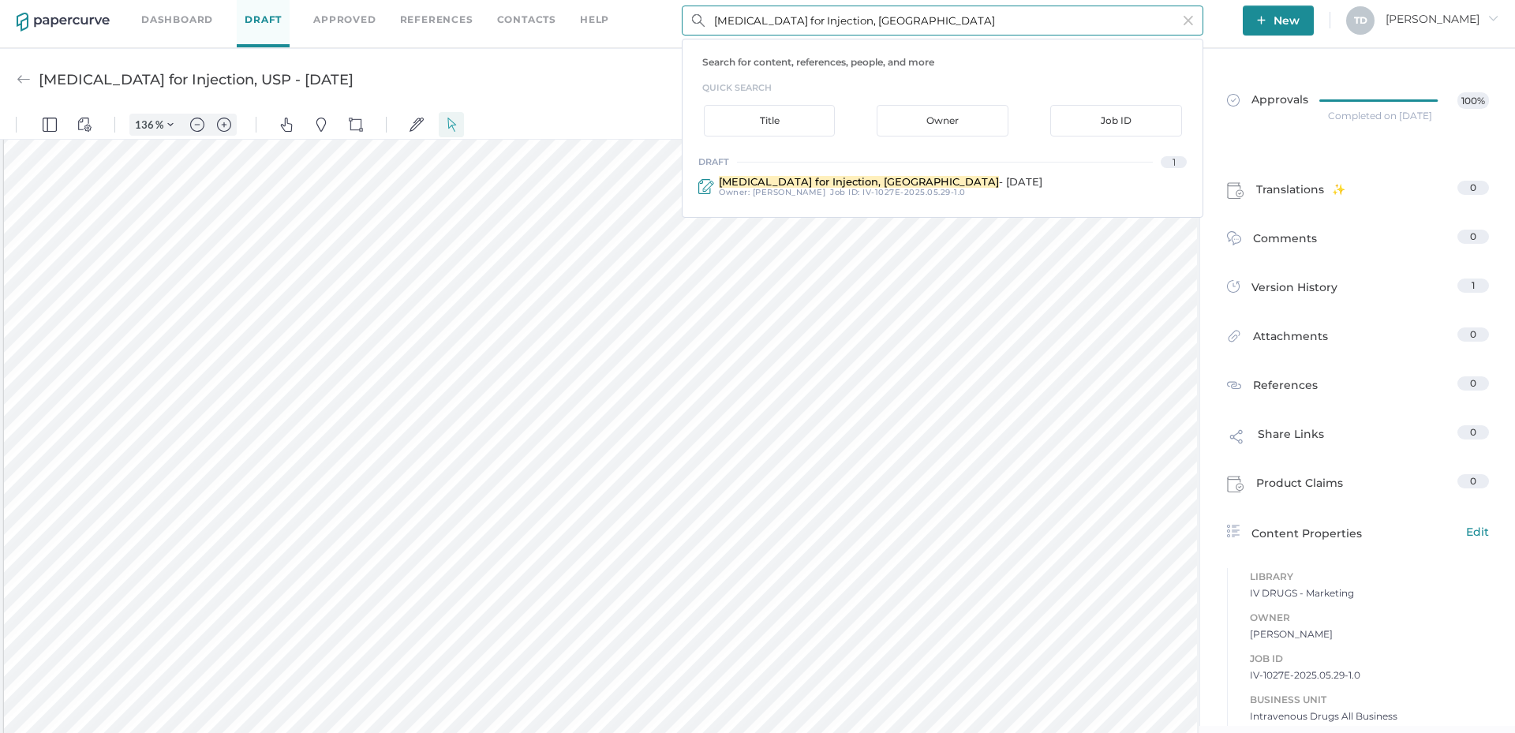
click at [972, 22] on input "[MEDICAL_DATA] for Injection, [GEOGRAPHIC_DATA]" at bounding box center [943, 21] width 522 height 30
paste input "[MEDICAL_DATA] for Injection"
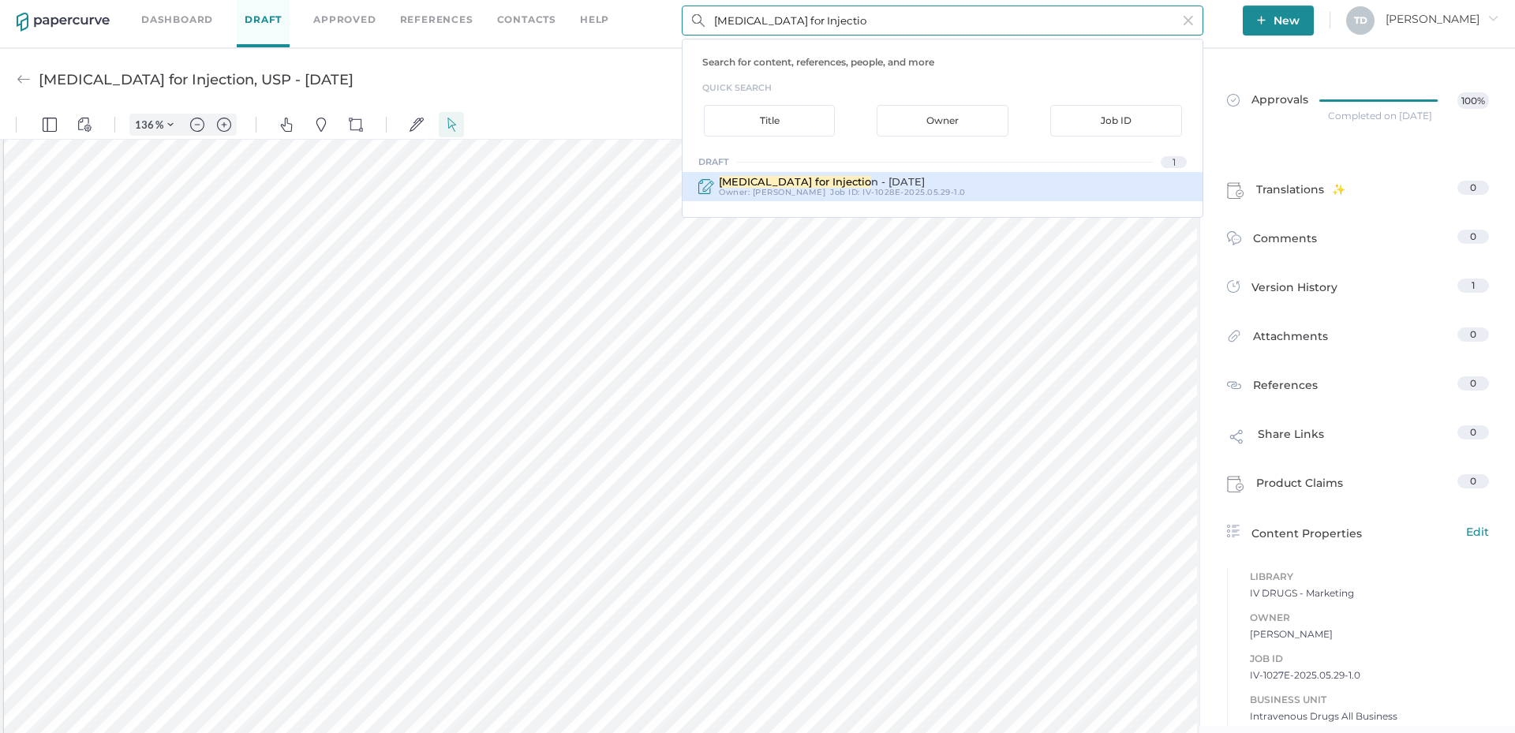
type input "[MEDICAL_DATA] for Injectio"
click at [767, 178] on span "[MEDICAL_DATA] for Injectio" at bounding box center [795, 181] width 152 height 13
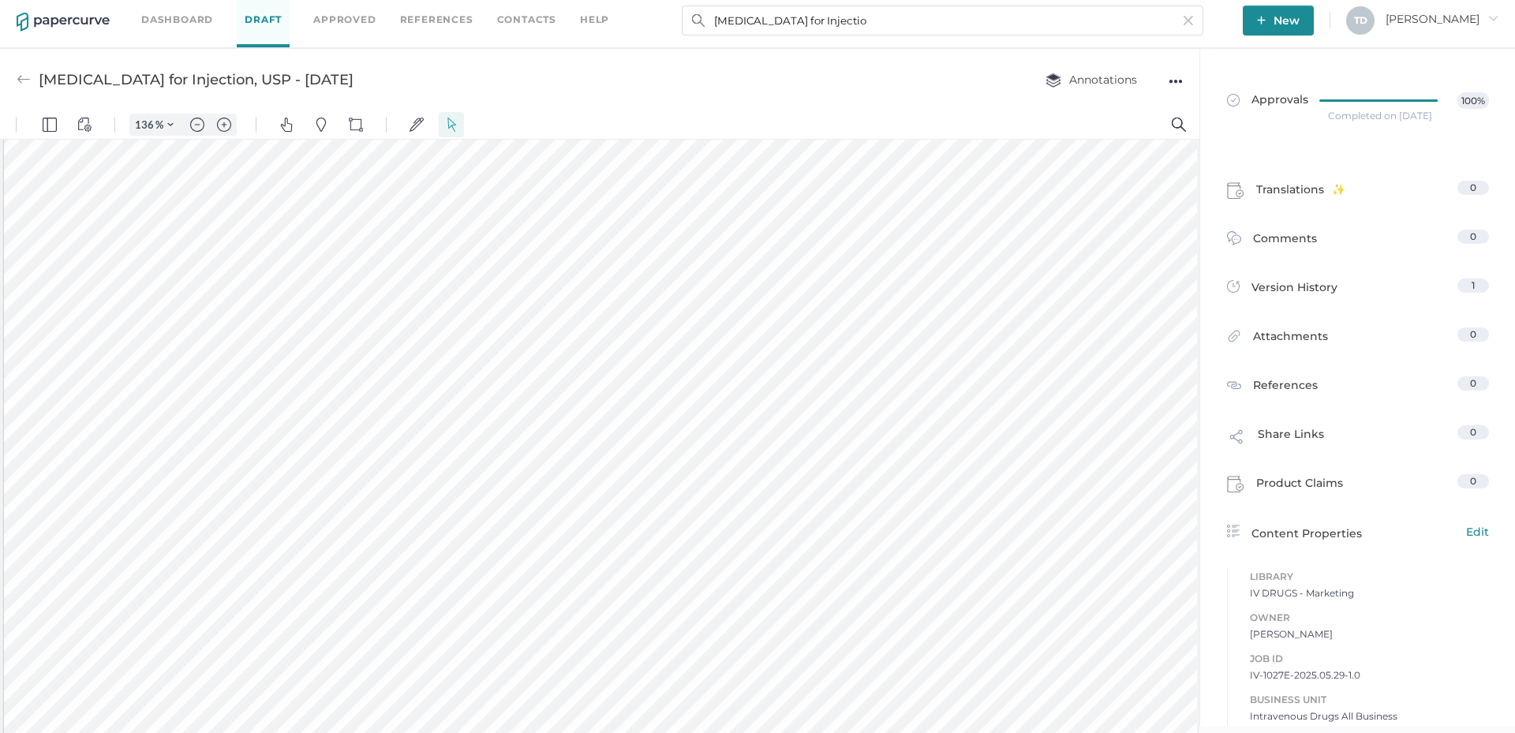
type input "[MEDICAL_DATA] for Injection - [DATE]"
type input "100"
type input "136"
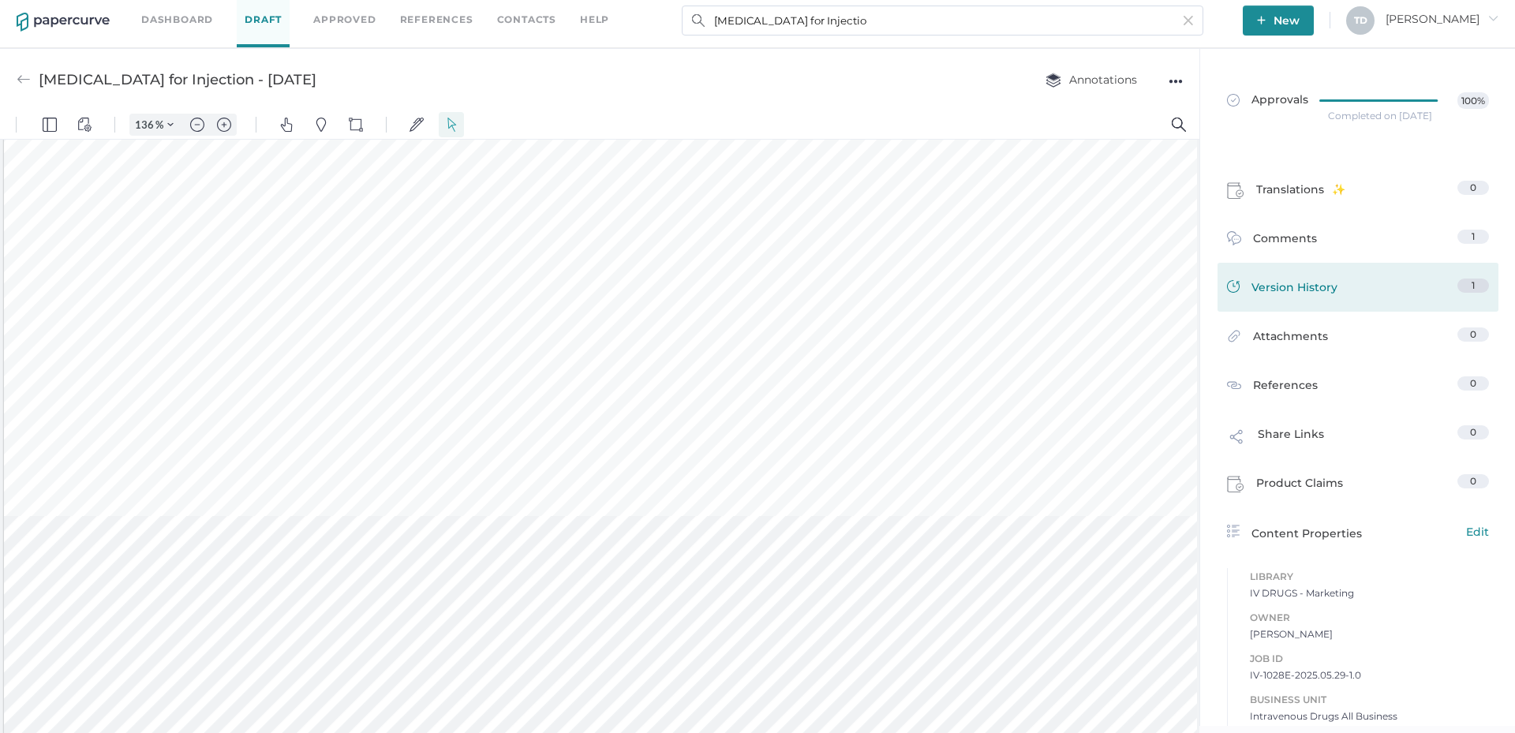
scroll to position [1539, 0]
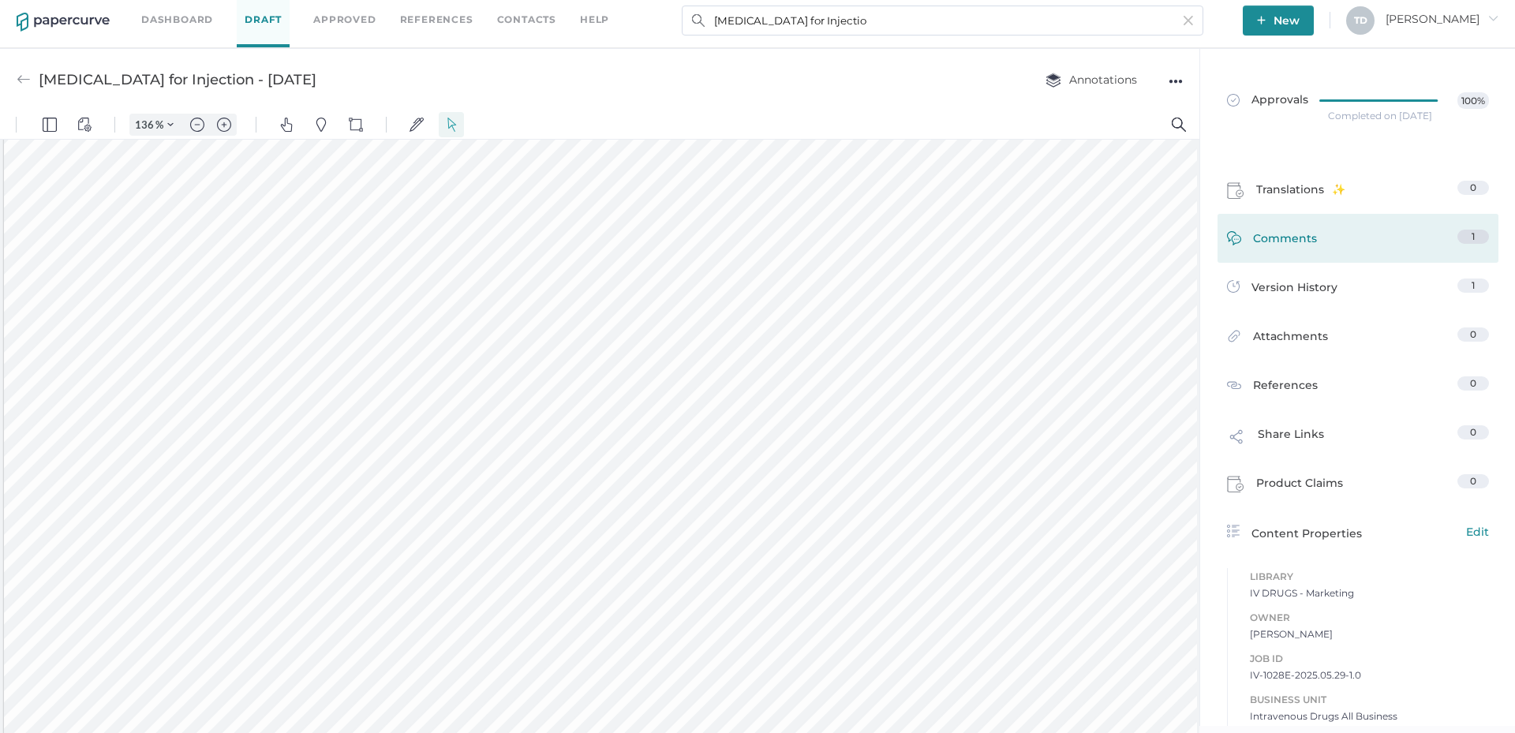
click at [1335, 247] on link "Comments 1" at bounding box center [1358, 242] width 262 height 24
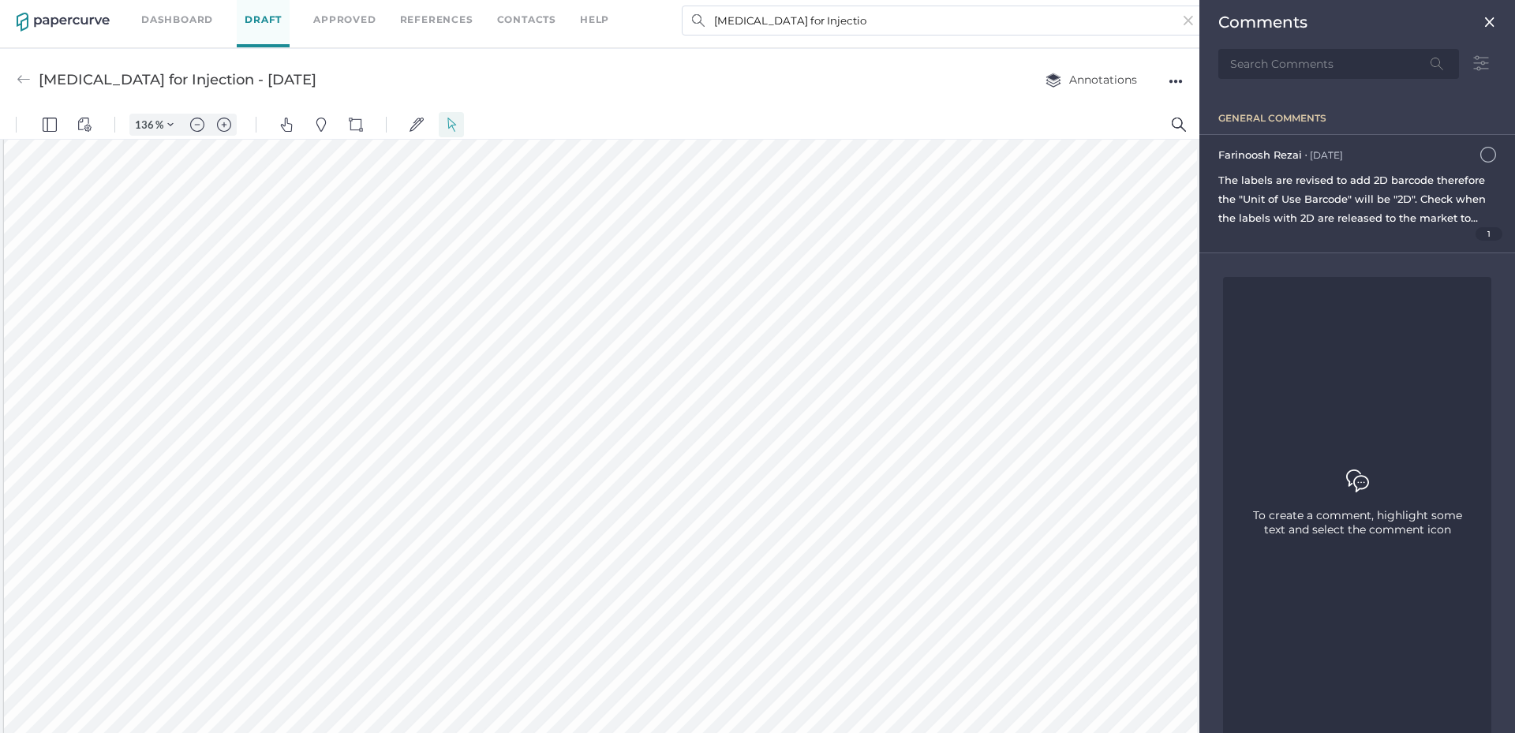
click at [1442, 219] on span "The labels are revised to add 2D barcode therefore the "Unit of Use Barcode" wi…" at bounding box center [1357, 237] width 277 height 126
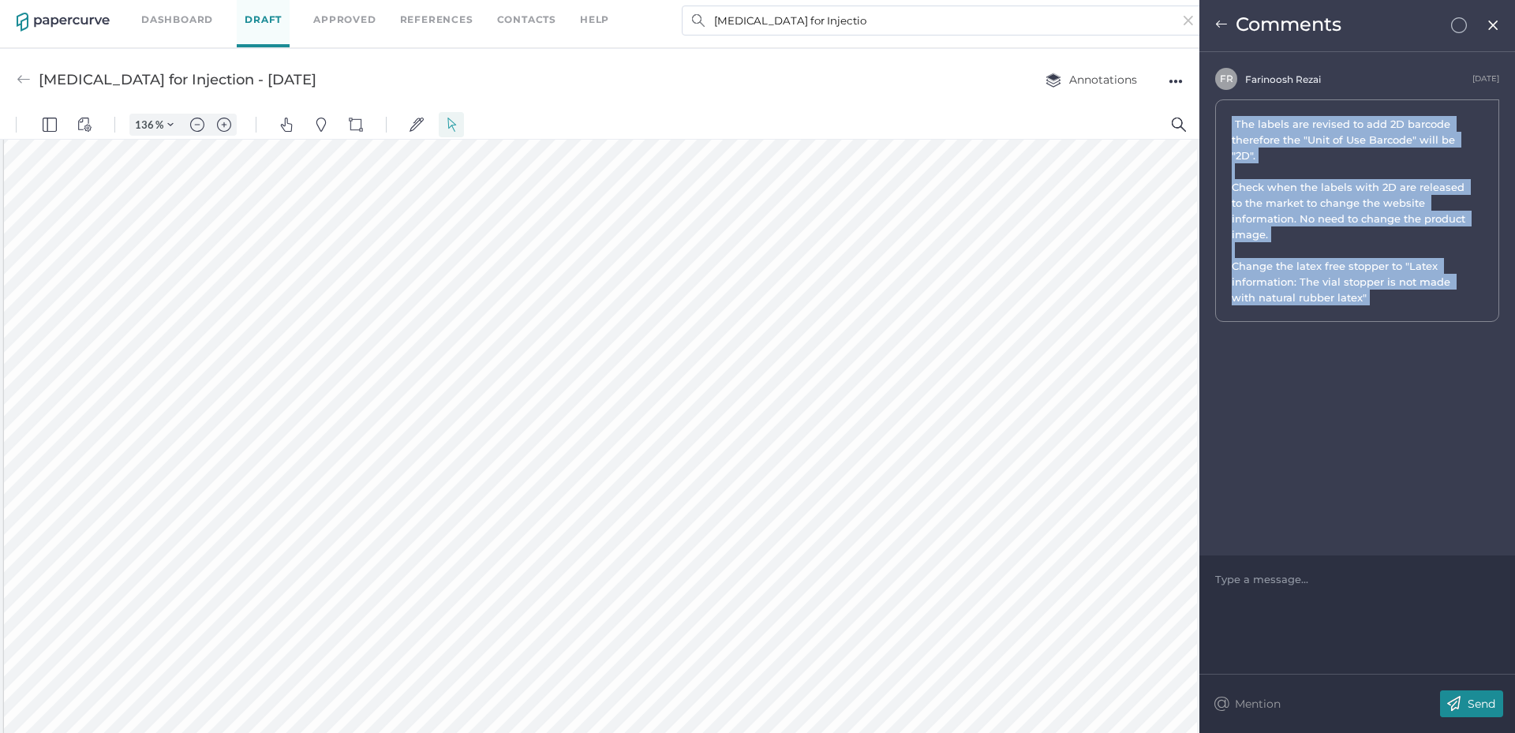
drag, startPoint x: 1388, startPoint y: 298, endPoint x: 1223, endPoint y: 123, distance: 240.6
click at [1223, 123] on div "The labels are revised to add 2D barcode therefore the "Unit of Use Barcode" wi…" at bounding box center [1357, 210] width 284 height 223
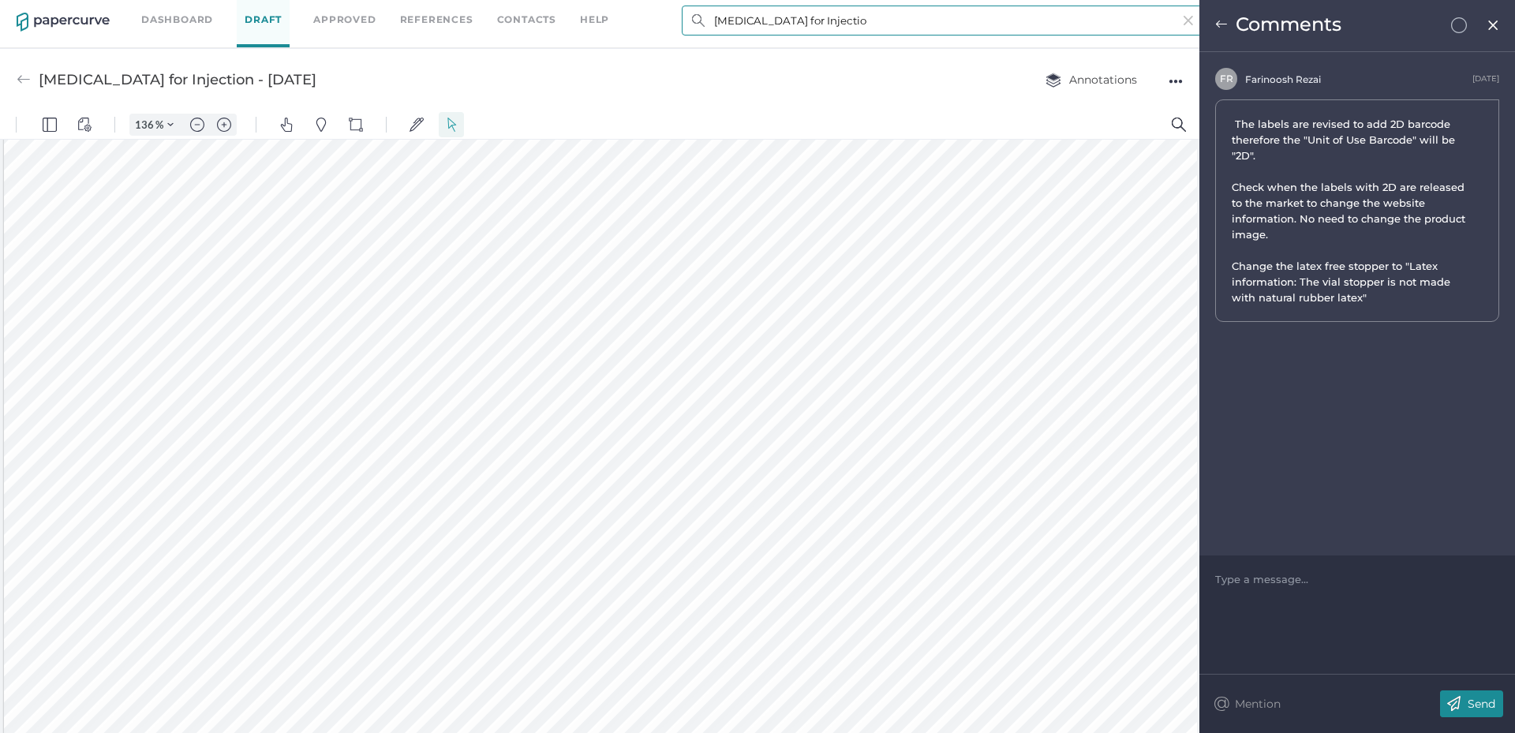
click at [805, 28] on input "[MEDICAL_DATA] for Injectio" at bounding box center [943, 21] width 522 height 30
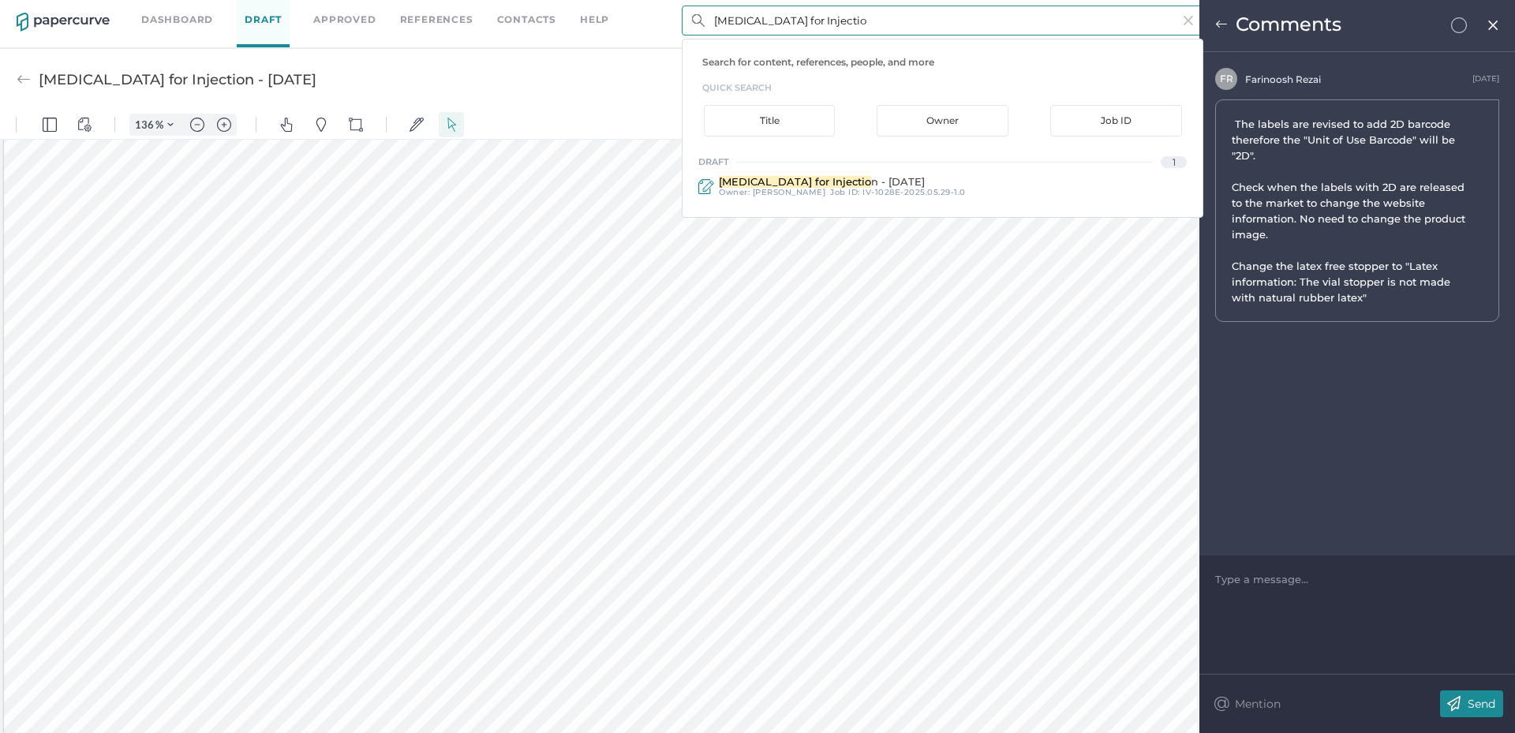
click at [805, 28] on input "[MEDICAL_DATA] for Injectio" at bounding box center [943, 21] width 522 height 30
paste input "[MEDICAL_DATA] Injection, [GEOGRAPHIC_DATA]"
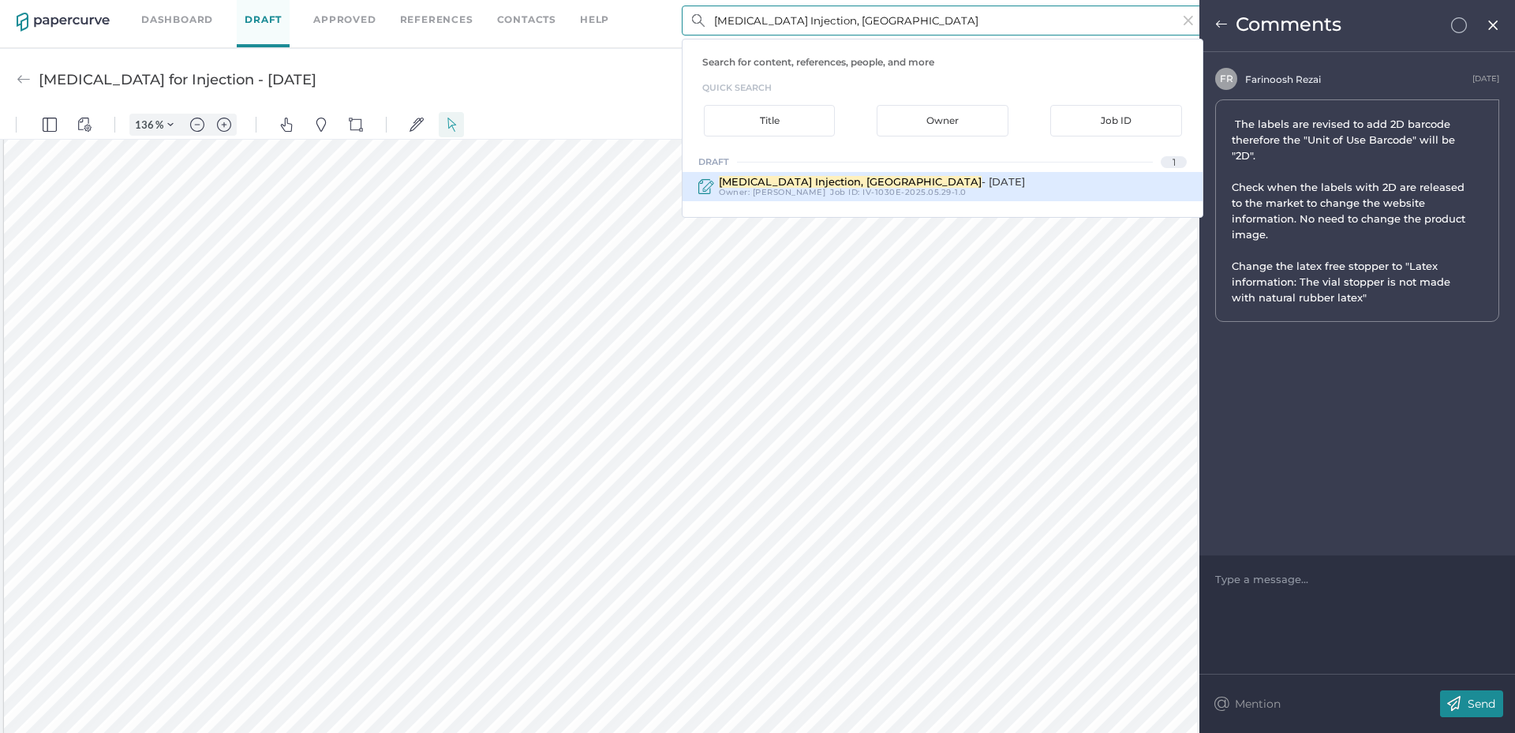
type input "[MEDICAL_DATA] Injection, [GEOGRAPHIC_DATA]"
click at [829, 178] on span "[MEDICAL_DATA] Injection, [GEOGRAPHIC_DATA]" at bounding box center [850, 181] width 263 height 13
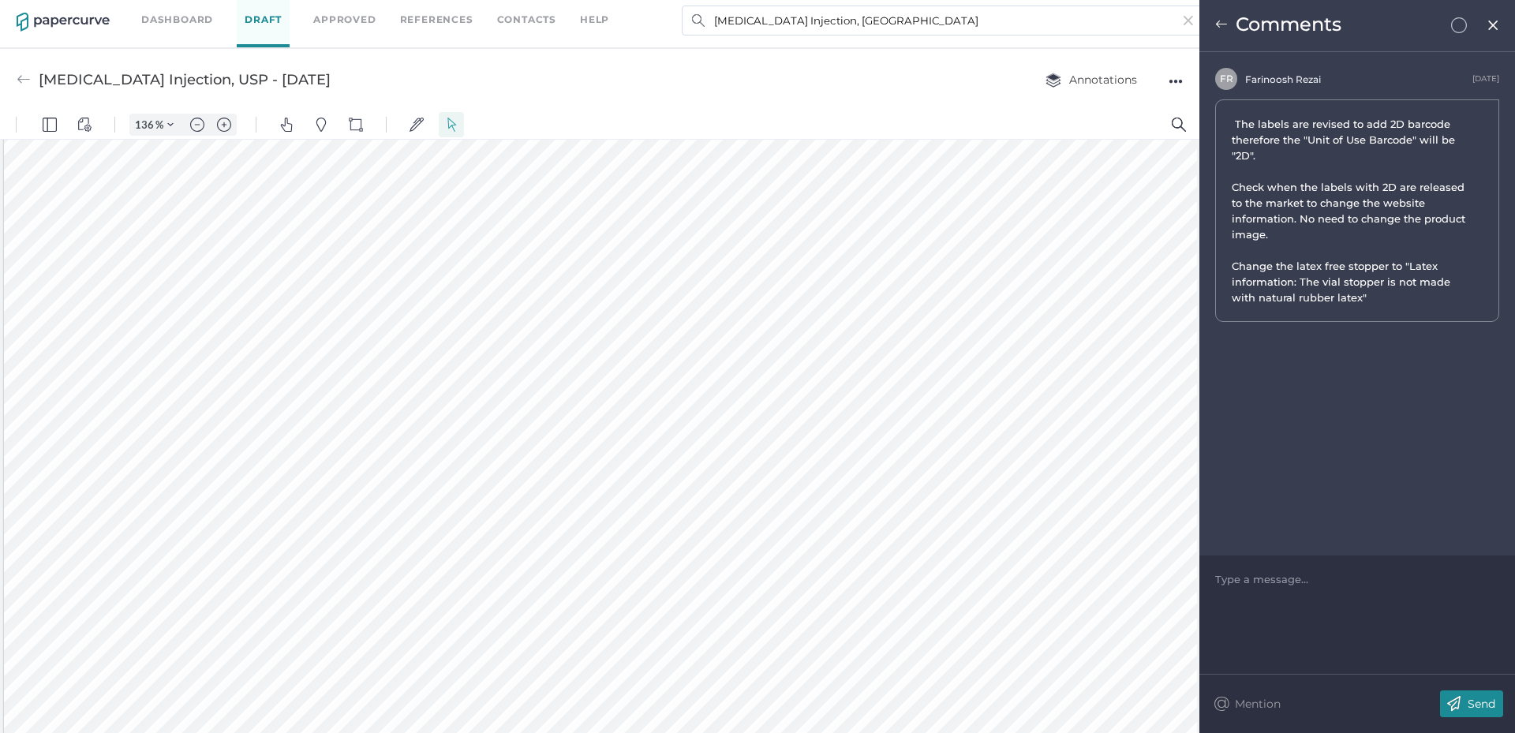
type input "[MEDICAL_DATA] Injection, USP - [DATE]"
type input "100"
type input "136"
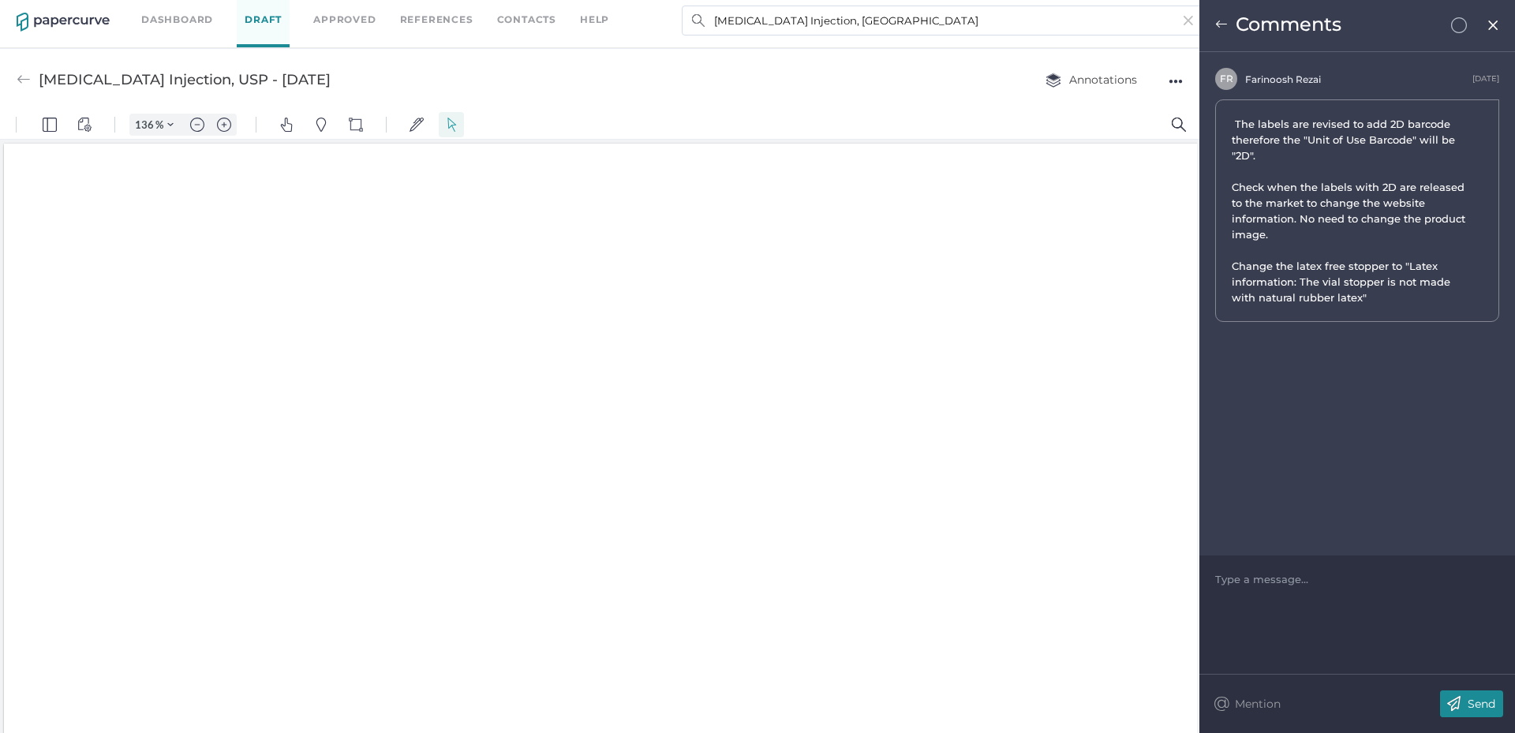
scroll to position [3, 0]
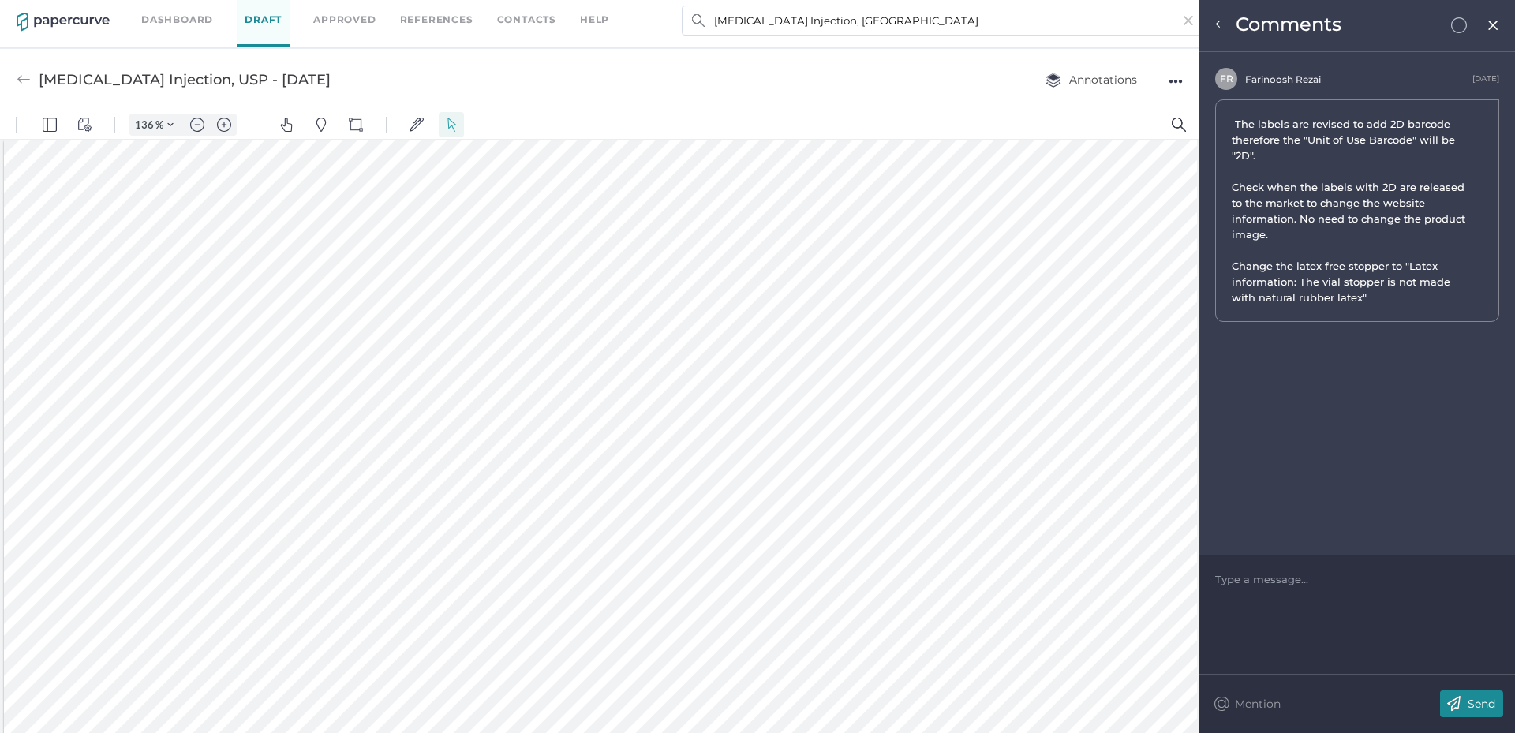
click at [1493, 25] on img at bounding box center [1493, 25] width 13 height 13
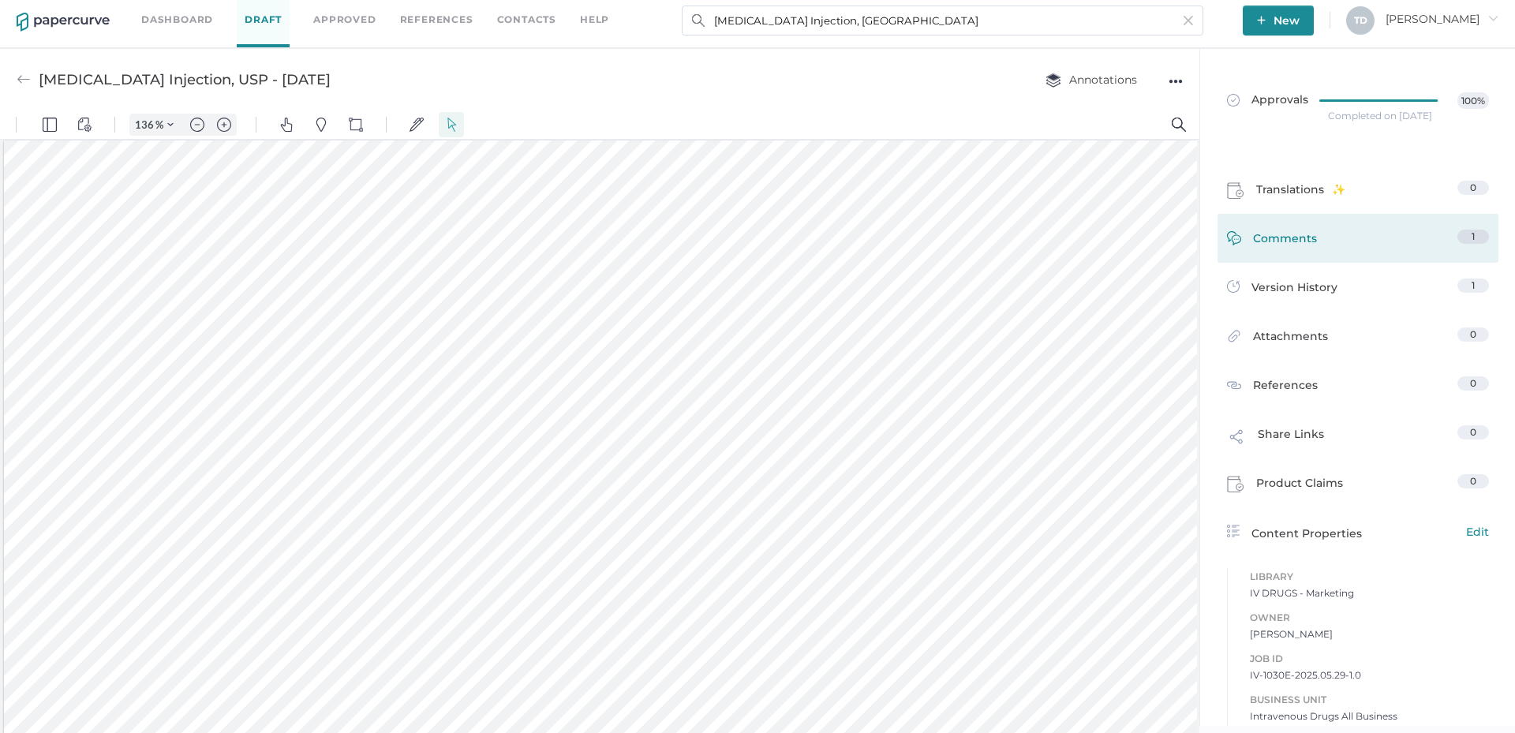
click at [1361, 260] on div "Comments 1" at bounding box center [1358, 238] width 281 height 49
click at [1317, 248] on link "Comments 1" at bounding box center [1358, 242] width 262 height 24
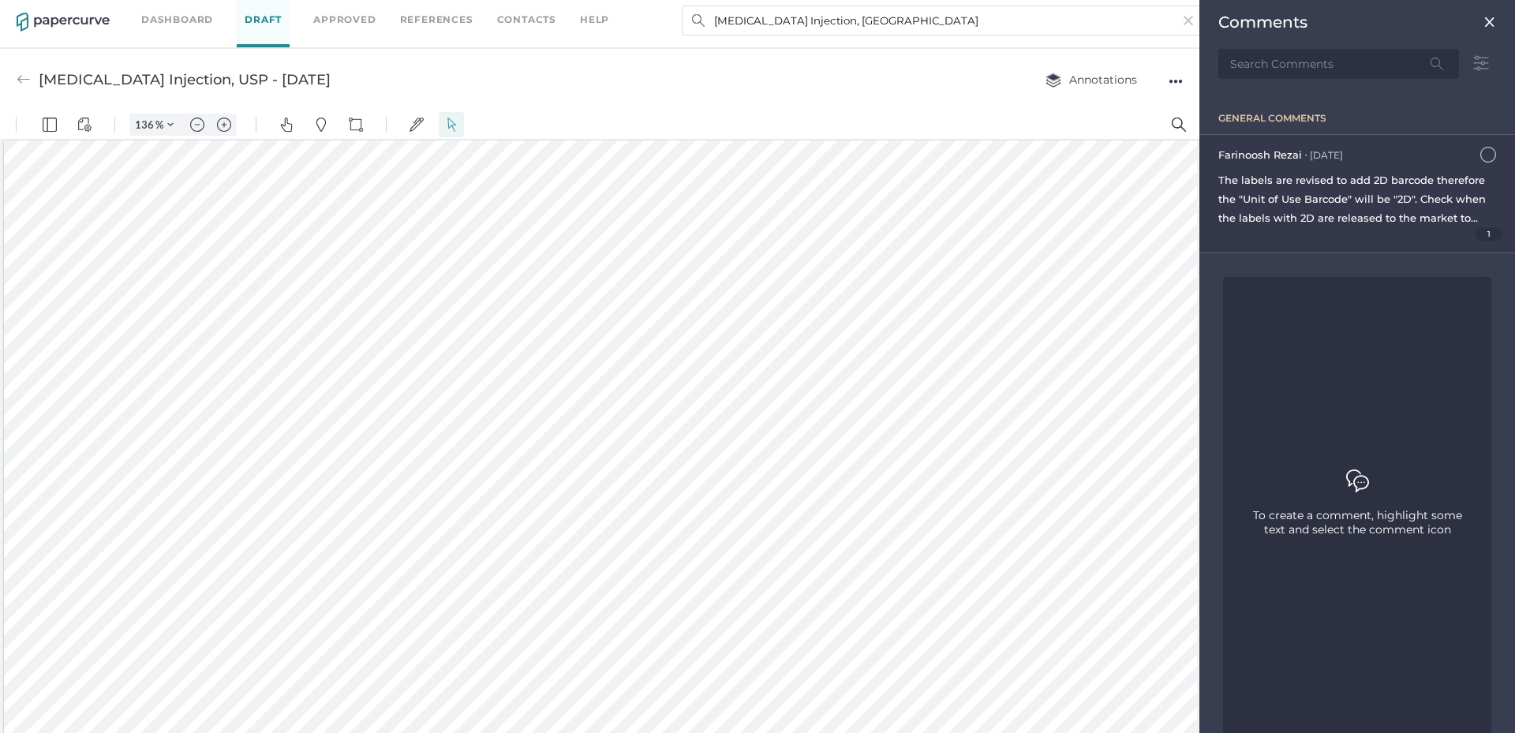
click at [1319, 216] on span "The labels are revised to add 2D barcode therefore the "Unit of Use Barcode" wi…" at bounding box center [1357, 237] width 277 height 126
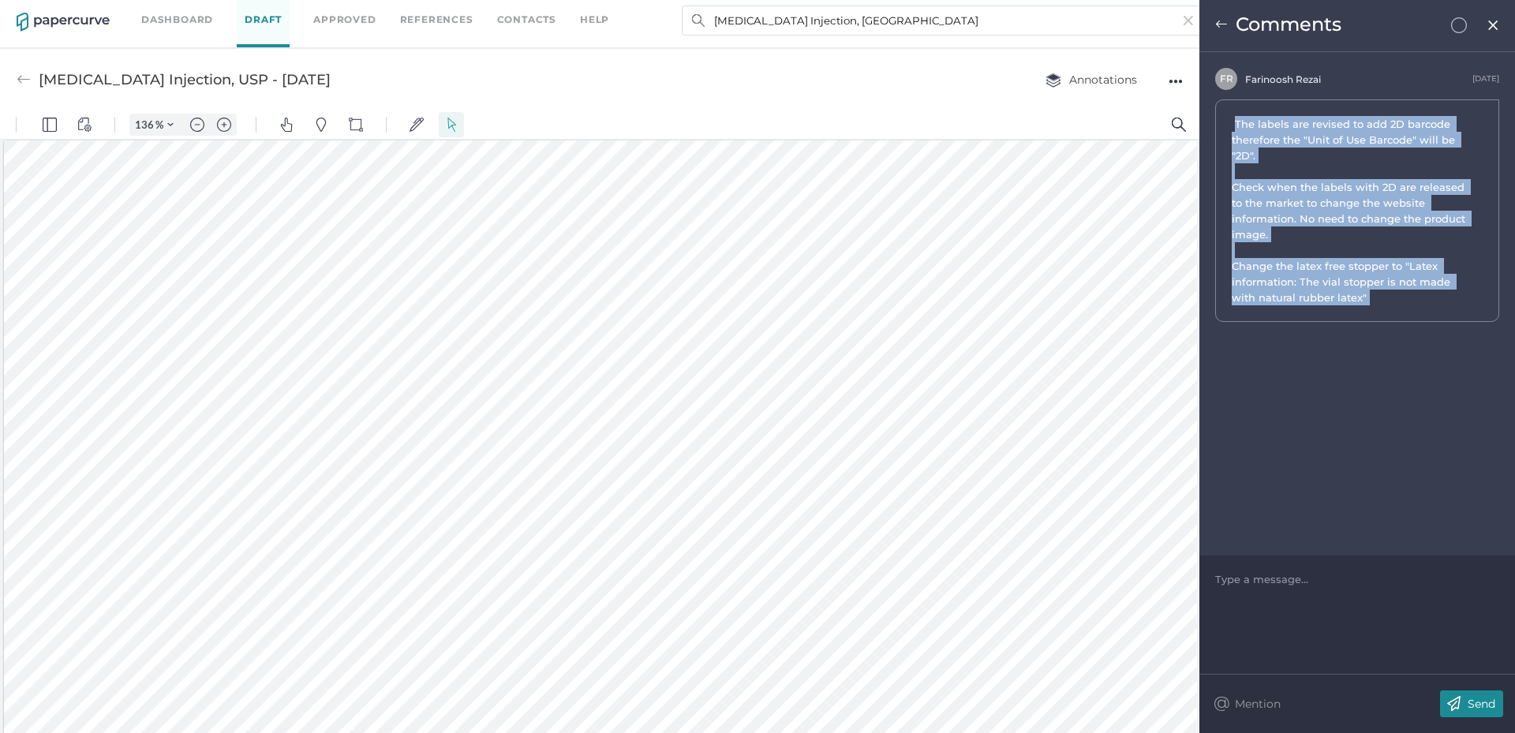
drag, startPoint x: 1384, startPoint y: 293, endPoint x: 1235, endPoint y: 125, distance: 224.7
click at [1235, 125] on span "The labels are revised to add 2D barcode therefore the "Unit of Use Barcode" wi…" at bounding box center [1351, 210] width 238 height 189
click at [919, 24] on input "[MEDICAL_DATA] Injection, [GEOGRAPHIC_DATA]" at bounding box center [943, 21] width 522 height 30
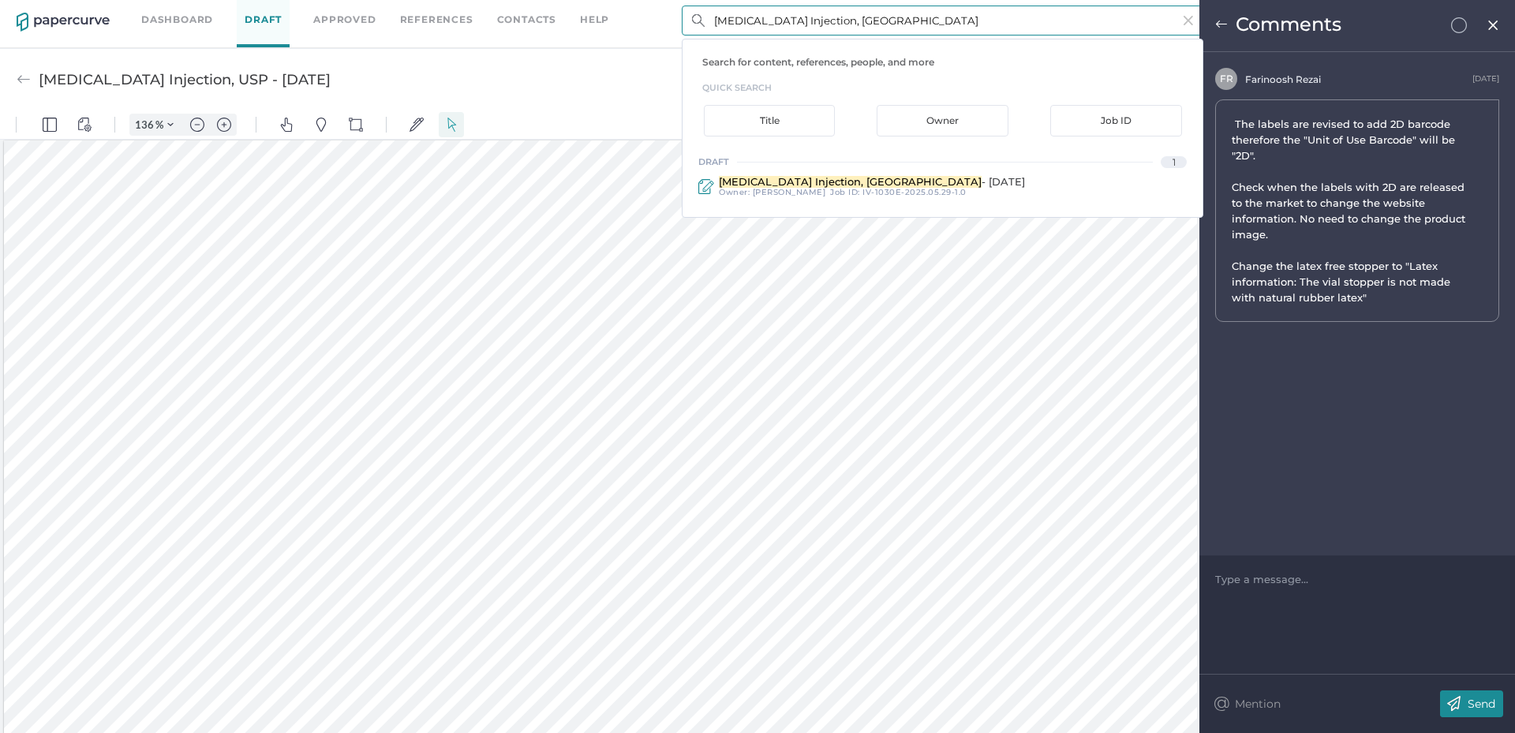
click at [919, 24] on input "[MEDICAL_DATA] Injection, [GEOGRAPHIC_DATA]" at bounding box center [943, 21] width 522 height 30
paste input "[MEDICAL_DATA] Injection, [GEOGRAPHIC_DATA]"
type input "[MEDICAL_DATA] Injection, [GEOGRAPHIC_DATA]"
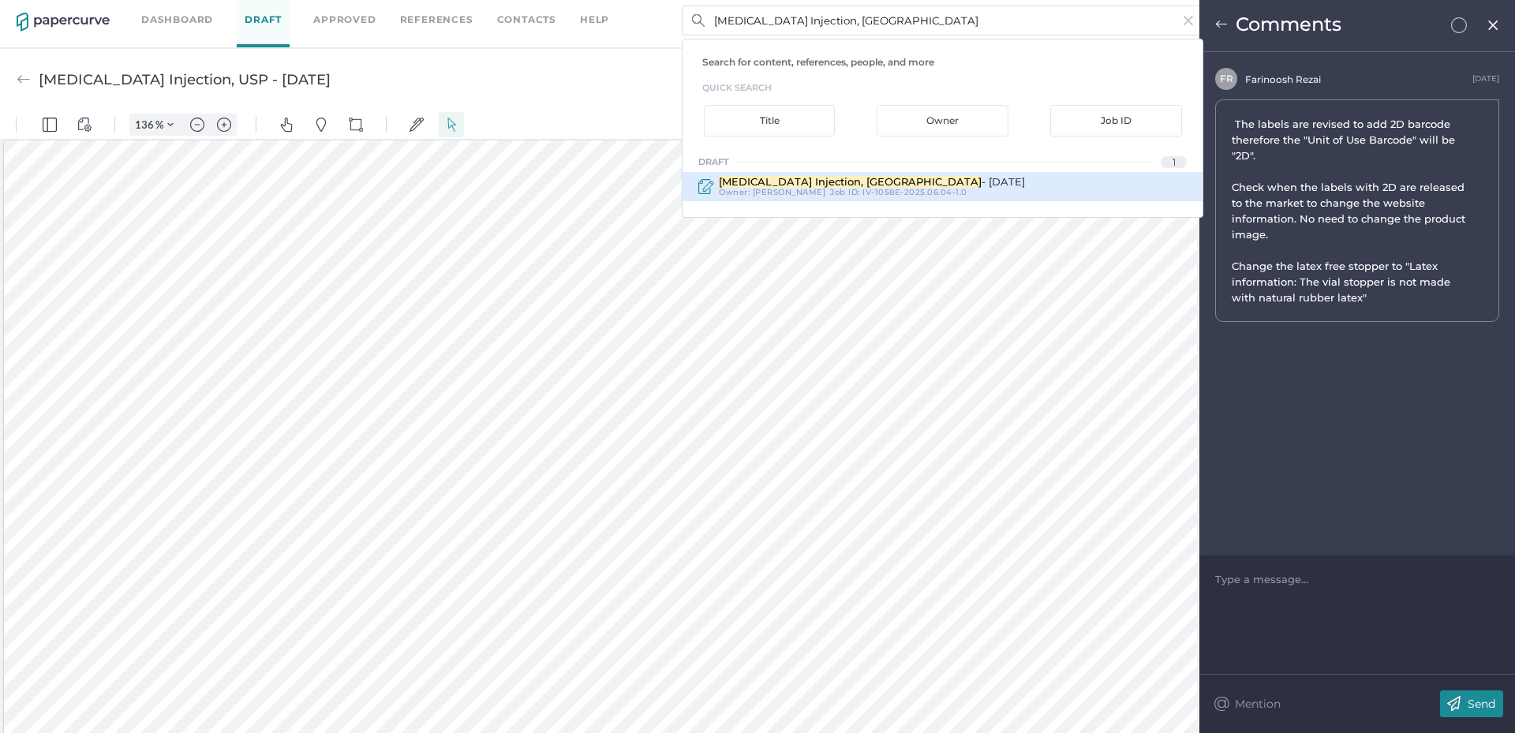
click at [982, 180] on span "- [DATE]" at bounding box center [1003, 181] width 43 height 13
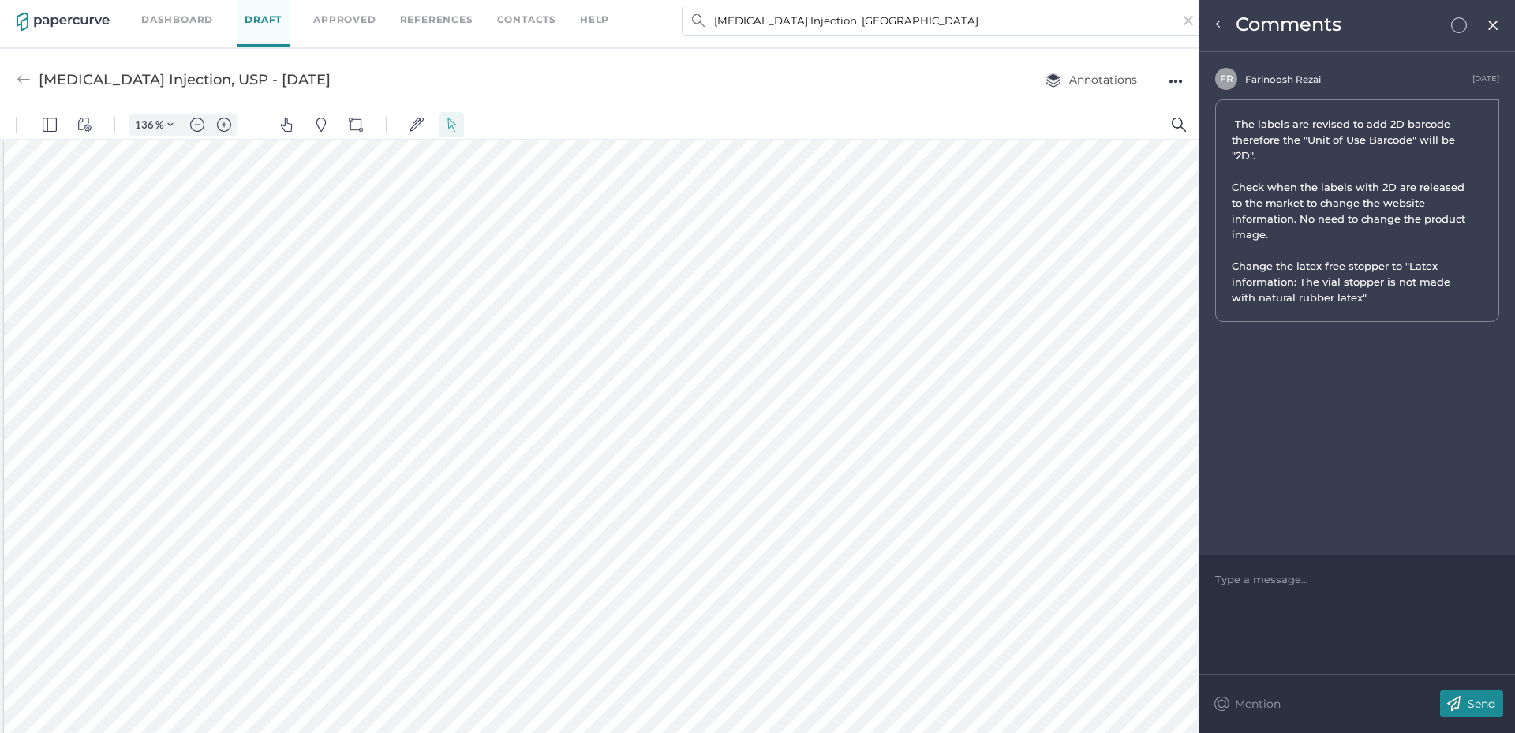
type input "[MEDICAL_DATA] Injection, USP - [DATE]"
type input "136"
click at [1405, 285] on span "The labels are revised to add 2D barcode therefore the "Unit of Use Barcode" wi…" at bounding box center [1350, 211] width 237 height 186
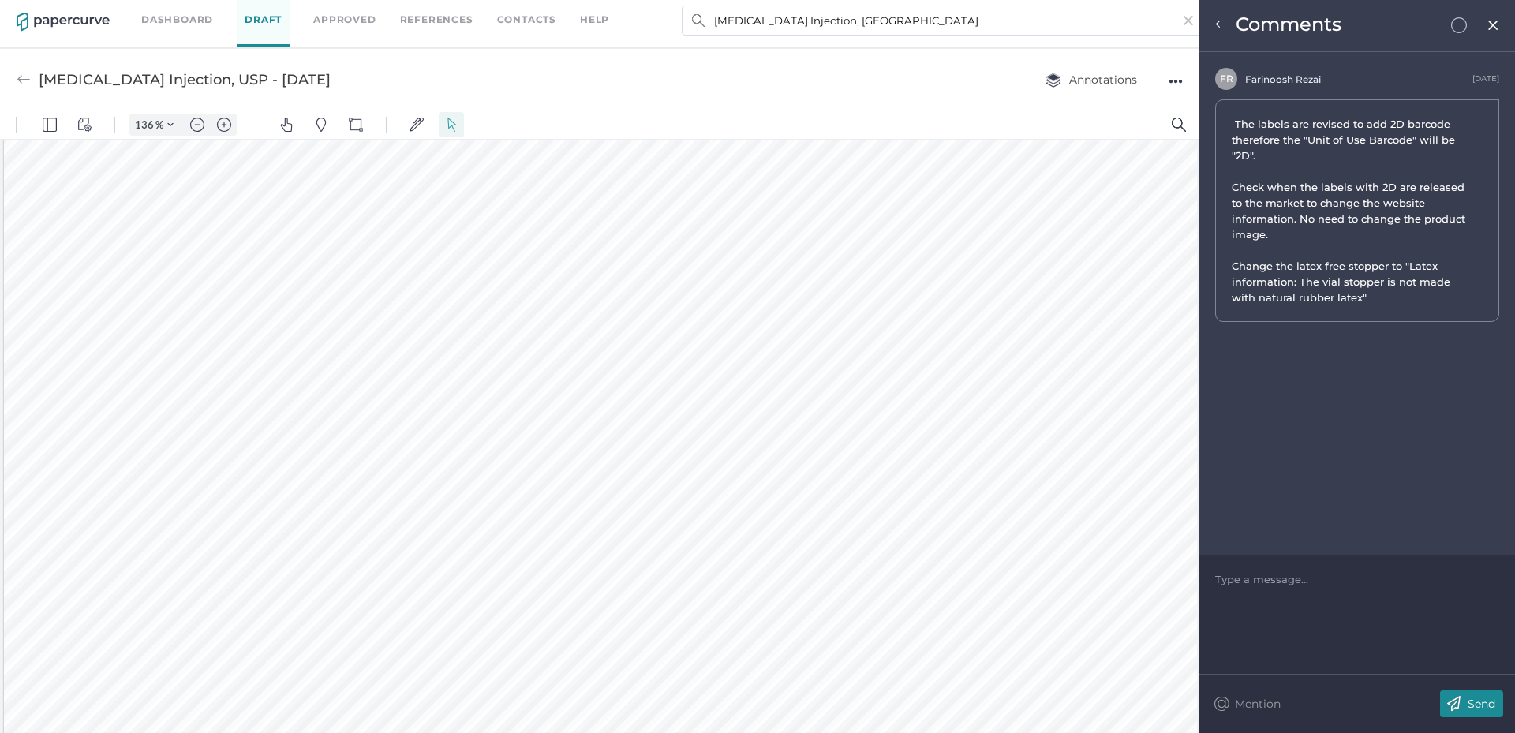
click at [1492, 43] on div "Comments" at bounding box center [1358, 26] width 316 height 52
click at [1494, 24] on img at bounding box center [1493, 25] width 13 height 13
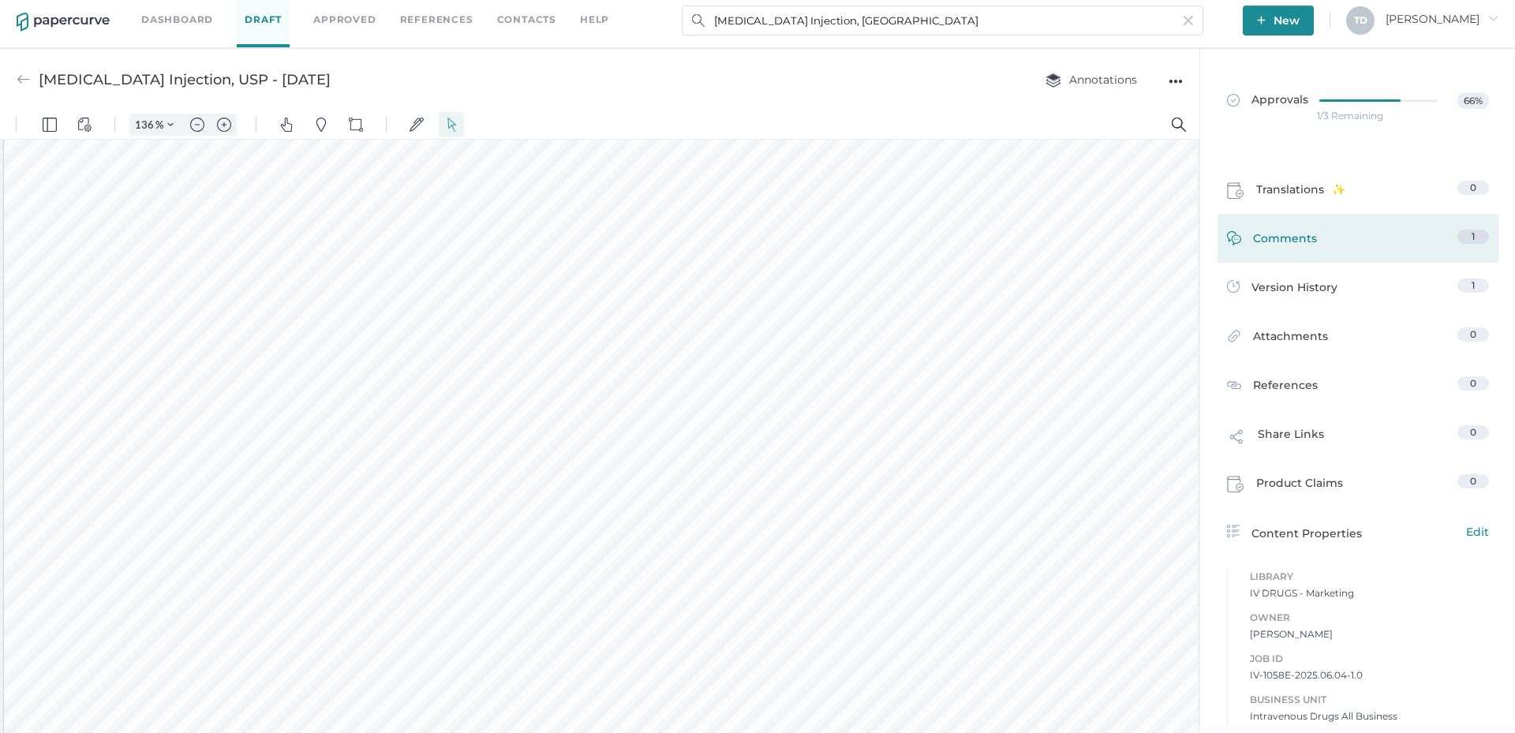
click at [1309, 237] on link "Comments 1" at bounding box center [1358, 242] width 262 height 24
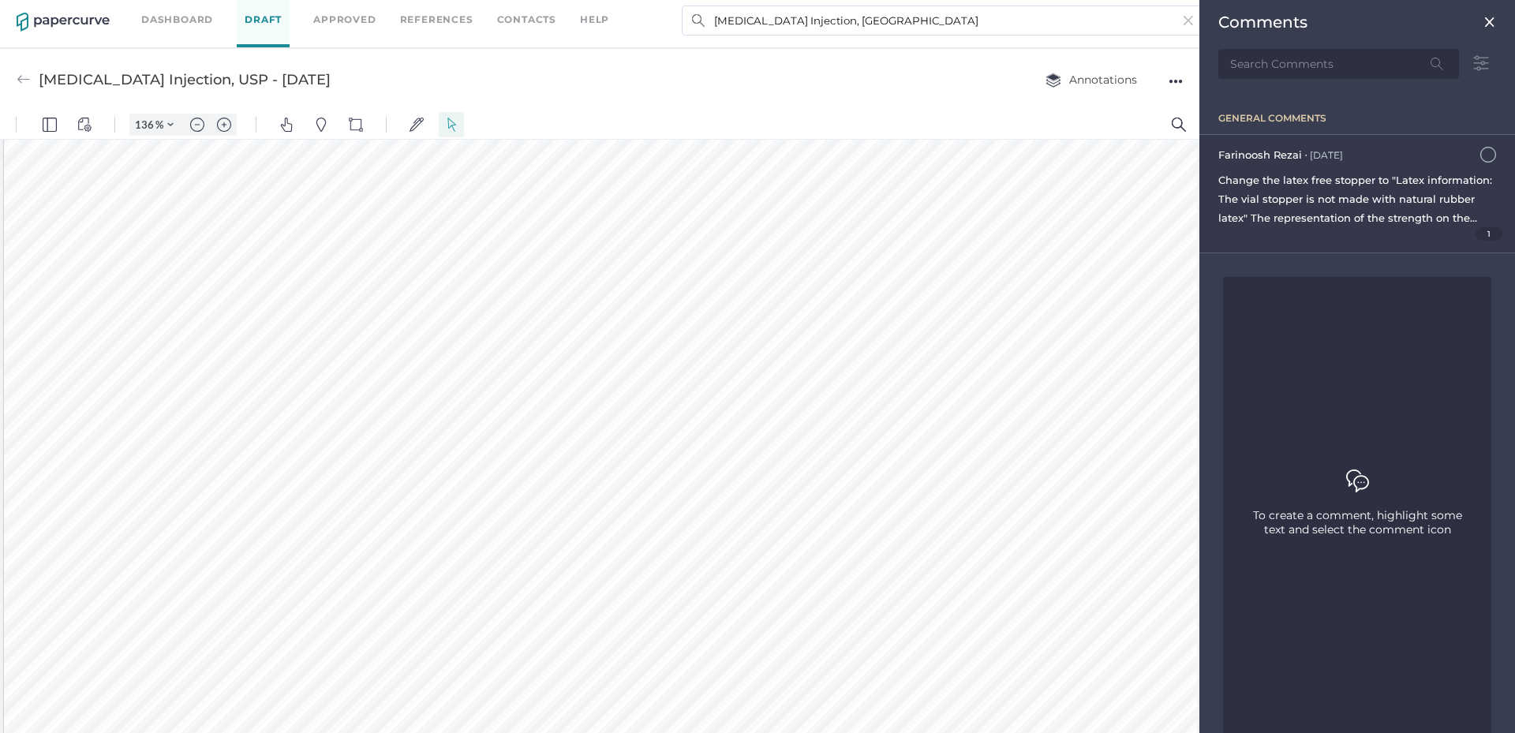
click at [1330, 214] on span "Change the latex free stopper to "Latex information: The vial stopper is not ma…" at bounding box center [1356, 246] width 274 height 145
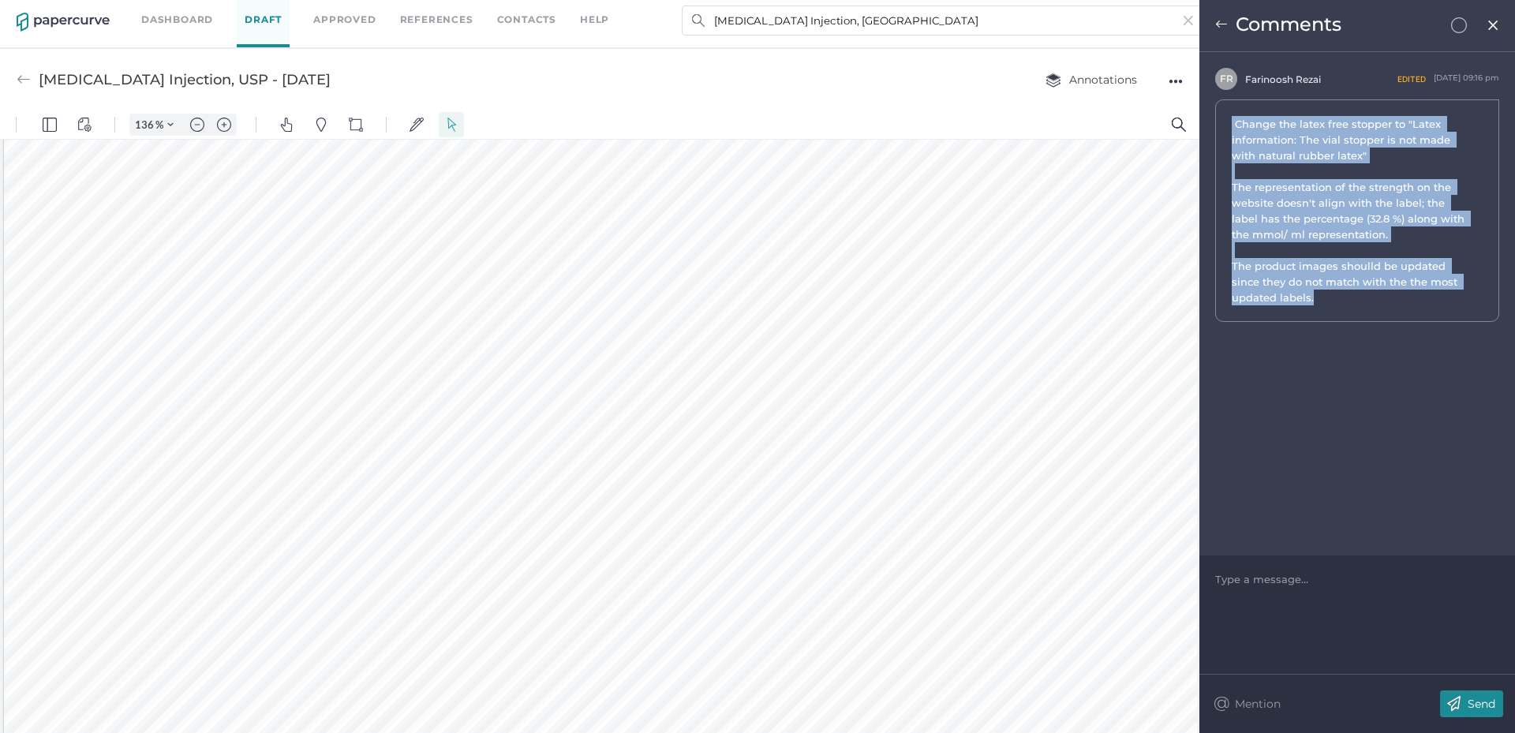
drag, startPoint x: 1350, startPoint y: 298, endPoint x: 1227, endPoint y: 114, distance: 220.2
click at [1227, 114] on div "Change the latex free stopper to "Latex information: The vial stopper is not ma…" at bounding box center [1357, 210] width 284 height 223
click at [839, 27] on input "[MEDICAL_DATA] Injection, [GEOGRAPHIC_DATA]" at bounding box center [943, 21] width 522 height 30
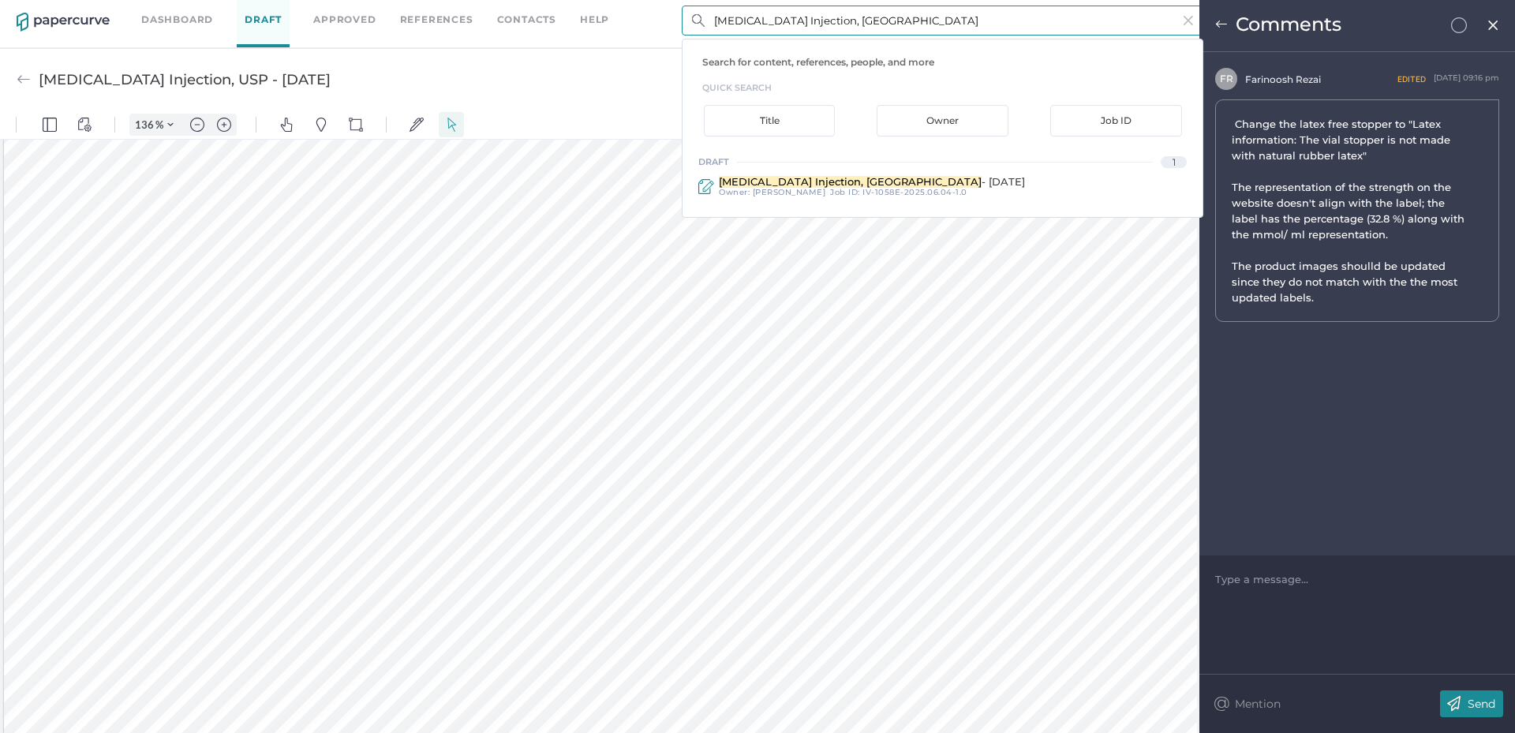
click at [839, 27] on input "[MEDICAL_DATA] Injection, [GEOGRAPHIC_DATA]" at bounding box center [943, 21] width 522 height 30
paste input "[MEDICAL_DATA] Injection, [GEOGRAPHIC_DATA]"
type input "[MEDICAL_DATA] Injection, [GEOGRAPHIC_DATA]"
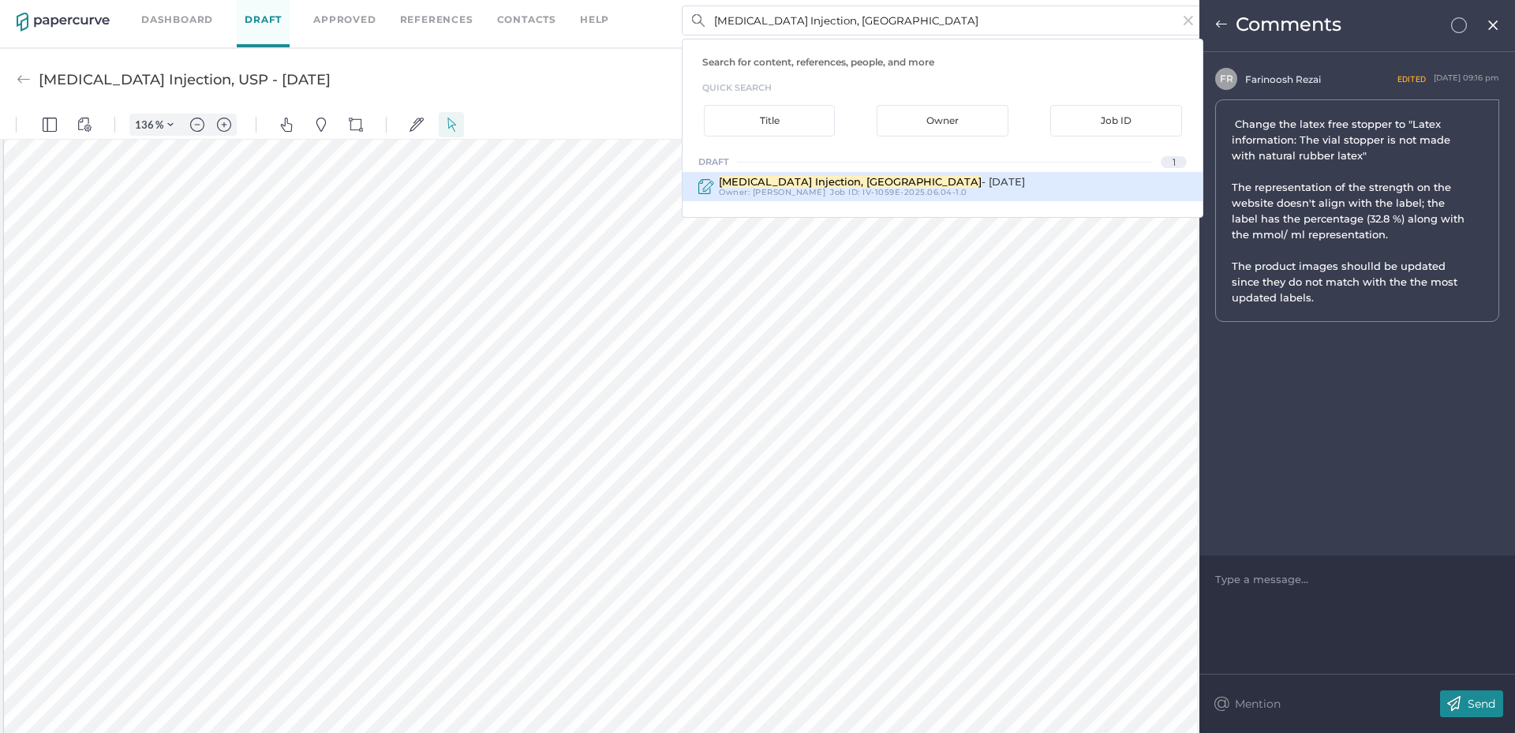
click at [754, 187] on span "[PERSON_NAME]" at bounding box center [789, 192] width 73 height 10
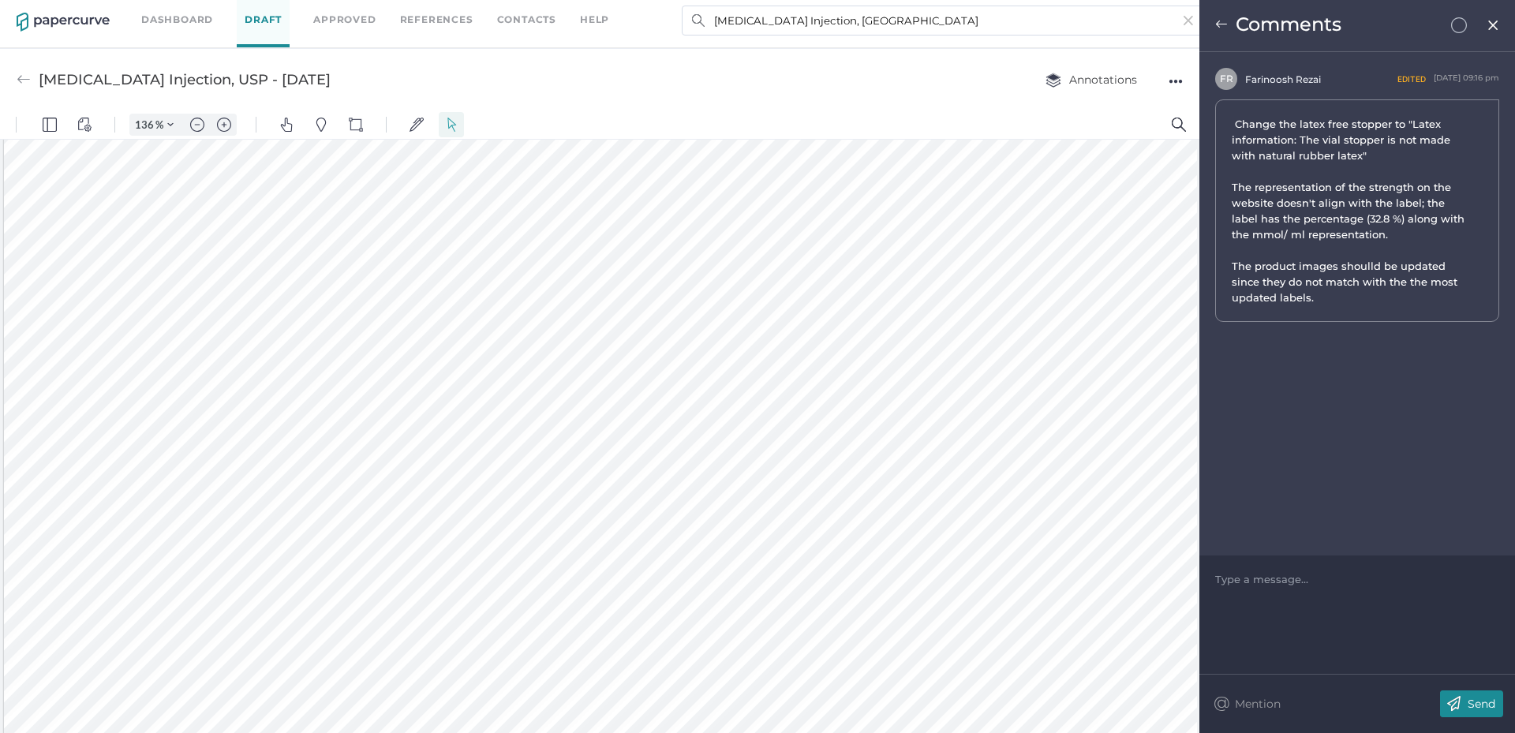
type input "[MEDICAL_DATA] Injection, USP - [DATE]"
click at [1499, 28] on img at bounding box center [1493, 25] width 13 height 13
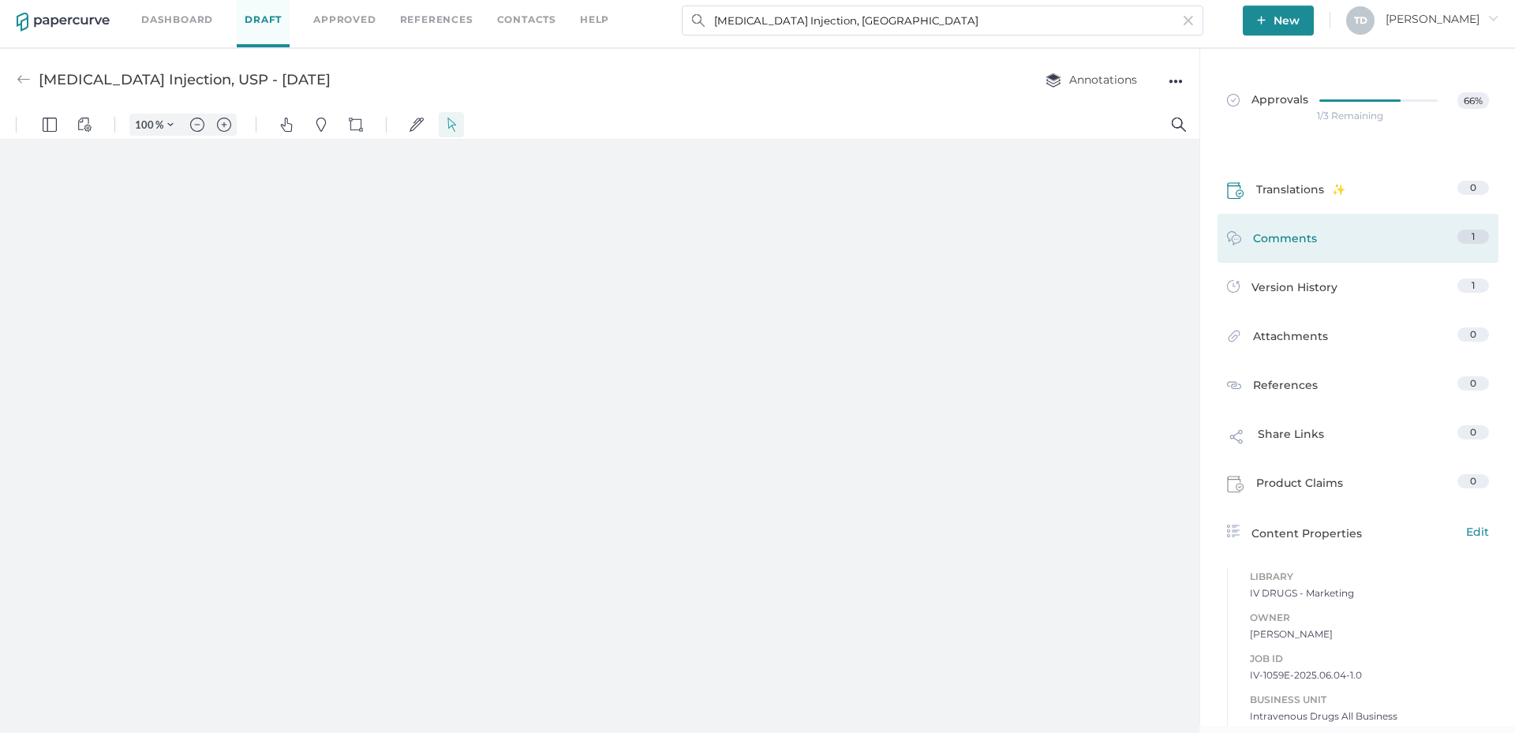
type input "136"
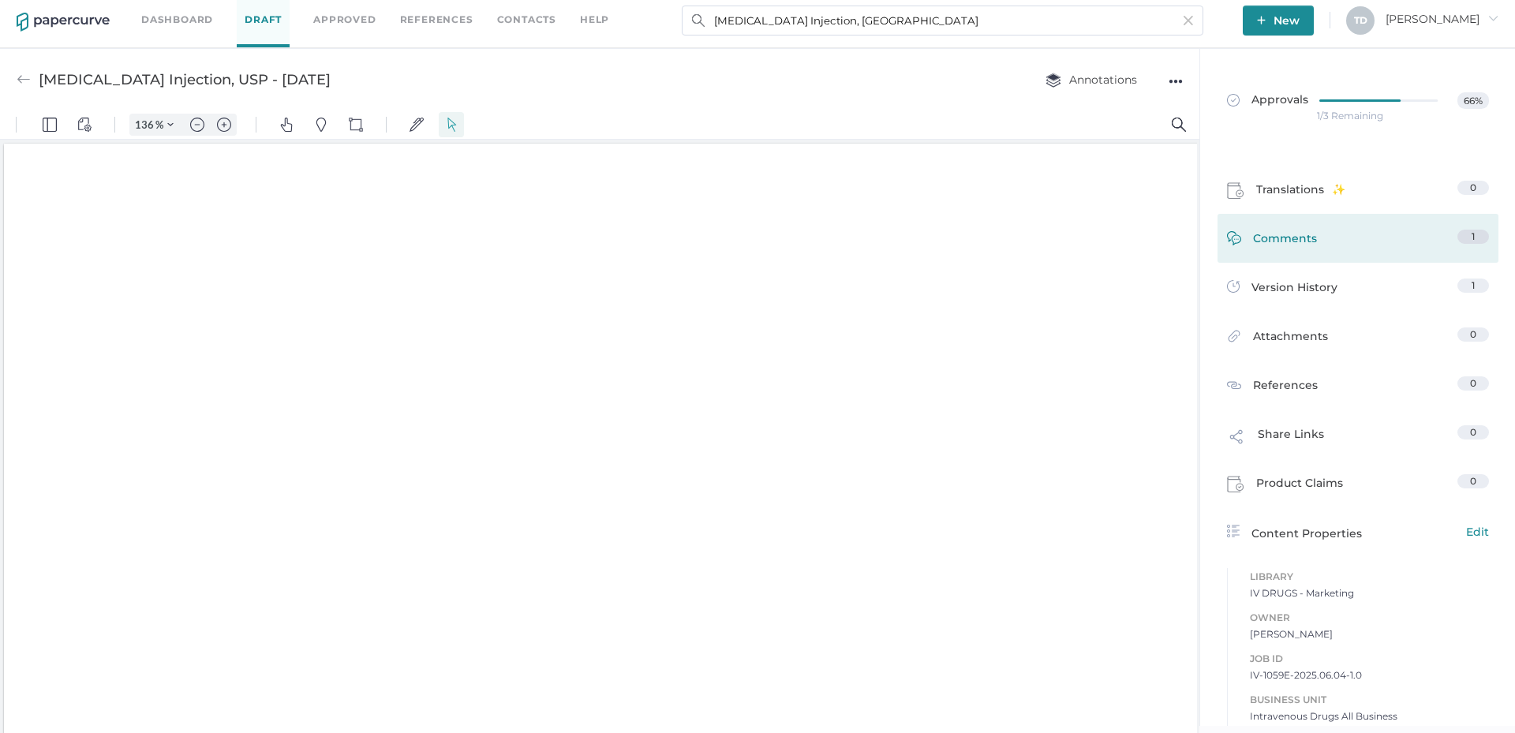
scroll to position [2, 0]
click at [1350, 245] on link "Comments 1" at bounding box center [1358, 242] width 262 height 24
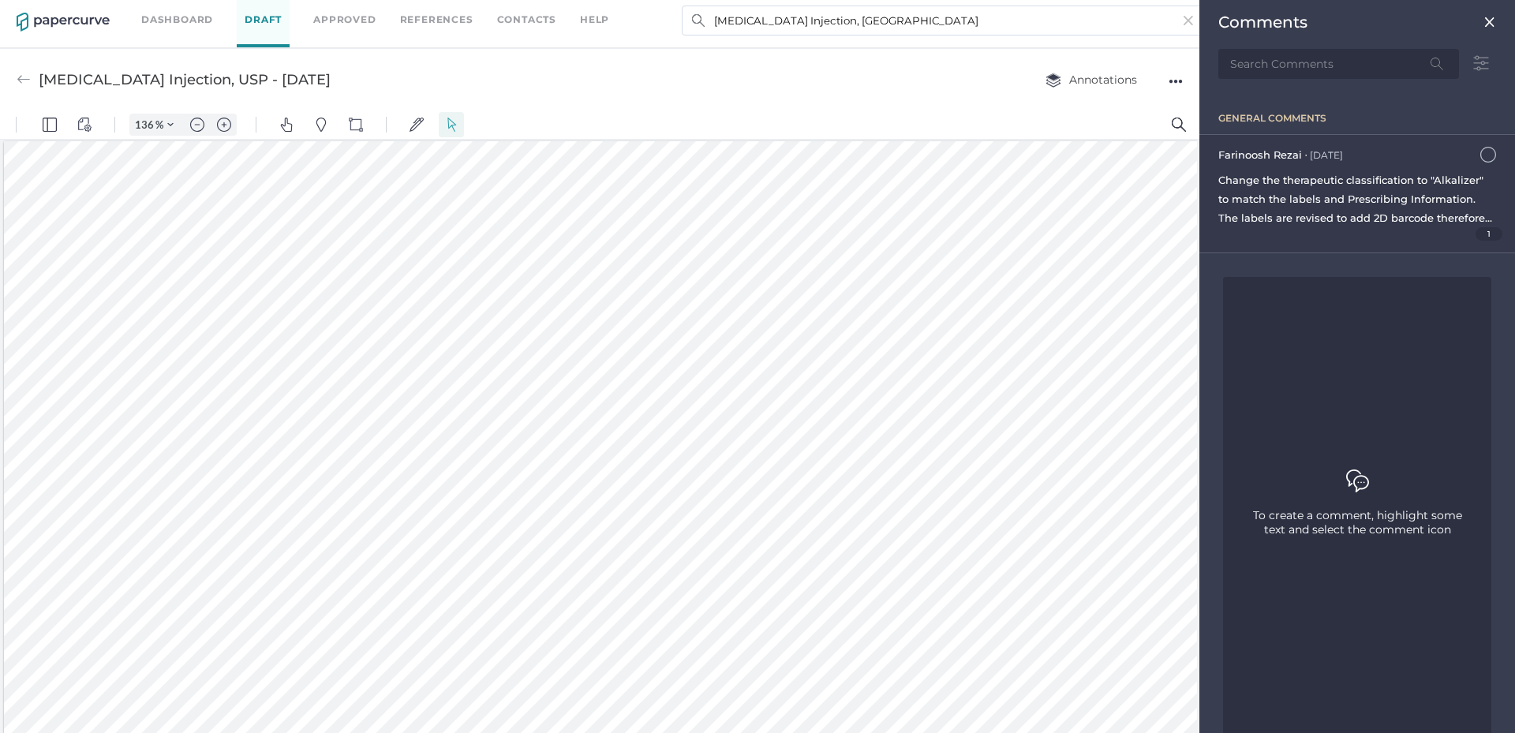
click at [1355, 186] on div "Change the therapeutic classification to "Alkalizer" to match the labels and Pr…" at bounding box center [1358, 198] width 278 height 57
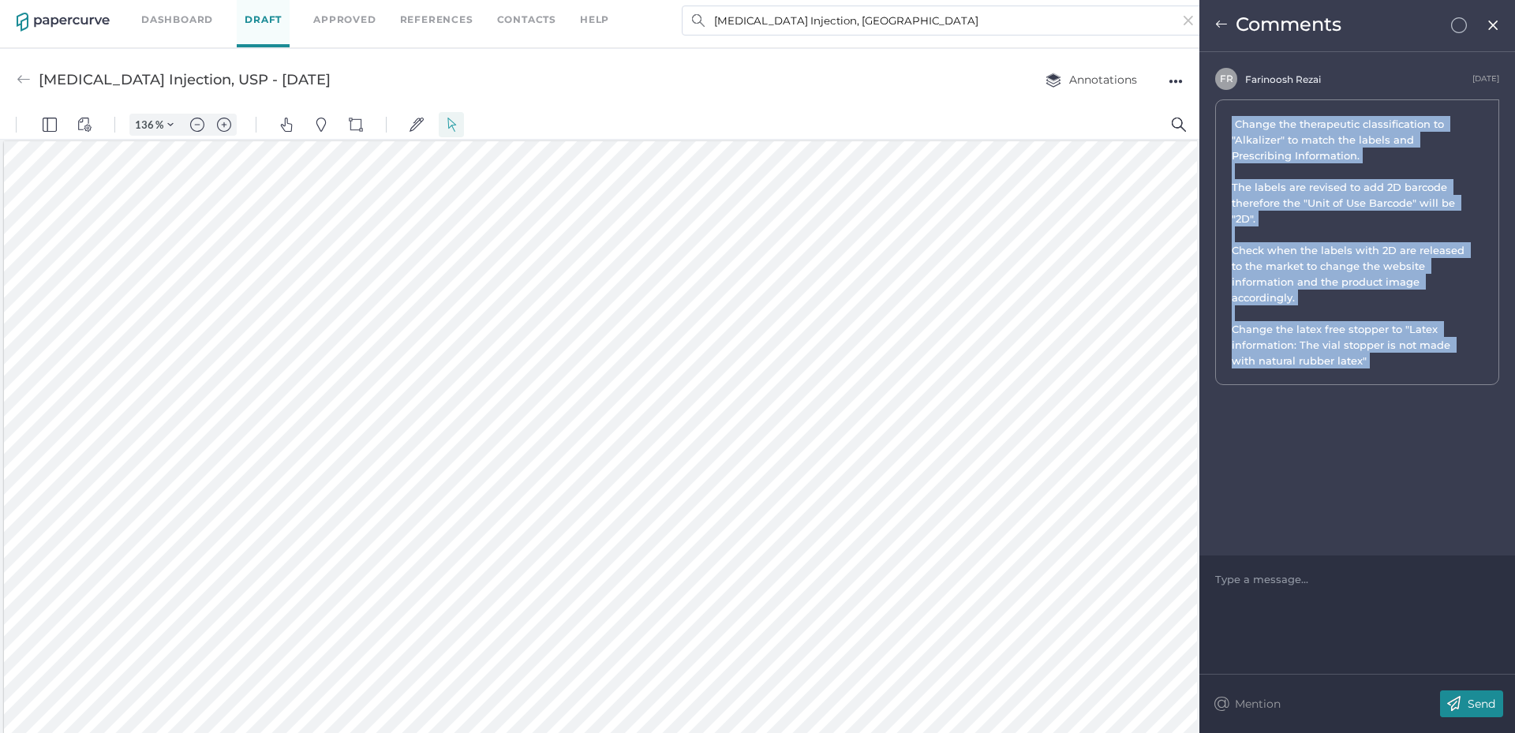
drag, startPoint x: 1397, startPoint y: 364, endPoint x: 1229, endPoint y: 127, distance: 290.4
click at [1229, 127] on div "Change the therapeutic classification to "Alkalizer" to match the labels and Pr…" at bounding box center [1357, 242] width 284 height 286
drag, startPoint x: 1491, startPoint y: 23, endPoint x: 1053, endPoint y: 114, distance: 447.5
click at [1491, 23] on img at bounding box center [1493, 25] width 13 height 13
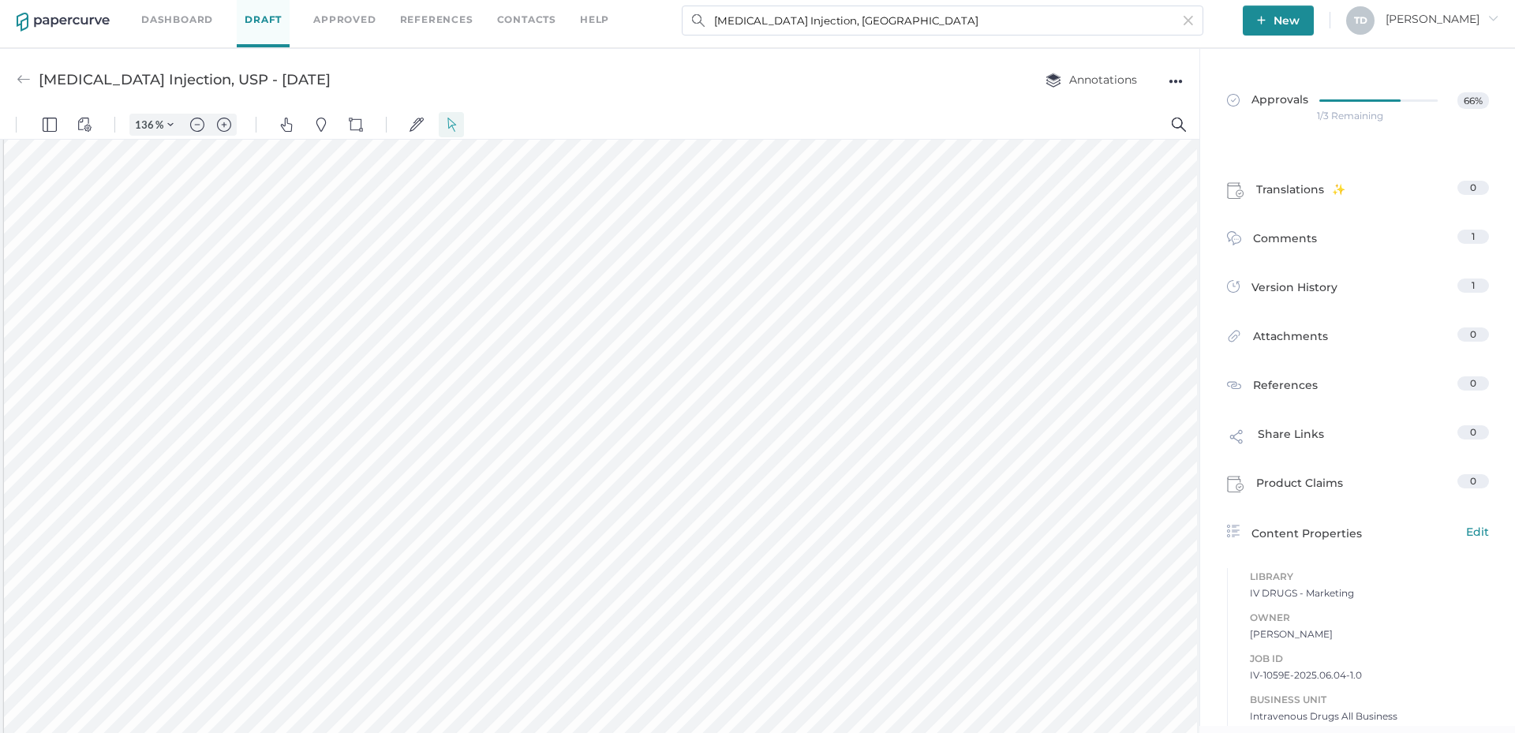
scroll to position [2054, 0]
click at [893, 28] on input "[MEDICAL_DATA] Injection, [GEOGRAPHIC_DATA]" at bounding box center [943, 21] width 522 height 30
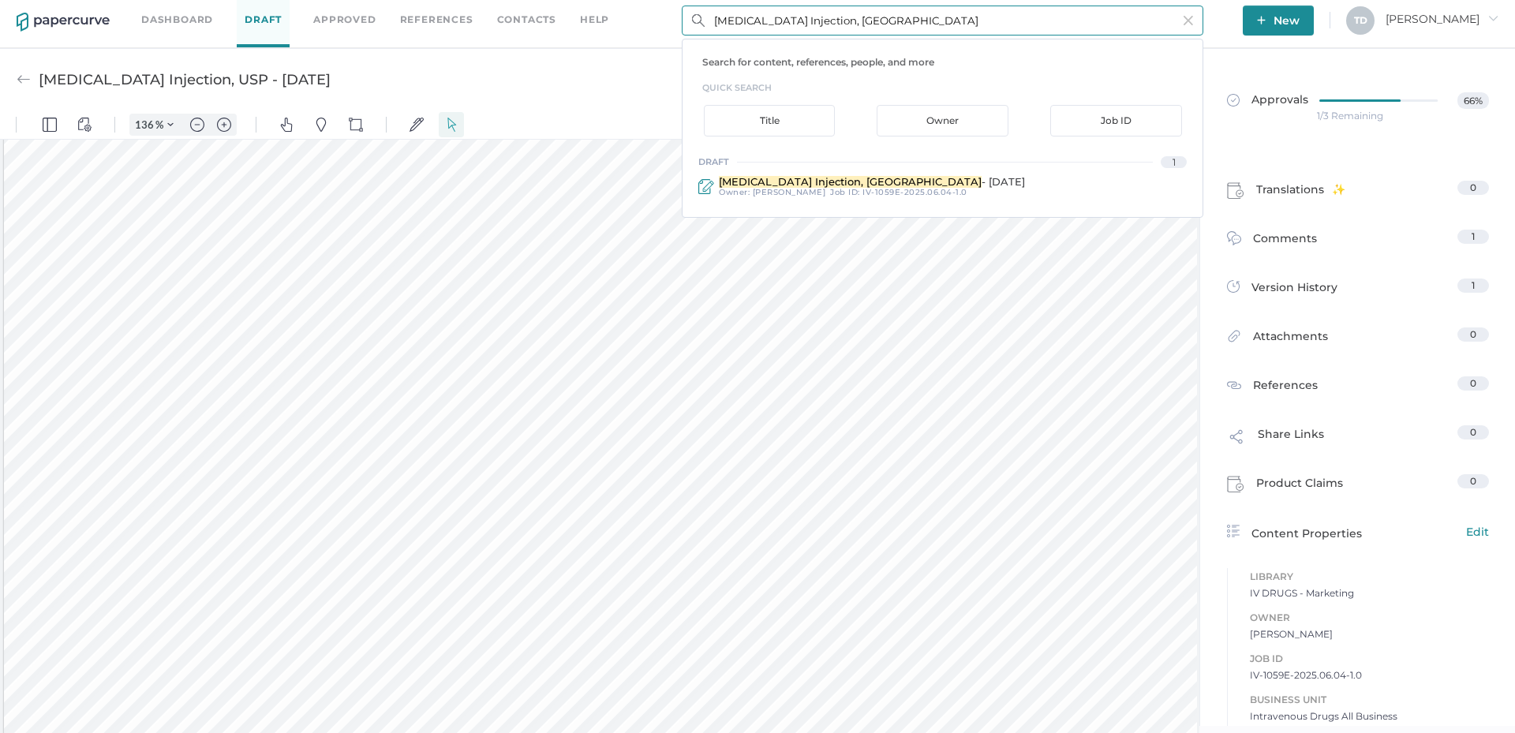
click at [893, 28] on input "[MEDICAL_DATA] Injection, [GEOGRAPHIC_DATA]" at bounding box center [943, 21] width 522 height 30
paste input "[MEDICAL_DATA] Injection, [GEOGRAPHIC_DATA]"
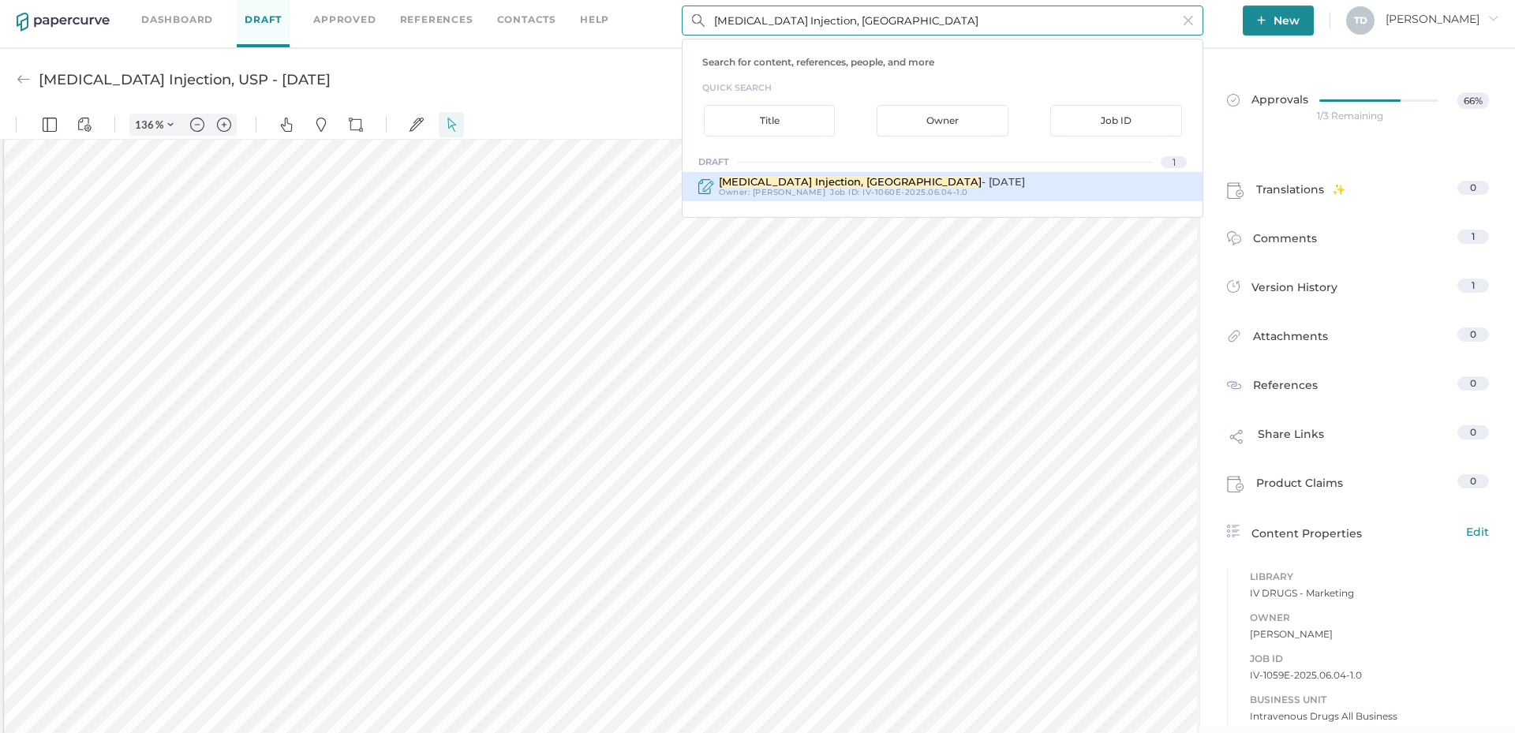
type input "[MEDICAL_DATA] Injection, [GEOGRAPHIC_DATA]"
drag, startPoint x: 882, startPoint y: 77, endPoint x: 882, endPoint y: 188, distance: 110.5
click at [882, 188] on span "IV-1060E-2025.06.04-1.0" at bounding box center [916, 192] width 106 height 10
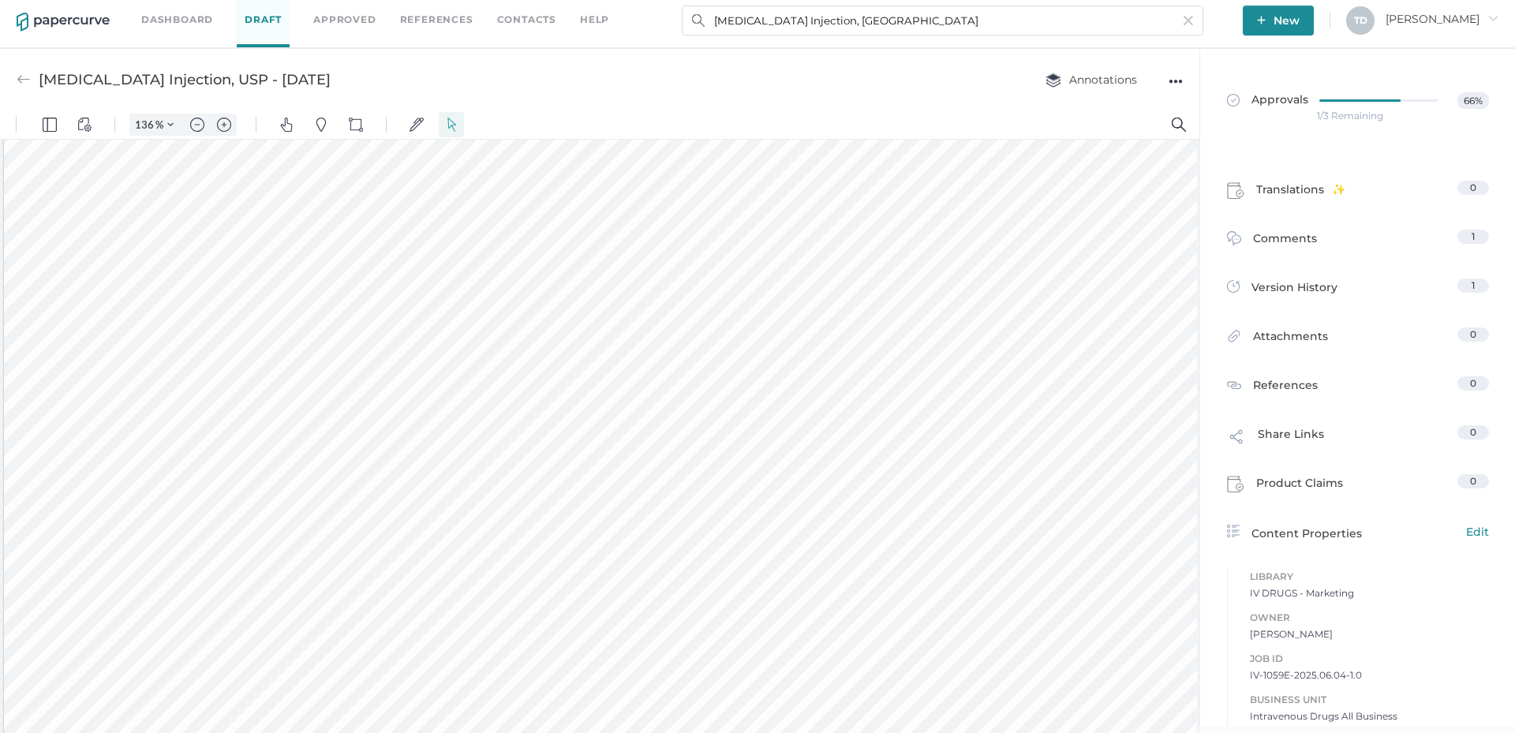
type input "[MEDICAL_DATA] Injection, USP - [DATE]"
type input "136"
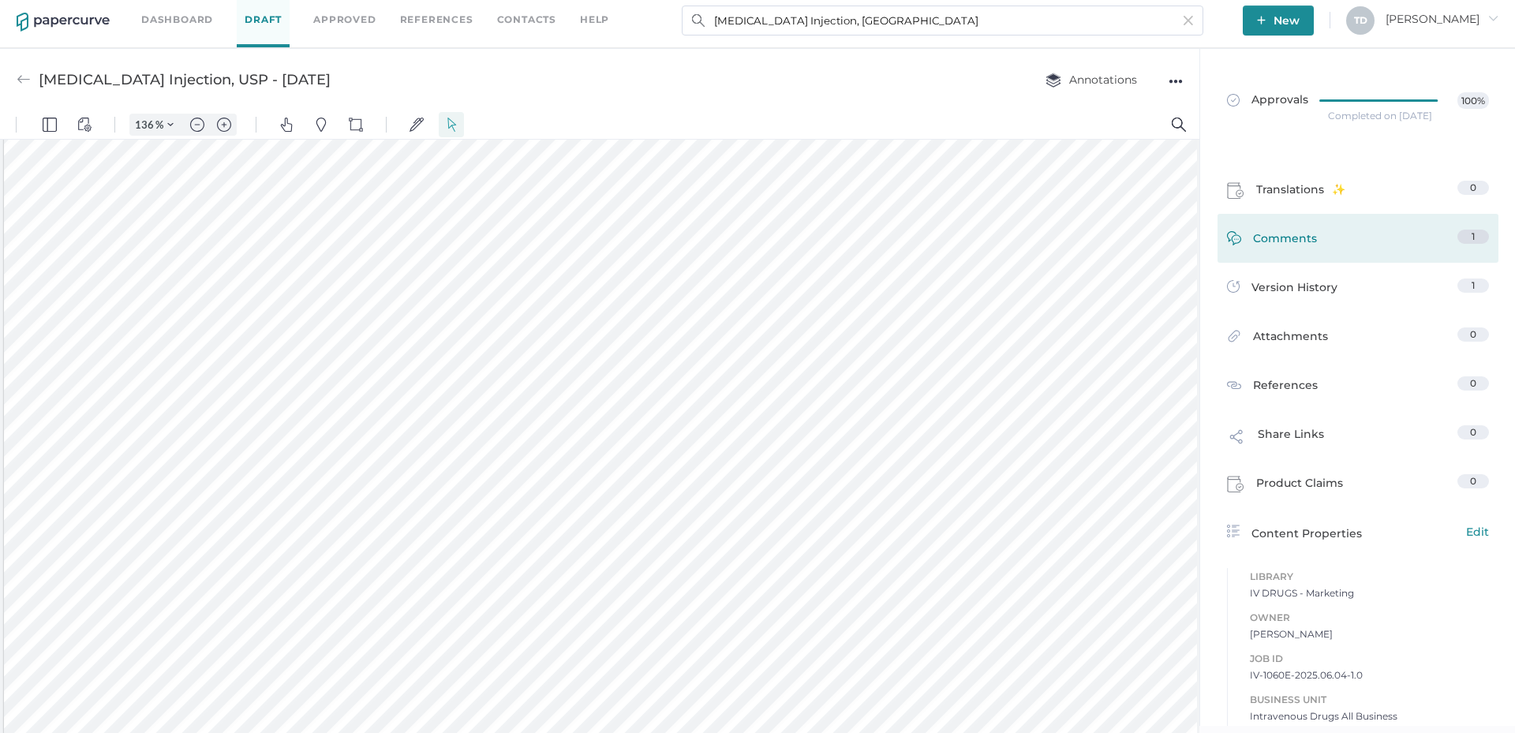
click at [1365, 244] on link "Comments 1" at bounding box center [1358, 242] width 262 height 24
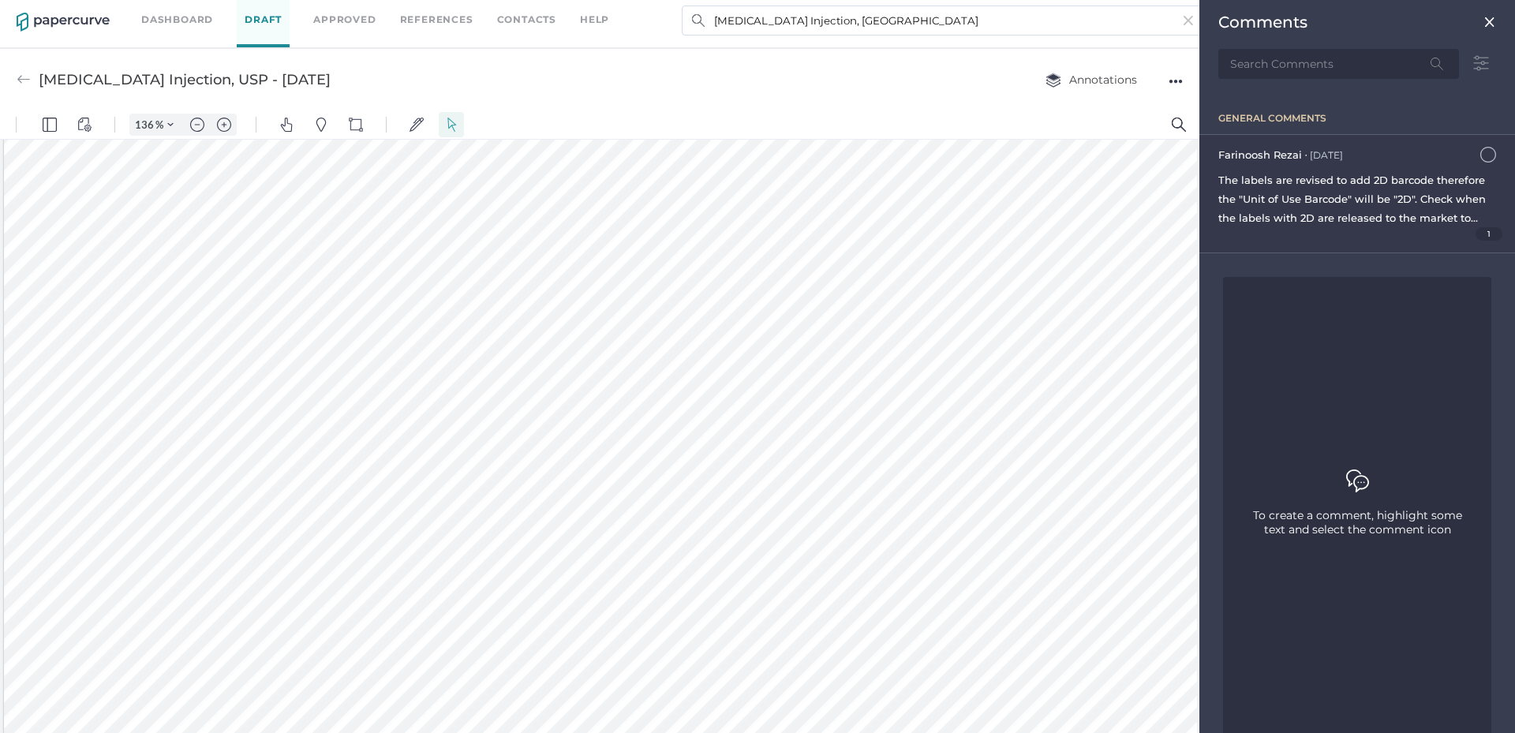
click at [1385, 179] on span "The labels are revised to add 2D barcode therefore the "Unit of Use Barcode" wi…" at bounding box center [1355, 237] width 272 height 126
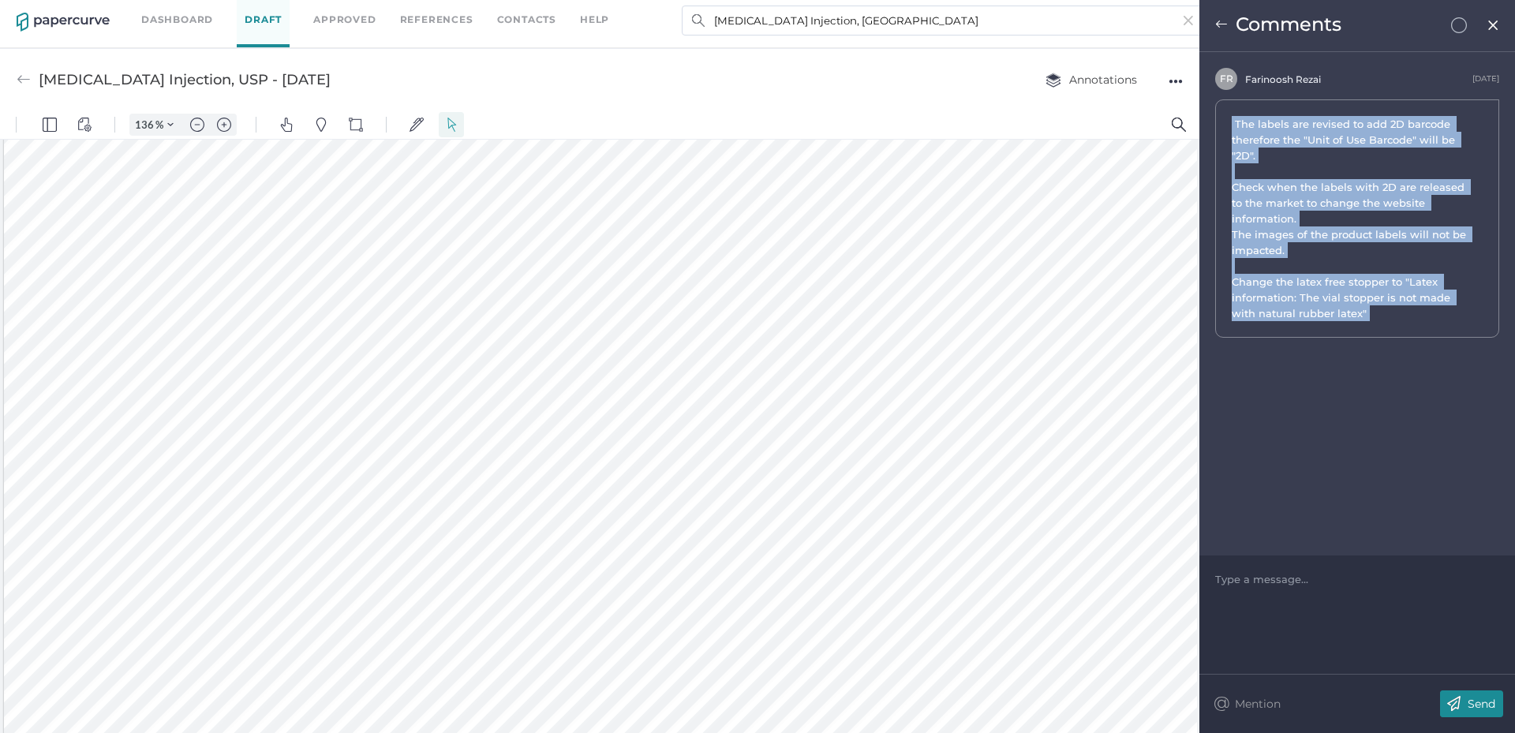
drag, startPoint x: 1381, startPoint y: 307, endPoint x: 1212, endPoint y: 122, distance: 250.8
click at [1212, 122] on div "F R [PERSON_NAME] [DATE] The labels are revised to add 2D barcode therefore the…" at bounding box center [1358, 203] width 316 height 270
click at [895, 24] on input "[MEDICAL_DATA] Injection, [GEOGRAPHIC_DATA]" at bounding box center [943, 21] width 522 height 30
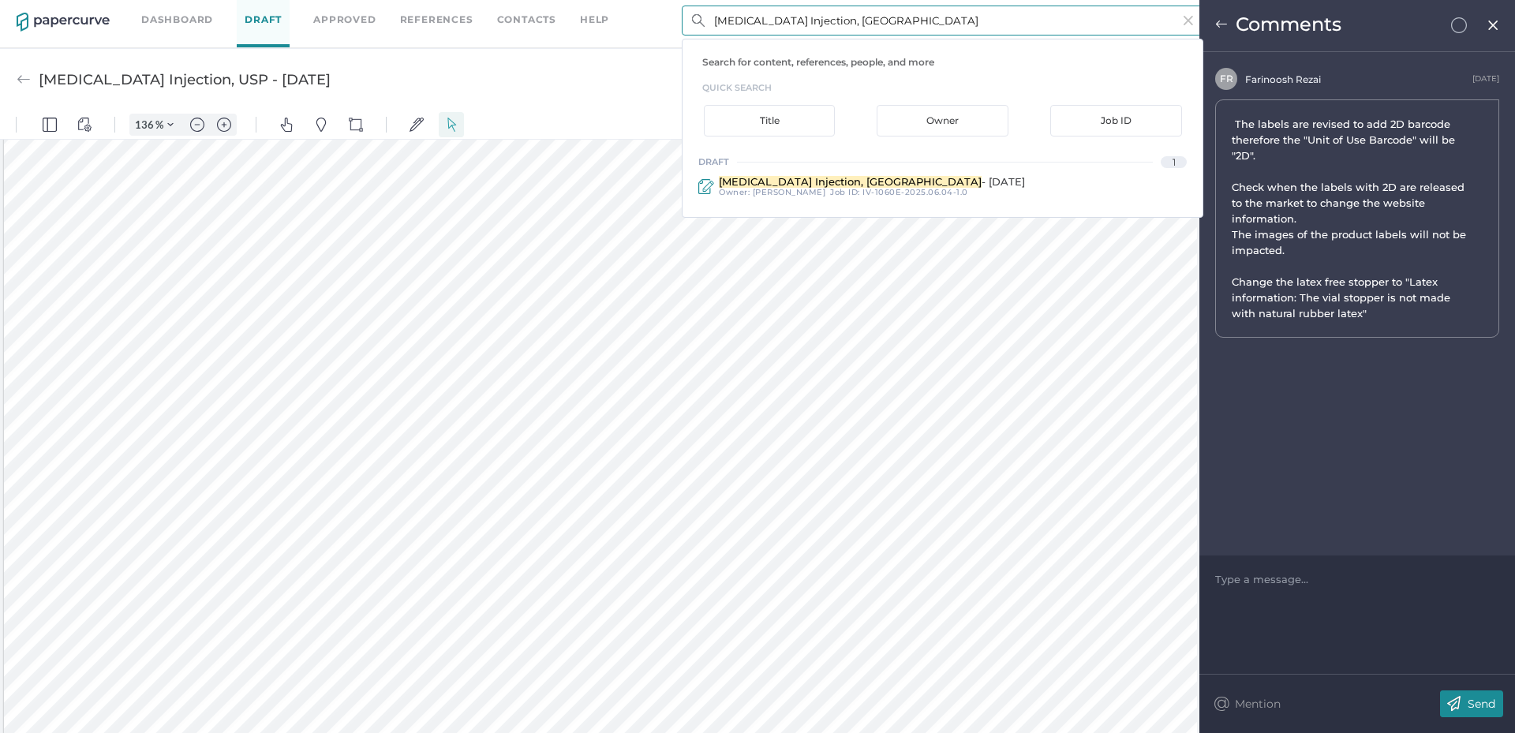
click at [895, 24] on input "[MEDICAL_DATA] Injection, [GEOGRAPHIC_DATA]" at bounding box center [943, 21] width 522 height 30
paste input "[MEDICAL_DATA] for Injection, [GEOGRAPHIC_DATA]"
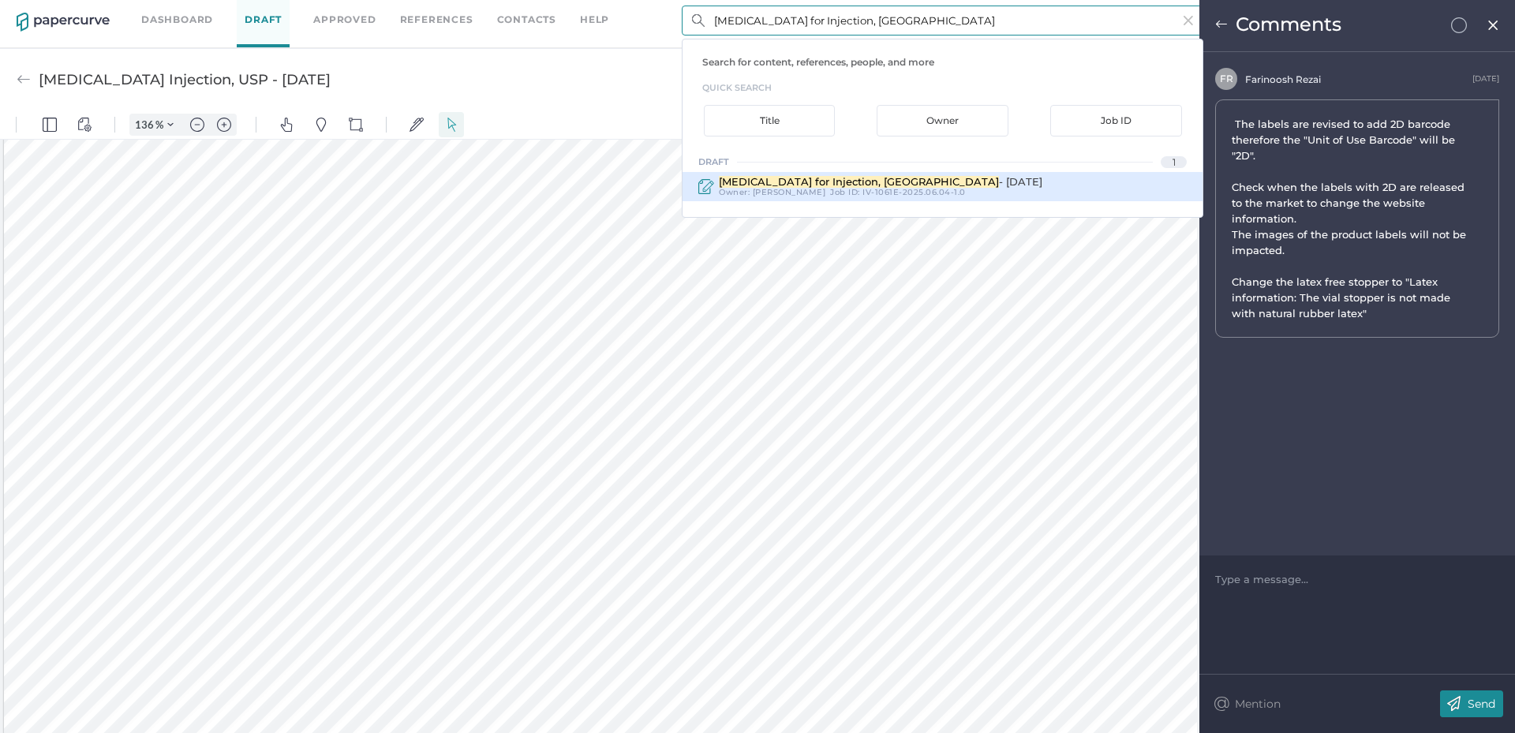
type input "[MEDICAL_DATA] for Injection, [GEOGRAPHIC_DATA]"
click at [841, 189] on div "Job ID : IV-1061E-2025.06.04-1.0" at bounding box center [898, 192] width 136 height 9
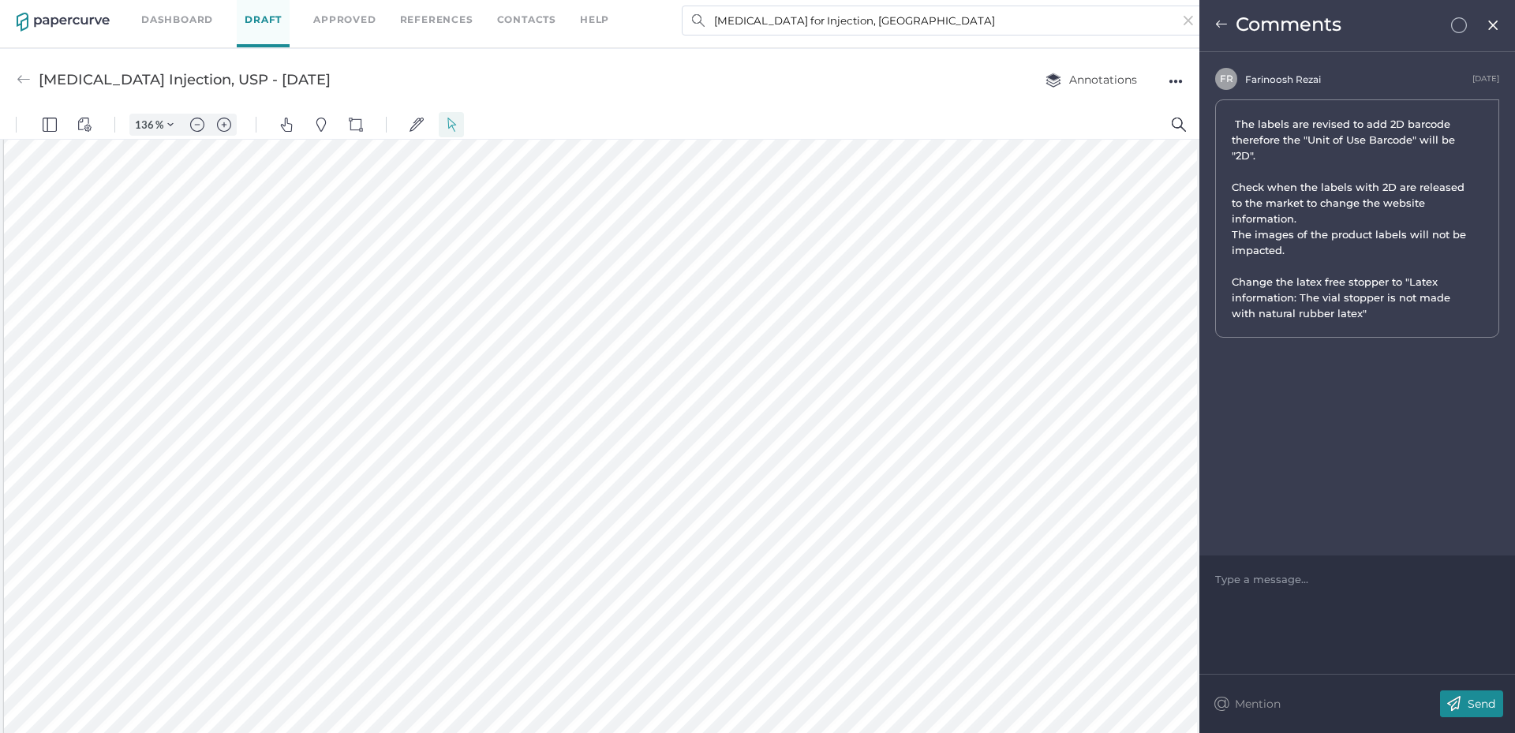
type input "[MEDICAL_DATA] for Injection, USP - [DATE]"
click at [1494, 25] on img at bounding box center [1493, 25] width 13 height 13
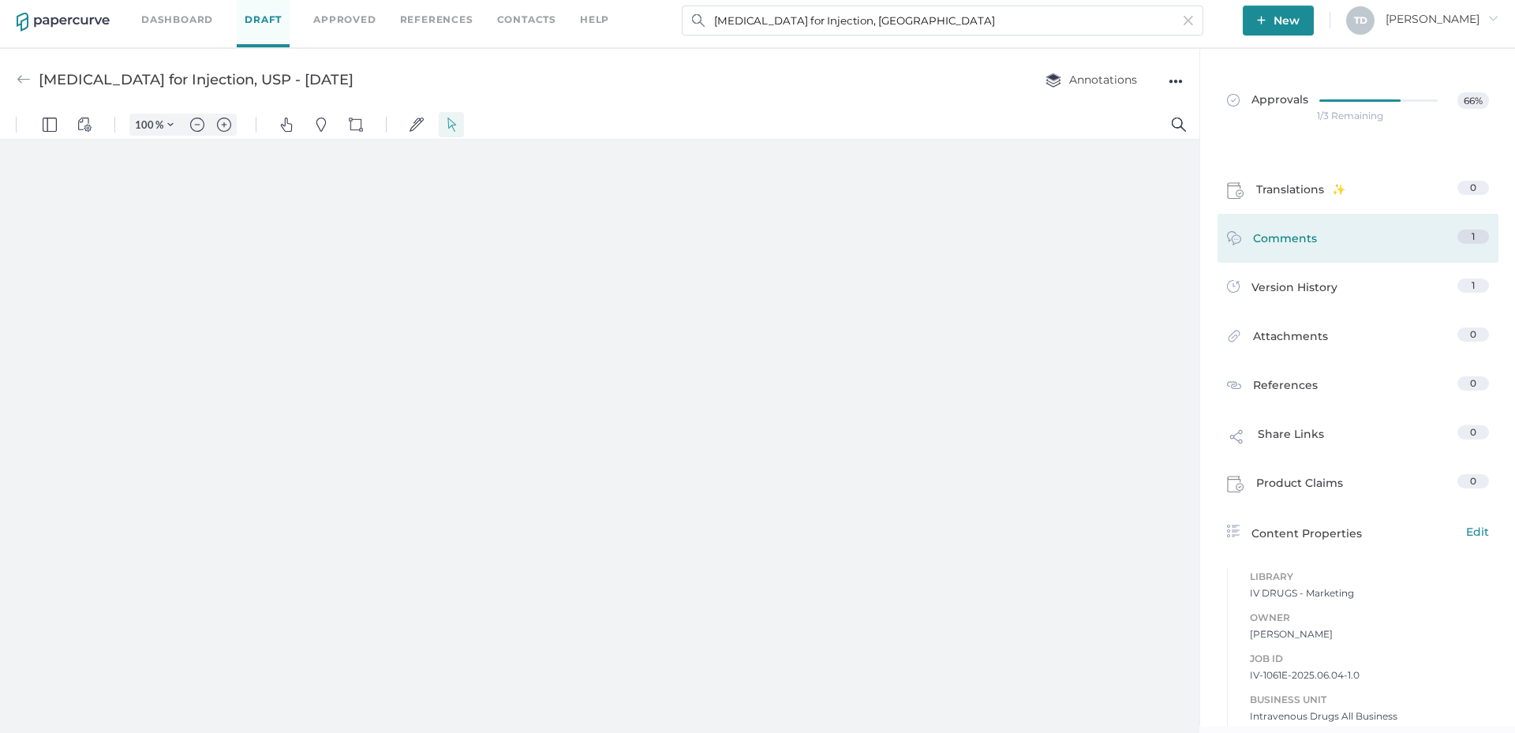
type input "136"
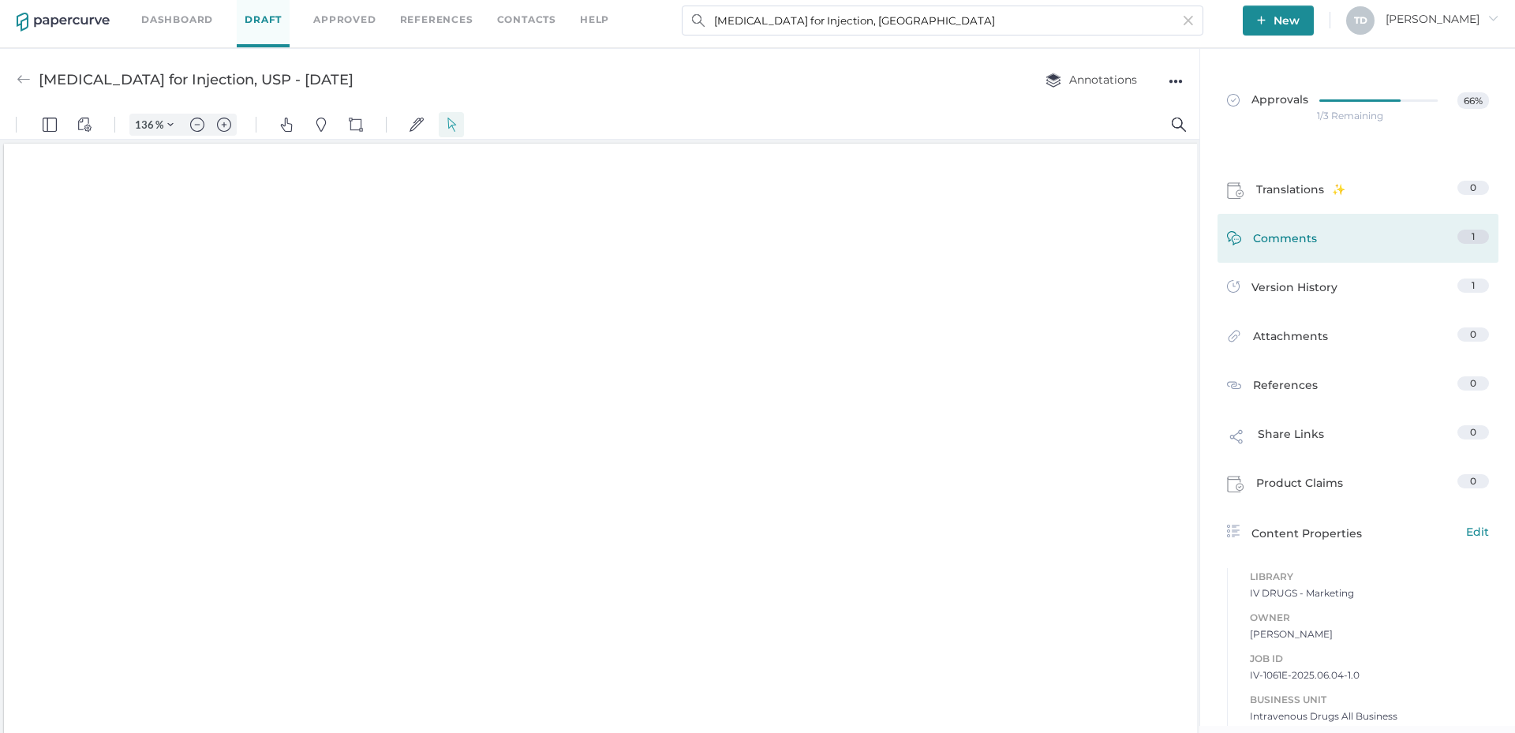
scroll to position [2, 0]
click at [1361, 230] on link "Comments 1" at bounding box center [1358, 242] width 262 height 24
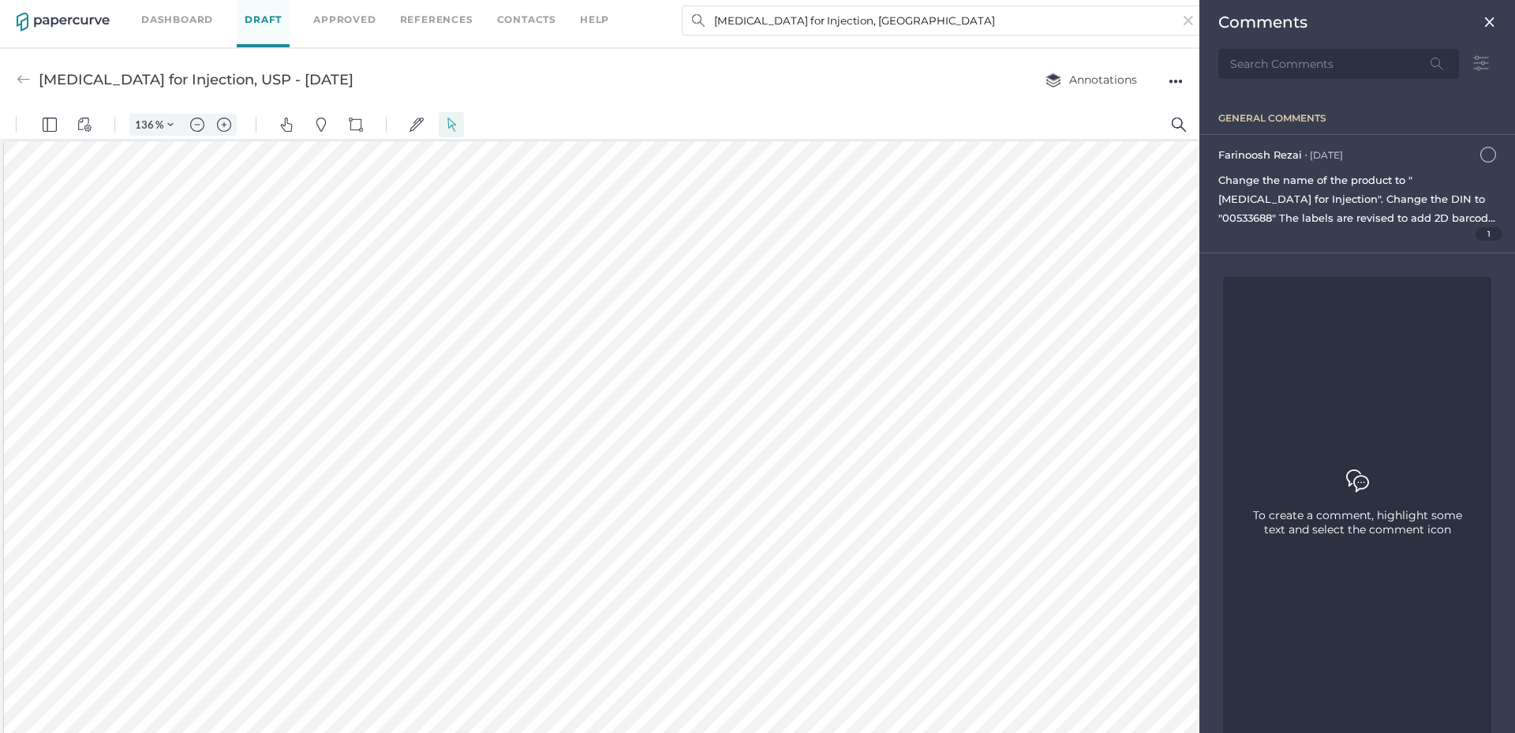
scroll to position [43, 0]
click at [1418, 204] on span "Change the name of the product to " [MEDICAL_DATA] for Injection". Change the D…" at bounding box center [1357, 256] width 277 height 164
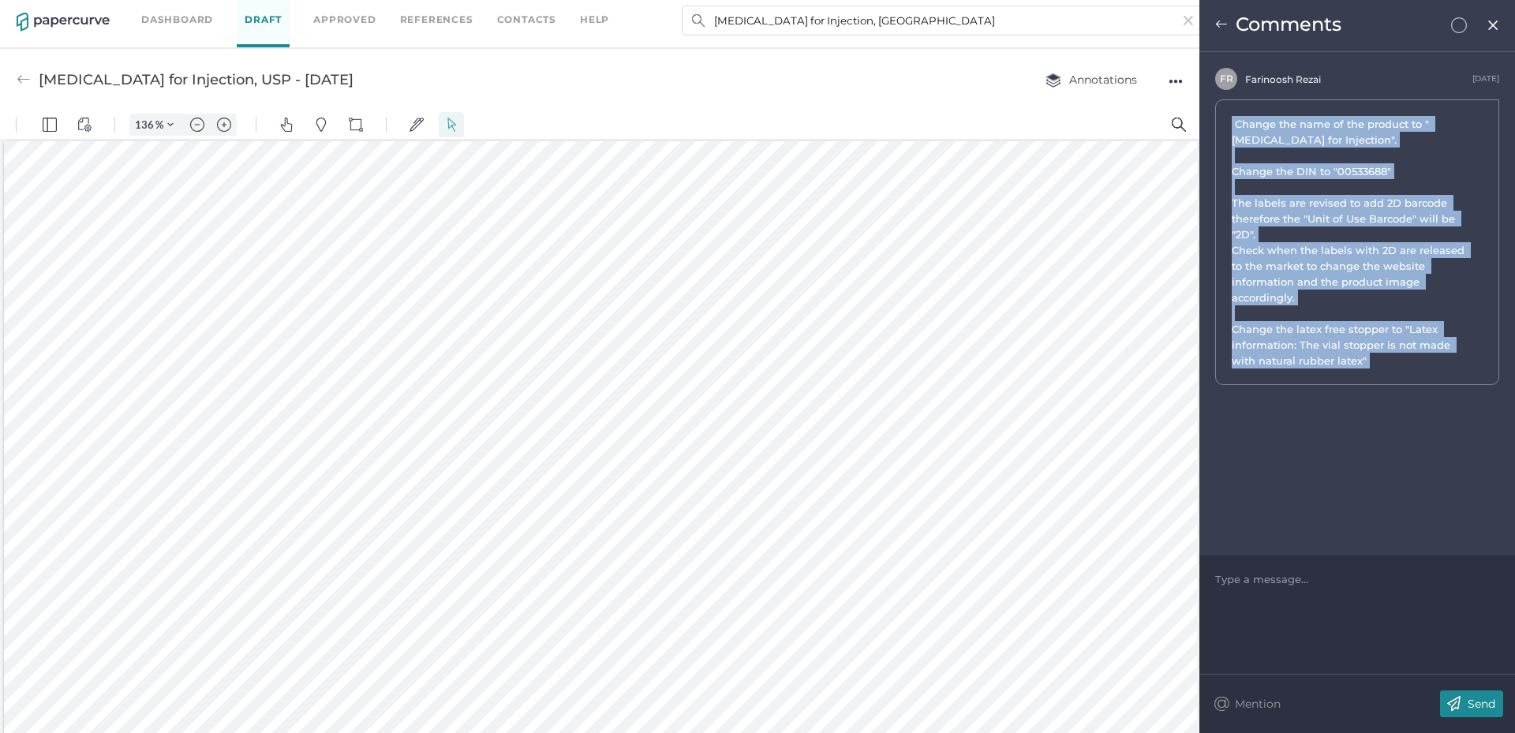
drag, startPoint x: 1312, startPoint y: 309, endPoint x: 1209, endPoint y: 119, distance: 215.8
click at [1209, 119] on div "F R [PERSON_NAME] [DATE] Change the name of the product to " [MEDICAL_DATA] for…" at bounding box center [1358, 226] width 316 height 317
click at [875, 28] on input "[MEDICAL_DATA] for Injection, [GEOGRAPHIC_DATA]" at bounding box center [943, 21] width 522 height 30
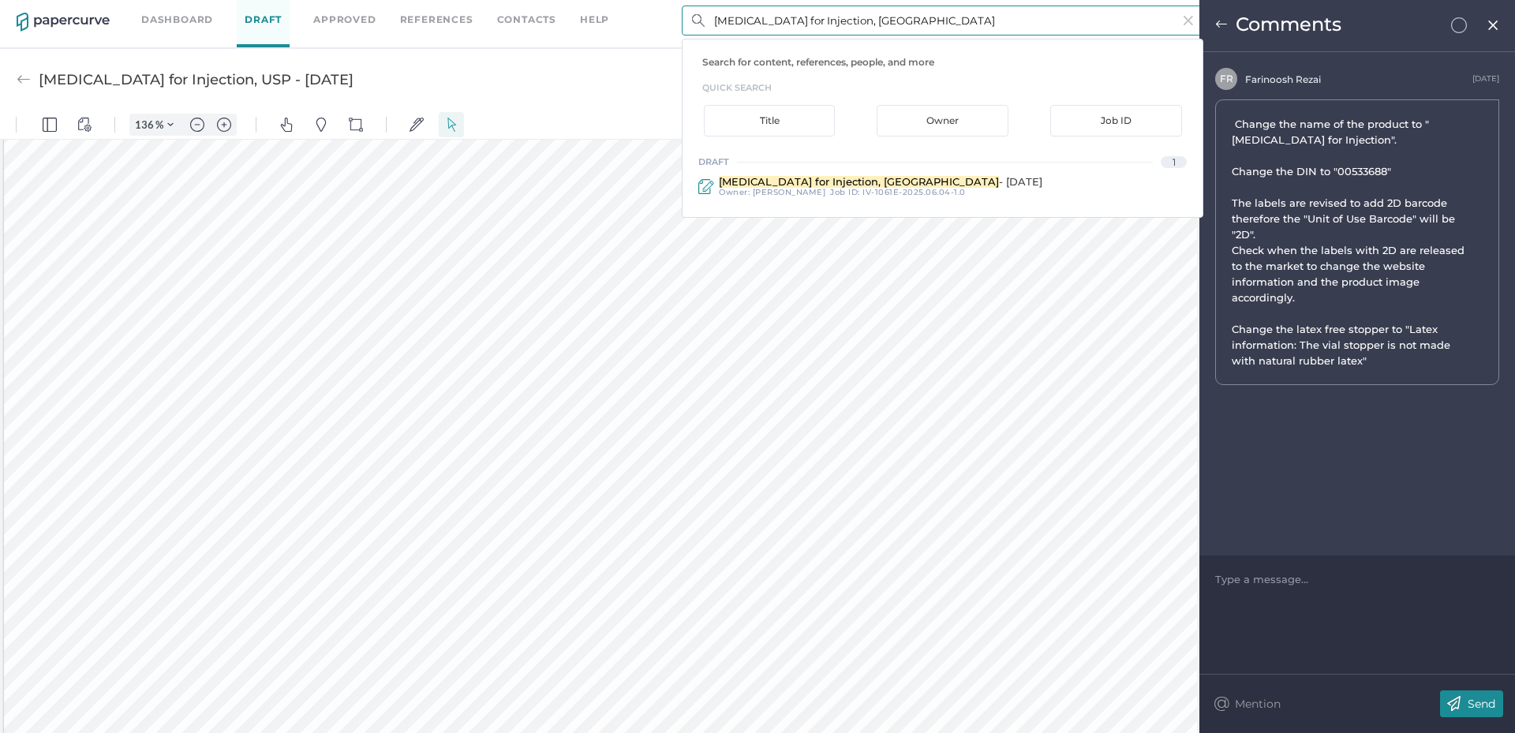
click at [875, 28] on input "[MEDICAL_DATA] for Injection, [GEOGRAPHIC_DATA]" at bounding box center [943, 21] width 522 height 30
paste input "[MEDICAL_DATA] Injection, [GEOGRAPHIC_DATA]"
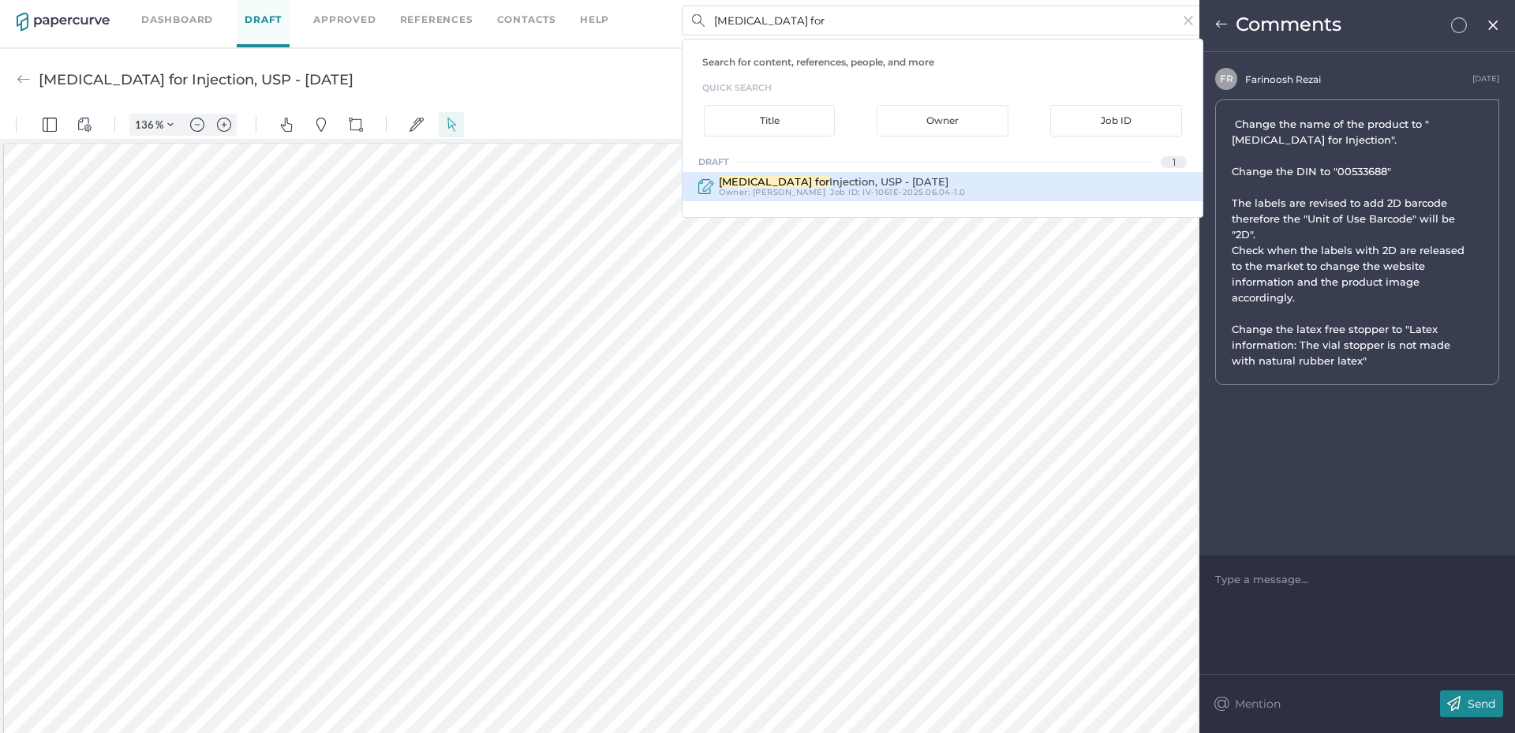
click at [832, 189] on div "Job ID : IV-1061E-2025.06.04-1.0" at bounding box center [898, 192] width 136 height 9
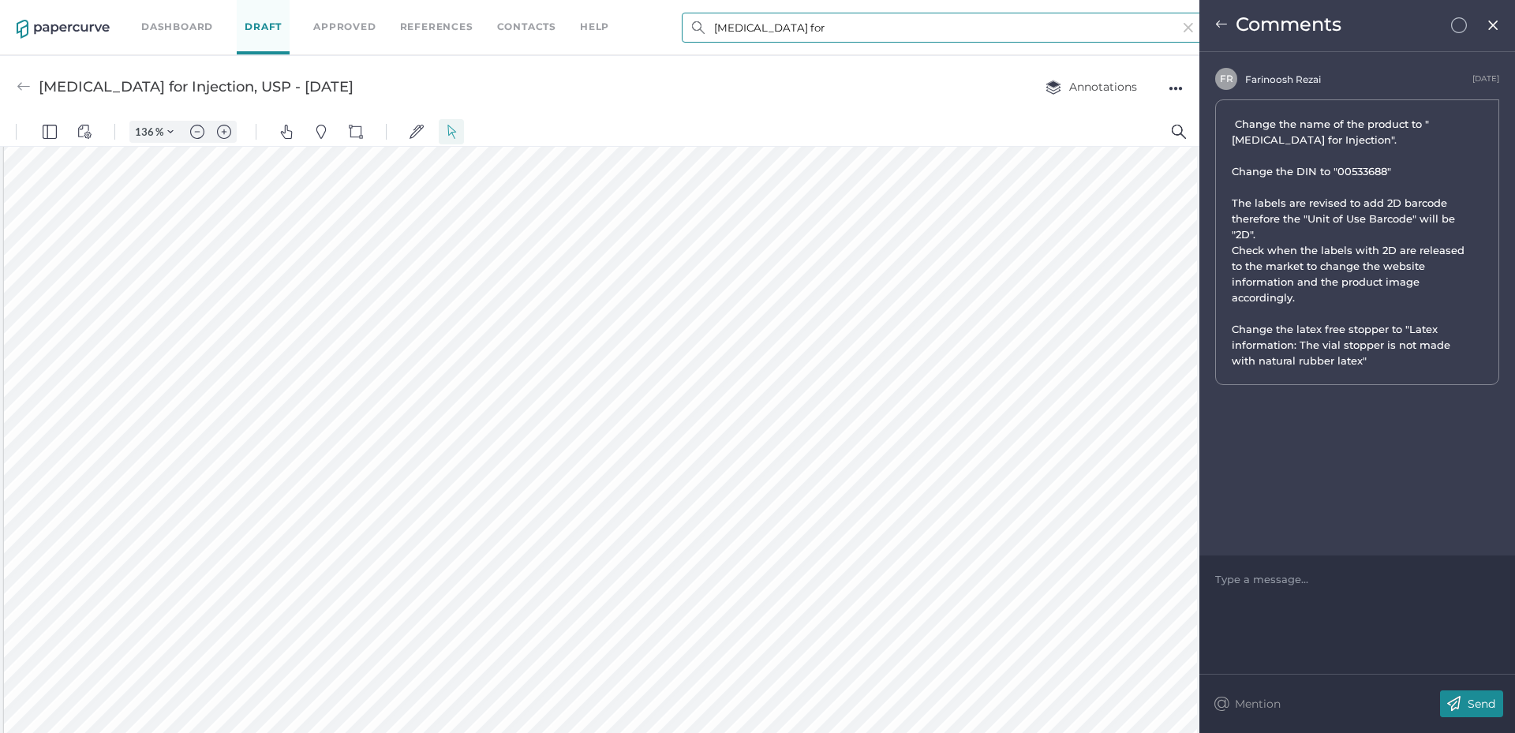
click at [793, 15] on input "[MEDICAL_DATA] for" at bounding box center [943, 28] width 522 height 30
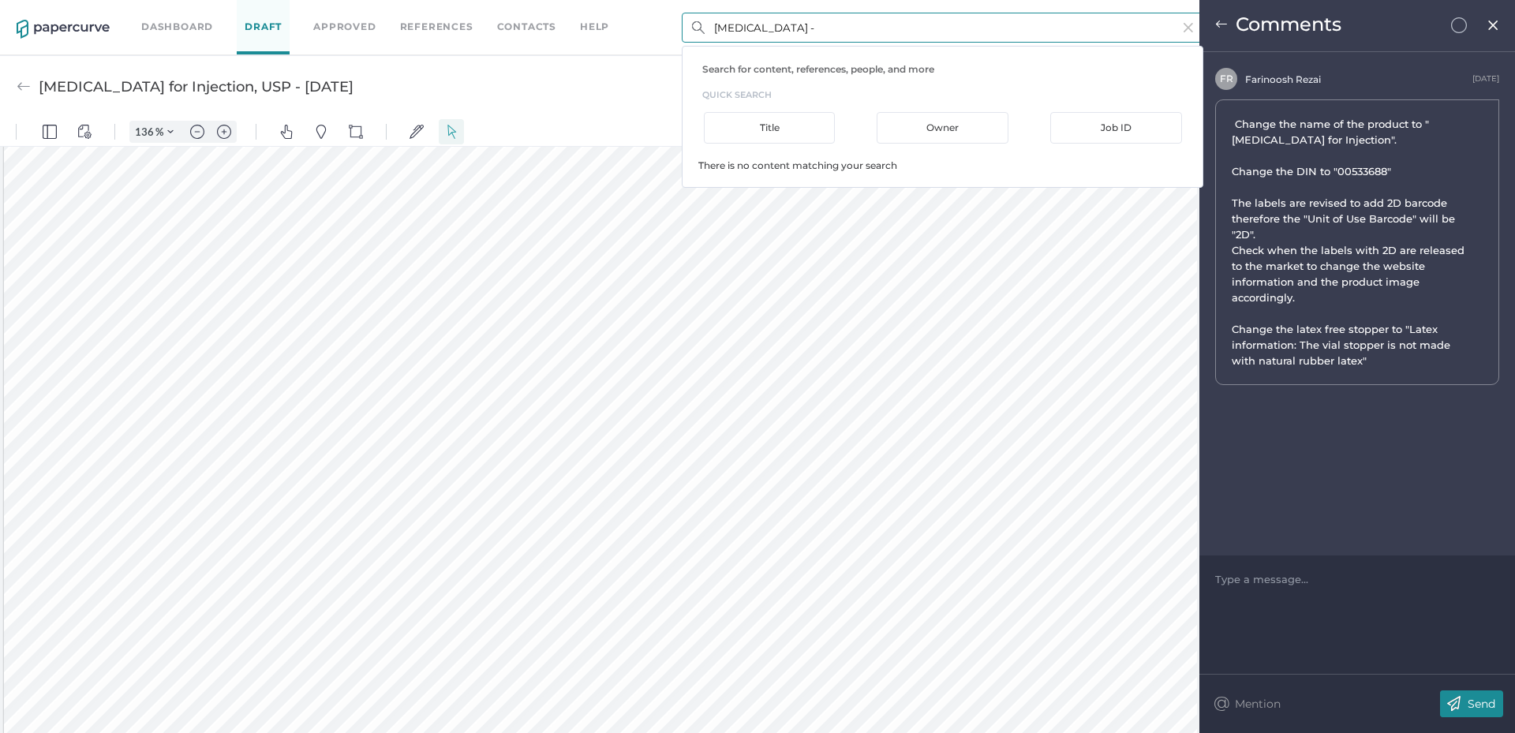
type input "[MEDICAL_DATA] -"
click at [904, 35] on input "[MEDICAL_DATA] -" at bounding box center [943, 28] width 522 height 30
paste input "[MEDICAL_DATA] for Injection, [GEOGRAPHIC_DATA]"
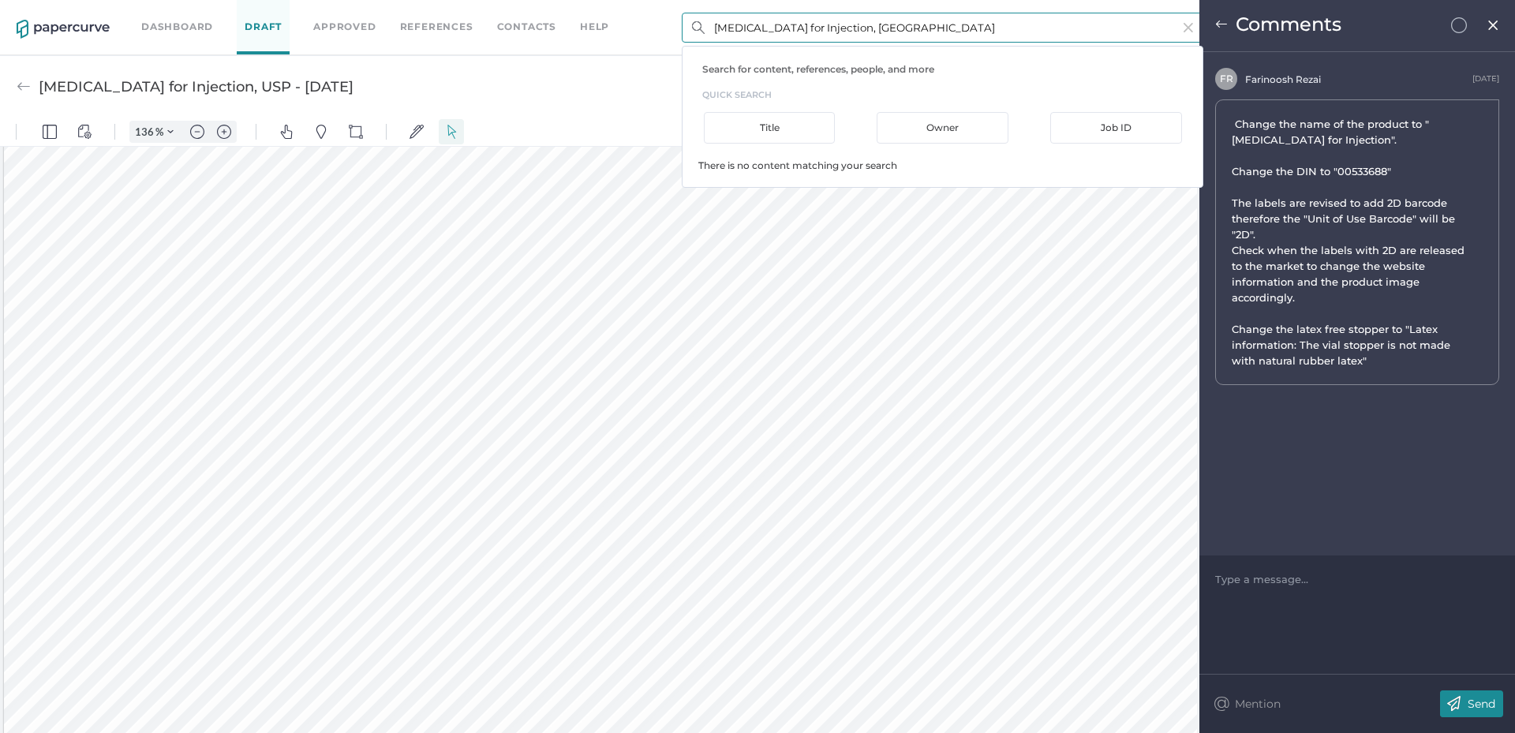
type input "[MEDICAL_DATA] for Injection, [GEOGRAPHIC_DATA]"
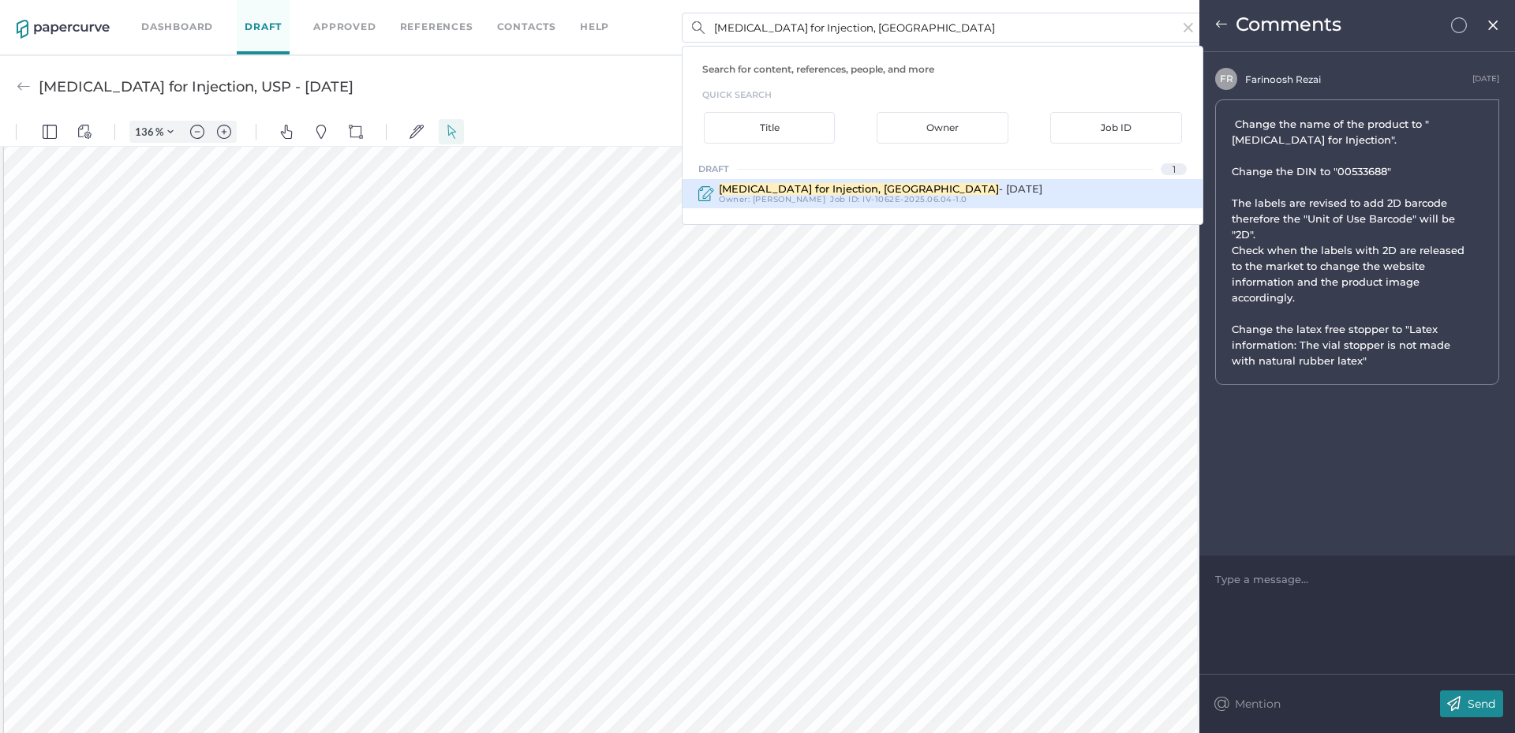
click at [872, 191] on span "[MEDICAL_DATA] for Injection, [GEOGRAPHIC_DATA]" at bounding box center [859, 188] width 280 height 13
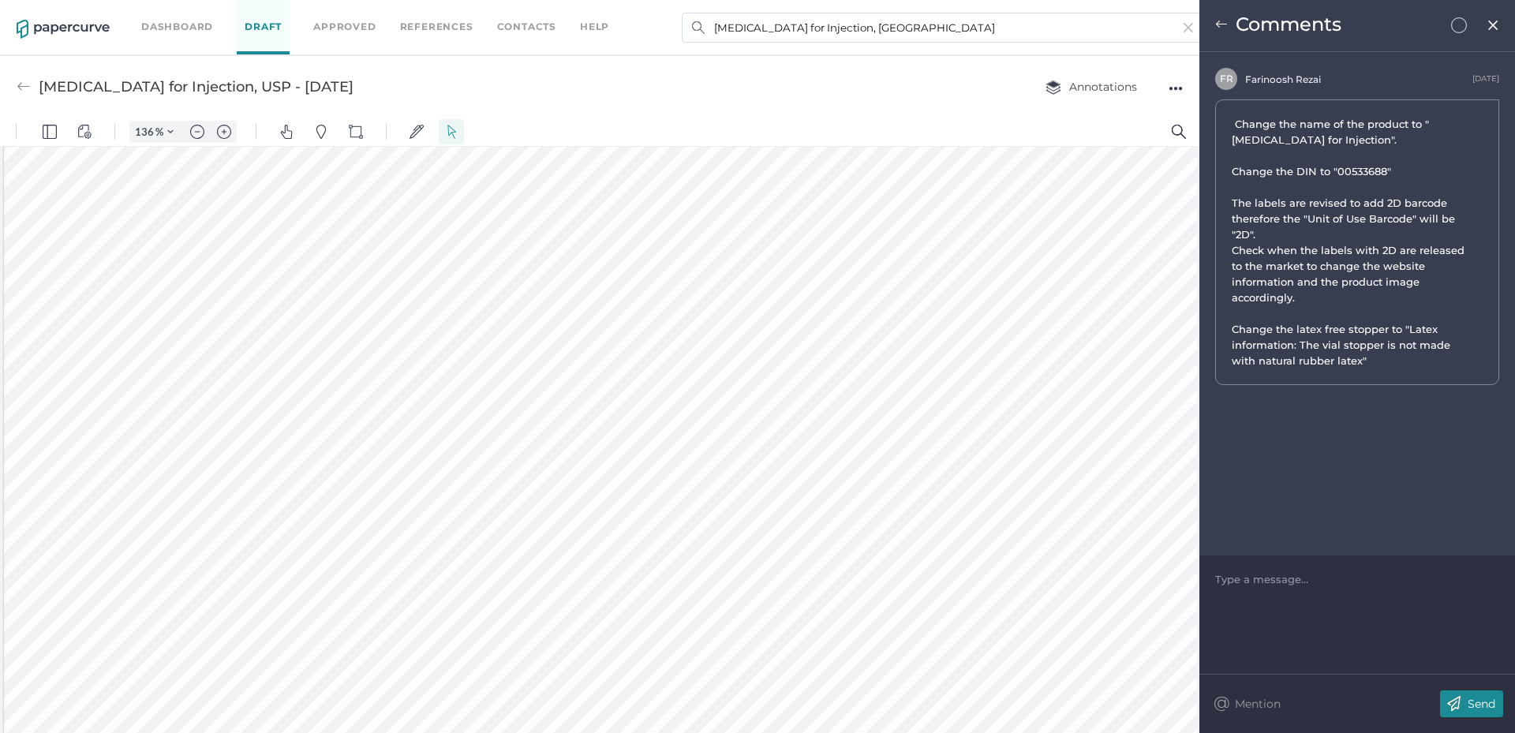
type input "[MEDICAL_DATA] for Injection, USP - [DATE]"
type input "136"
click at [1492, 19] on img at bounding box center [1493, 25] width 13 height 13
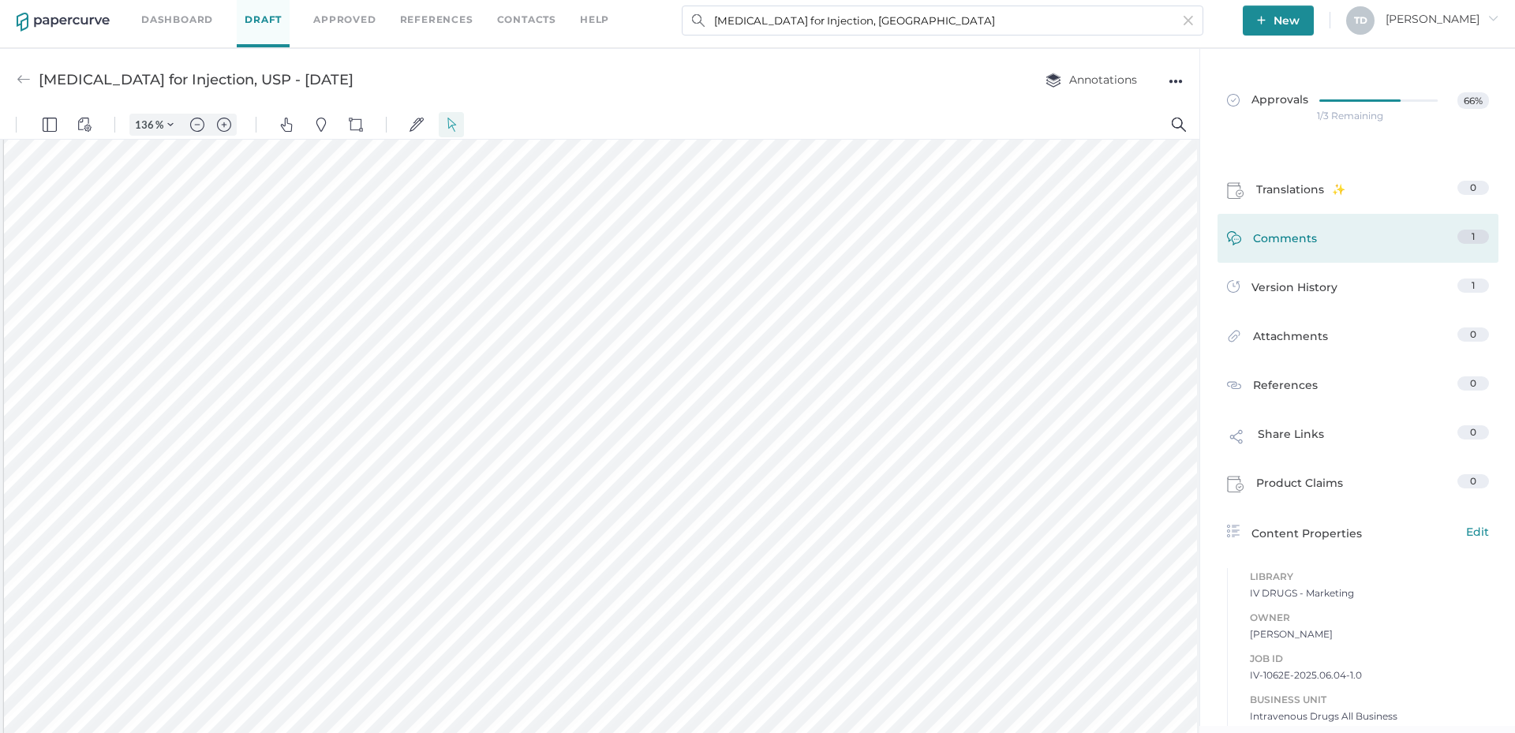
click at [1312, 239] on link "Comments 1" at bounding box center [1358, 242] width 262 height 24
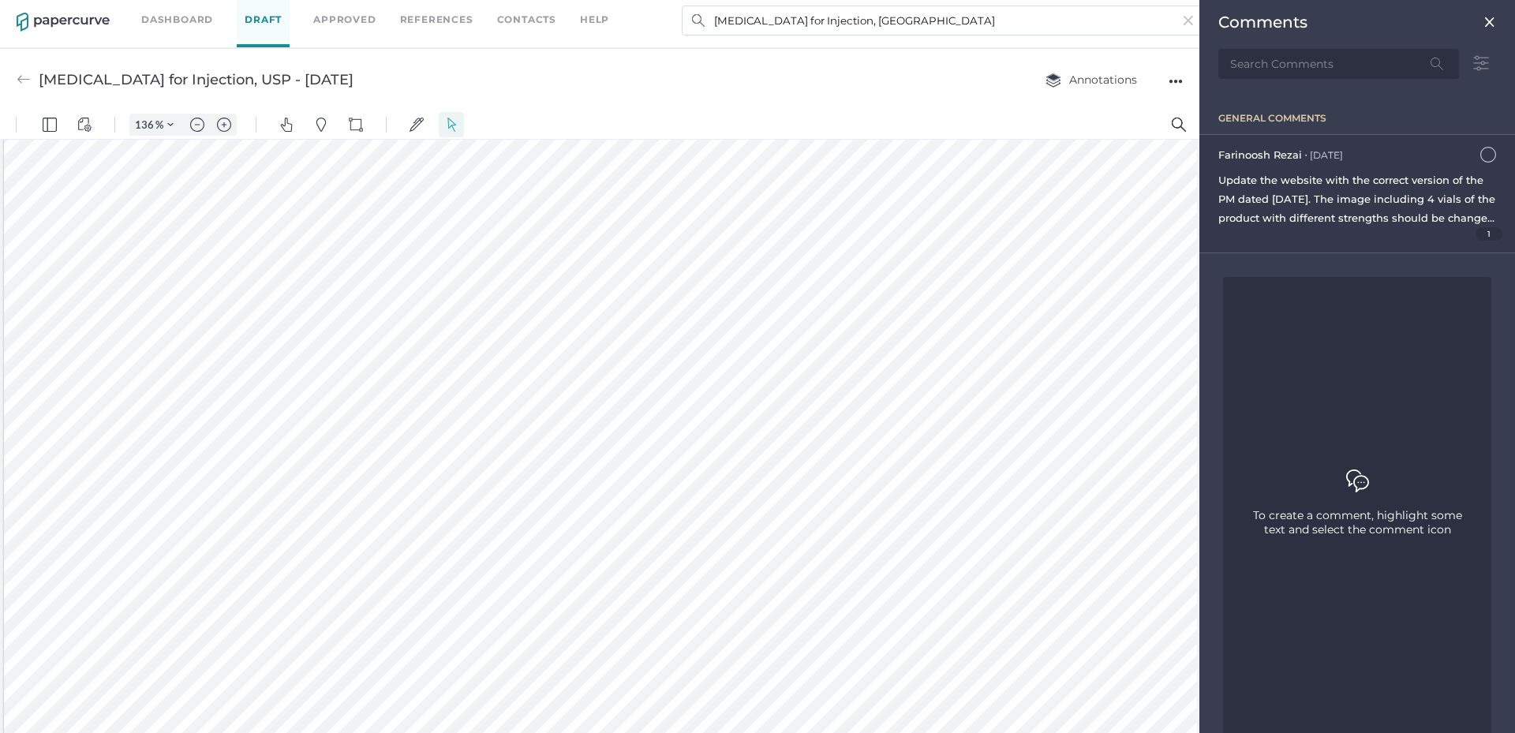
click at [1325, 200] on span "Update the website with the correct version of the PM dated [DATE]. The image i…" at bounding box center [1357, 275] width 277 height 202
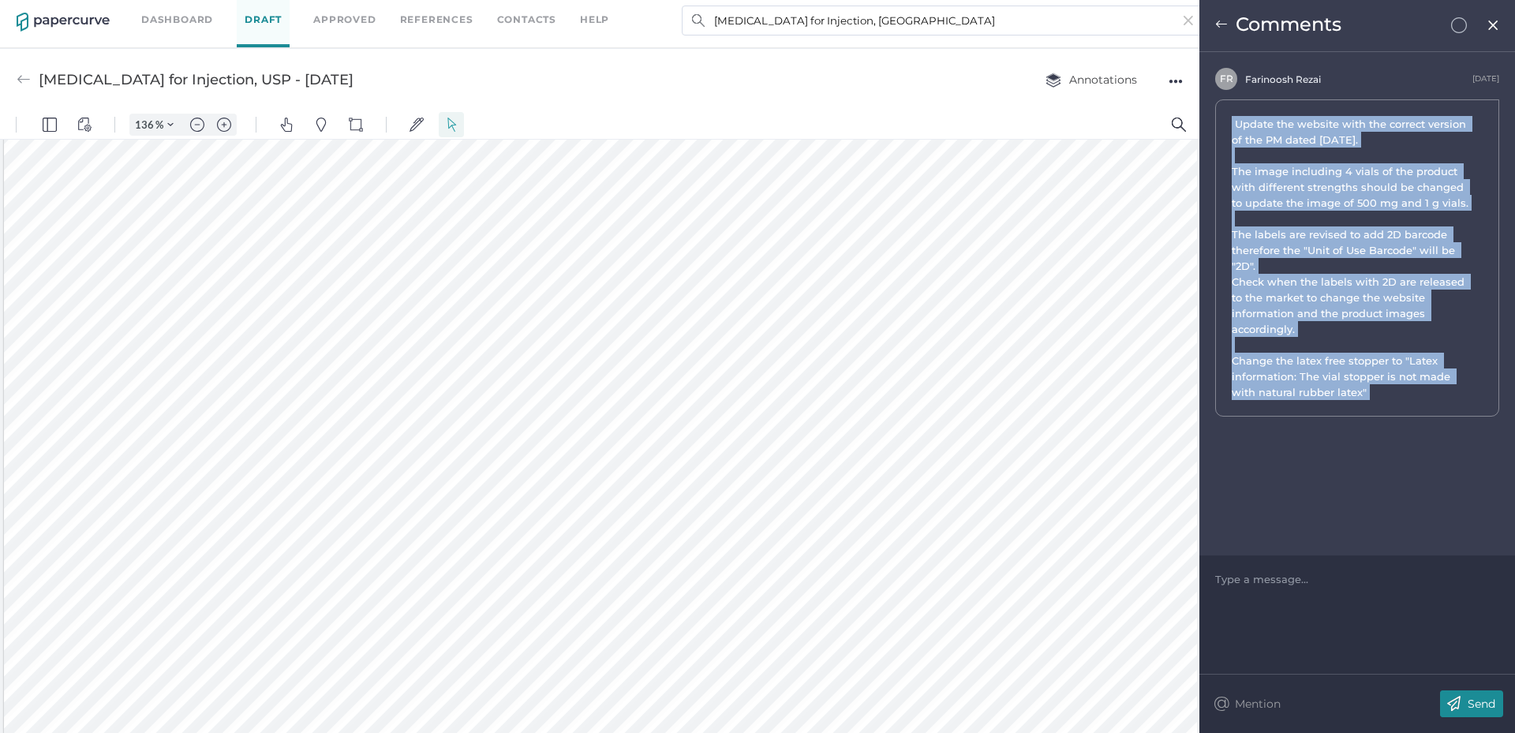
drag, startPoint x: 1376, startPoint y: 392, endPoint x: 1233, endPoint y: 122, distance: 306.1
click at [1233, 122] on span "Update the website with the correct version of the PM dated [DATE]. The image i…" at bounding box center [1351, 258] width 238 height 284
click at [859, 15] on input "[MEDICAL_DATA] for Injection, [GEOGRAPHIC_DATA]" at bounding box center [943, 21] width 522 height 30
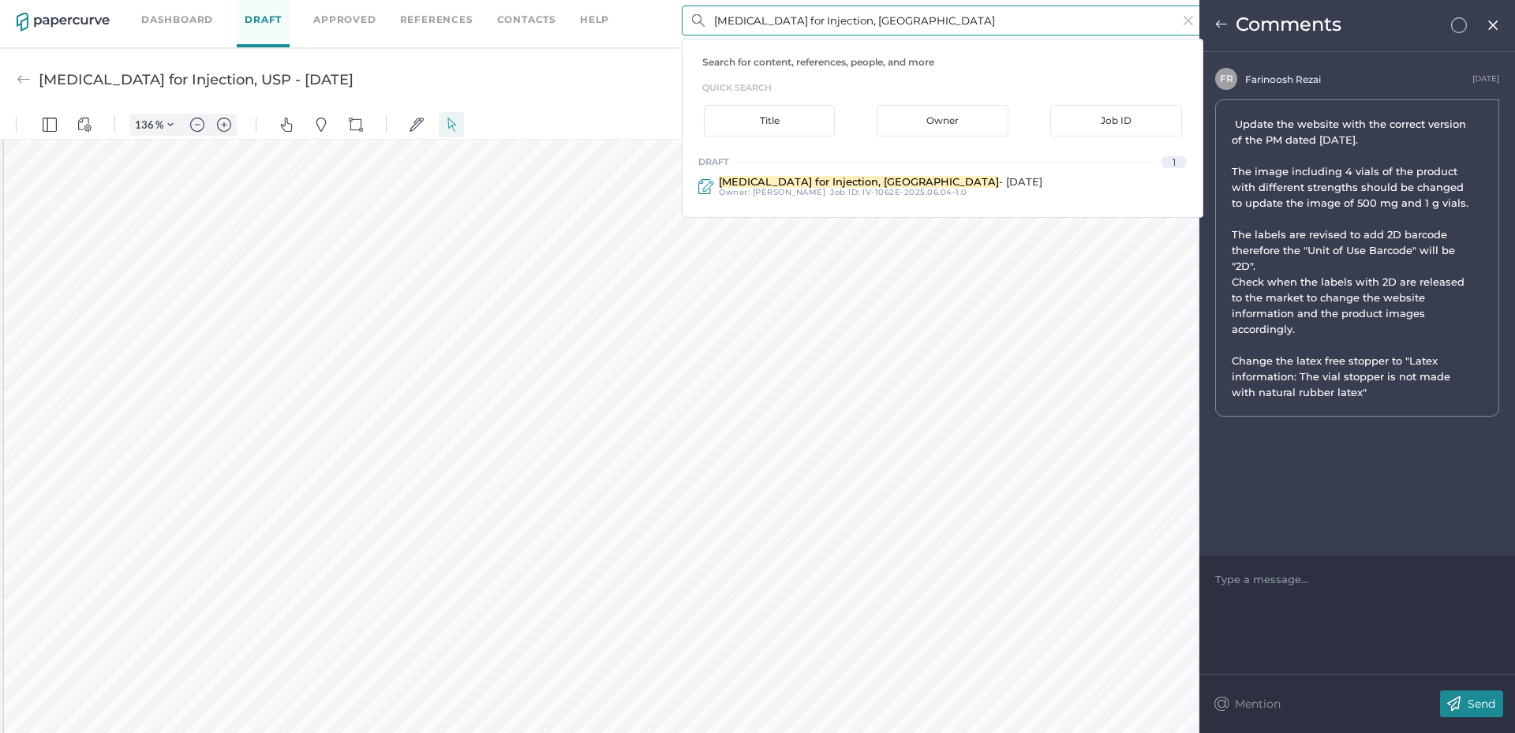
click at [859, 15] on input "[MEDICAL_DATA] for Injection, [GEOGRAPHIC_DATA]" at bounding box center [943, 21] width 522 height 30
paste input "[MEDICAL_DATA] Injection, [GEOGRAPHIC_DATA]"
type input "[MEDICAL_DATA] Injection, [GEOGRAPHIC_DATA]"
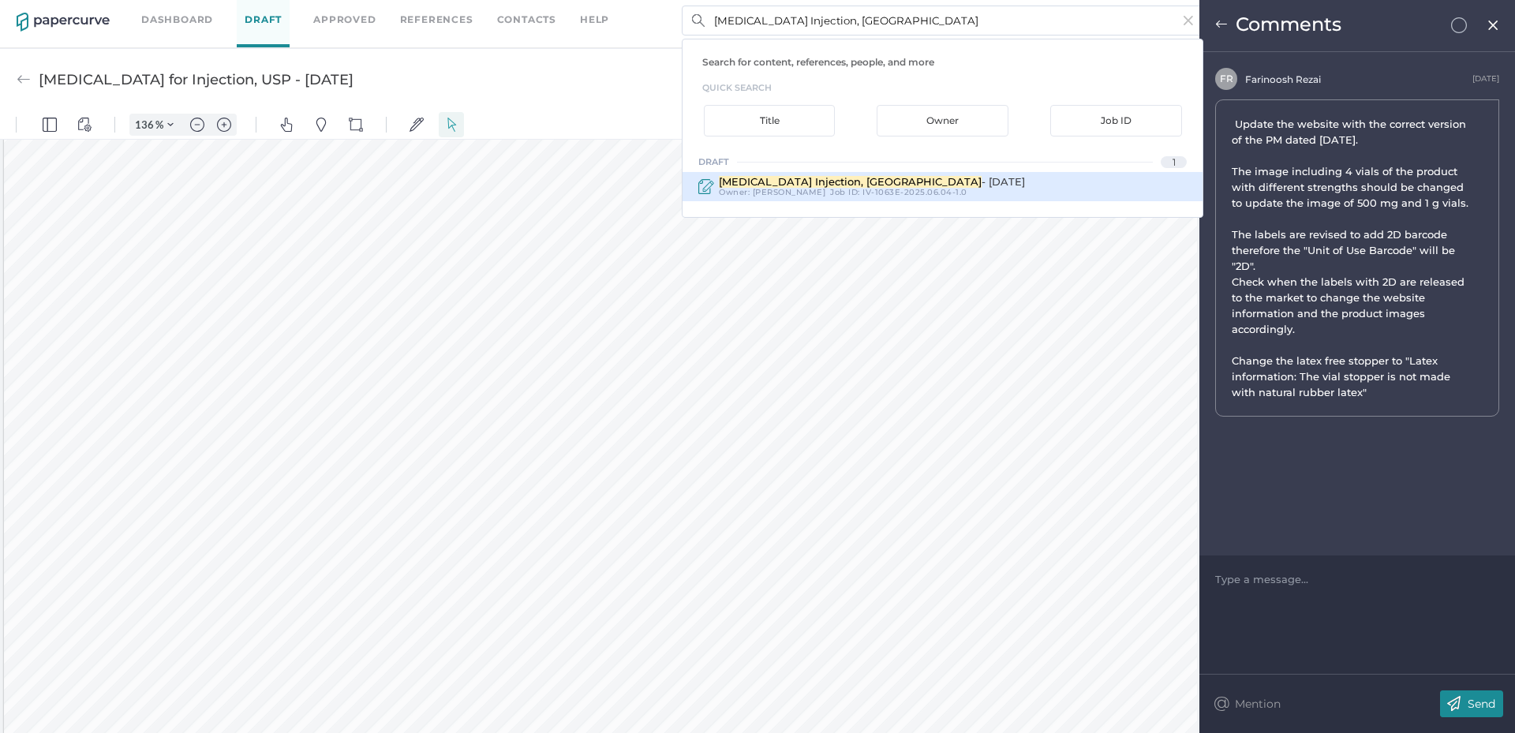
click at [852, 175] on span "[MEDICAL_DATA] Injection, [GEOGRAPHIC_DATA]" at bounding box center [850, 181] width 263 height 13
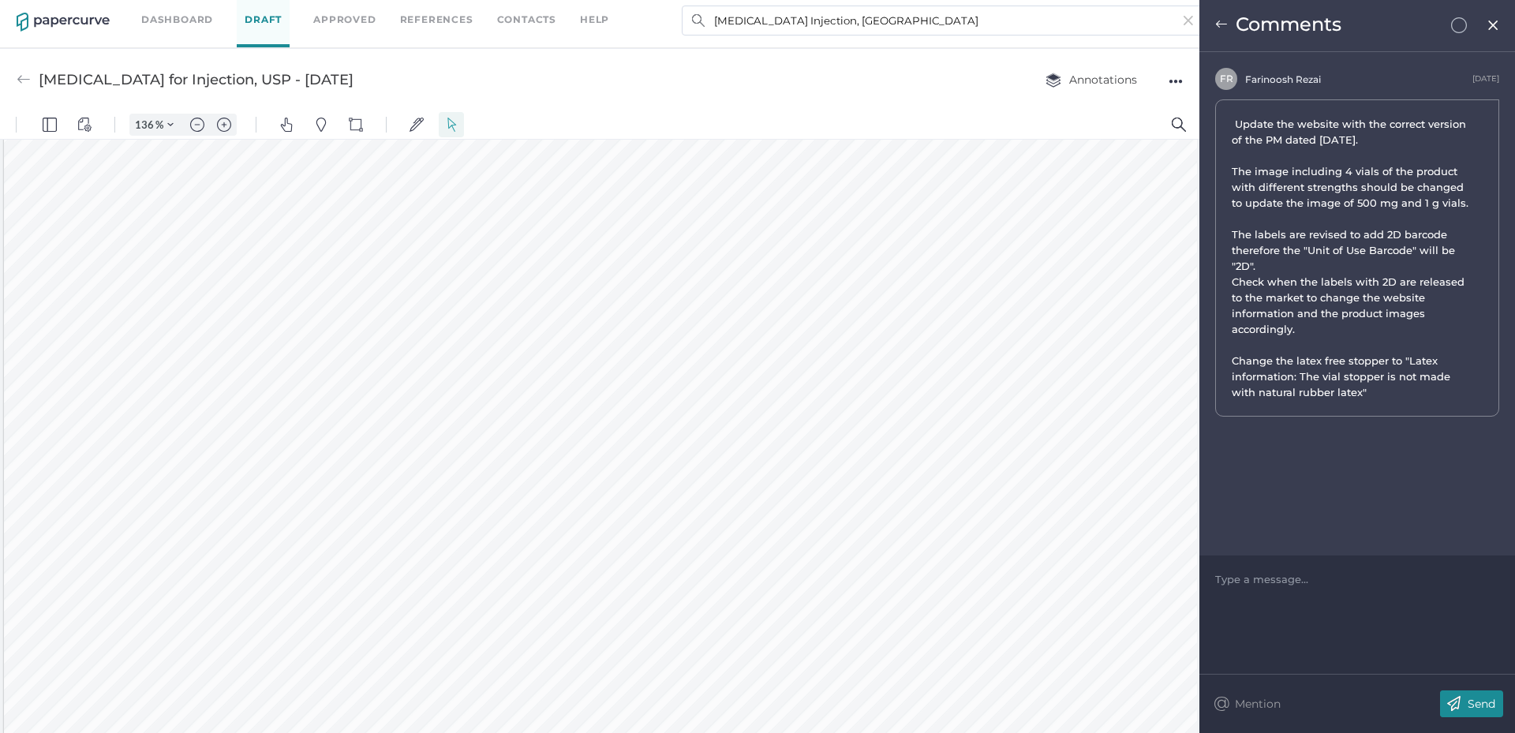
type input "[MEDICAL_DATA] Injection, USP - [DATE]"
type input "136"
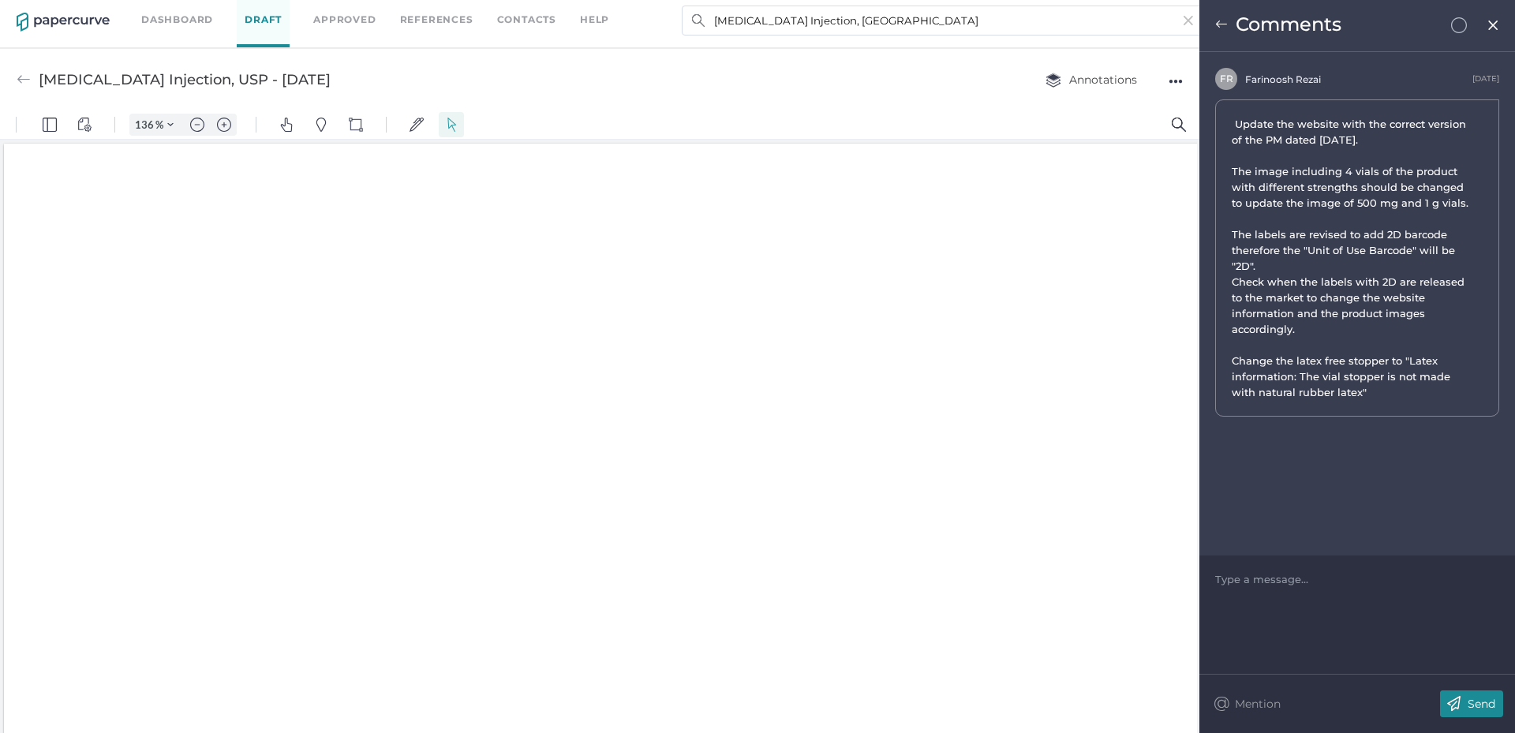
scroll to position [2, 0]
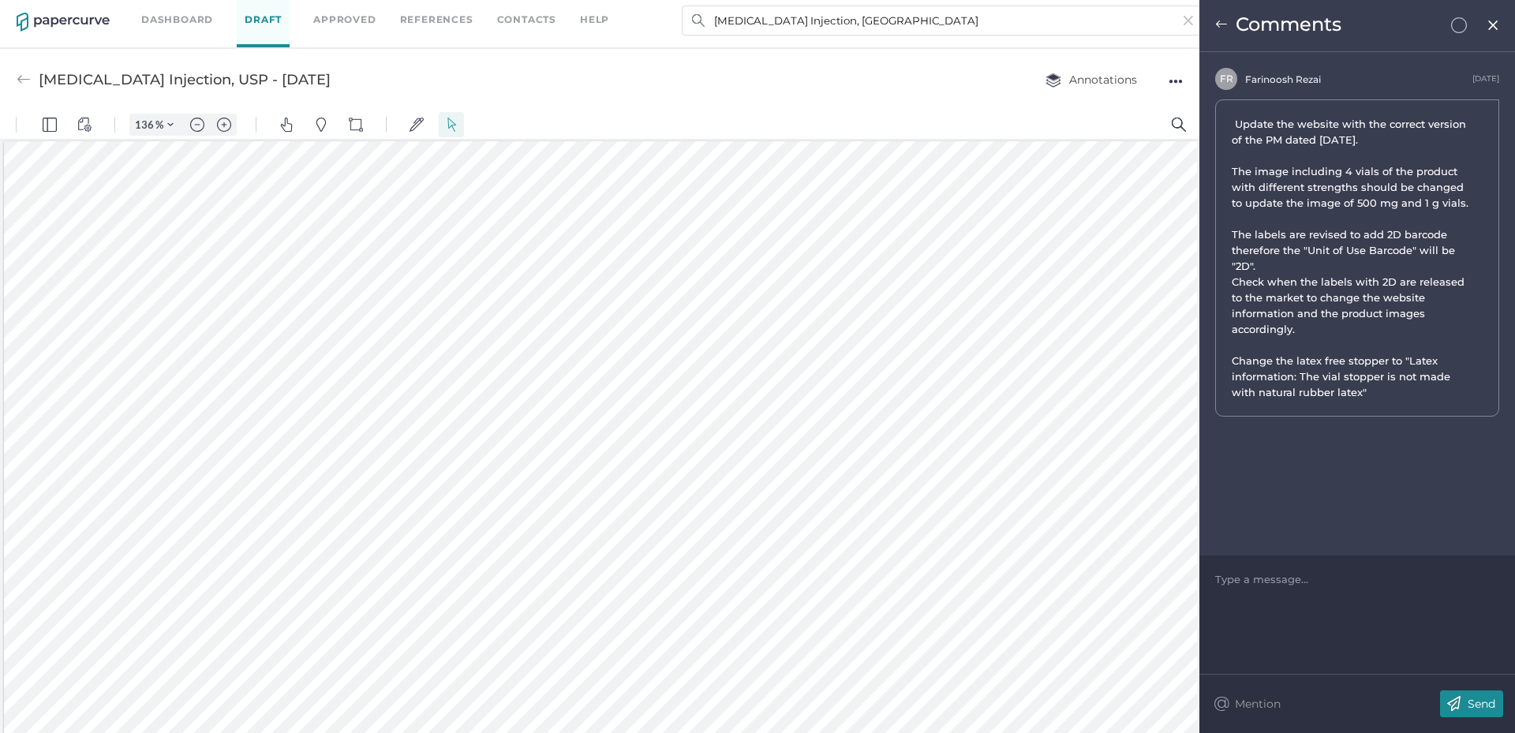
click at [1490, 26] on img at bounding box center [1493, 25] width 13 height 13
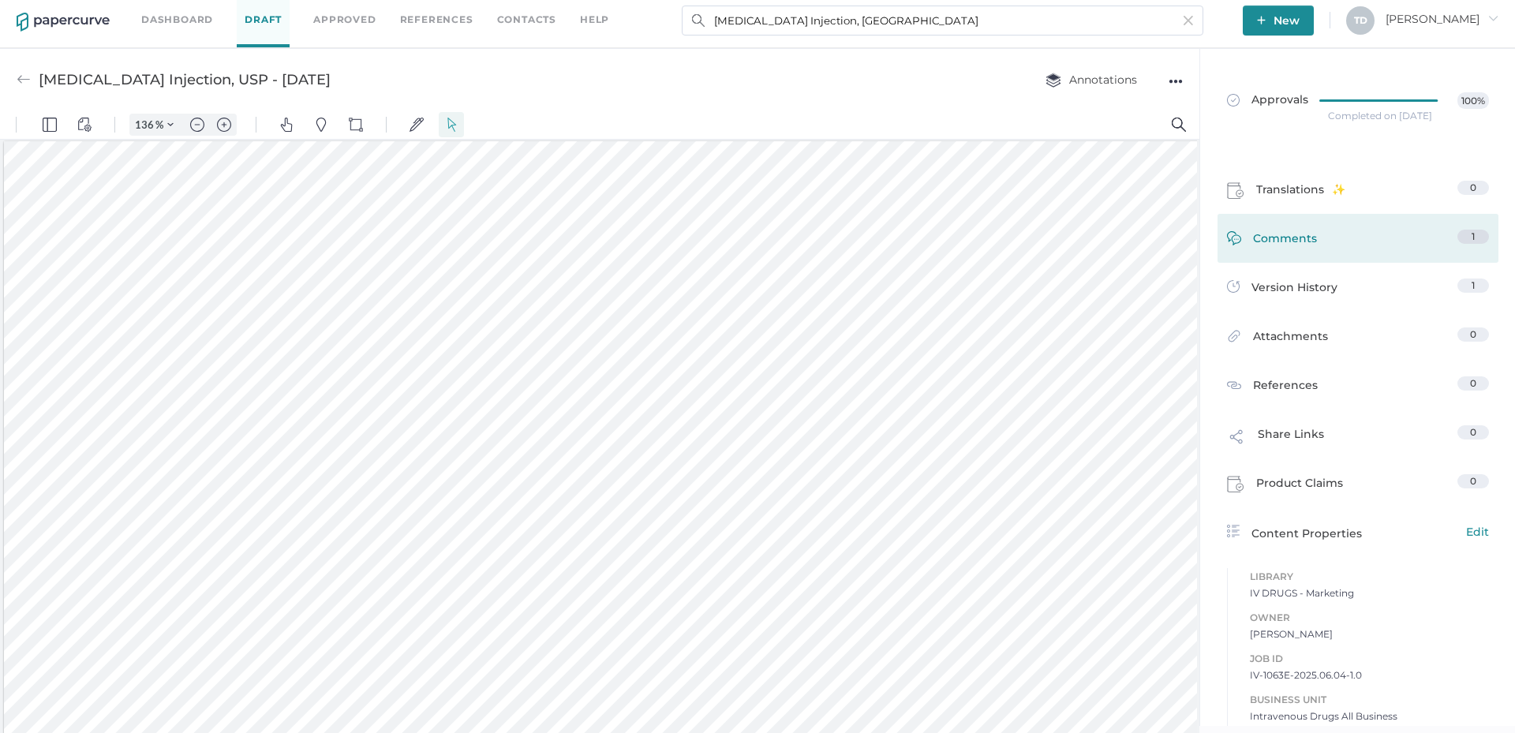
click at [1376, 233] on link "Comments 1" at bounding box center [1358, 242] width 262 height 24
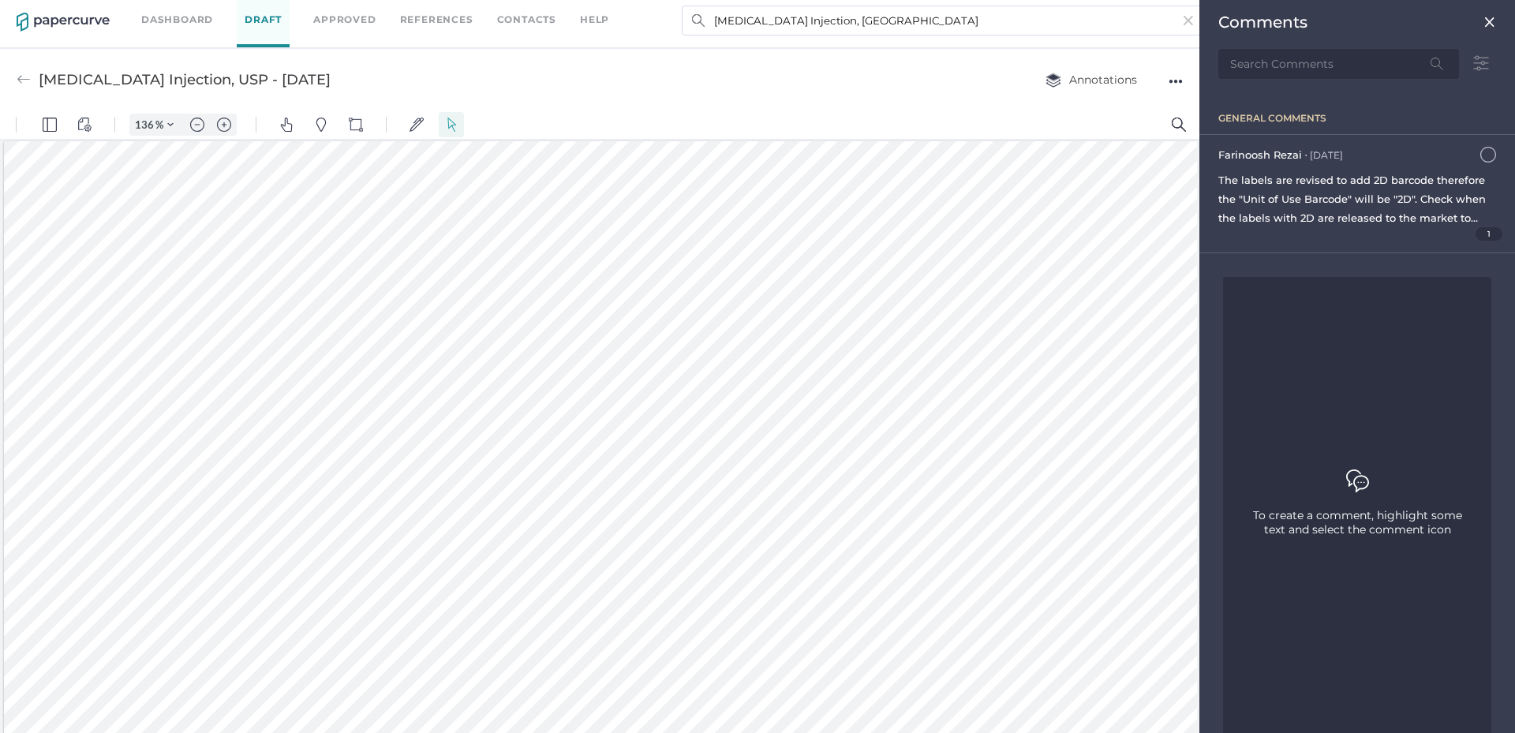
scroll to position [43, 0]
click at [1364, 227] on div "1" at bounding box center [1358, 233] width 278 height 13
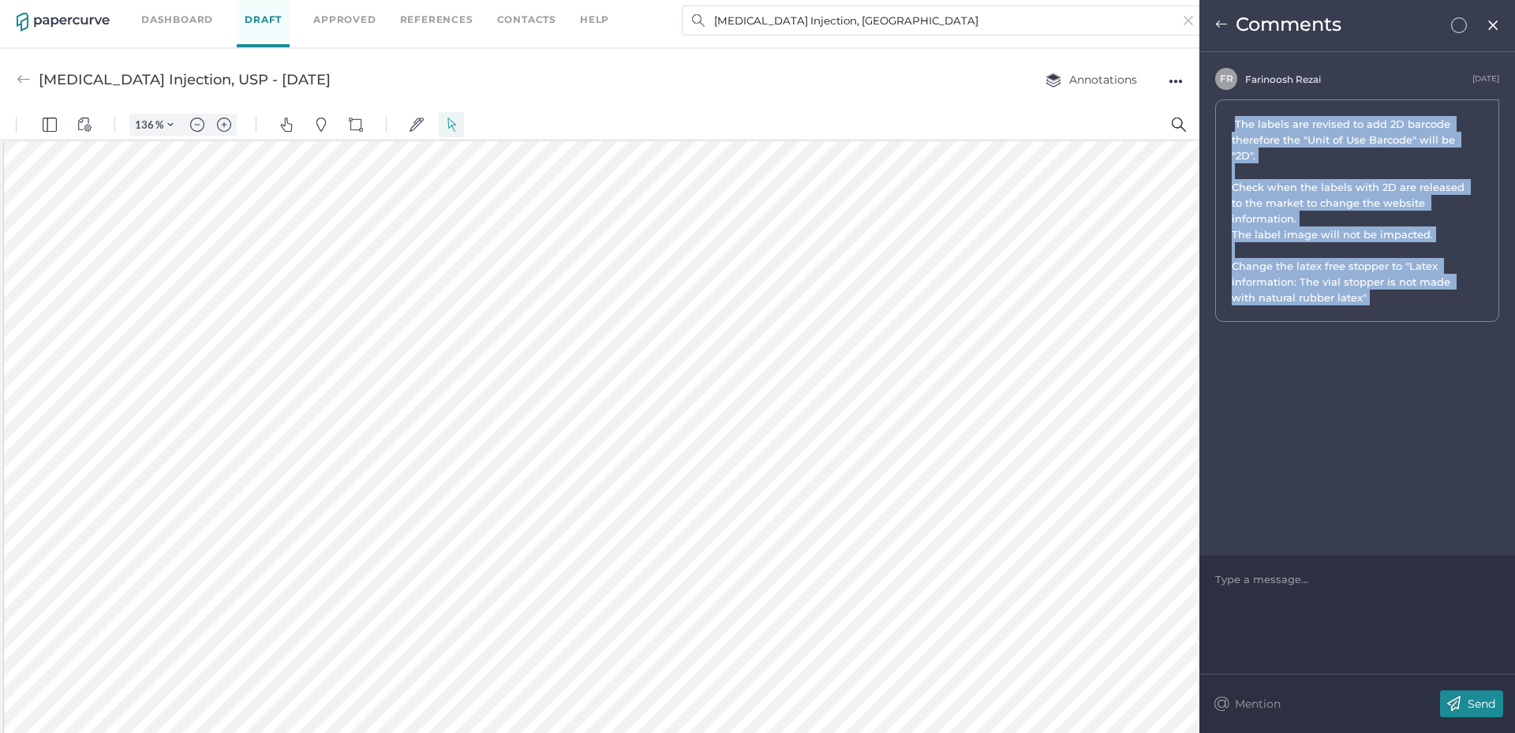
drag, startPoint x: 1394, startPoint y: 309, endPoint x: 1236, endPoint y: 118, distance: 248.4
click at [1236, 118] on div "The labels are revised to add 2D barcode therefore the "Unit of Use Barcode" wi…" at bounding box center [1357, 210] width 284 height 223
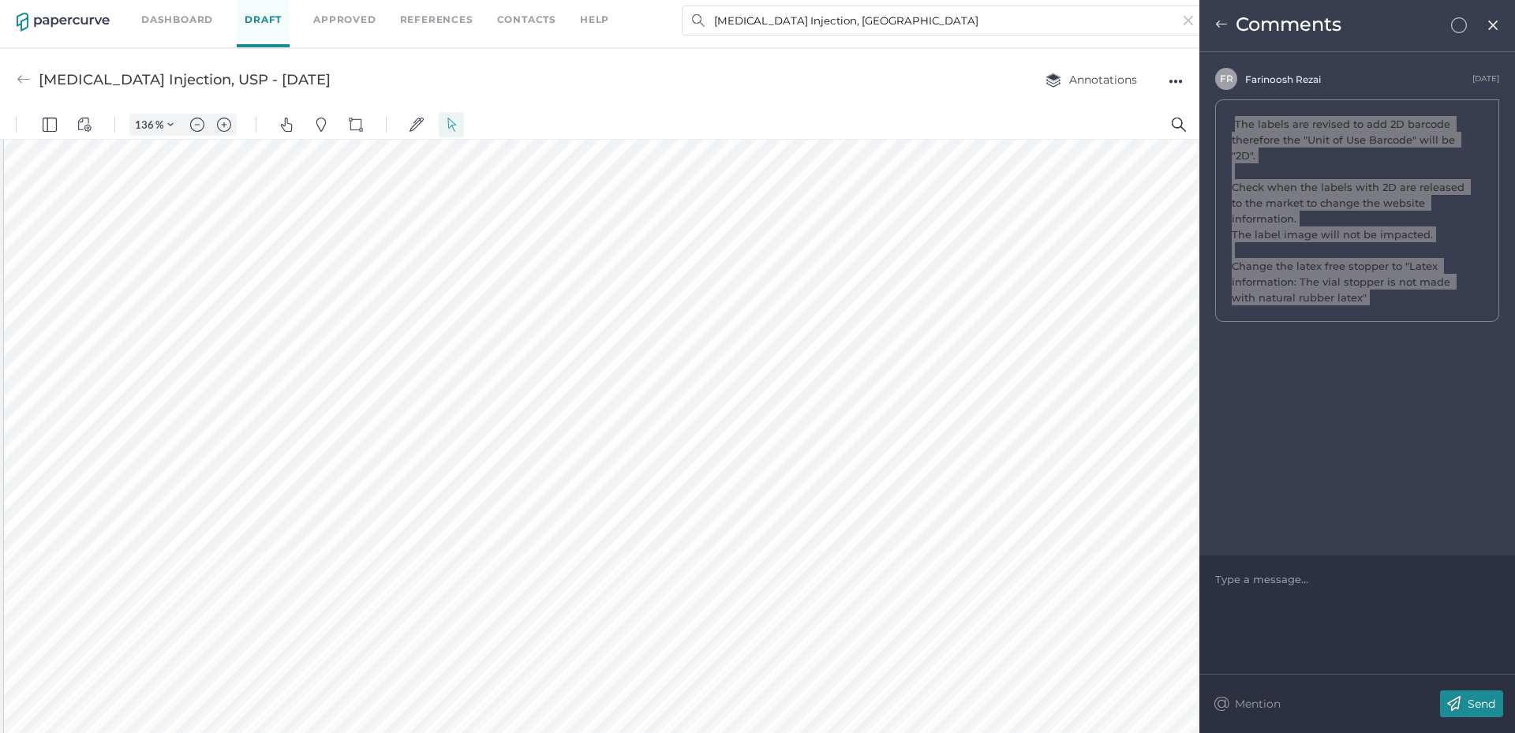
scroll to position [1144, 0]
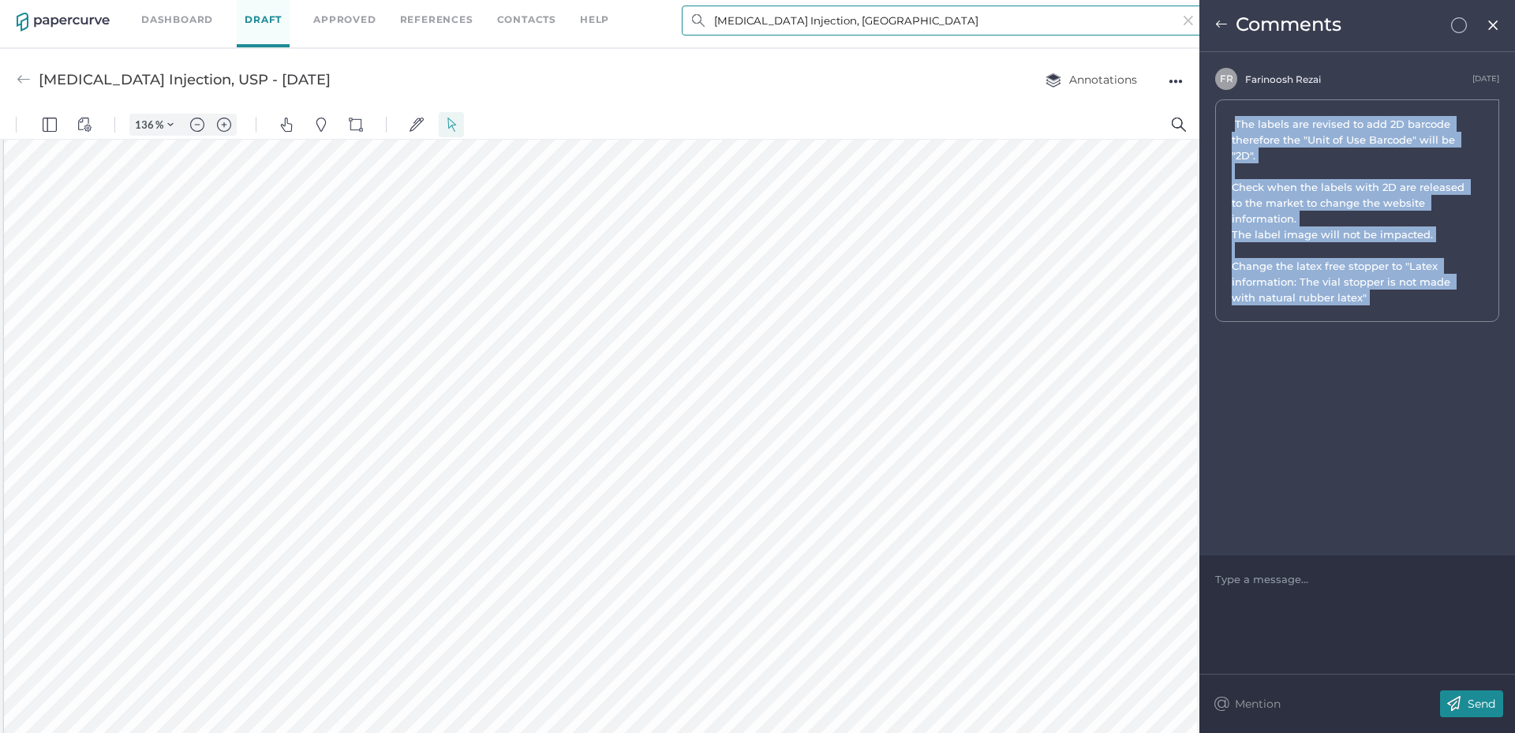
click at [971, 24] on input "[MEDICAL_DATA] Injection, [GEOGRAPHIC_DATA]" at bounding box center [943, 21] width 522 height 30
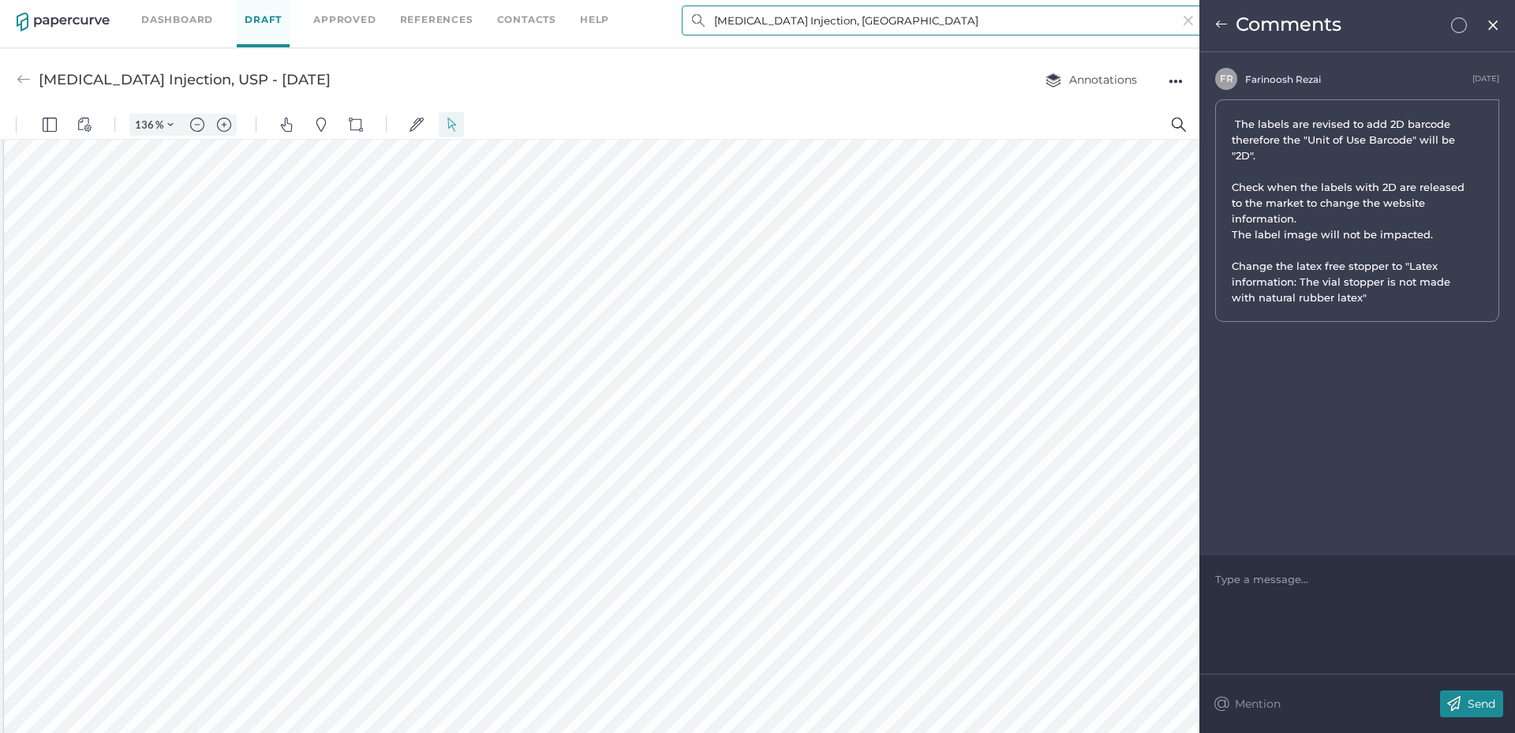
click at [971, 24] on input "[MEDICAL_DATA] Injection, [GEOGRAPHIC_DATA]" at bounding box center [943, 21] width 522 height 30
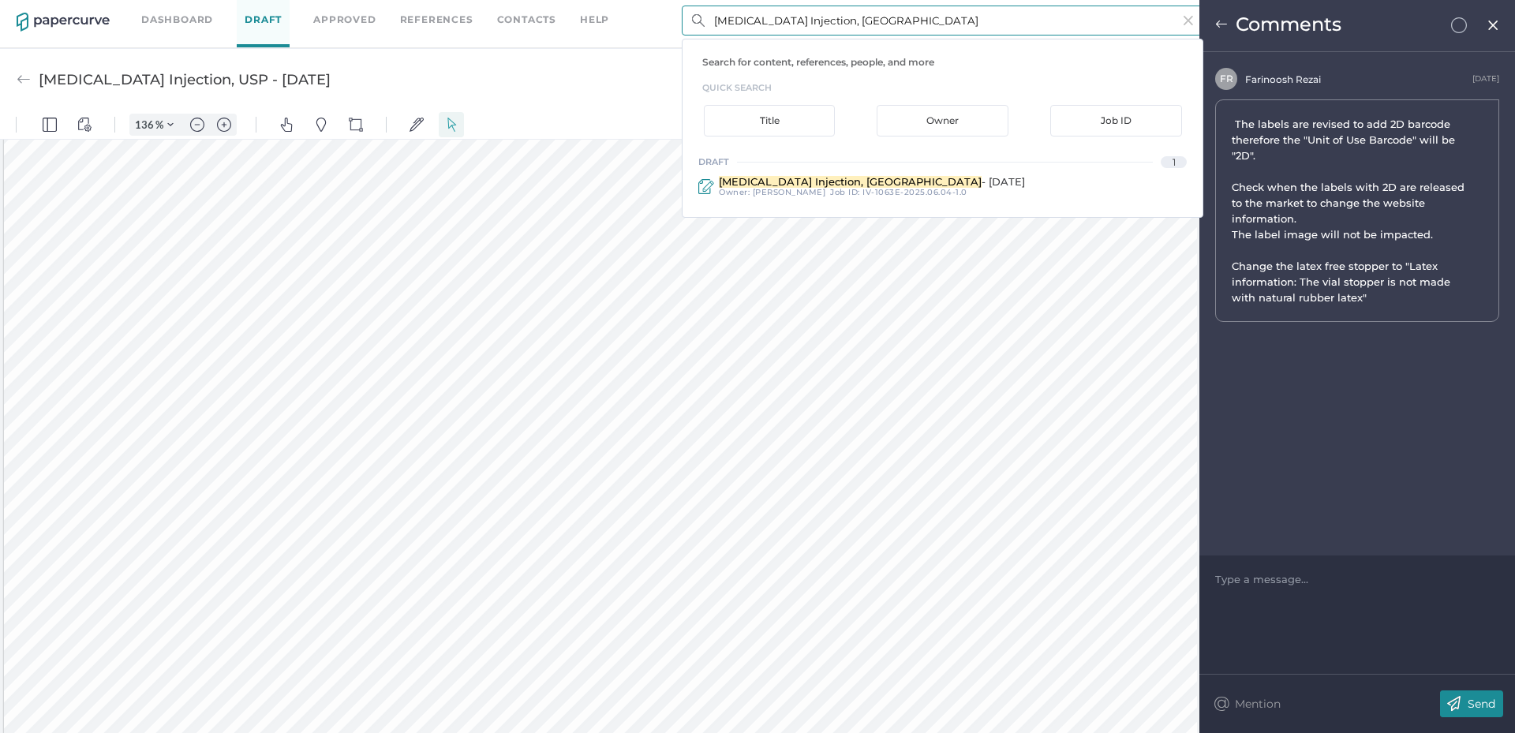
click at [971, 24] on input "[MEDICAL_DATA] Injection, [GEOGRAPHIC_DATA]" at bounding box center [943, 21] width 522 height 30
paste input "[MEDICAL_DATA] Injection, [GEOGRAPHIC_DATA]"
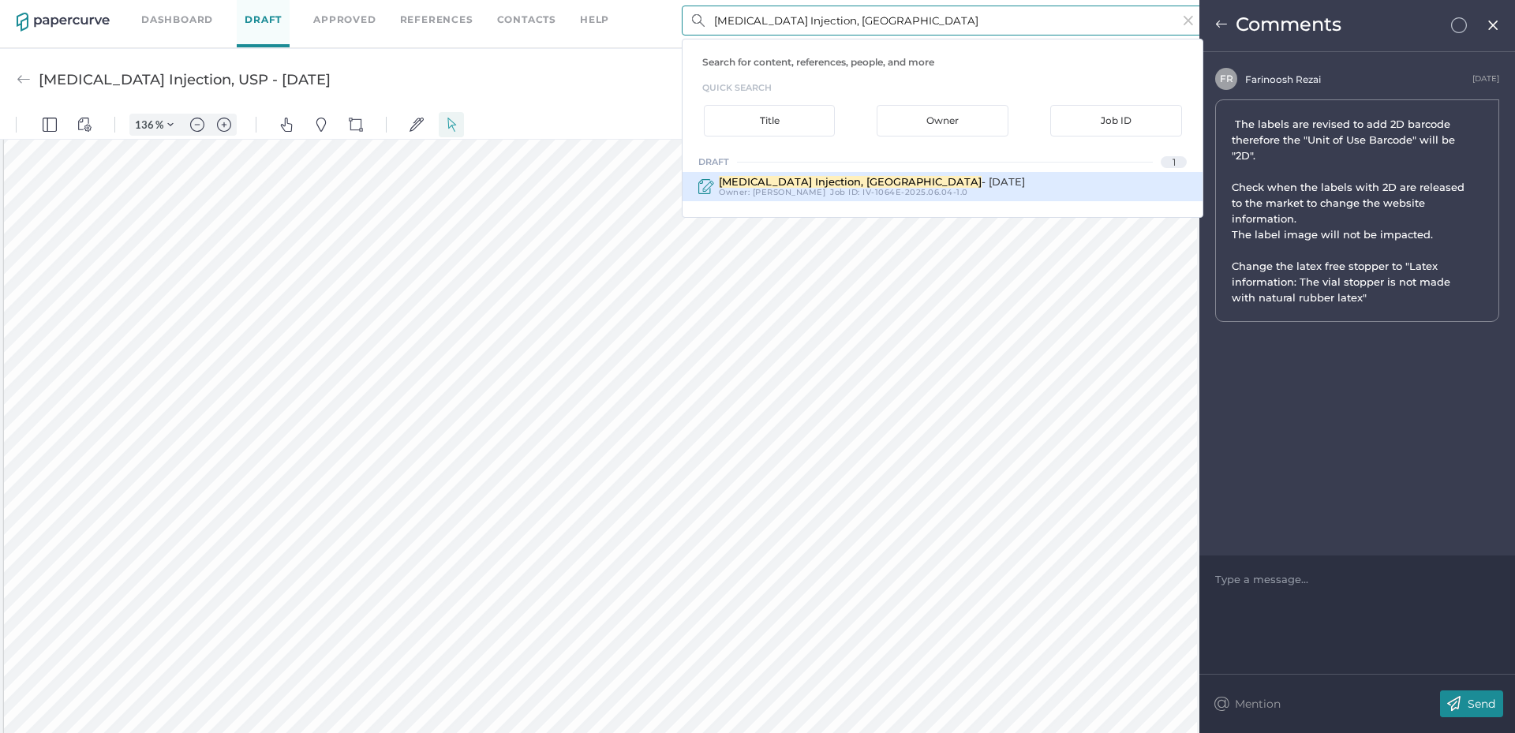
type input "[MEDICAL_DATA] Injection, [GEOGRAPHIC_DATA]"
click at [829, 184] on span "[MEDICAL_DATA] Injection, [GEOGRAPHIC_DATA]" at bounding box center [850, 181] width 263 height 13
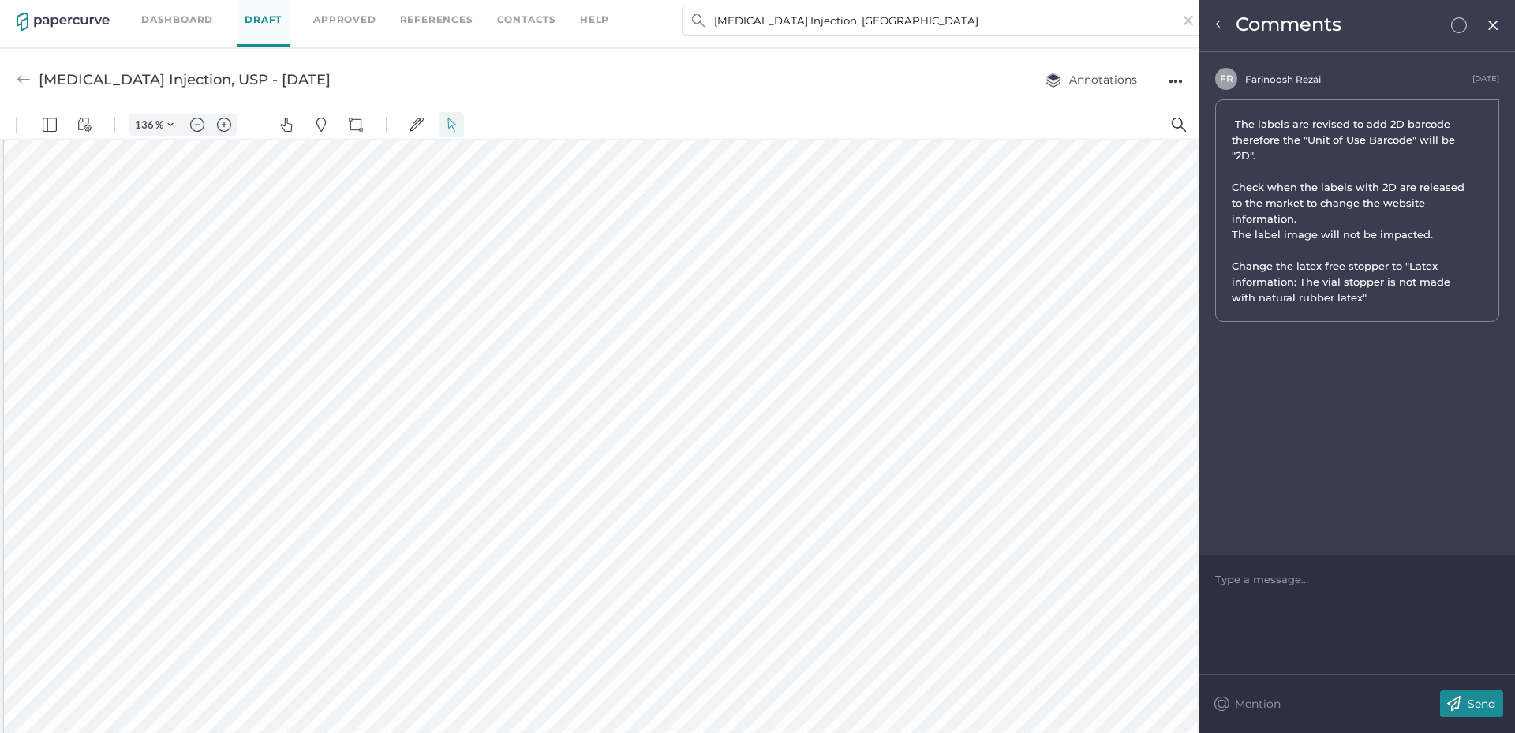
type input "[MEDICAL_DATA] Injection, USP - [DATE]"
type input "100"
type input "136"
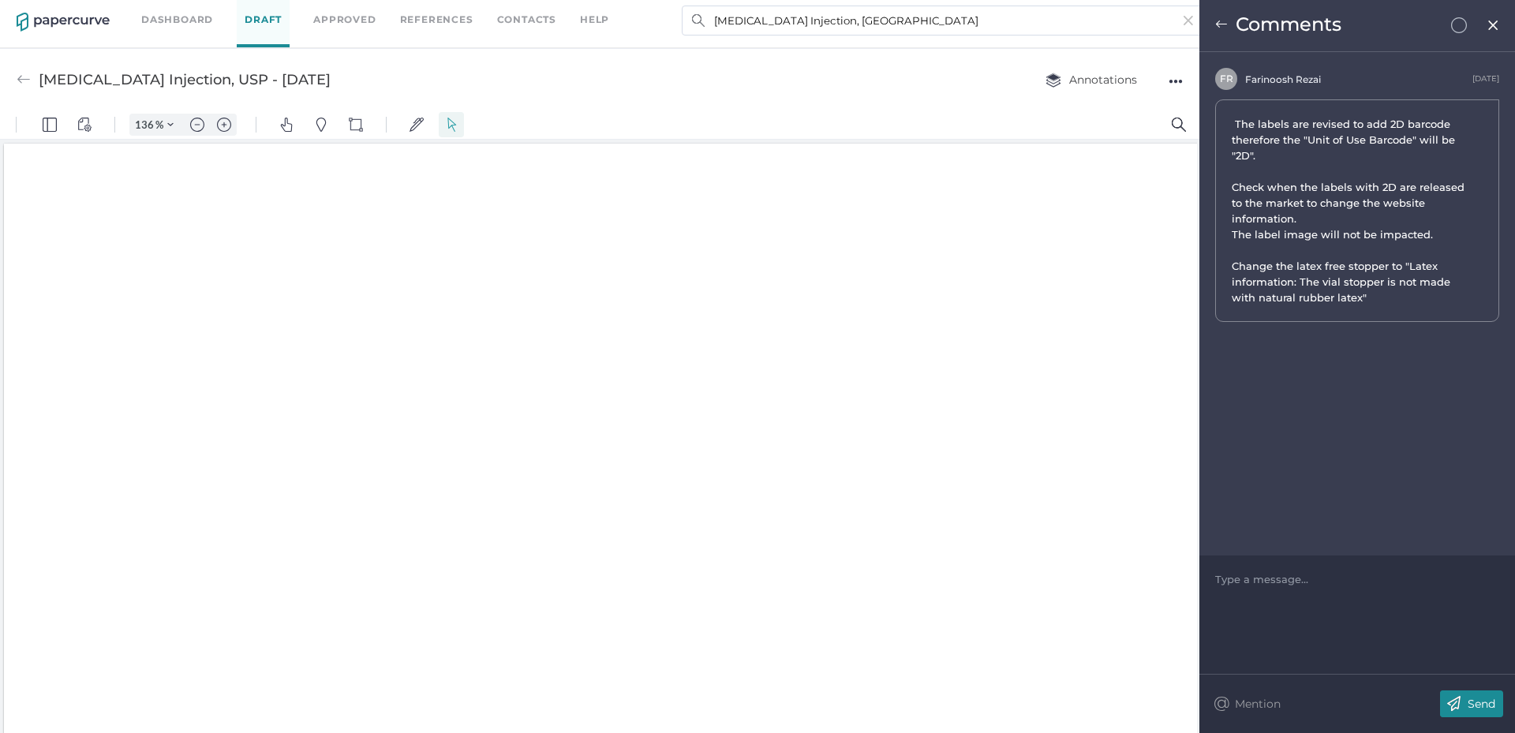
scroll to position [3, 0]
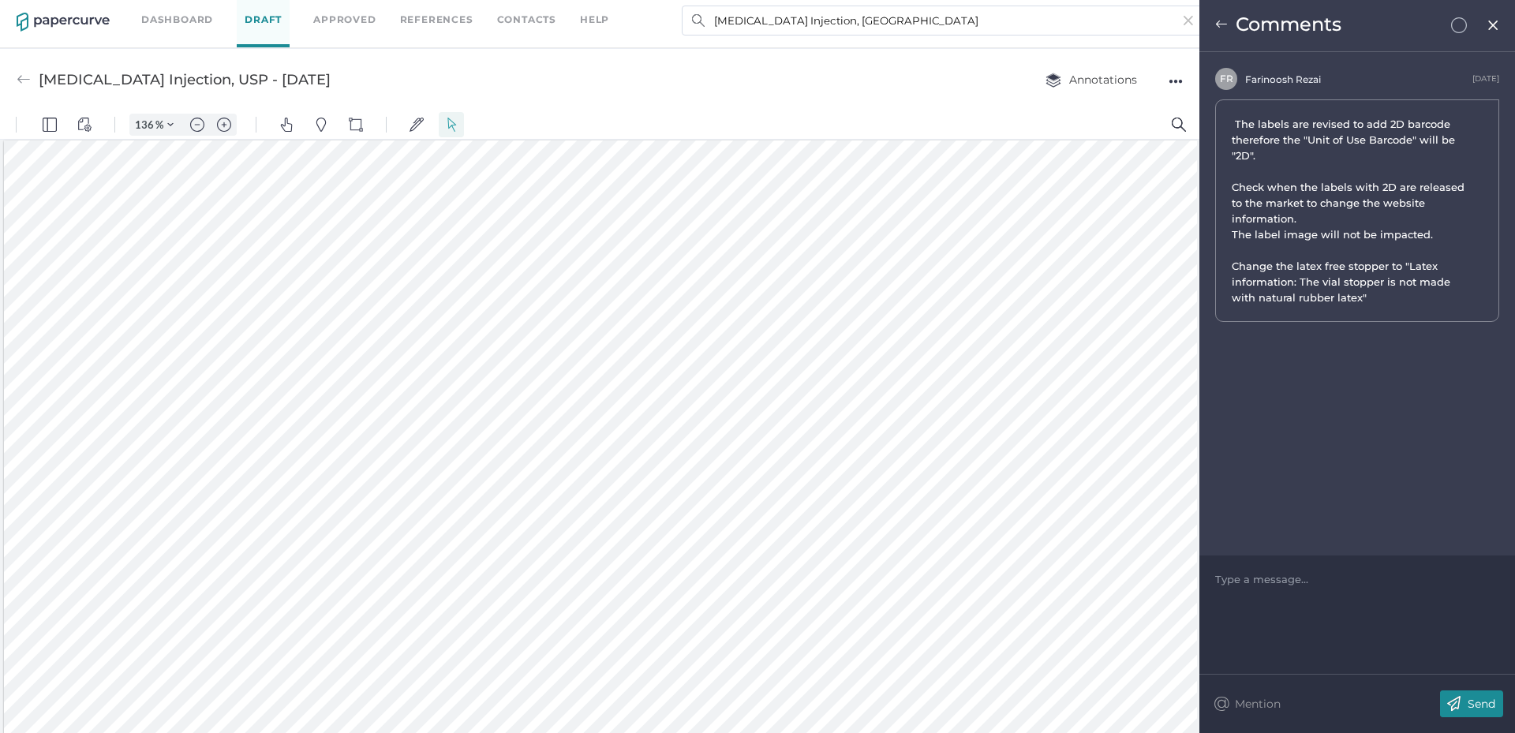
click at [1493, 26] on img at bounding box center [1493, 25] width 13 height 13
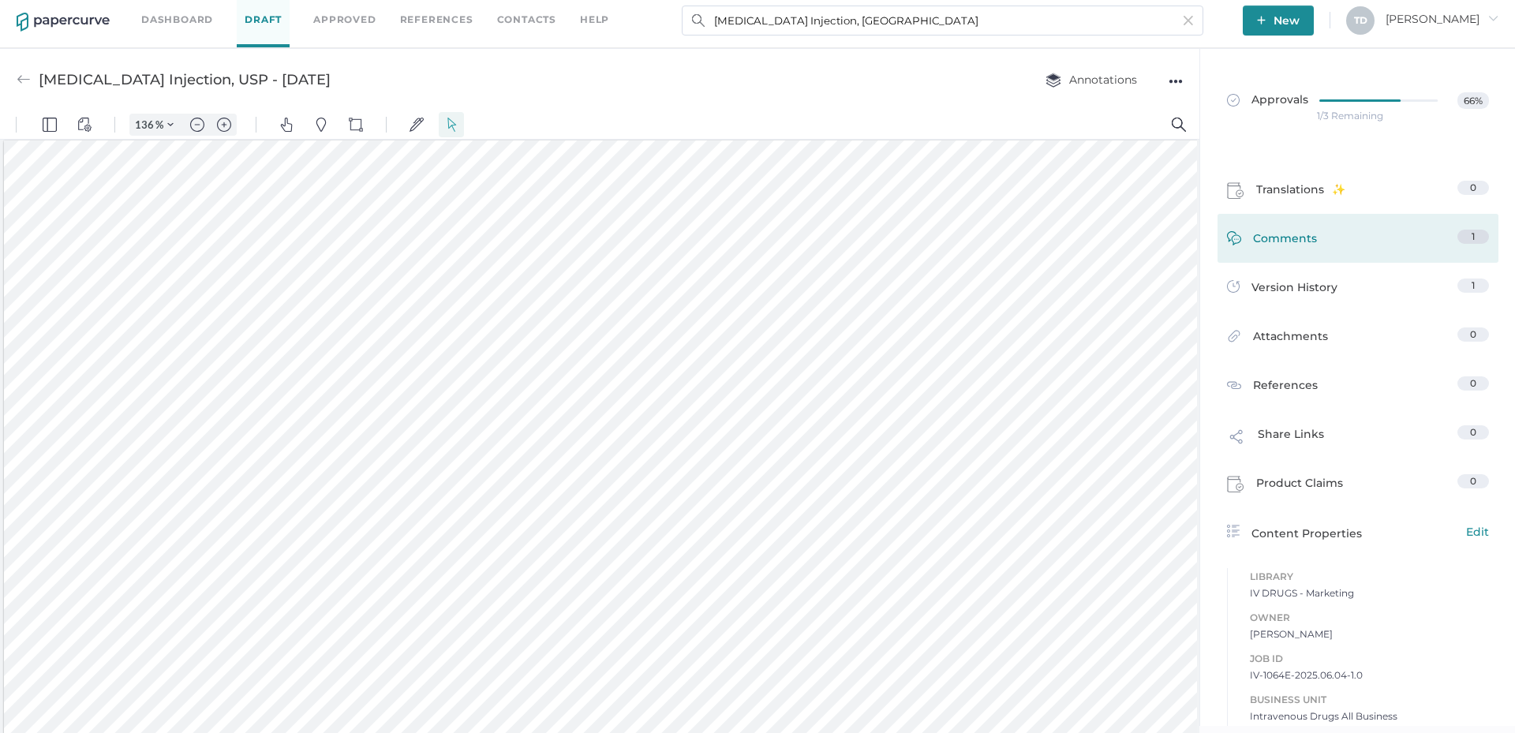
click at [1342, 226] on div "Comments 1" at bounding box center [1358, 238] width 281 height 49
click at [1330, 234] on link "Comments 1" at bounding box center [1358, 242] width 262 height 24
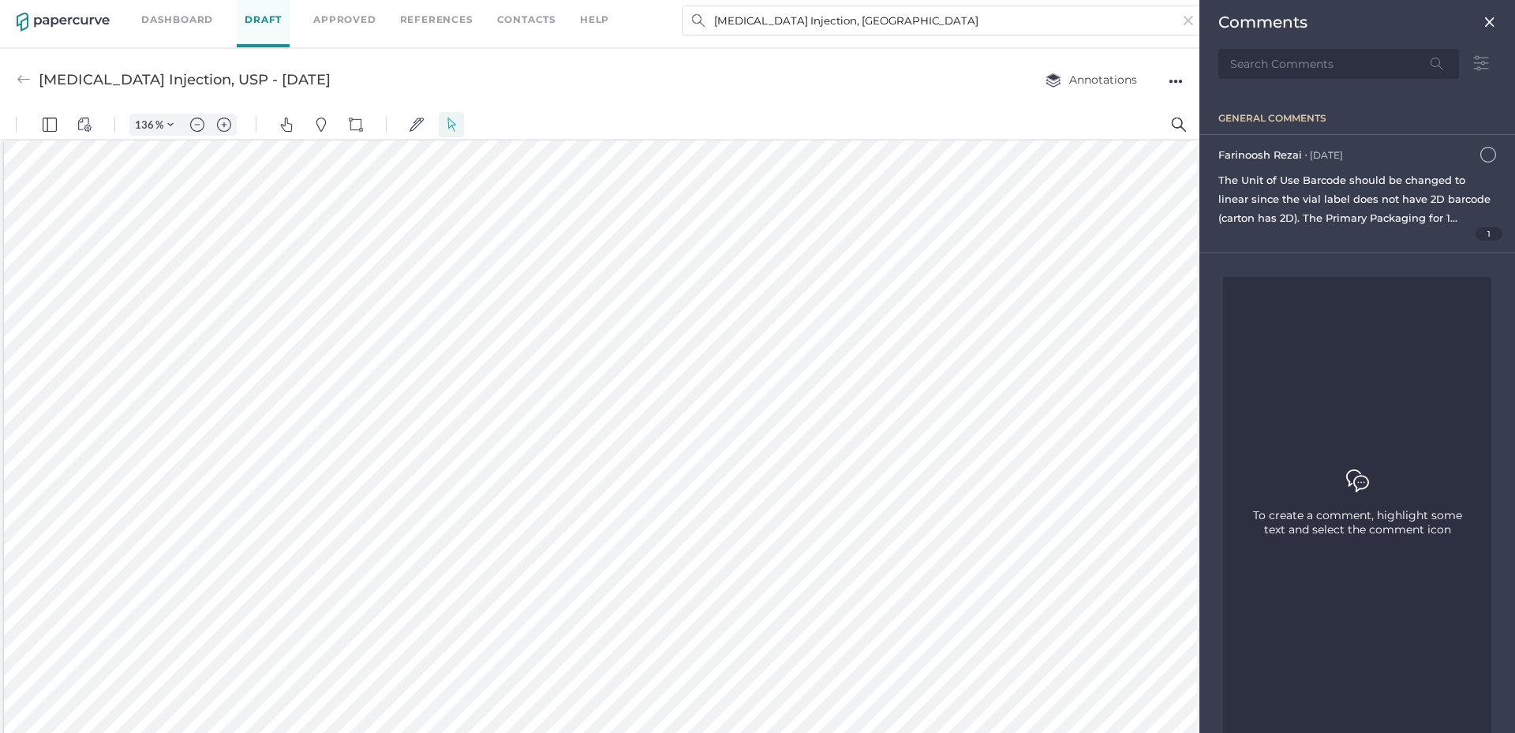
scroll to position [43, 0]
click at [1329, 197] on span "The Unit of Use Barcode should be changed to linear since the vial label does n…" at bounding box center [1357, 237] width 277 height 126
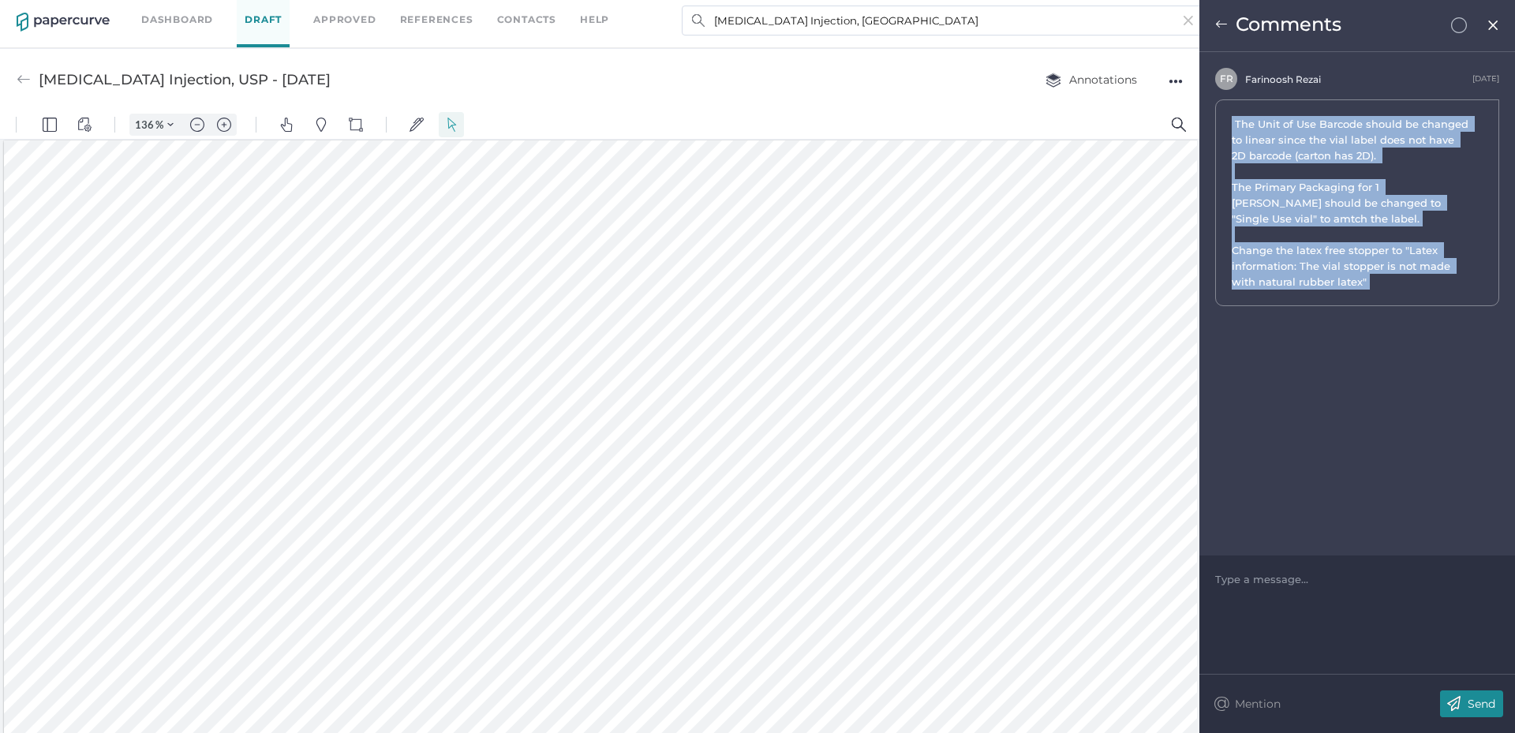
drag, startPoint x: 1388, startPoint y: 294, endPoint x: 1232, endPoint y: 116, distance: 236.5
click at [1232, 116] on div "The Unit of Use Barcode should be changed to linear since the vial label does n…" at bounding box center [1357, 202] width 284 height 207
click at [863, 14] on input "[MEDICAL_DATA] Injection, [GEOGRAPHIC_DATA]" at bounding box center [943, 21] width 522 height 30
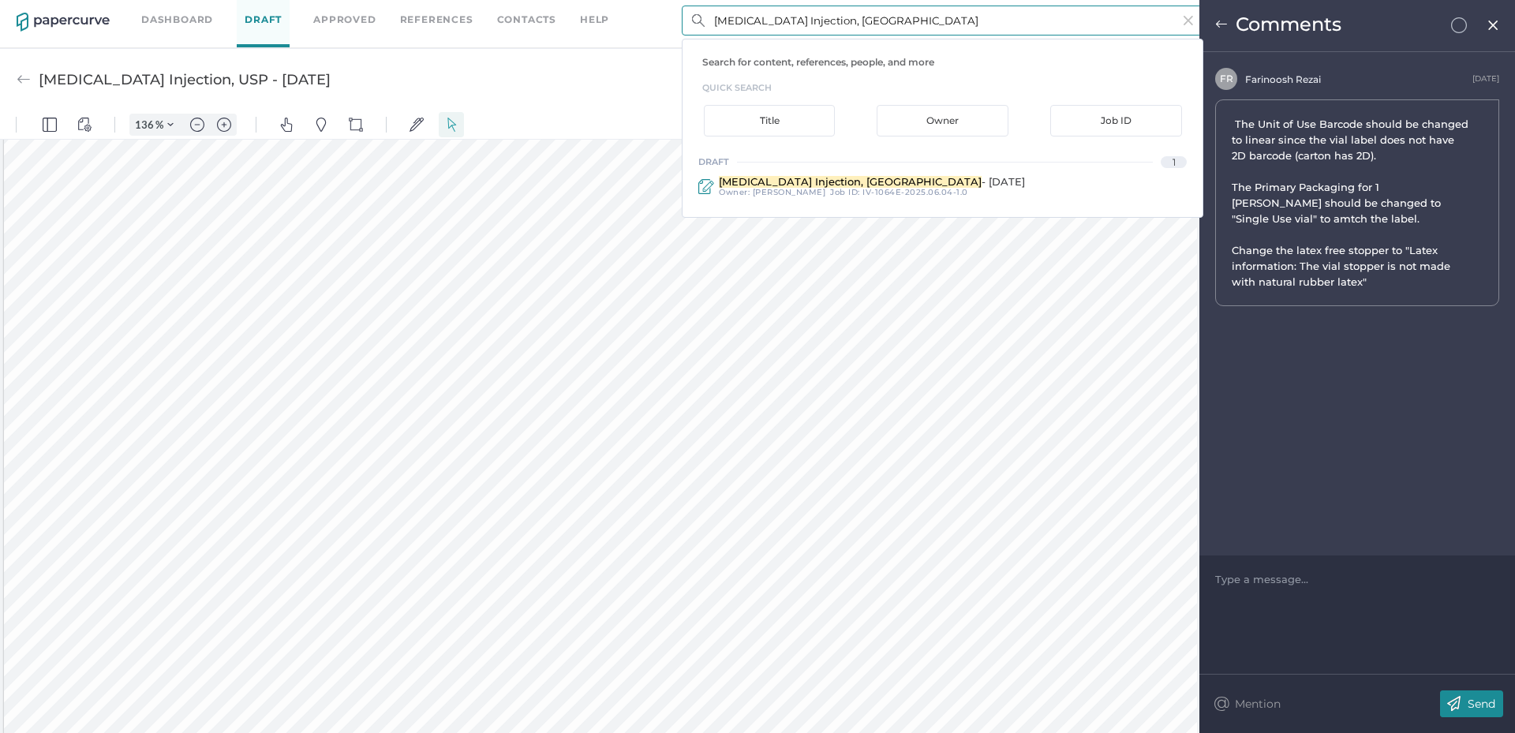
click at [863, 14] on input "[MEDICAL_DATA] Injection, [GEOGRAPHIC_DATA]" at bounding box center [943, 21] width 522 height 30
paste input "[MEDICAL_DATA] for Injection"
type input "[MEDICAL_DATA] for Injection"
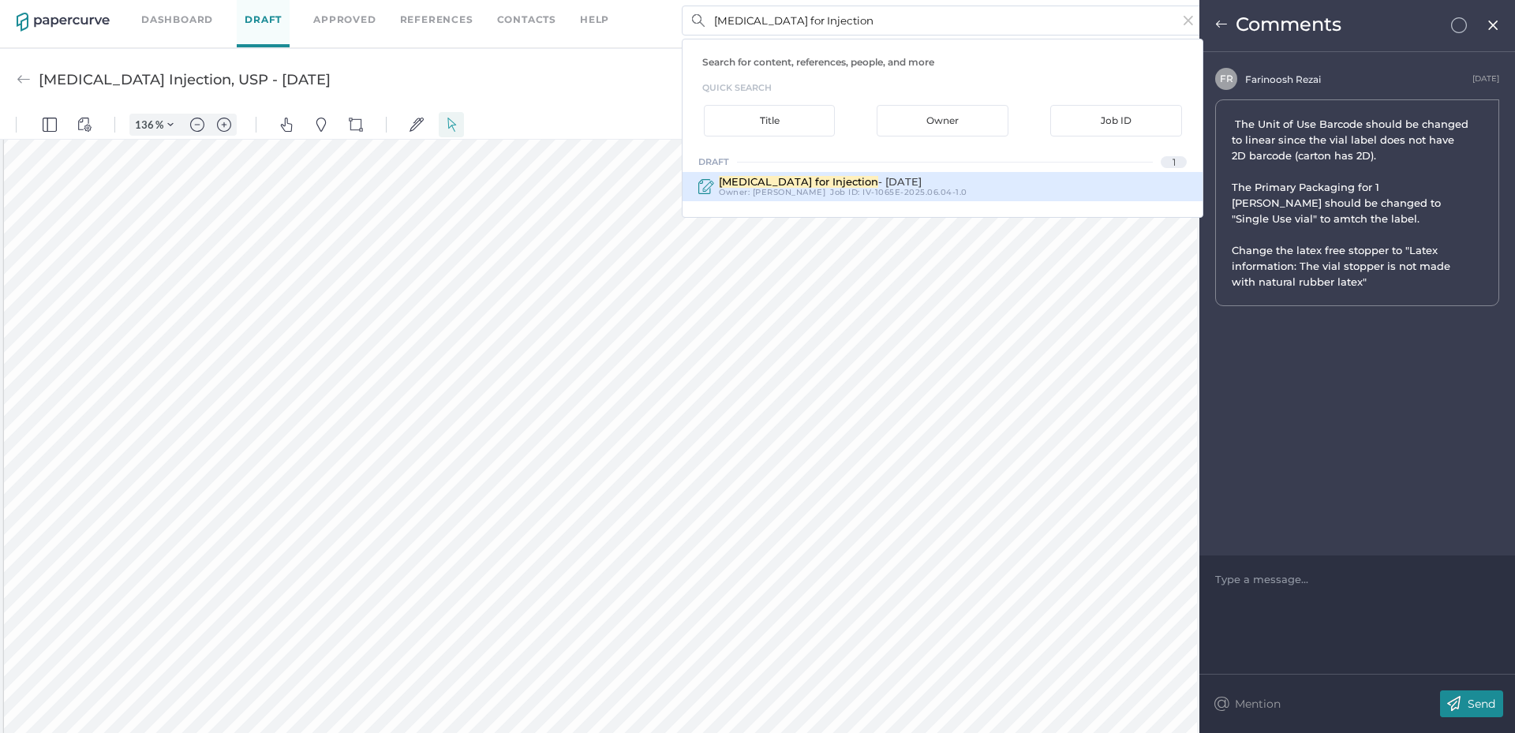
click at [838, 189] on div "Job ID : IV-1065E-2025.06.04-1.0" at bounding box center [898, 192] width 137 height 9
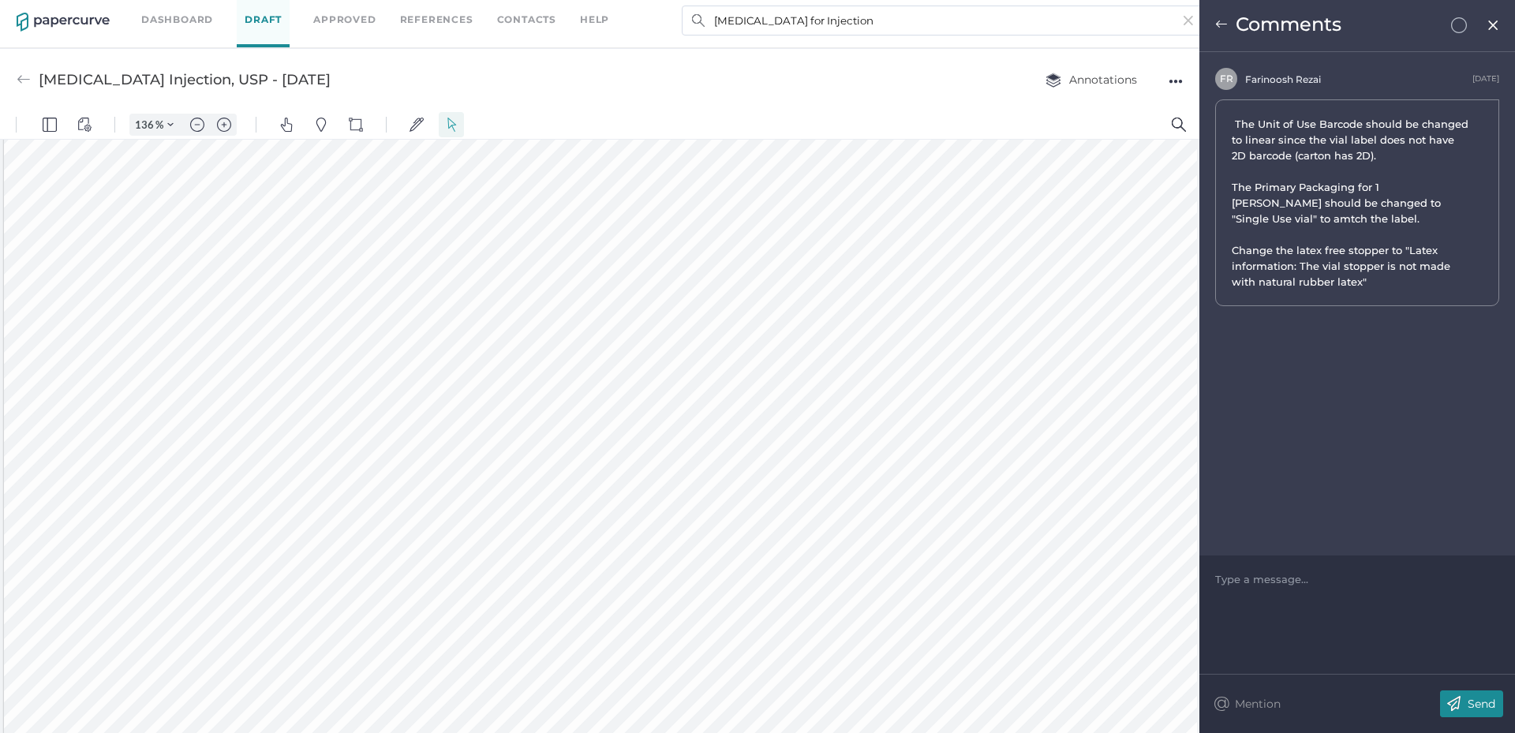
type input "[MEDICAL_DATA] for Injection - [DATE]"
click at [1492, 21] on img at bounding box center [1493, 25] width 13 height 13
type input "136"
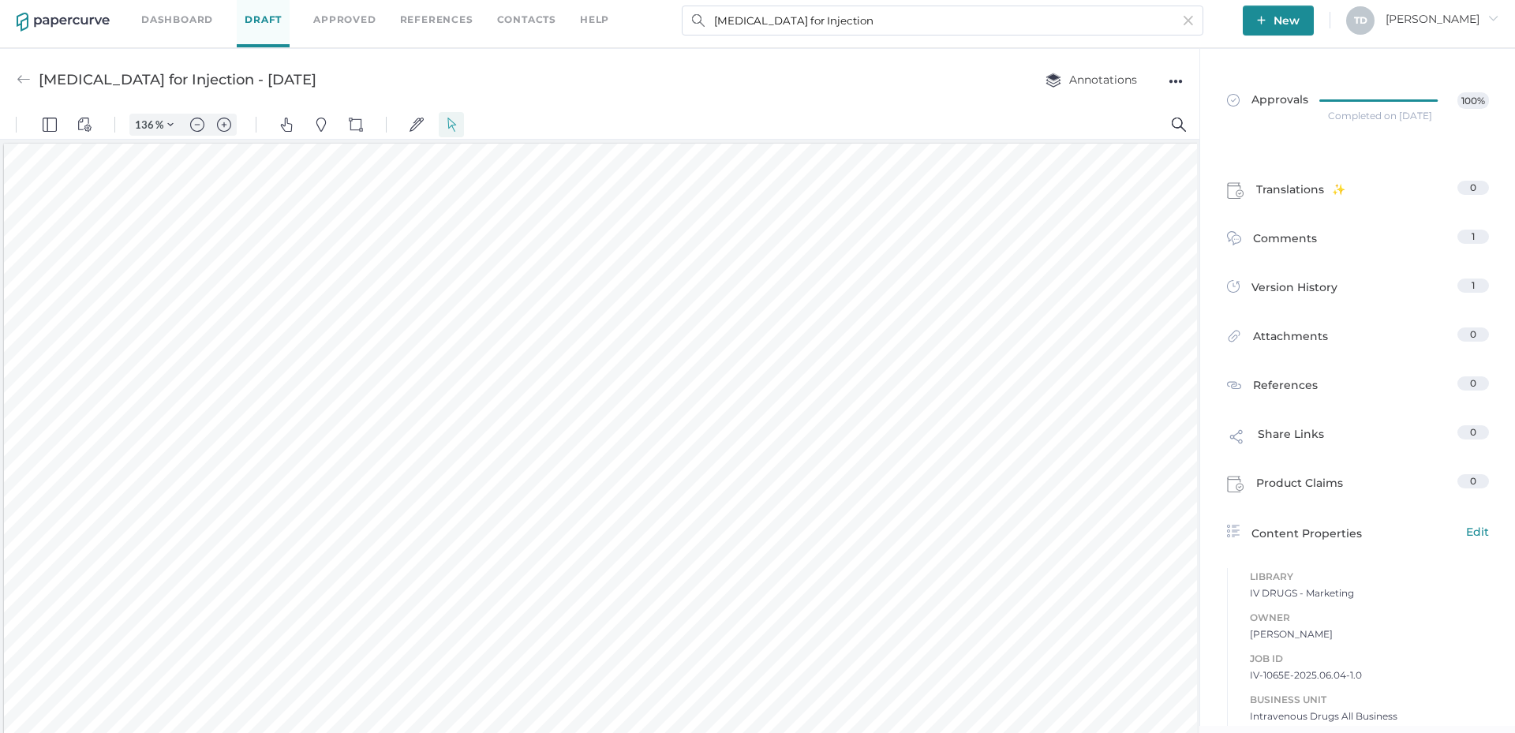
scroll to position [2, 0]
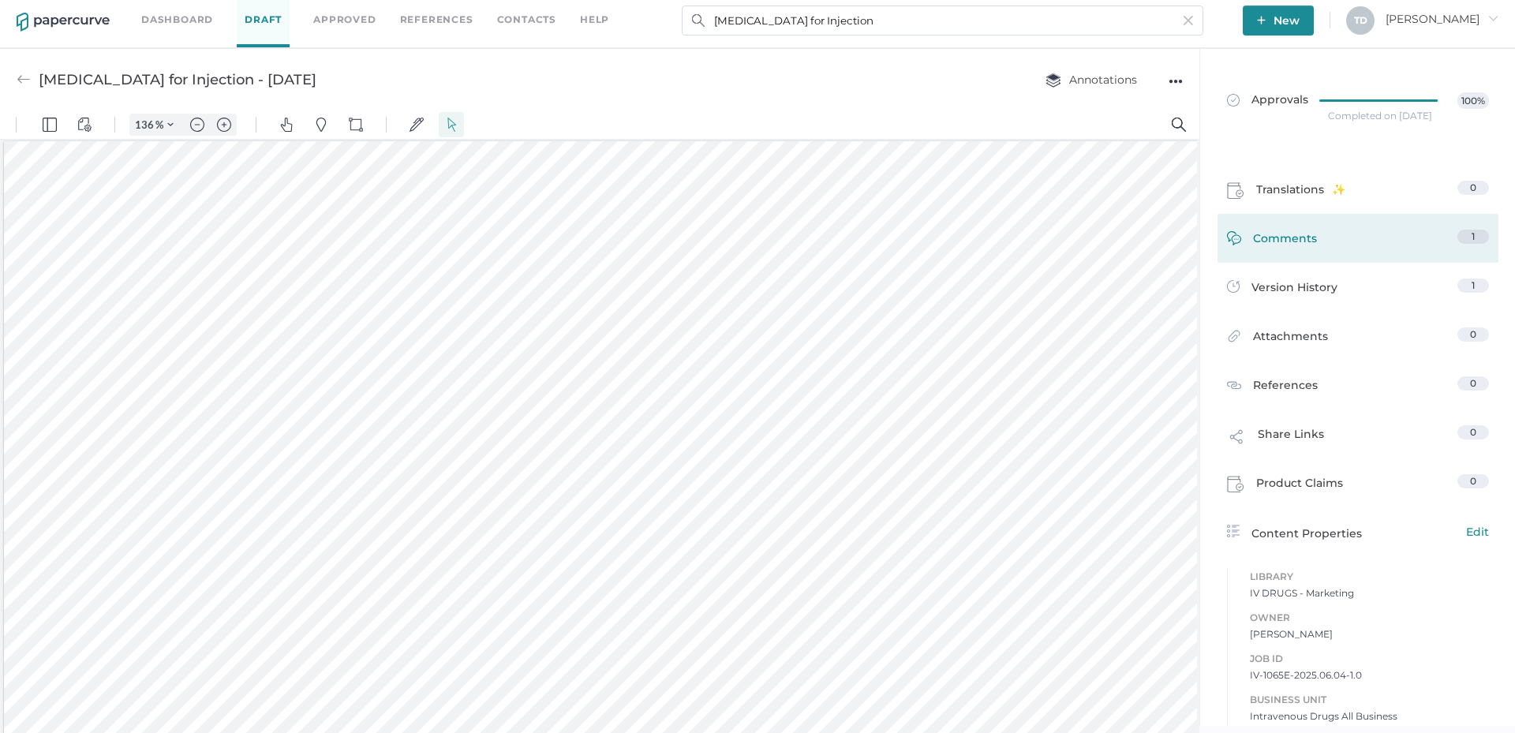
click at [1336, 238] on link "Comments 1" at bounding box center [1358, 242] width 262 height 24
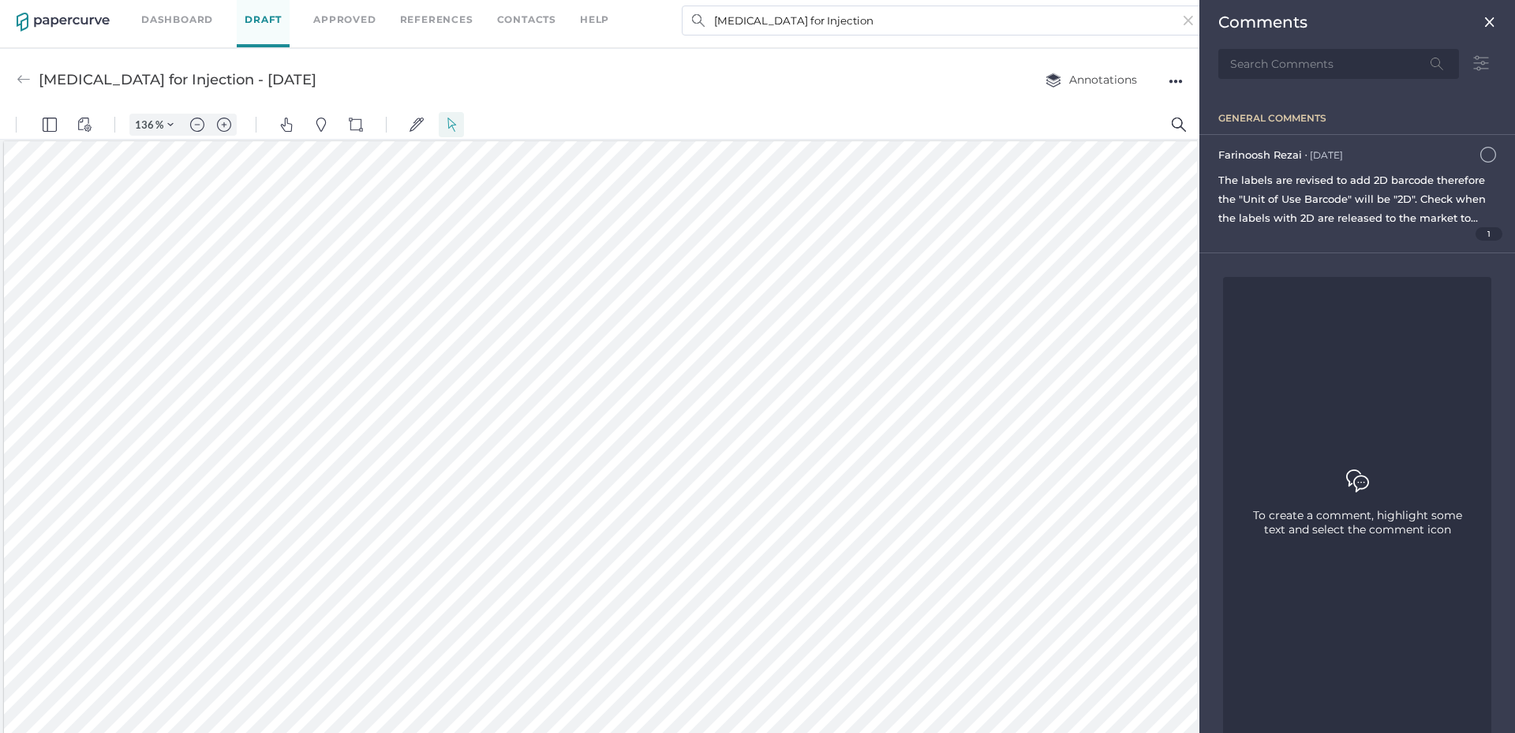
scroll to position [43, 0]
click at [1350, 215] on span "The labels are revised to add 2D barcode therefore the "Unit of Use Barcode" wi…" at bounding box center [1355, 237] width 272 height 126
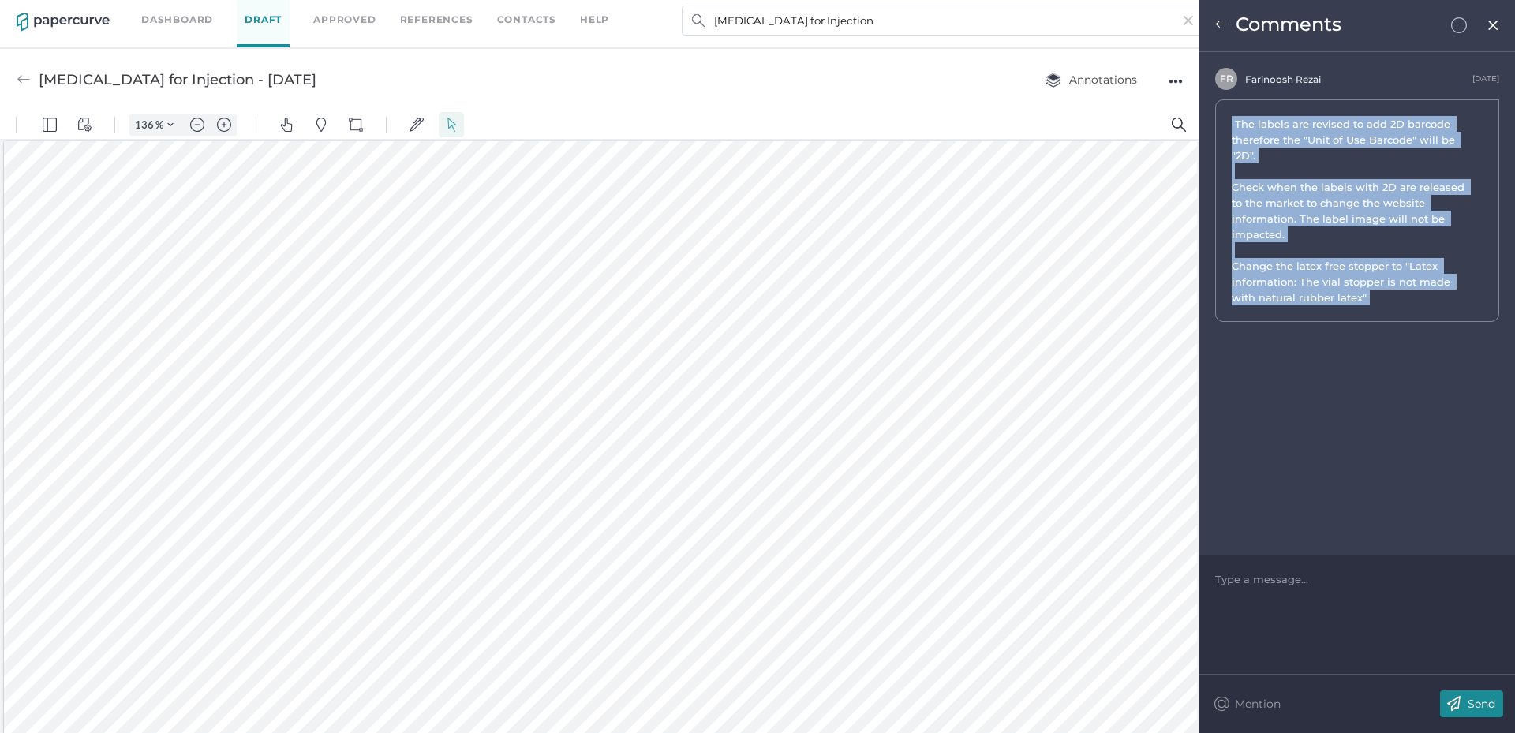
drag, startPoint x: 1324, startPoint y: 279, endPoint x: 1231, endPoint y: 118, distance: 186.3
click at [1231, 118] on div "The labels are revised to add 2D barcode therefore the "Unit of Use Barcode" wi…" at bounding box center [1357, 210] width 284 height 223
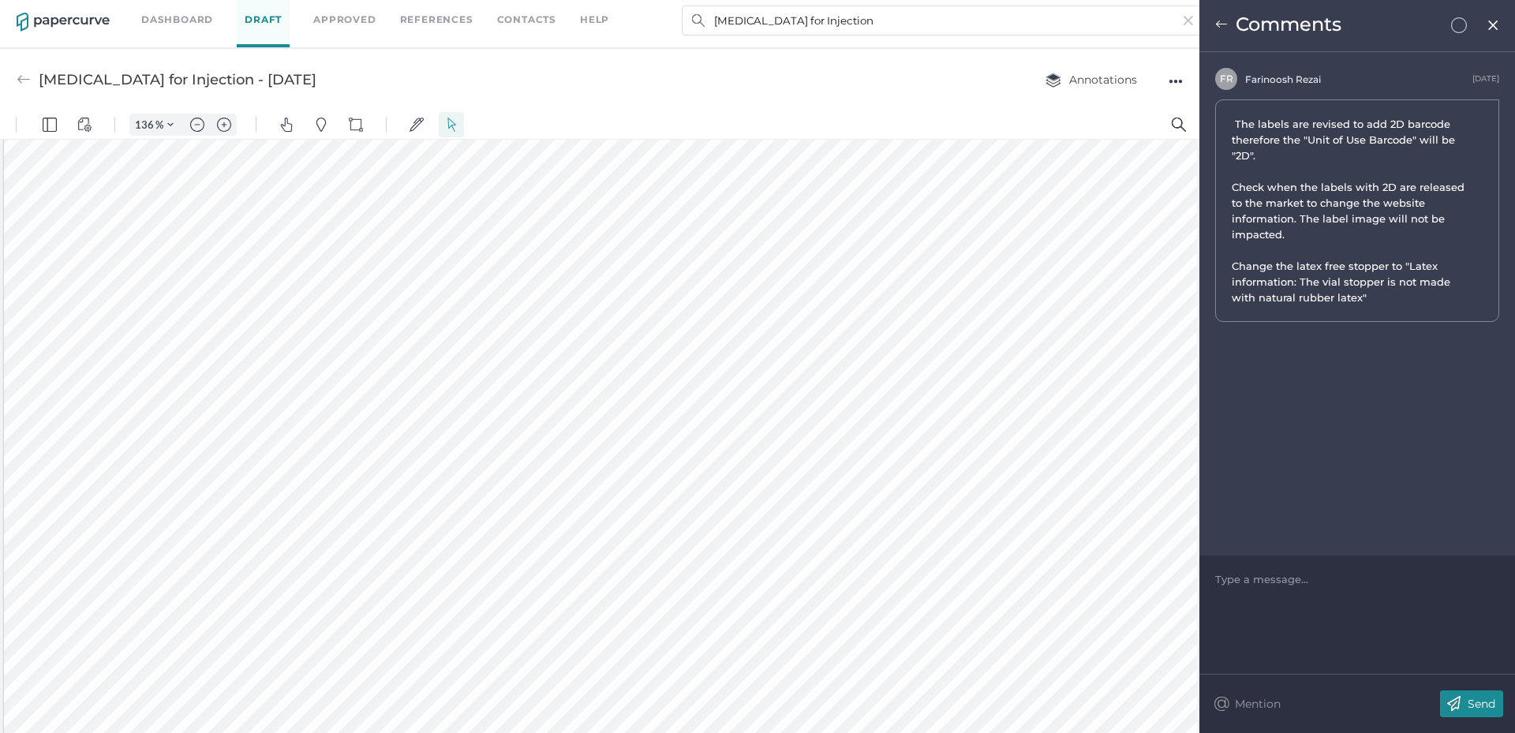
click at [1491, 33] on div "Comments" at bounding box center [1358, 26] width 316 height 52
click at [1499, 22] on img at bounding box center [1493, 25] width 13 height 13
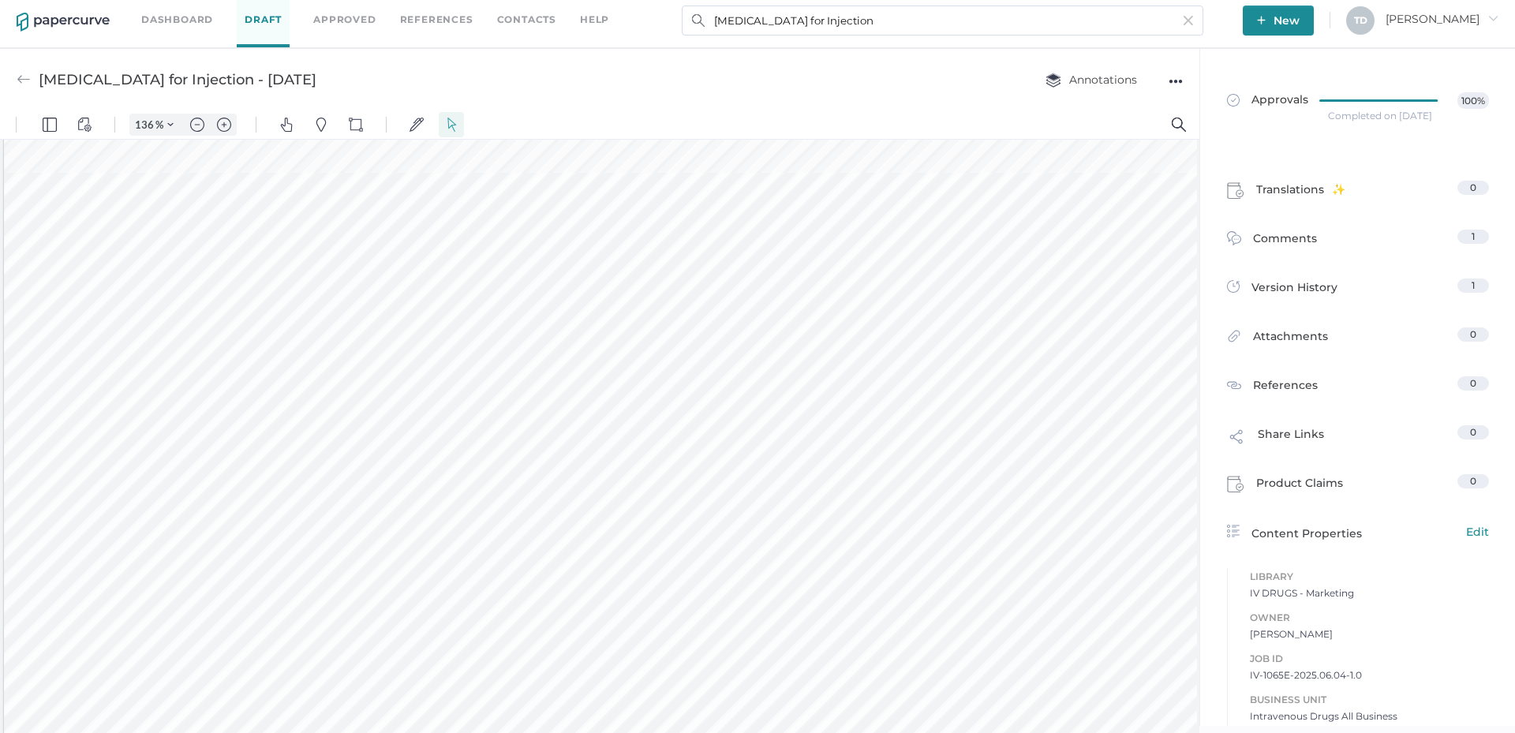
scroll to position [2212, 0]
click at [904, 28] on input "[MEDICAL_DATA] for Injection" at bounding box center [943, 21] width 522 height 30
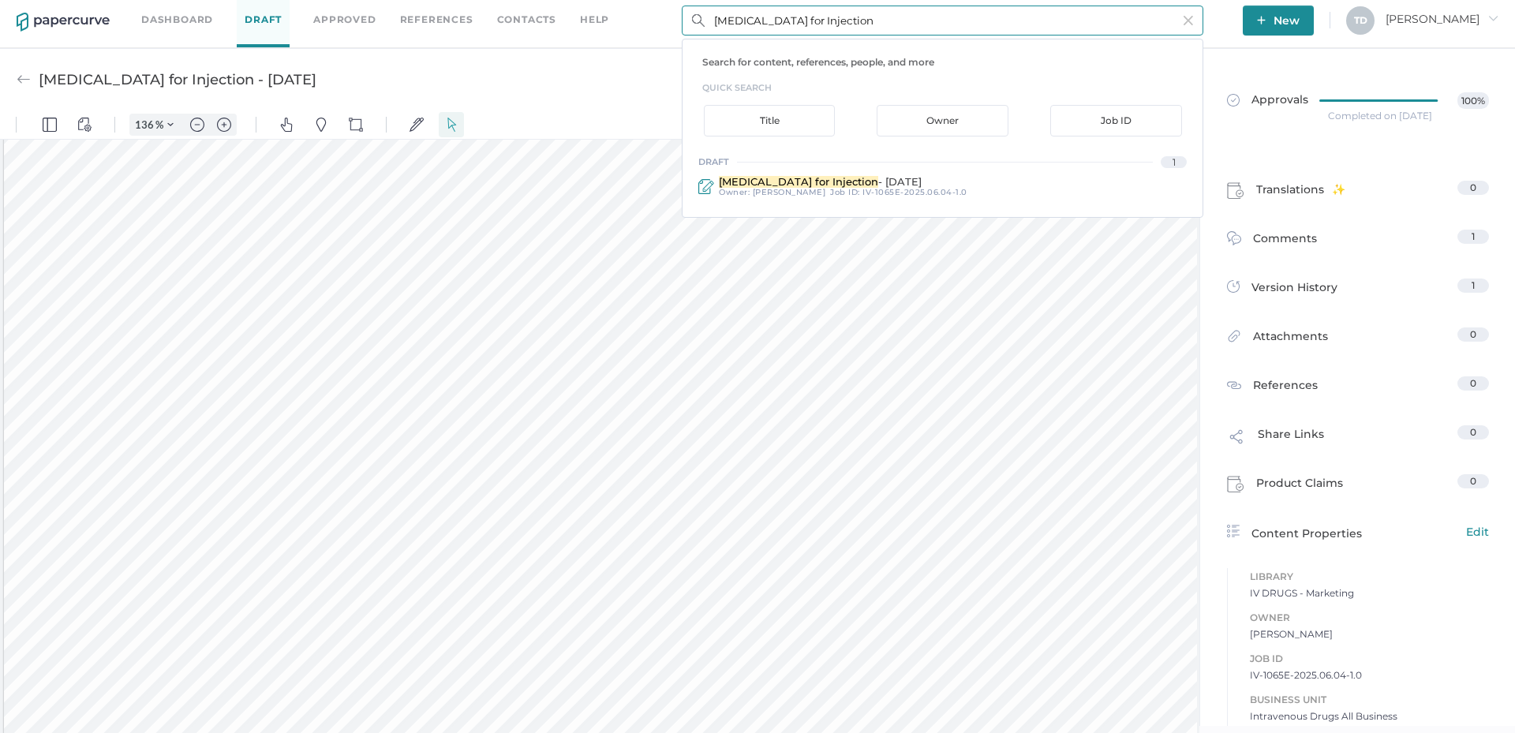
click at [904, 28] on input "[MEDICAL_DATA] for Injection" at bounding box center [943, 21] width 522 height 30
paste input "[MEDICAL_DATA] for Injection"
type input "[MEDICAL_DATA] for Injection"
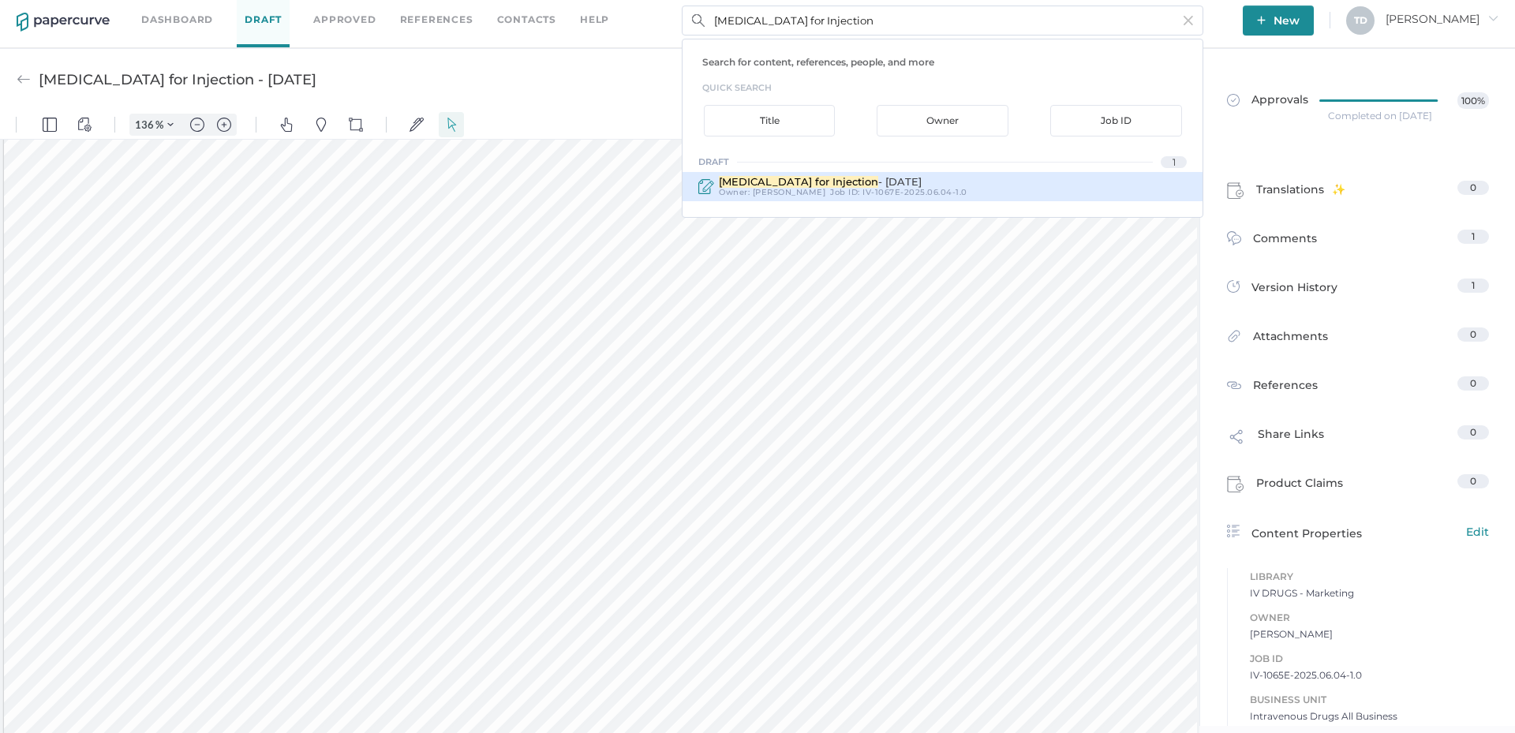
click at [845, 191] on div "Job ID : IV-1067E-2025.06.04-1.0" at bounding box center [898, 192] width 137 height 9
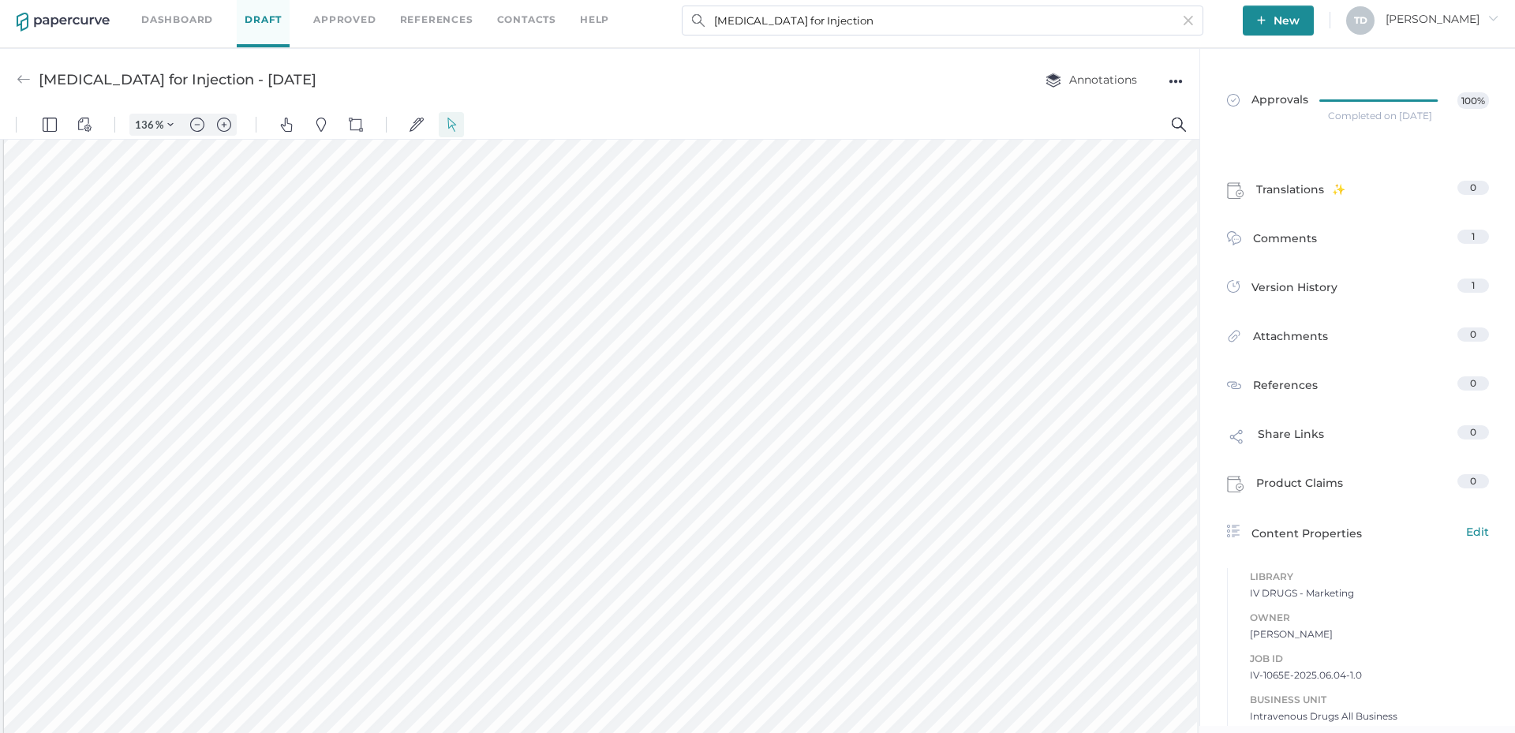
type input "[MEDICAL_DATA] for Injection - [DATE]"
type input "100"
type input "136"
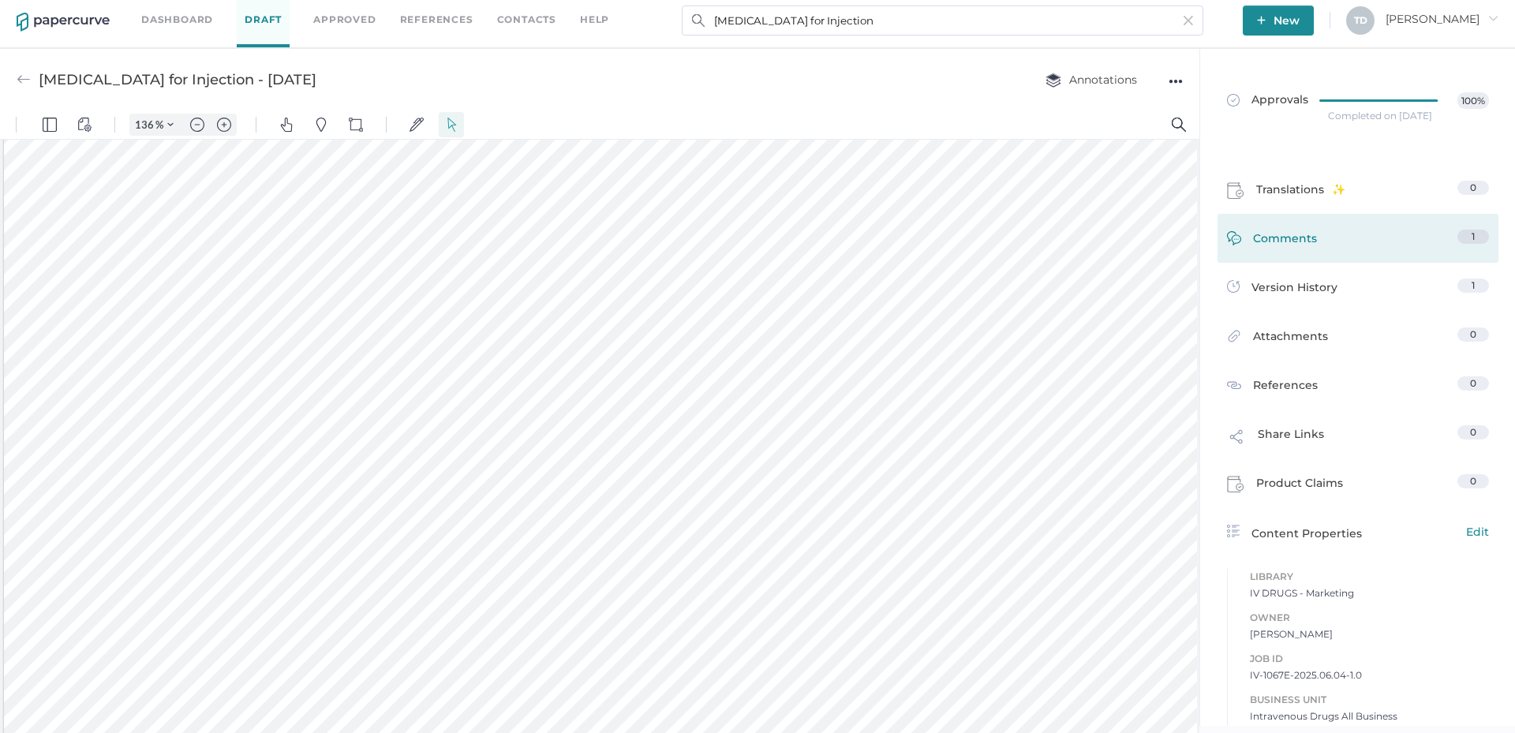
click at [1315, 225] on div "Comments 1" at bounding box center [1358, 238] width 281 height 49
click at [1297, 245] on span "Comments" at bounding box center [1285, 242] width 64 height 24
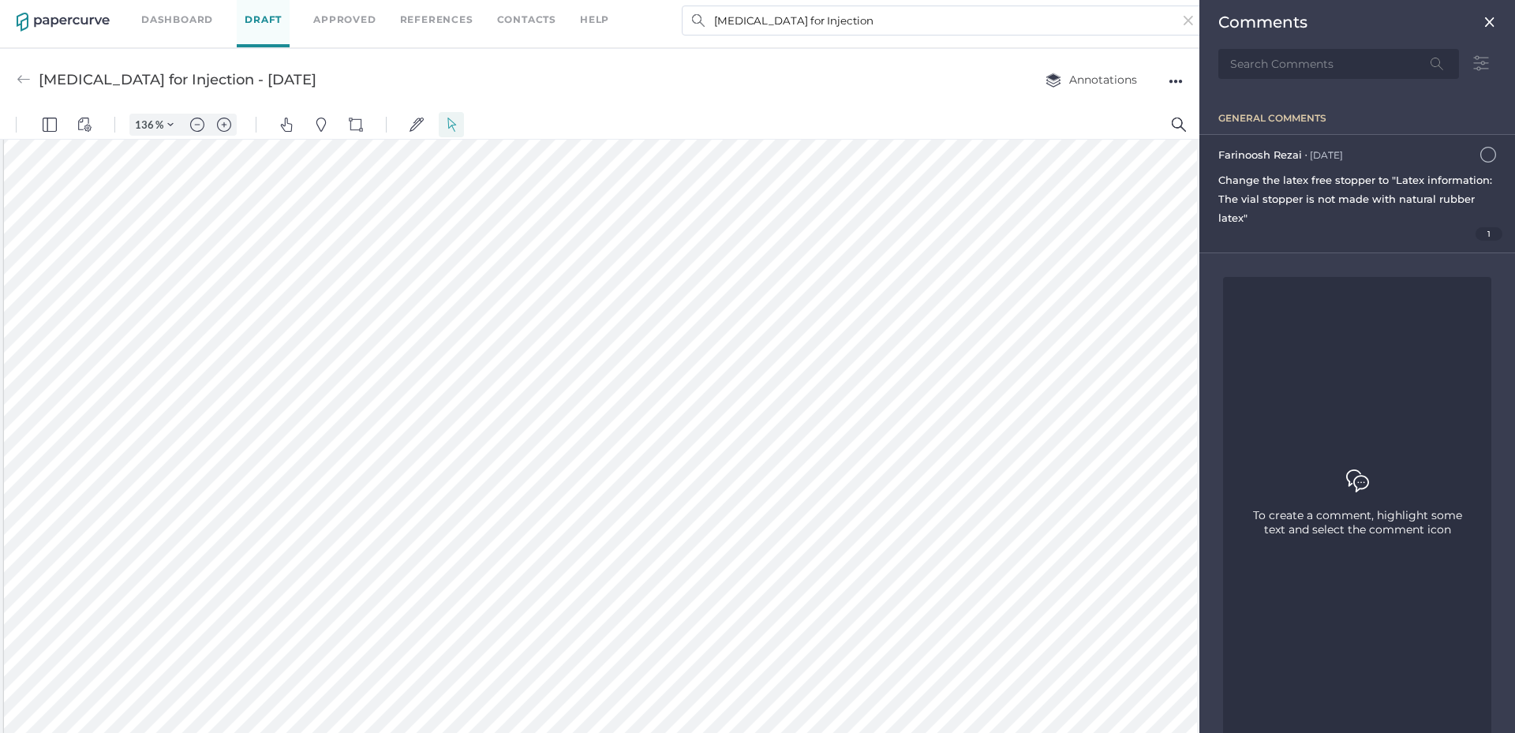
click at [1324, 213] on span "Change the latex free stopper to "Latex information: The vial stopper is not ma…" at bounding box center [1356, 199] width 274 height 51
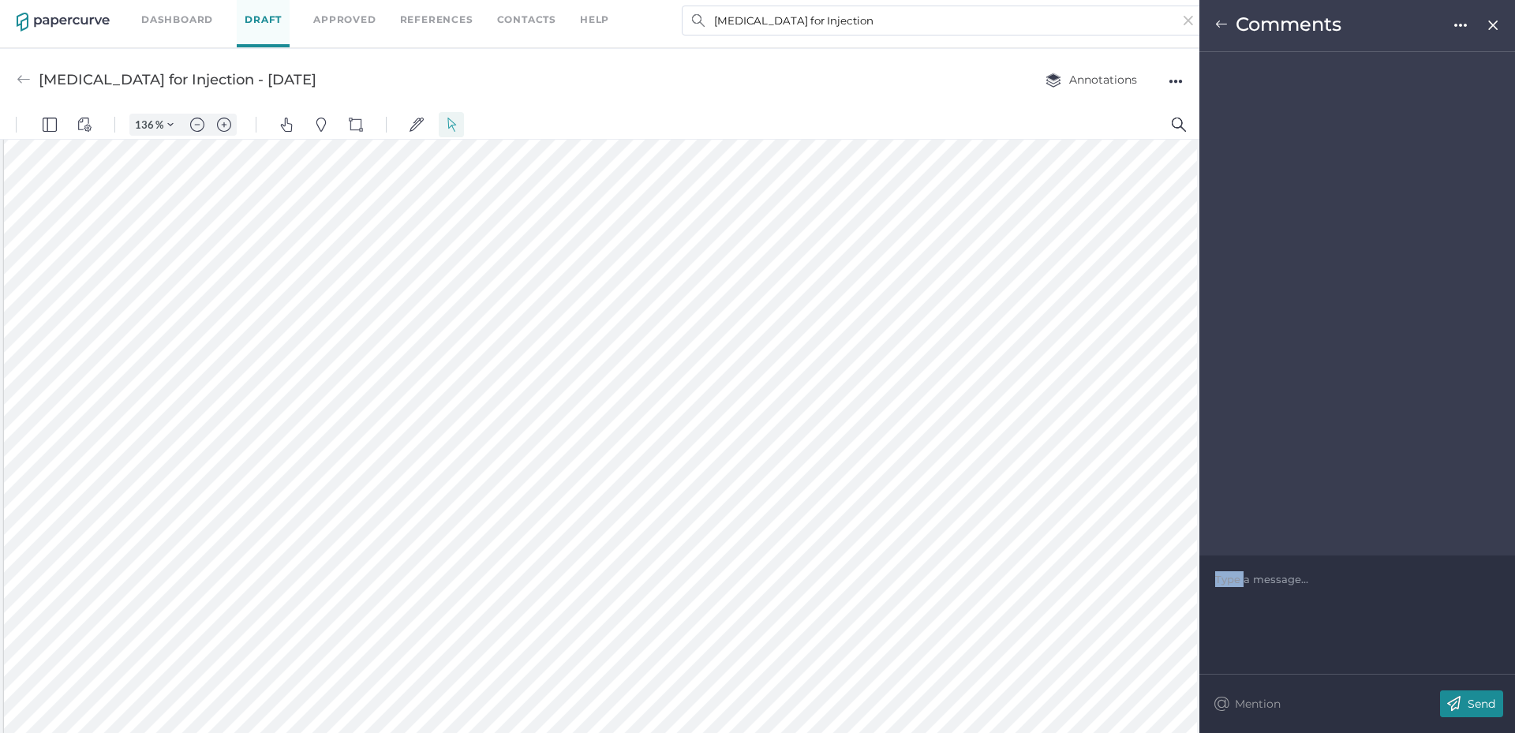
click at [1324, 213] on div at bounding box center [1358, 304] width 316 height 504
click at [1320, 180] on div "Change the latex free stopper to "Latex information: The vial stopper is not ma…" at bounding box center [1357, 139] width 284 height 81
click at [1320, 163] on span "Change the latex free stopper to "Latex information: The vial stopper is not ma…" at bounding box center [1351, 139] width 238 height 47
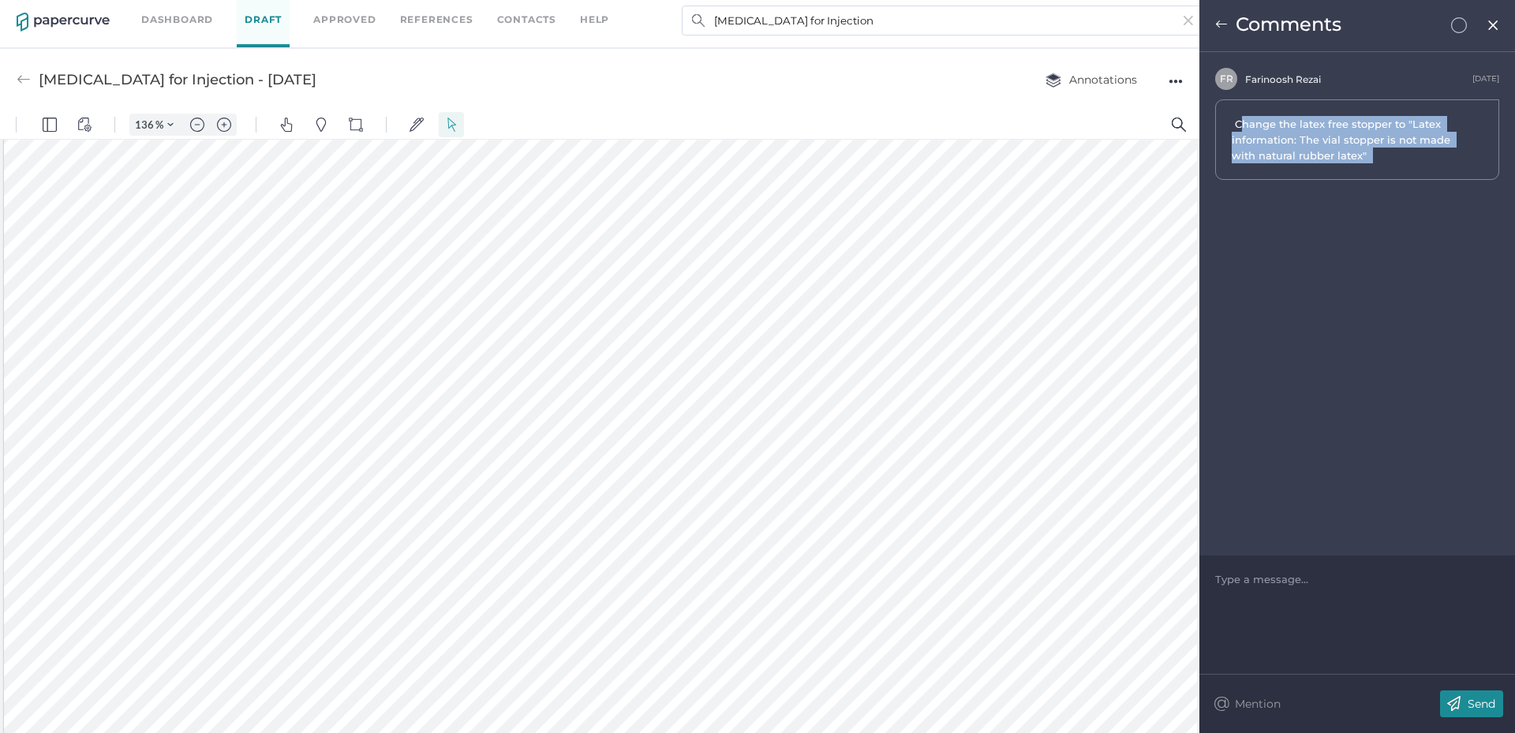
click at [1320, 163] on span "Change the latex free stopper to "Latex information: The vial stopper is not ma…" at bounding box center [1351, 139] width 238 height 47
